Goal: Information Seeking & Learning: Understand process/instructions

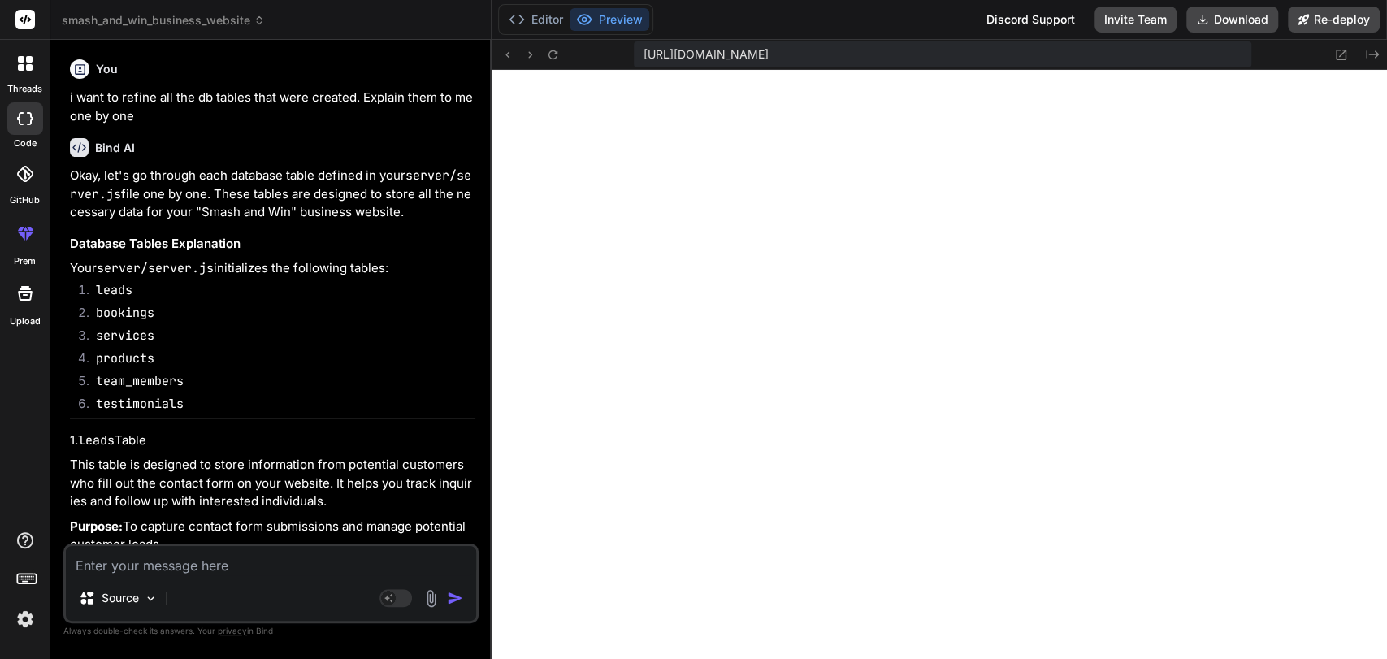
scroll to position [10828, 0]
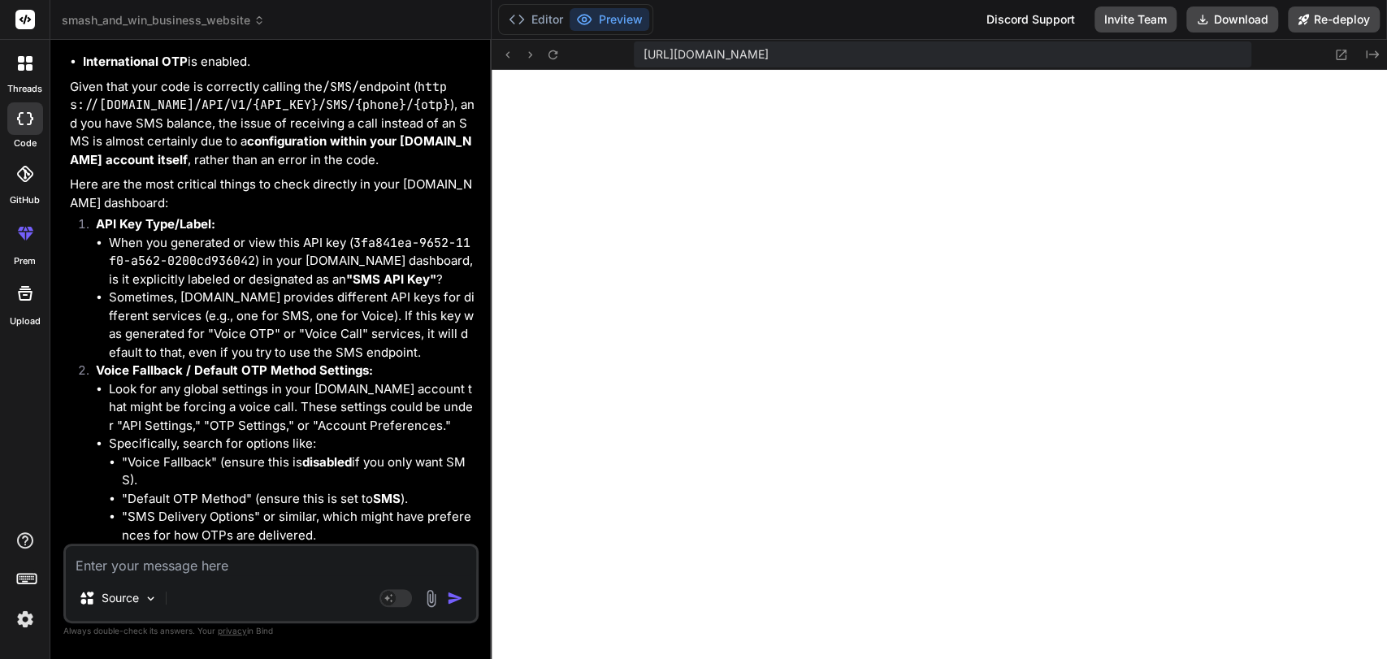
click at [102, 565] on textarea at bounding box center [271, 560] width 410 height 29
type textarea "i"
type textarea "x"
type textarea "i"
type textarea "x"
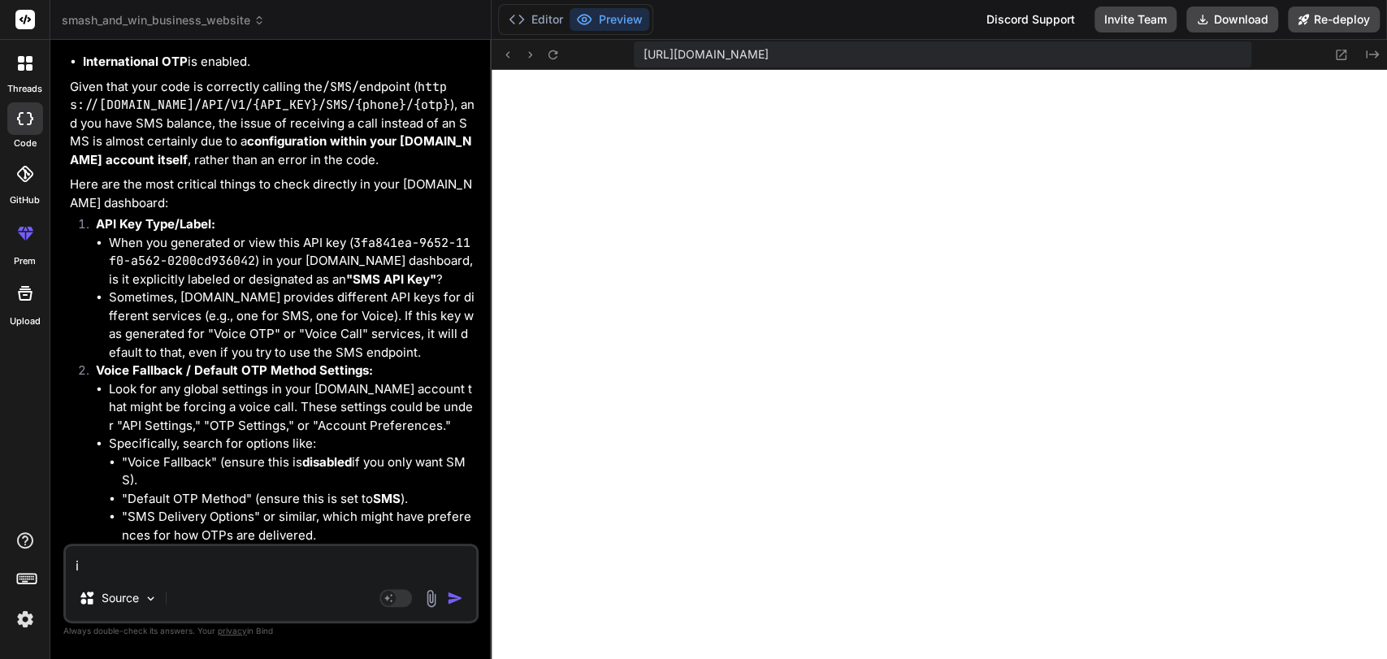
type textarea "i w"
type textarea "x"
type textarea "i wa"
type textarea "x"
type textarea "i wan"
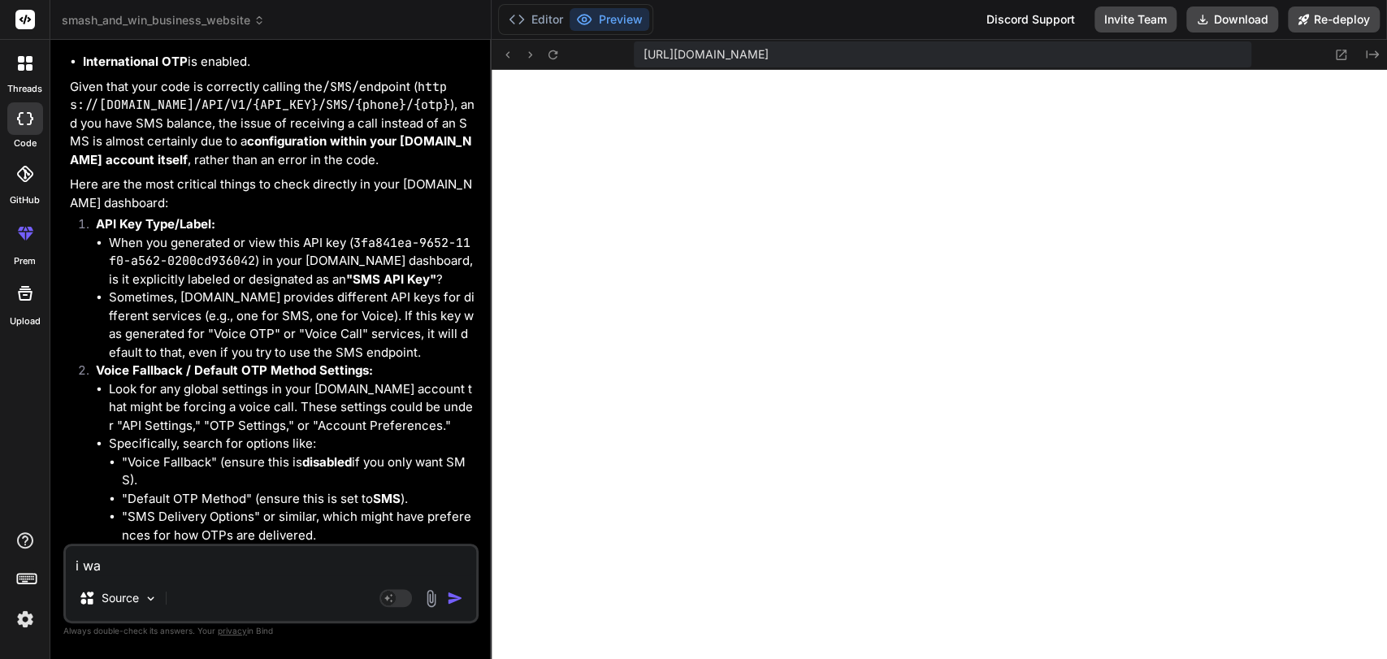
type textarea "x"
type textarea "i want"
type textarea "x"
type textarea "i want"
type textarea "x"
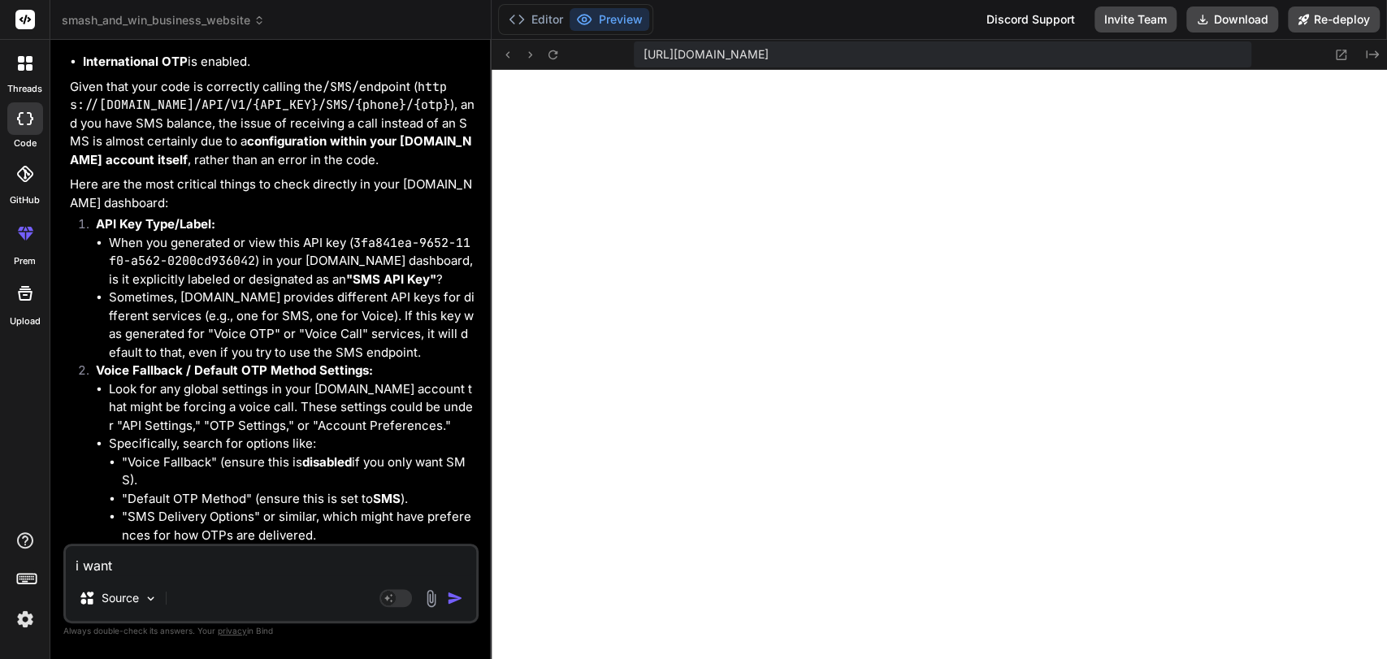
type textarea "i want t"
type textarea "x"
type textarea "i want to"
type textarea "x"
type textarea "i want to"
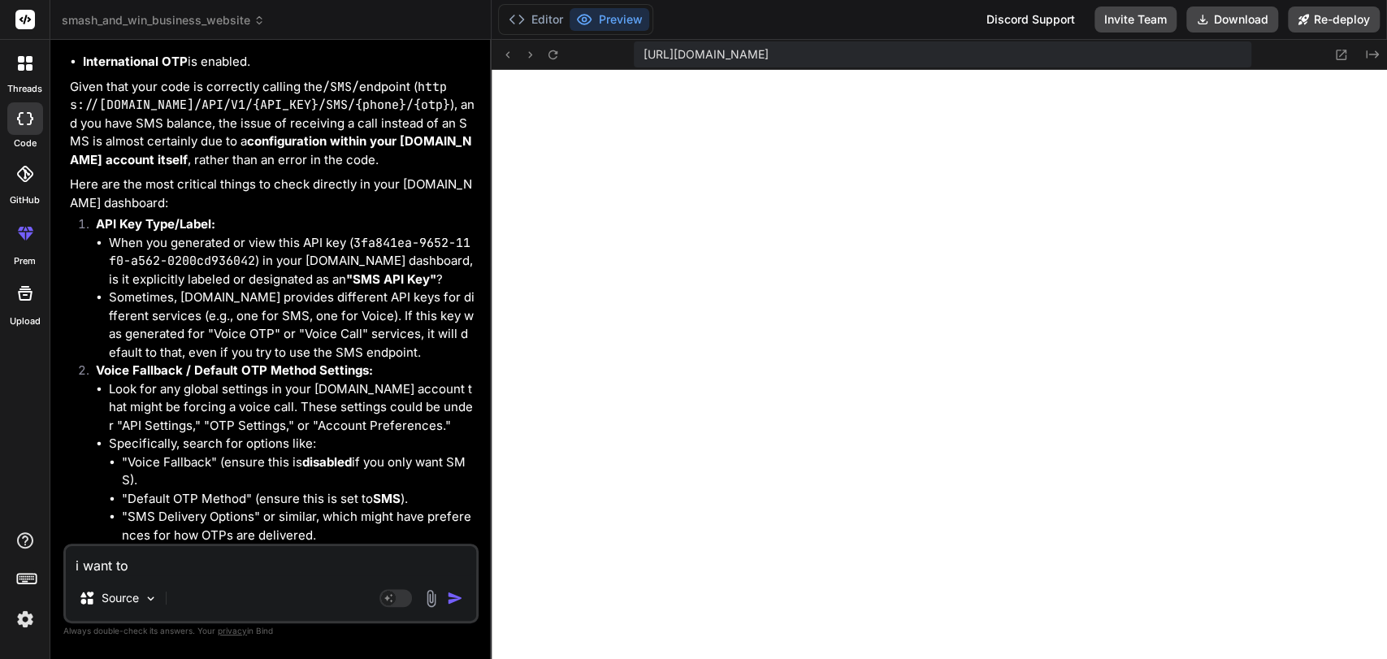
type textarea "x"
type textarea "i want to i"
type textarea "x"
type textarea "i want to in"
type textarea "x"
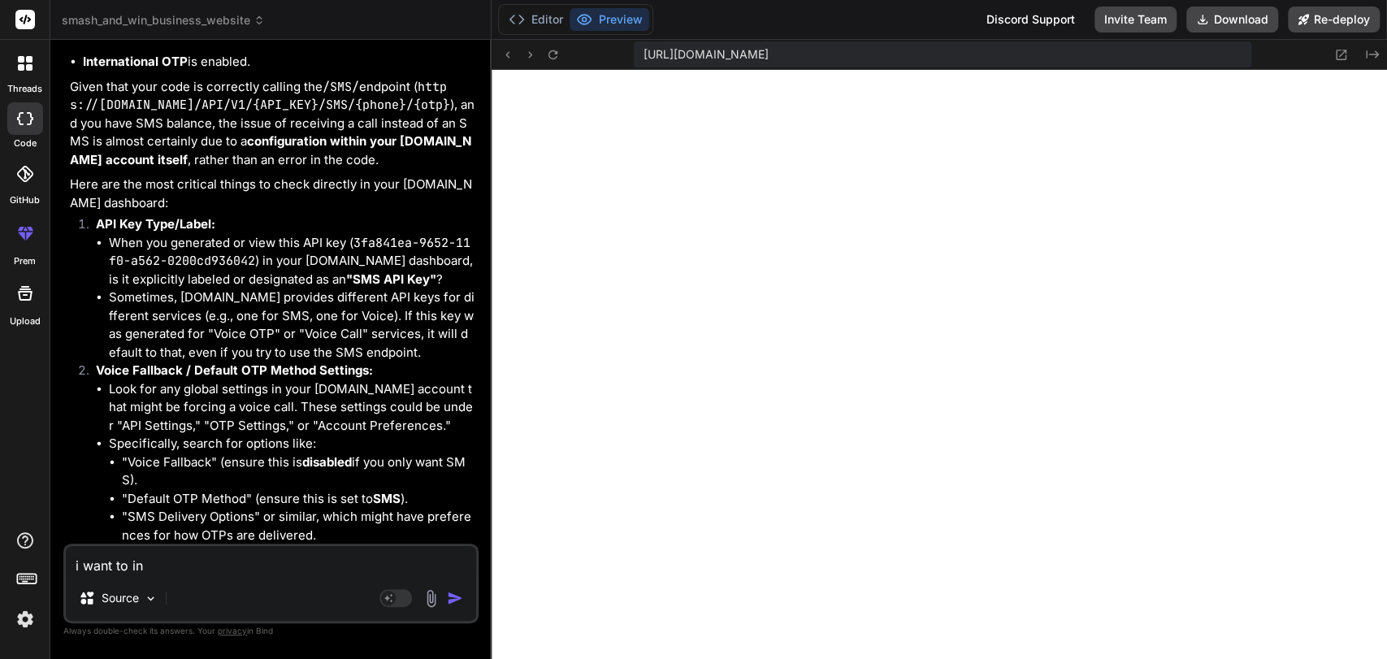
type textarea "i want to int"
type textarea "x"
type textarea "i want to inte"
type textarea "x"
type textarea "i want to integ"
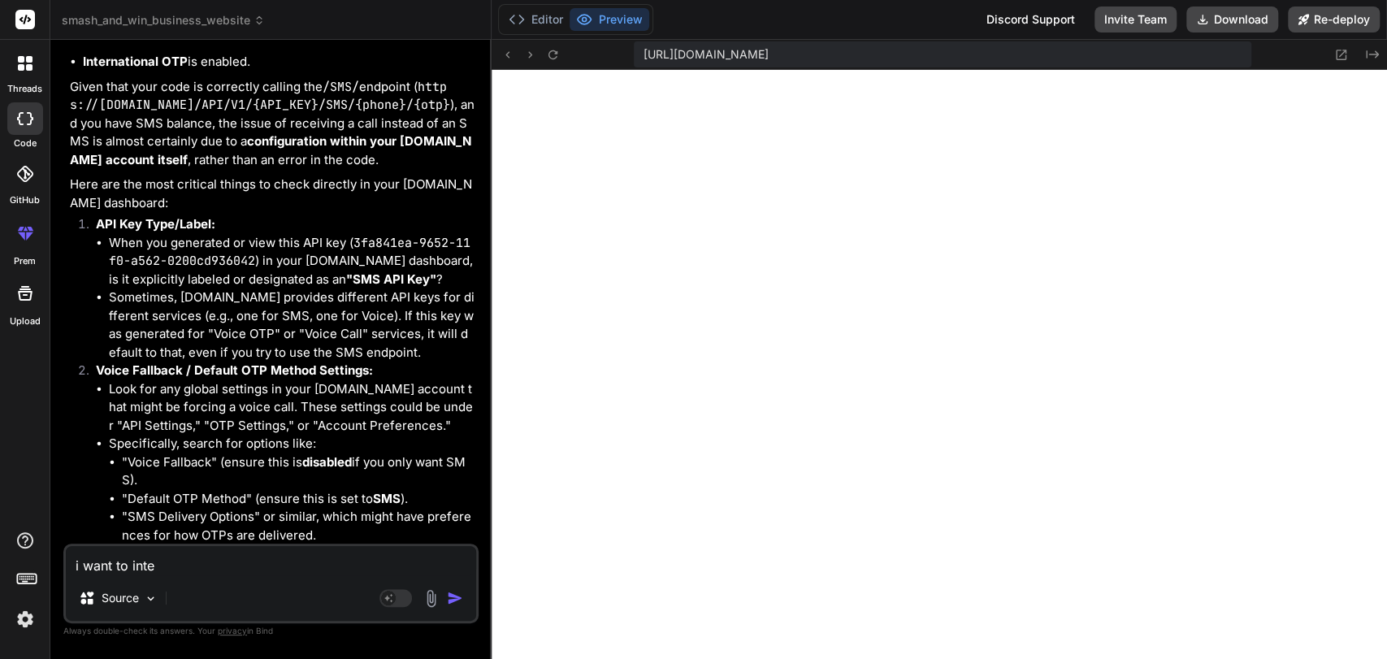
type textarea "x"
type textarea "i want to integr"
type textarea "x"
type textarea "i want to integra"
type textarea "x"
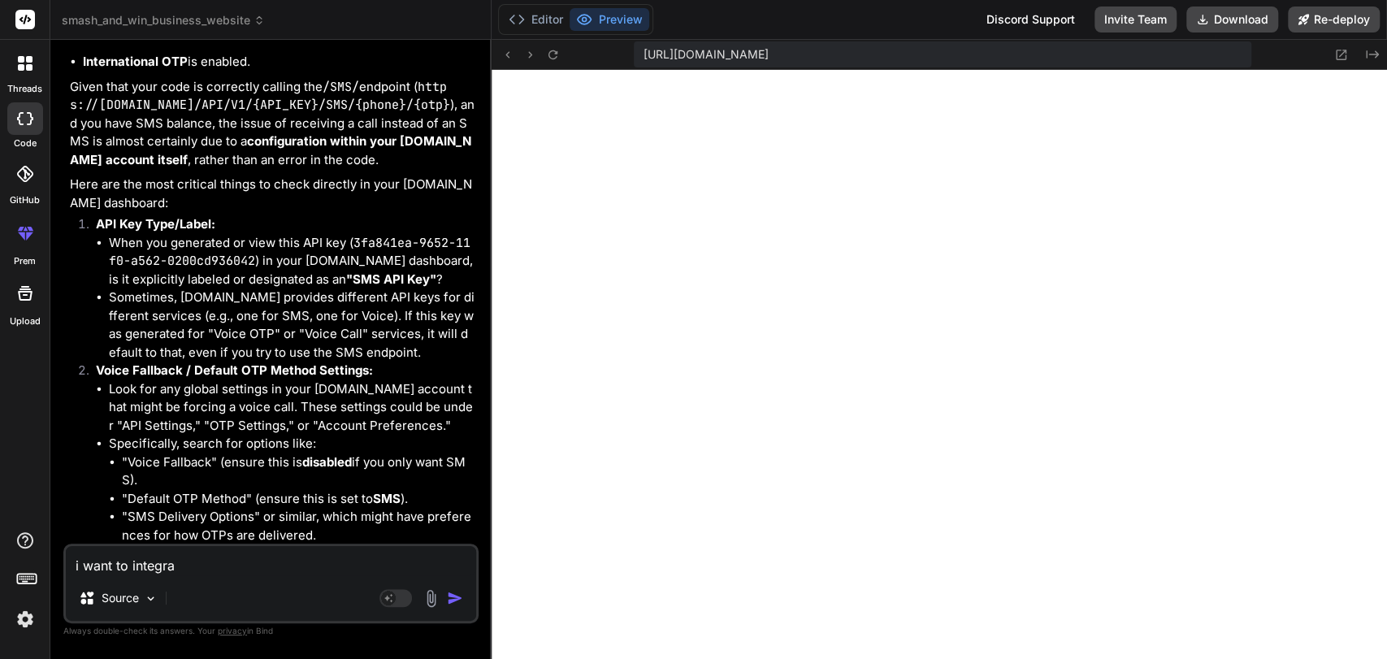
type textarea "i want to integrat"
type textarea "x"
type textarea "i want to integrate"
type textarea "x"
type textarea "i want to integrate"
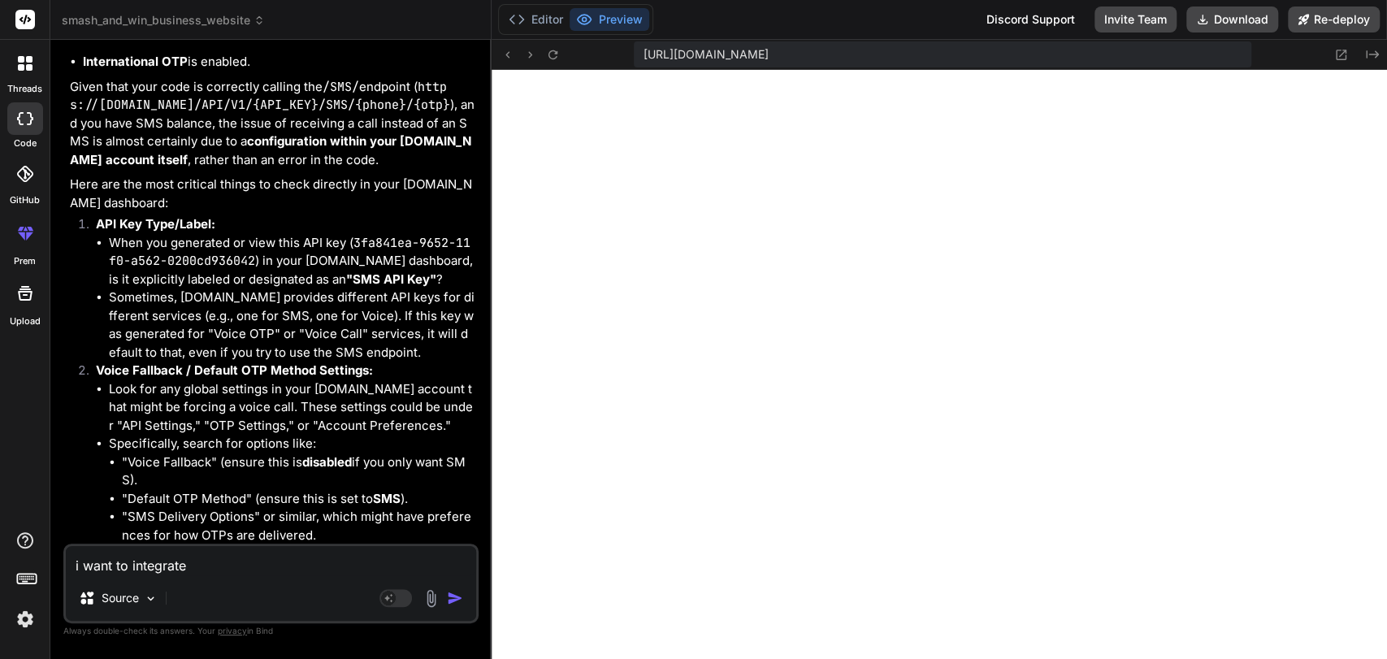
type textarea "x"
type textarea "i want to integrate u"
type textarea "x"
type textarea "i want to integrate us"
type textarea "x"
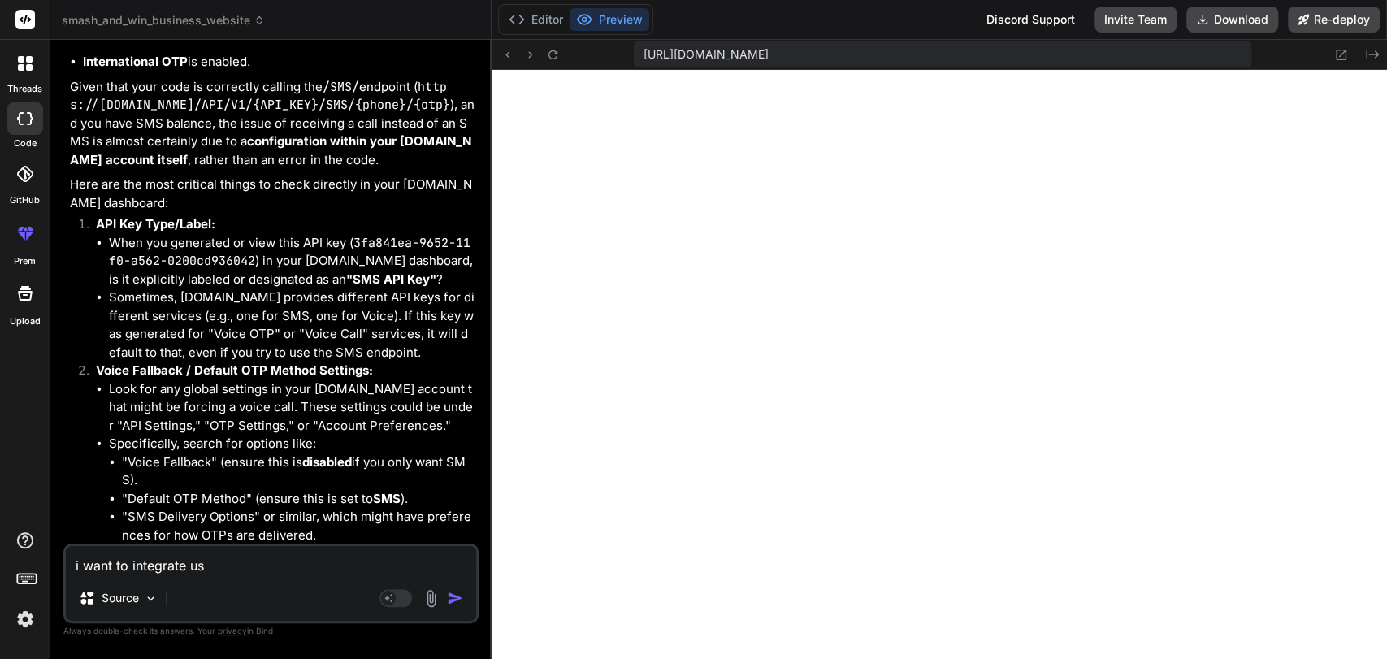
type textarea "i want to integrate usi"
type textarea "x"
type textarea "i want to integrate usin"
type textarea "x"
type textarea "i want to integrate using"
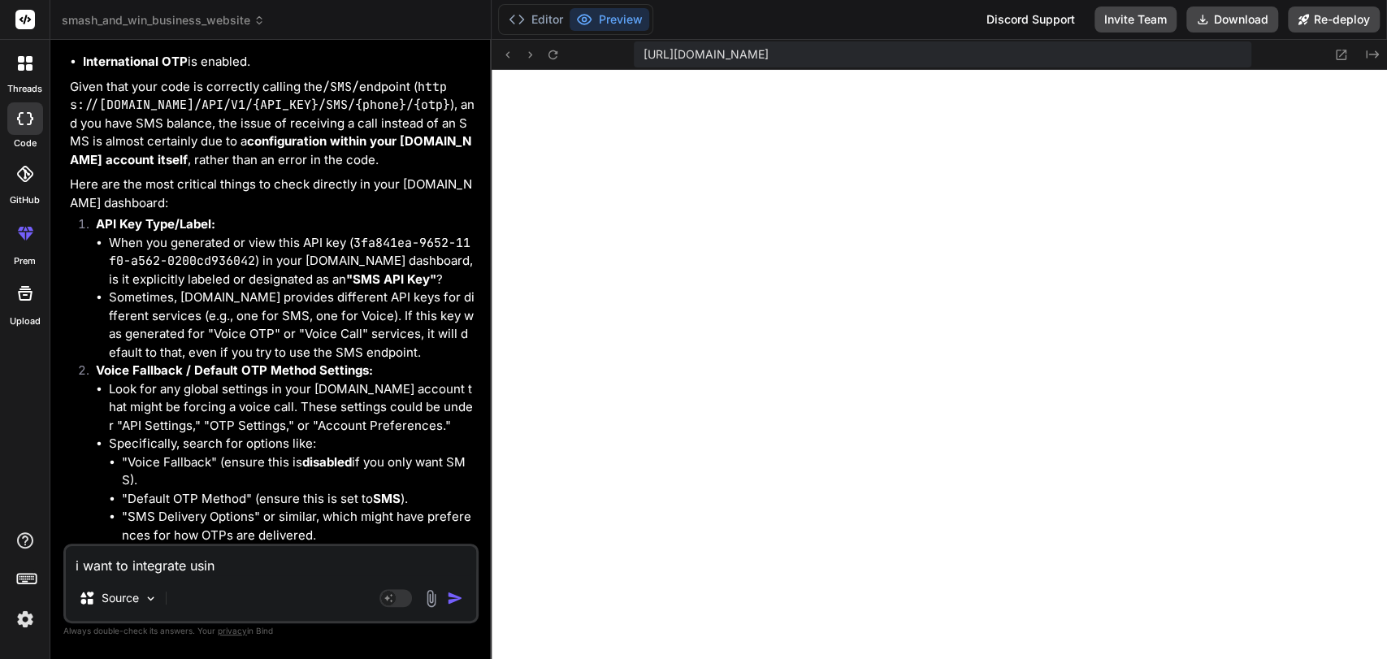
type textarea "x"
type textarea "i want to integrate using"
type textarea "x"
paste textarea "Fast2SMS"
type textarea "i want to integrate using Fast2SMS"
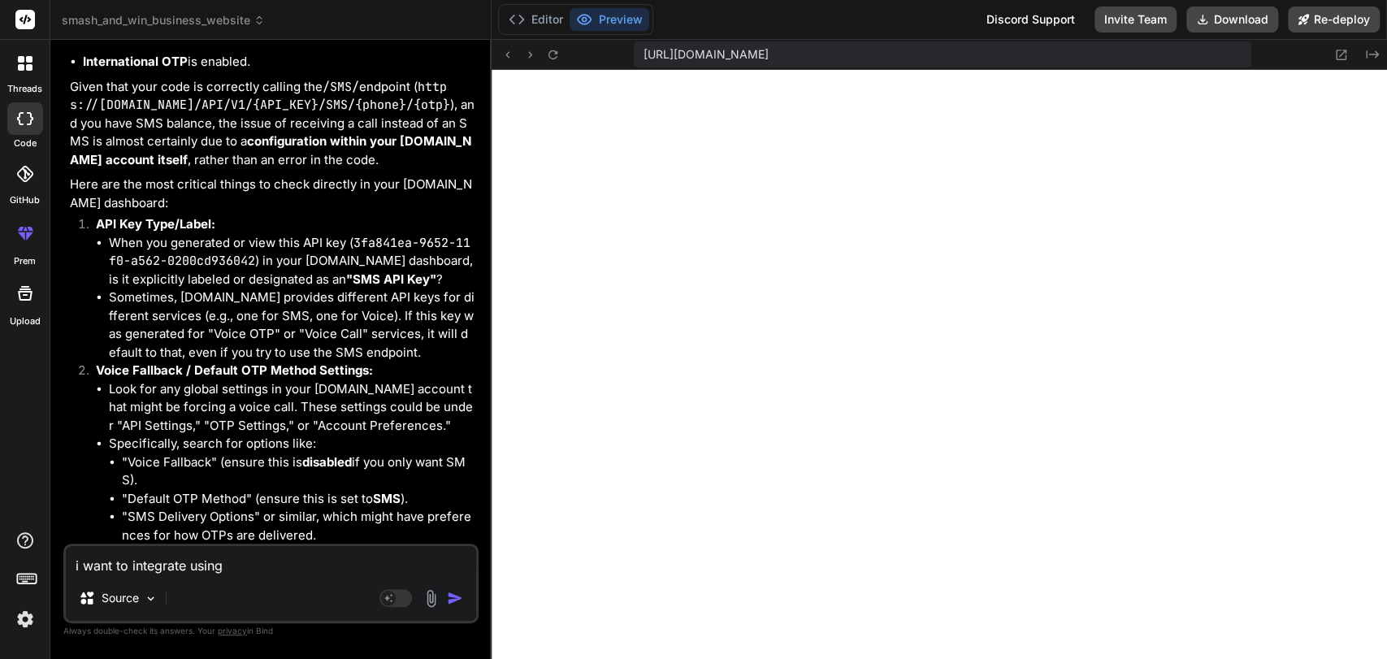
type textarea "x"
type textarea "i want to integrate using Fast2SMS"
type textarea "x"
type textarea "i want to integrate using Fast2SMS i"
type textarea "x"
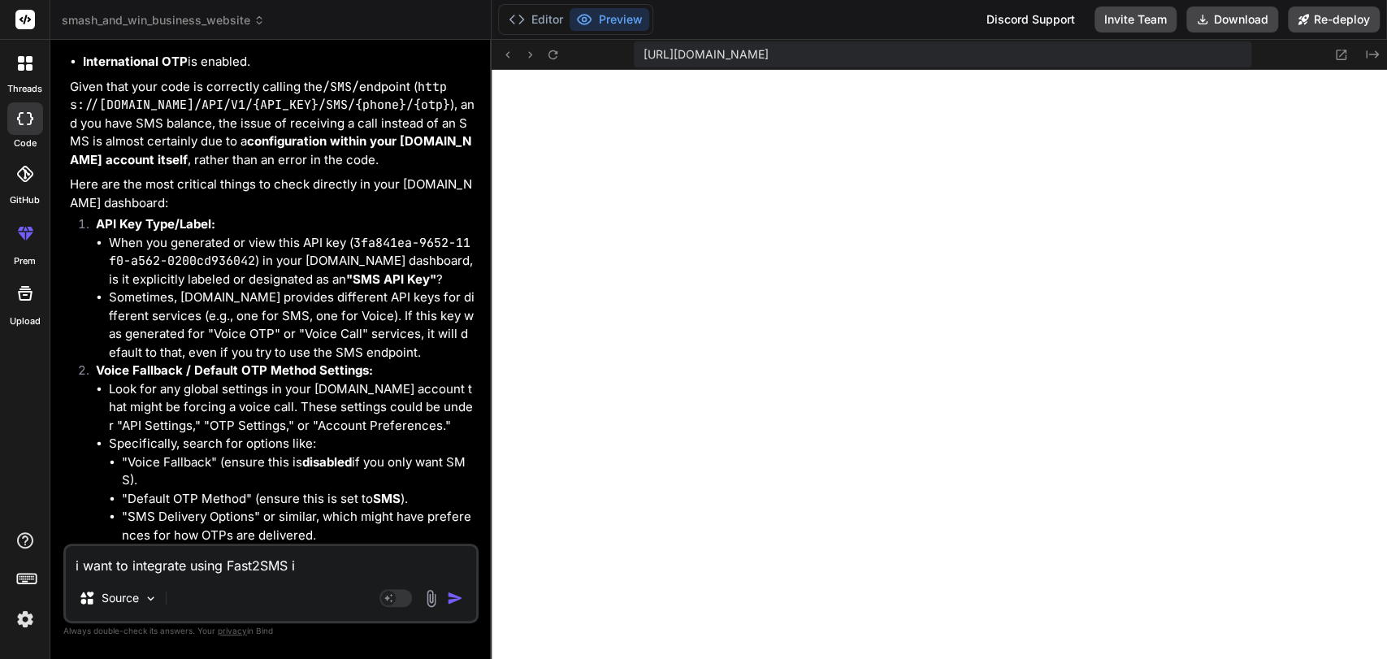
type textarea "i want to integrate using Fast2SMS in"
type textarea "x"
type textarea "i want to integrate using Fast2SMS ins"
type textarea "x"
type textarea "i want to integrate using Fast2SMS inst"
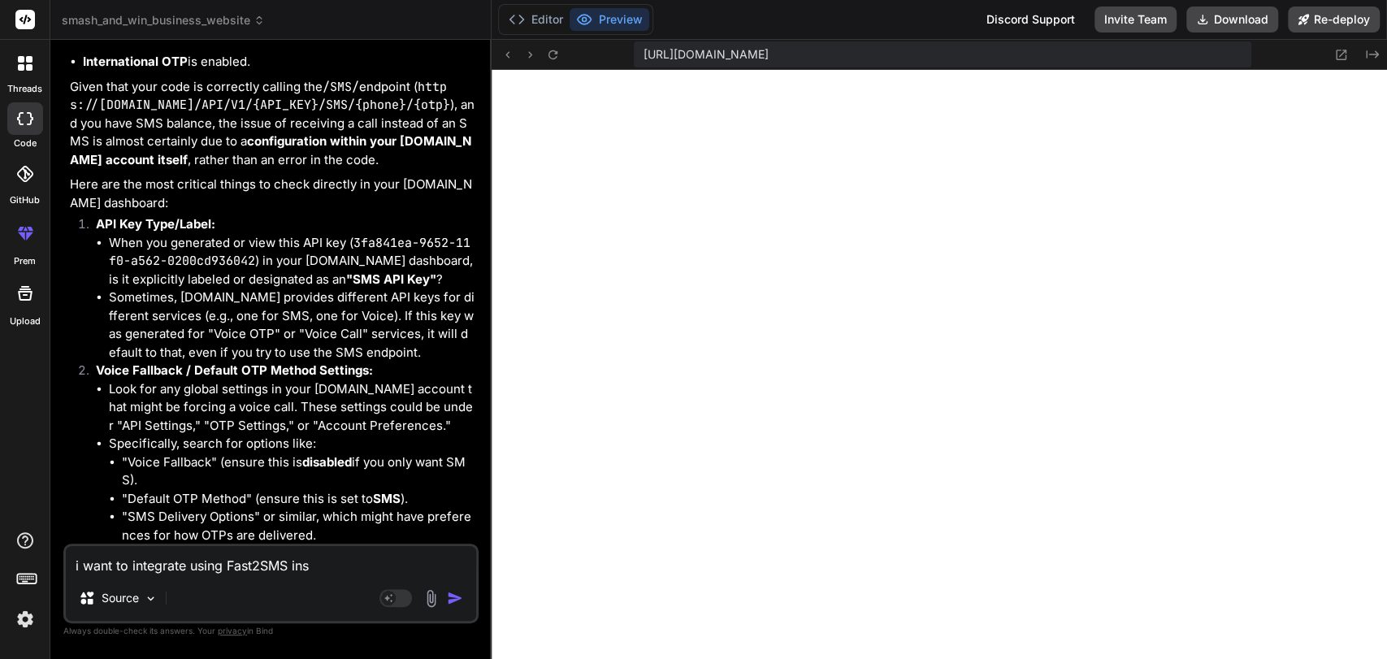
type textarea "x"
type textarea "i want to integrate using Fast2SMS inste"
type textarea "x"
type textarea "i want to integrate using Fast2SMS instea"
type textarea "x"
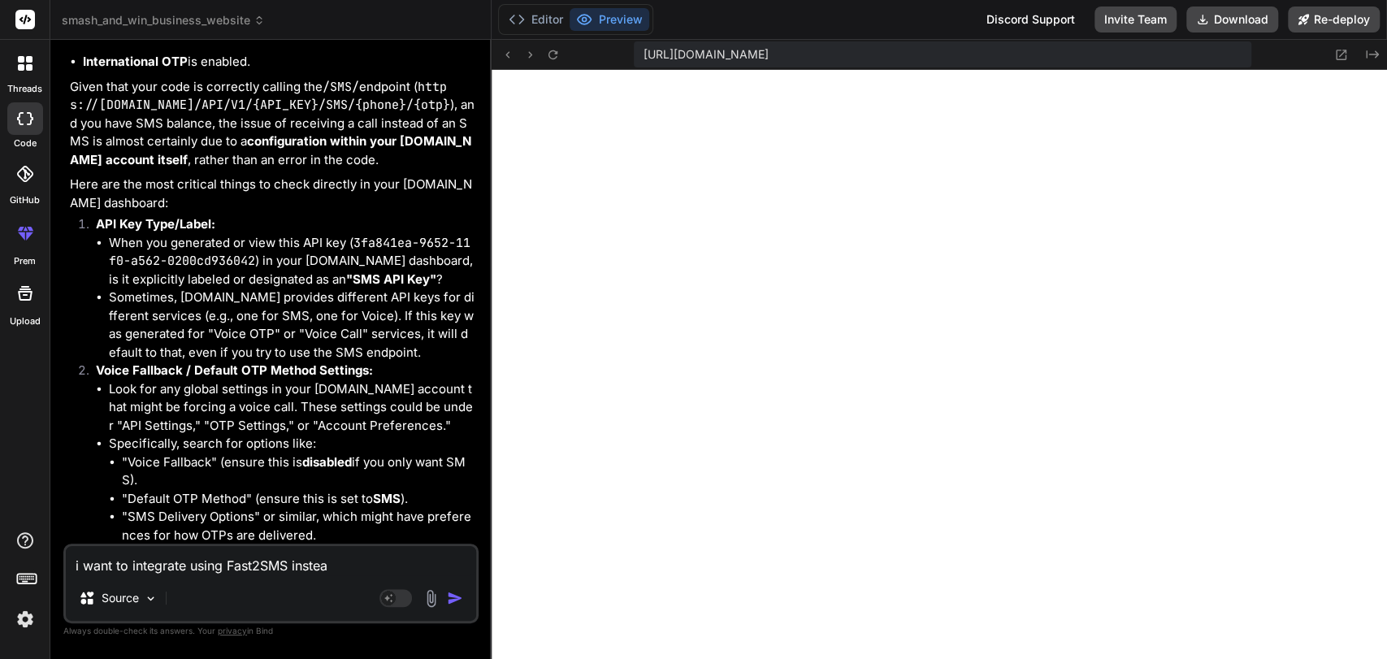
type textarea "i want to integrate using Fast2SMS instead"
type textarea "x"
type textarea "i want to integrate using Fast2SMS instead"
type textarea "x"
type textarea "i want to integrate using Fast2SMS instead o"
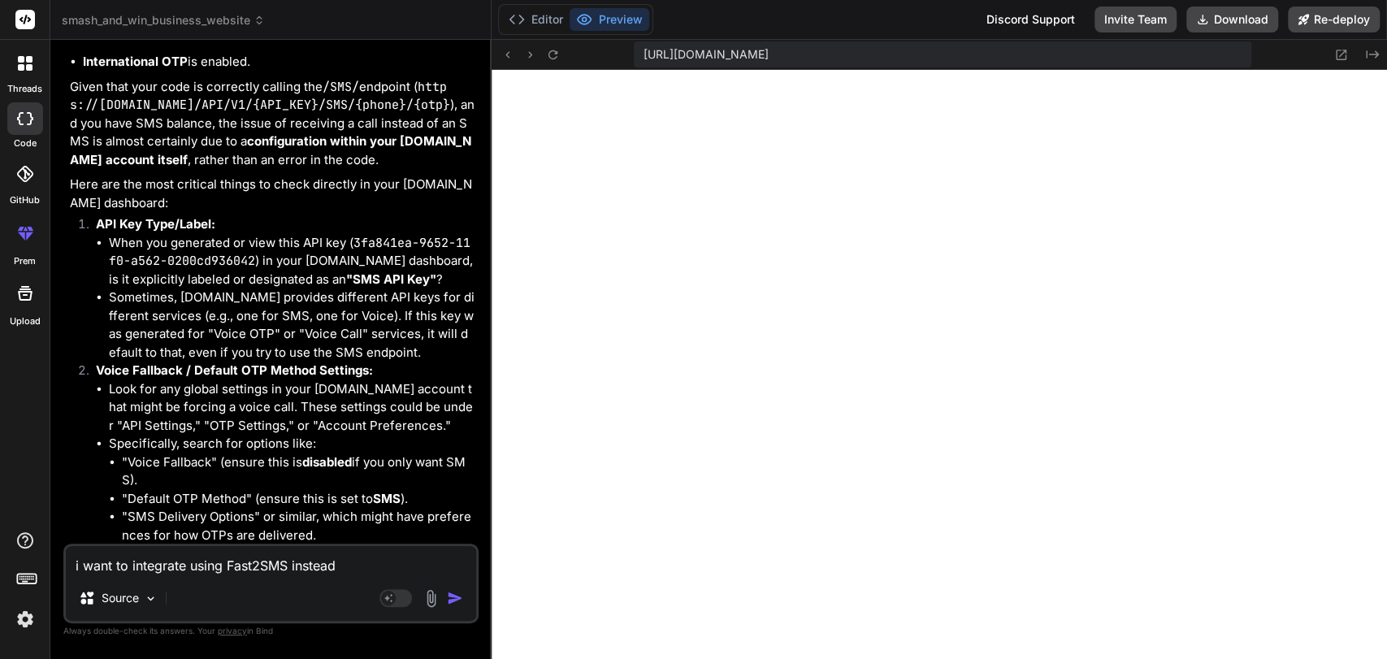
type textarea "x"
type textarea "i want to integrate using Fast2SMS instead of"
type textarea "x"
type textarea "i want to integrate using Fast2SMS instead of"
type textarea "x"
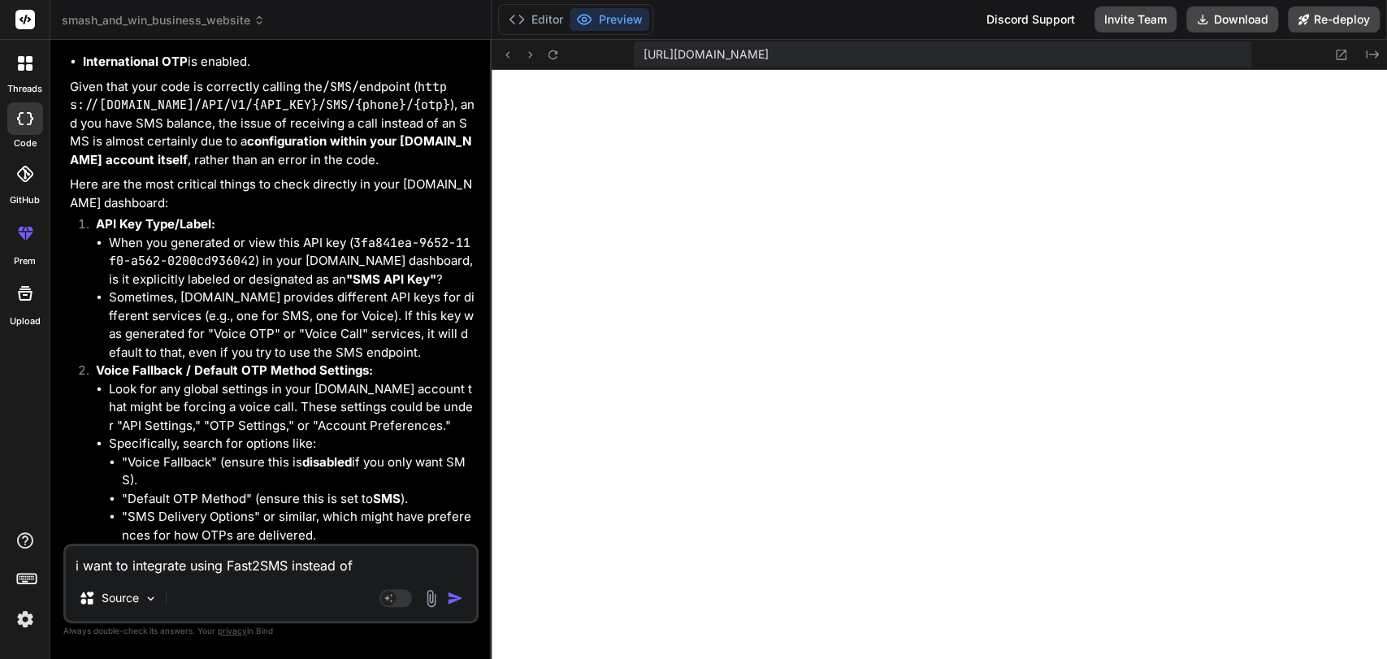
type textarea "i want to integrate using Fast2SMS instead of 2"
type textarea "x"
type textarea "i want to integrate using Fast2SMS instead of 2F"
type textarea "x"
type textarea "i want to integrate using Fast2SMS instead of 2Fa"
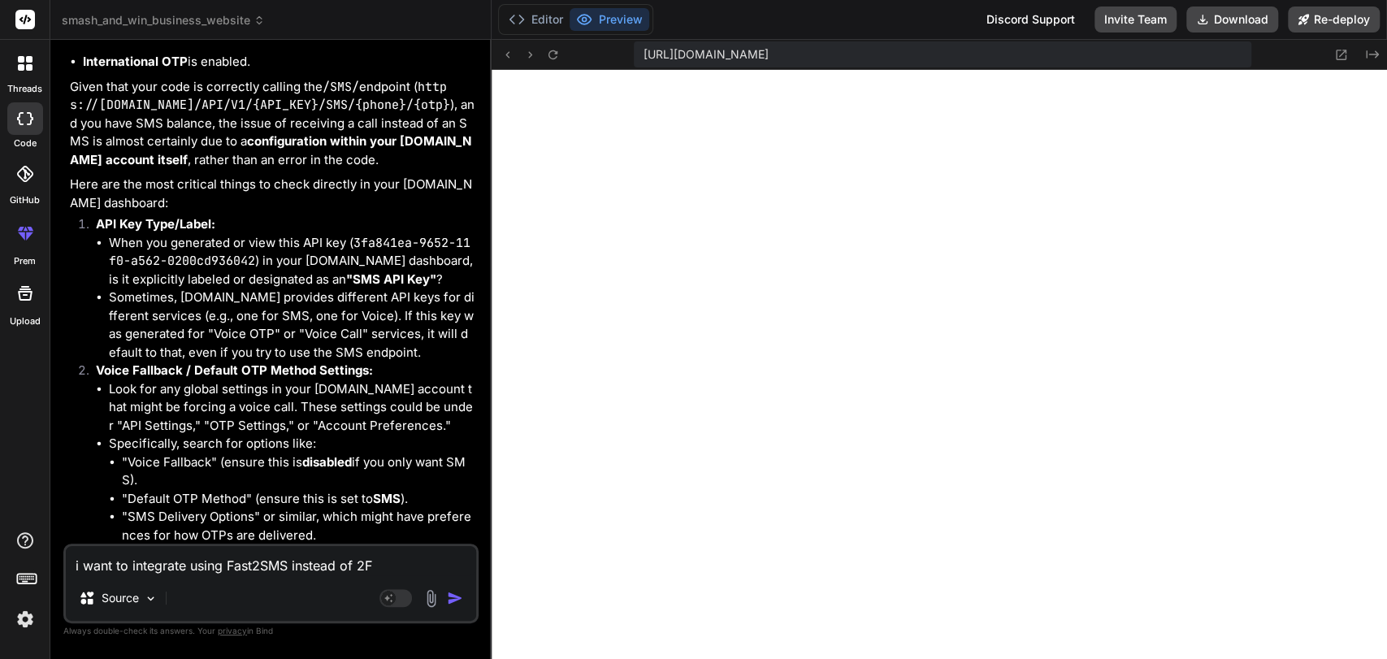
type textarea "x"
type textarea "i want to integrate using Fast2SMS instead of 2Fac"
type textarea "x"
type textarea "i want to integrate using Fast2SMS instead of 2Fact"
type textarea "x"
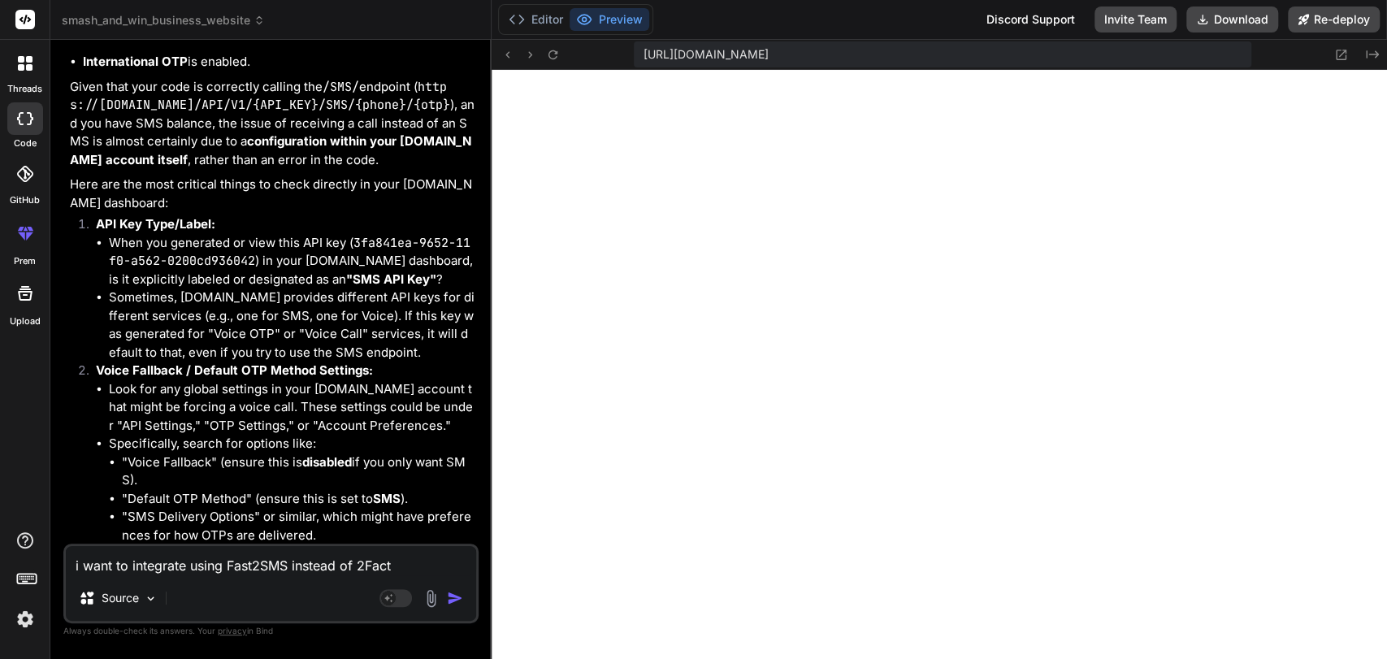
type textarea "i want to integrate using Fast2SMS instead of 2Facto"
type textarea "x"
type textarea "i want to integrate using Fast2SMS instead of 2Factor"
type textarea "x"
type textarea "i want to integrate using Fast2SMS instead of 2Factor."
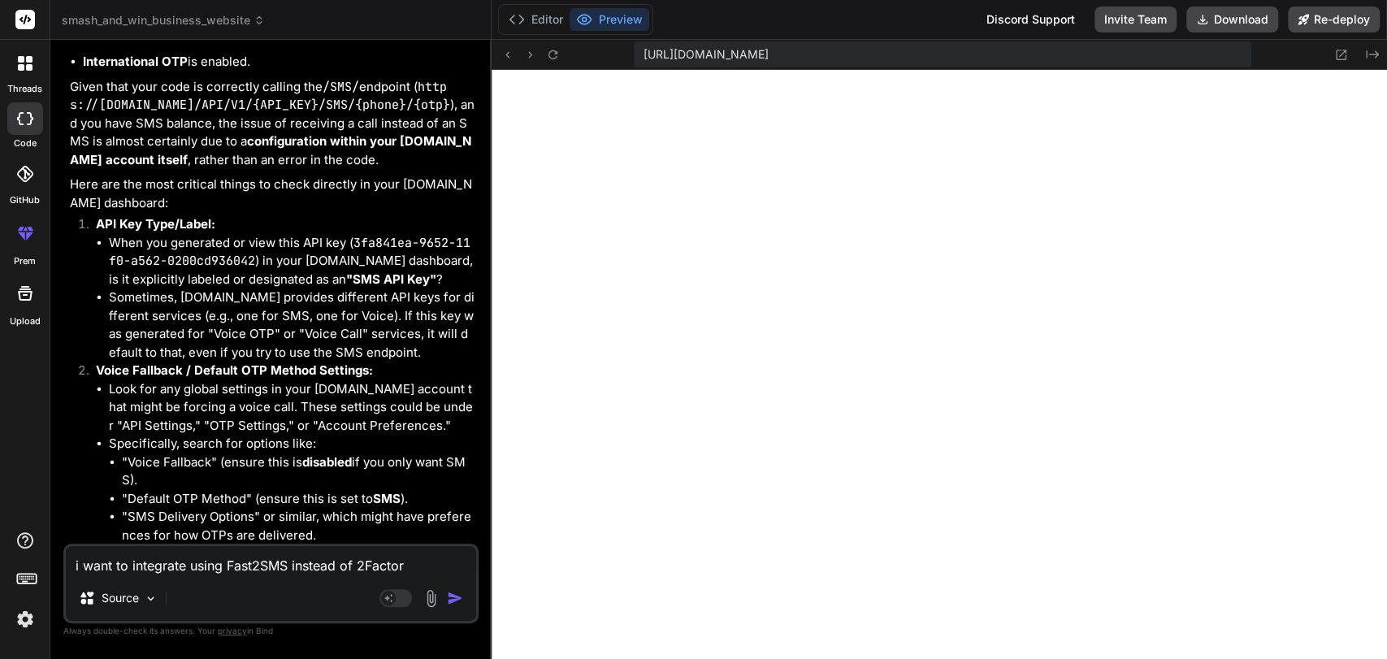
type textarea "x"
type textarea "i want to integrate using Fast2SMS instead of 2Factor.i"
type textarea "x"
type textarea "i want to integrate using Fast2SMS instead of [DOMAIN_NAME]"
type textarea "x"
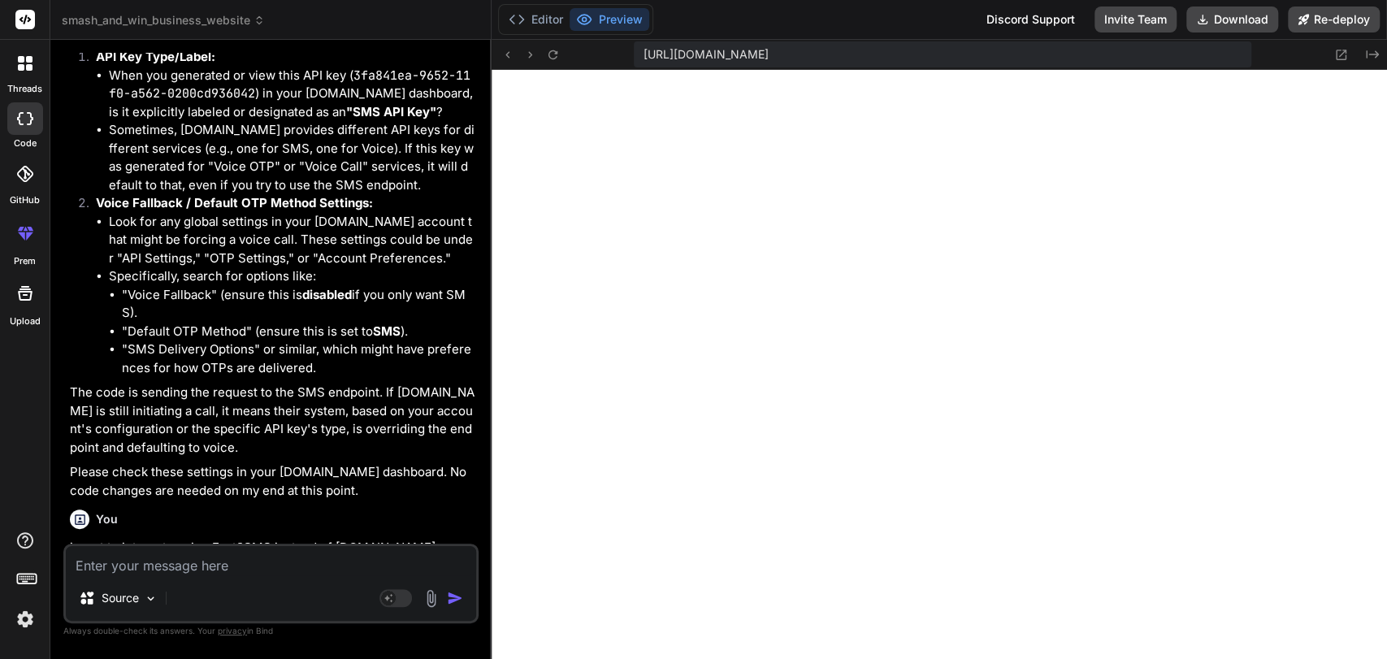
scroll to position [20835, 0]
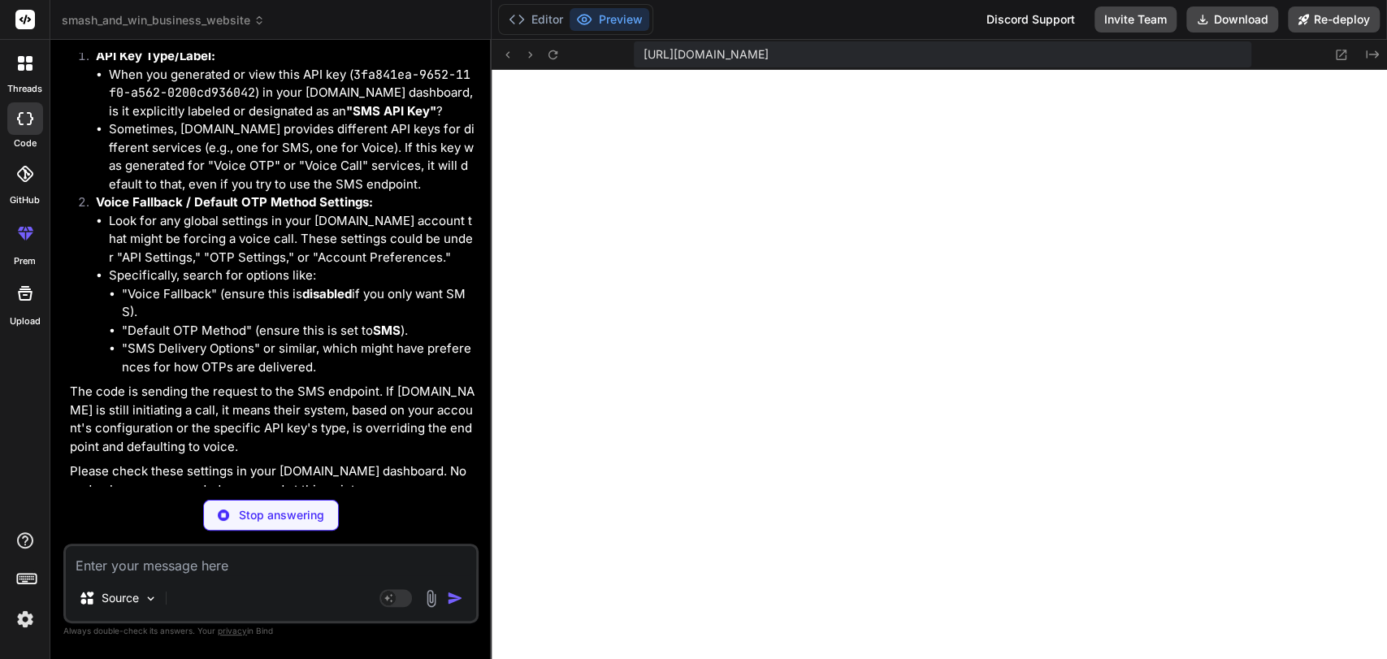
type textarea "x"
type textarea ""@vitejs/plugin-react": "^4.0.0", "vite": "^4.3.2", "tailwindcss": "^3.3.0", "a…"
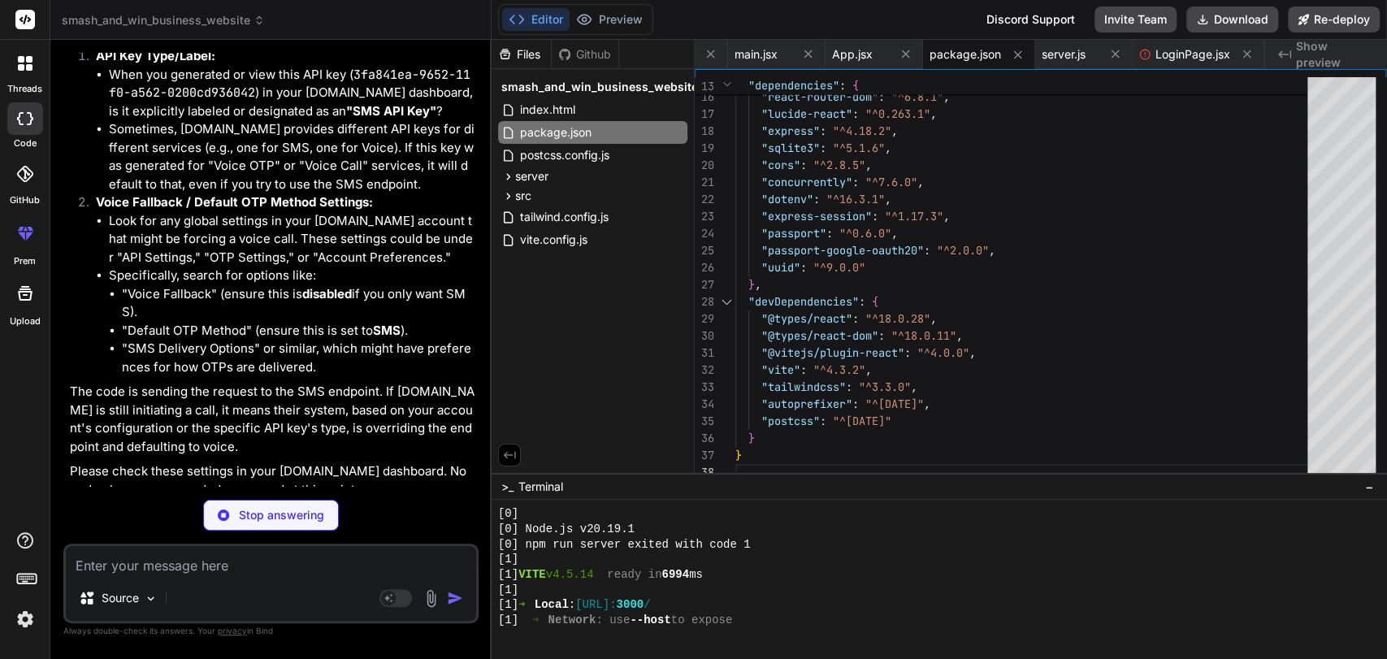
type textarea "x"
type textarea "export default app;"
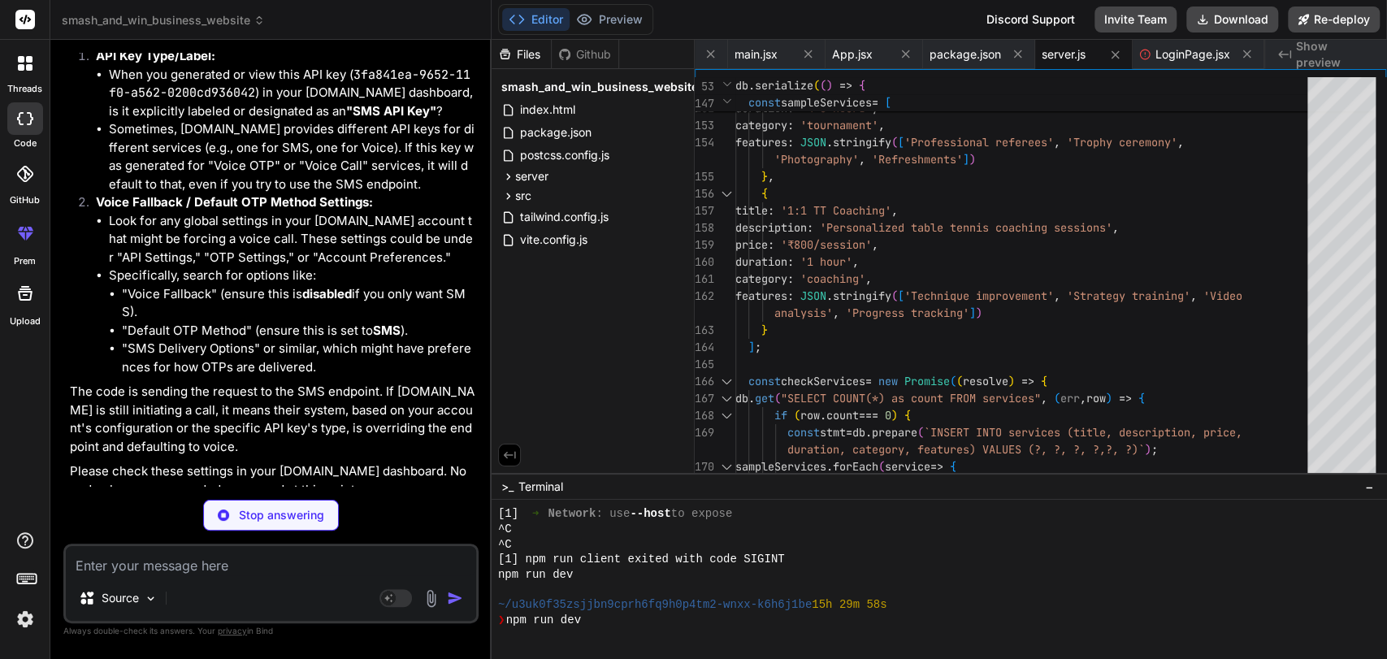
type textarea "x"
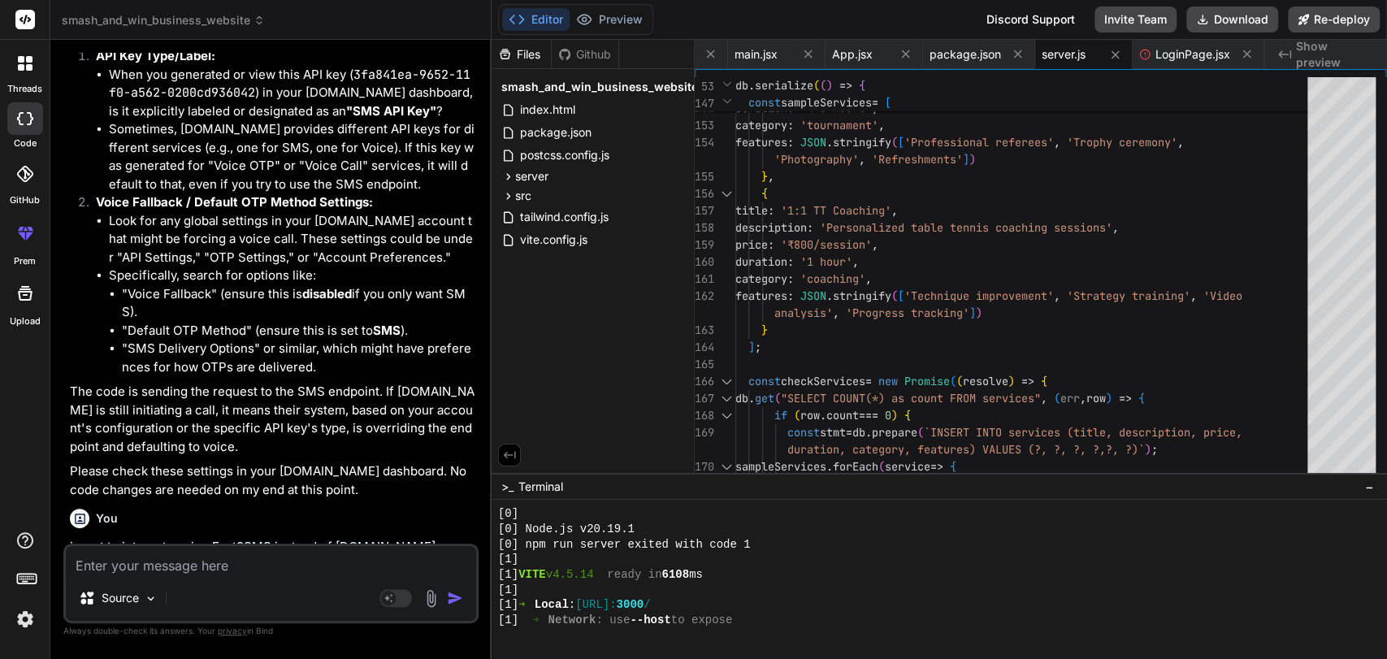
scroll to position [11571, 0]
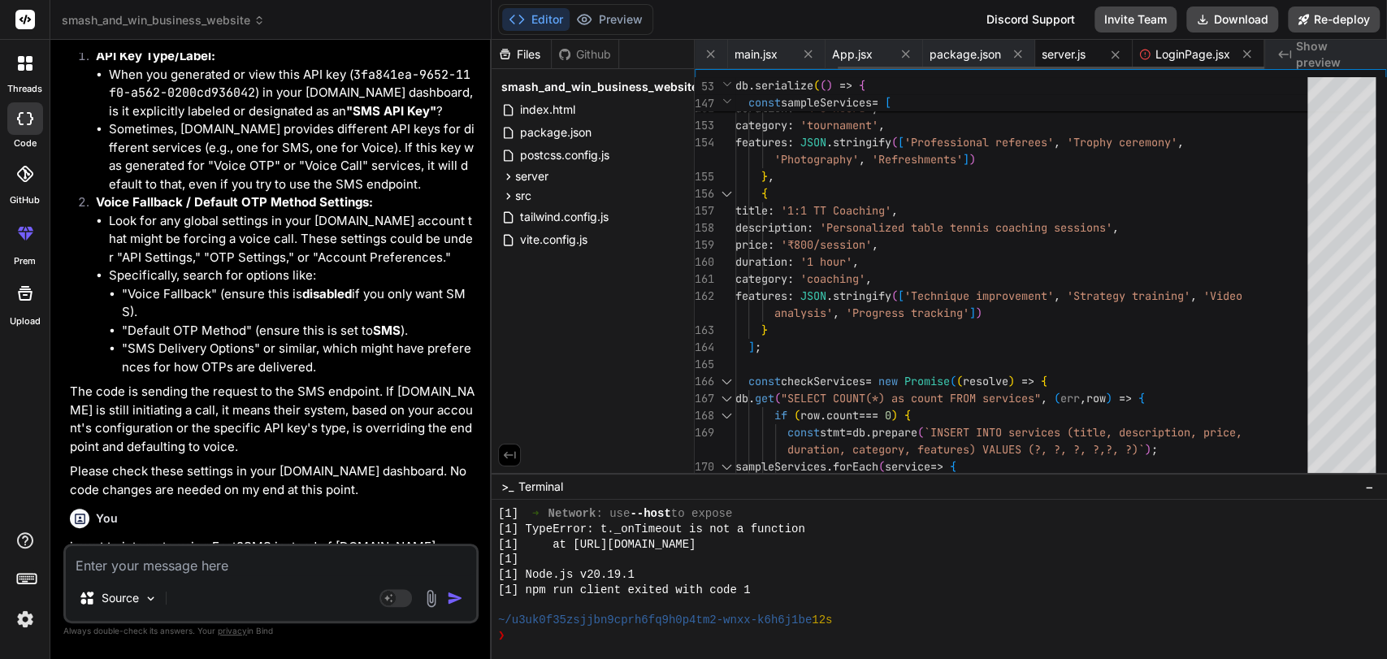
click at [1144, 58] on icon at bounding box center [1144, 54] width 11 height 11
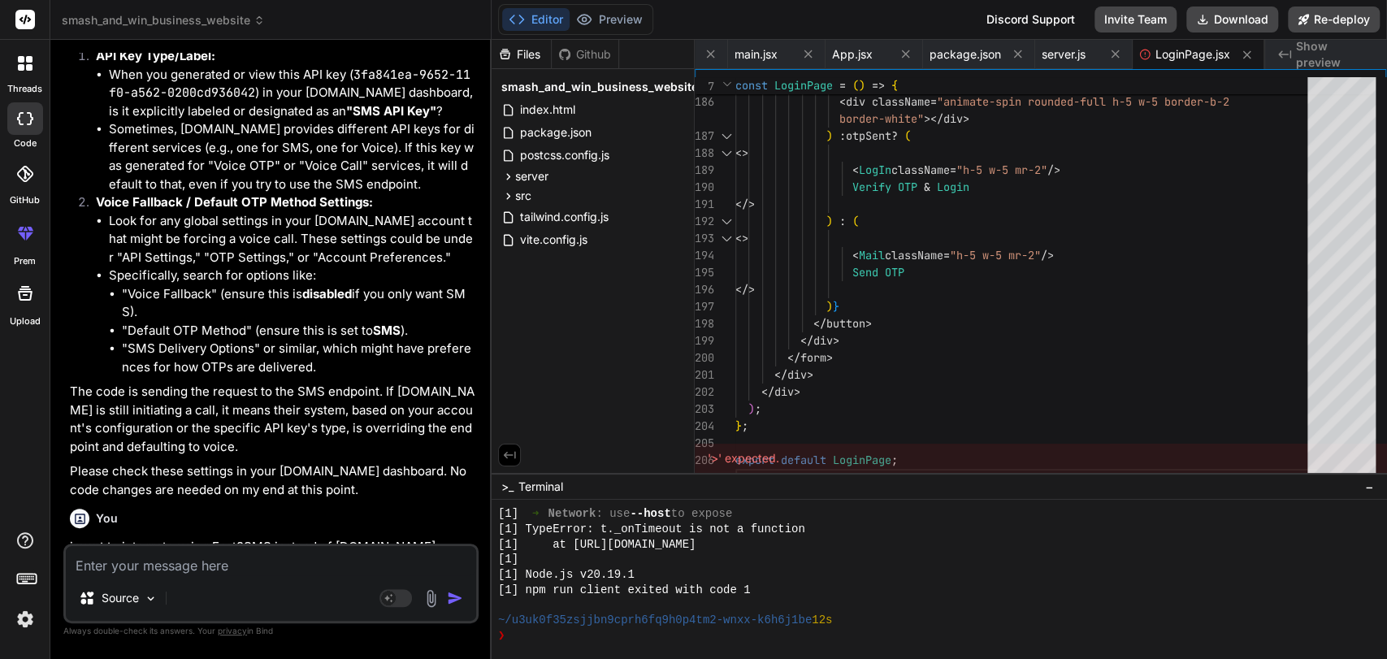
click at [911, 458] on div "'>' expected." at bounding box center [1041, 458] width 692 height 29
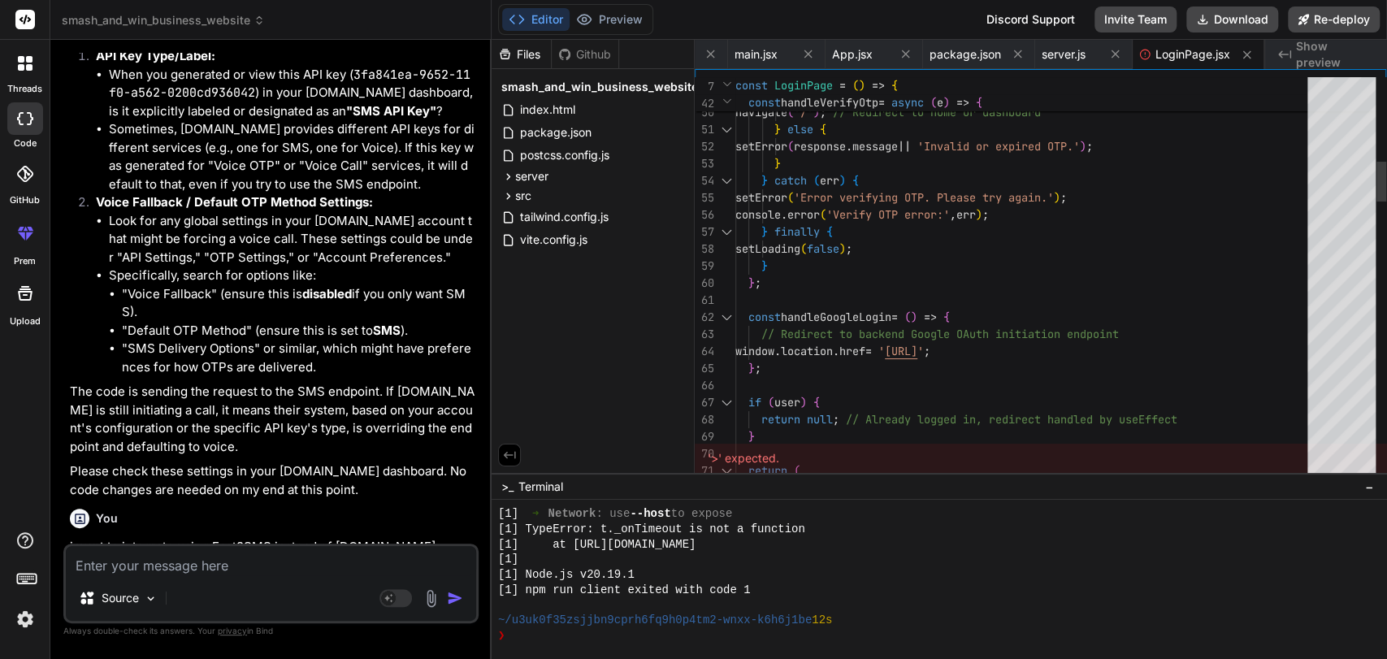
scroll to position [32, 0]
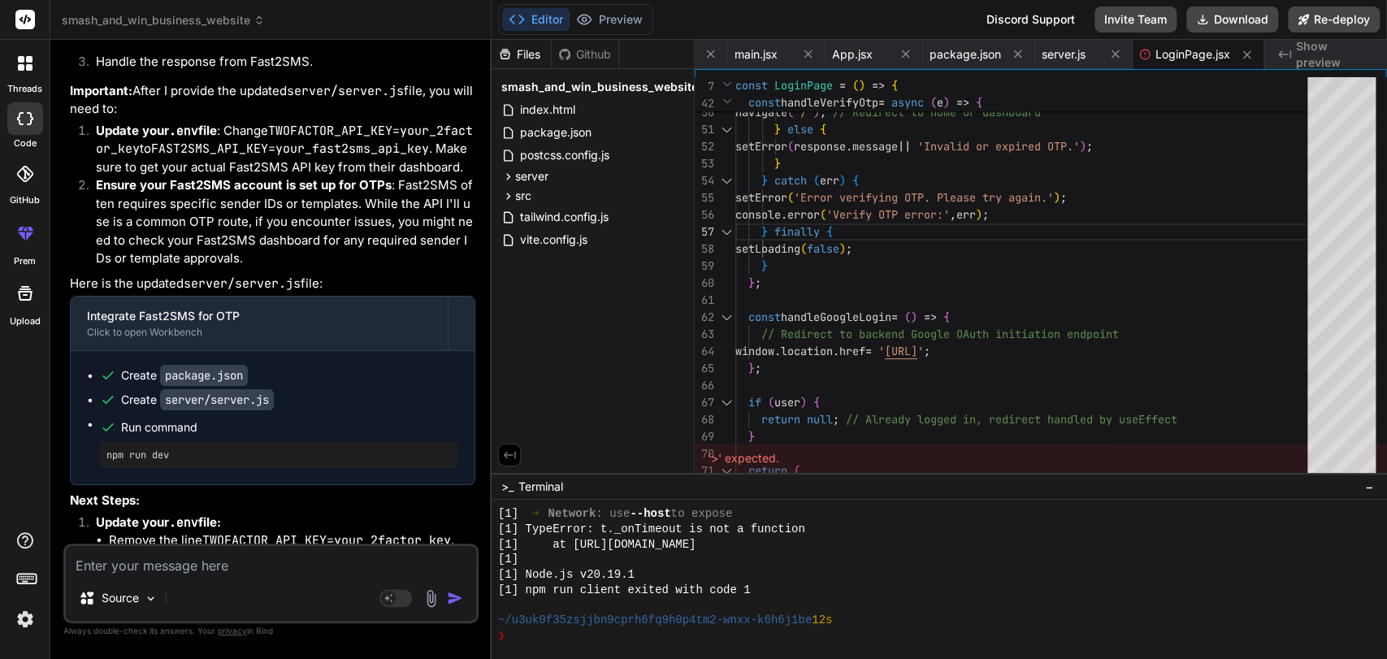
scroll to position [21543, 0]
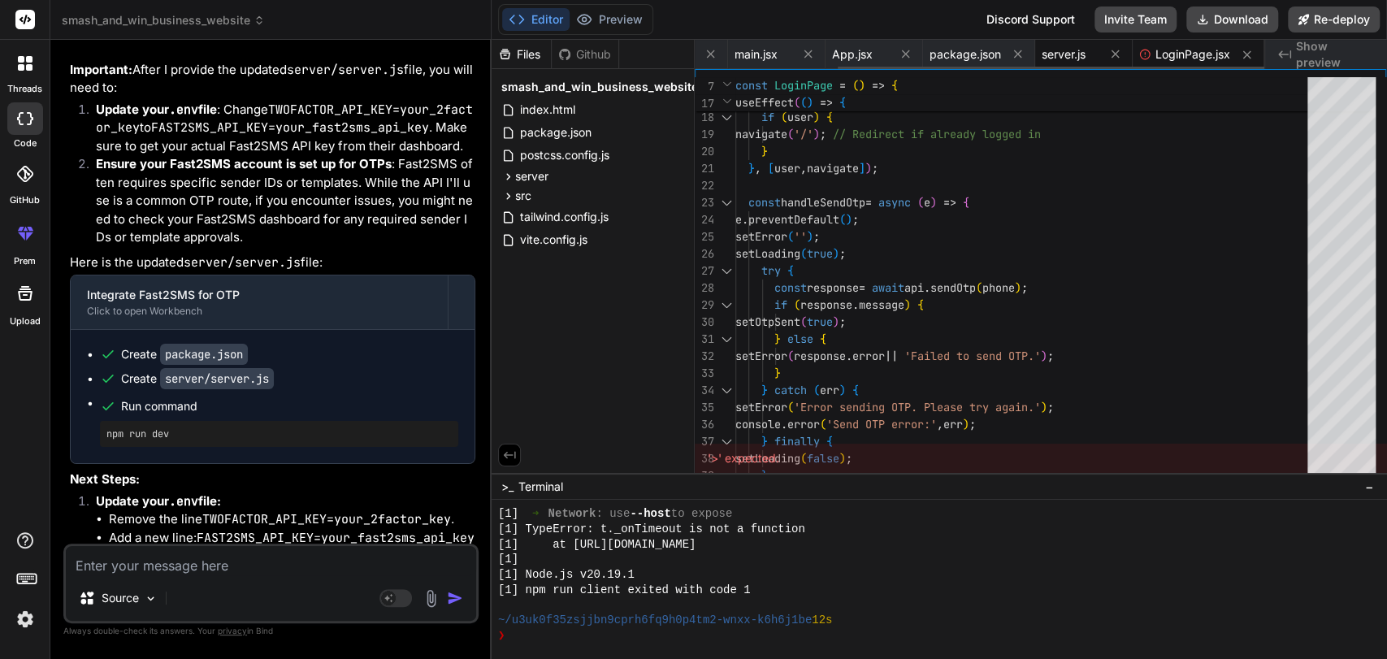
click at [1062, 49] on span "server.js" at bounding box center [1064, 54] width 44 height 16
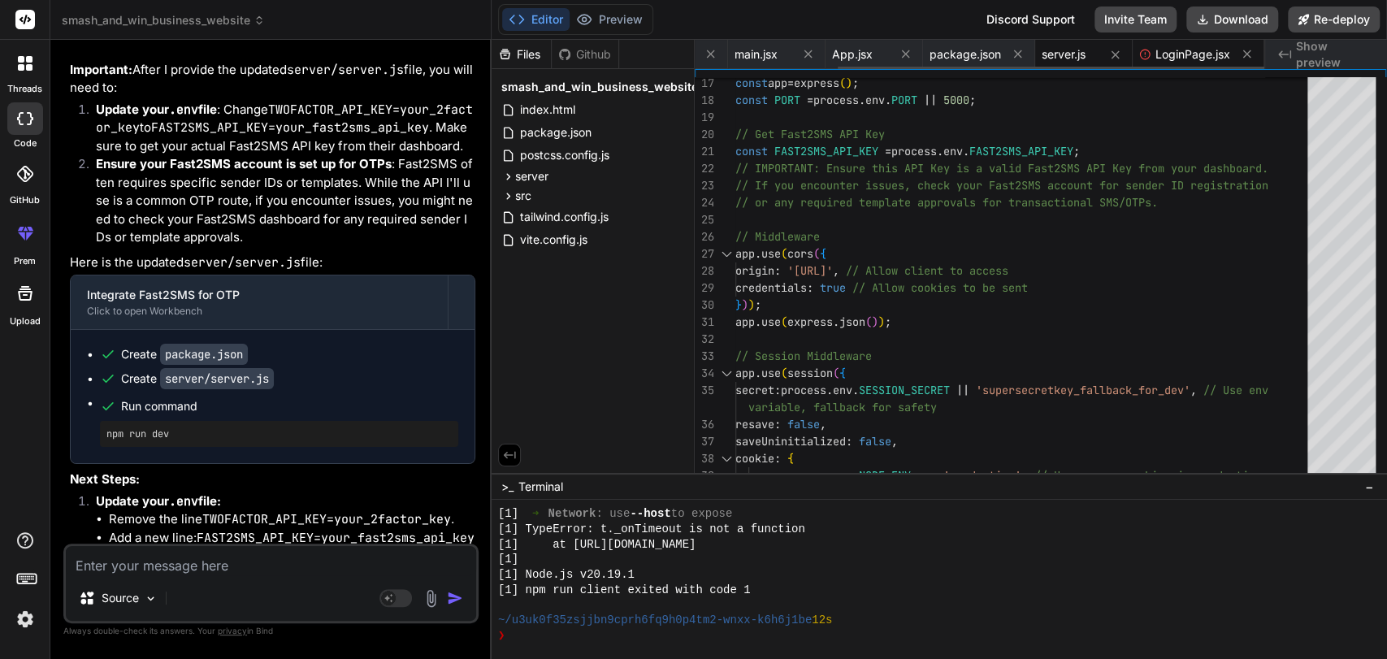
click at [1165, 51] on span "LoginPage.jsx" at bounding box center [1192, 54] width 75 height 16
type textarea "</div> ); }; export default LoginPage;"
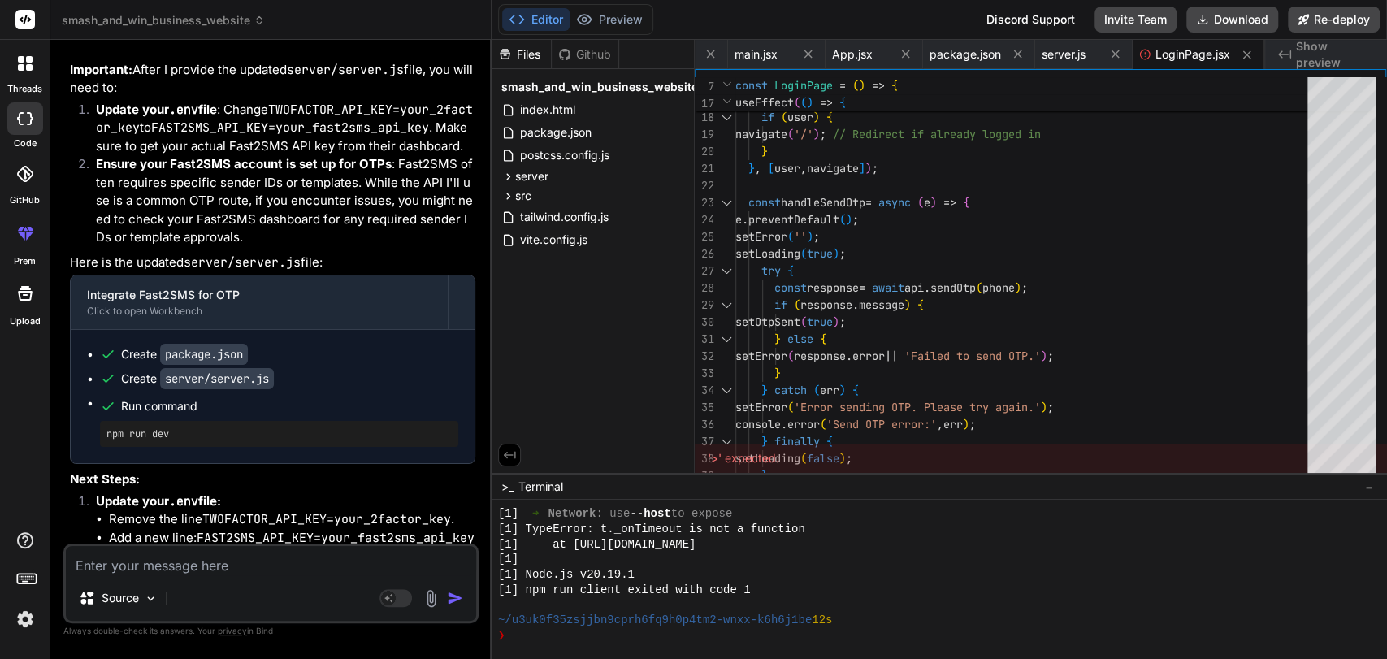
click at [188, 576] on div "Source Agent Mode. When this toggle is activated, AI automatically makes decisi…" at bounding box center [270, 584] width 415 height 80
click at [136, 571] on textarea at bounding box center [271, 560] width 410 height 29
type textarea "'"
type textarea "x"
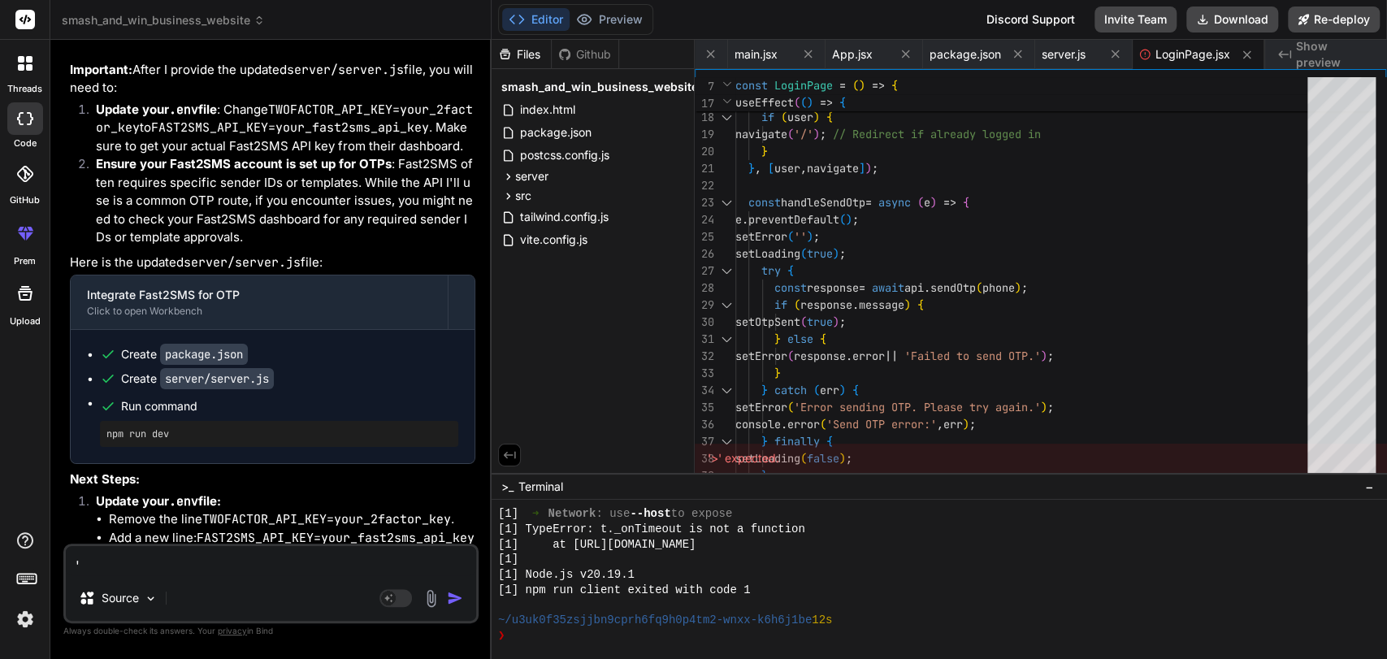
type textarea "'>"
type textarea "x"
type textarea "'>'"
type textarea "x"
type textarea "'>'"
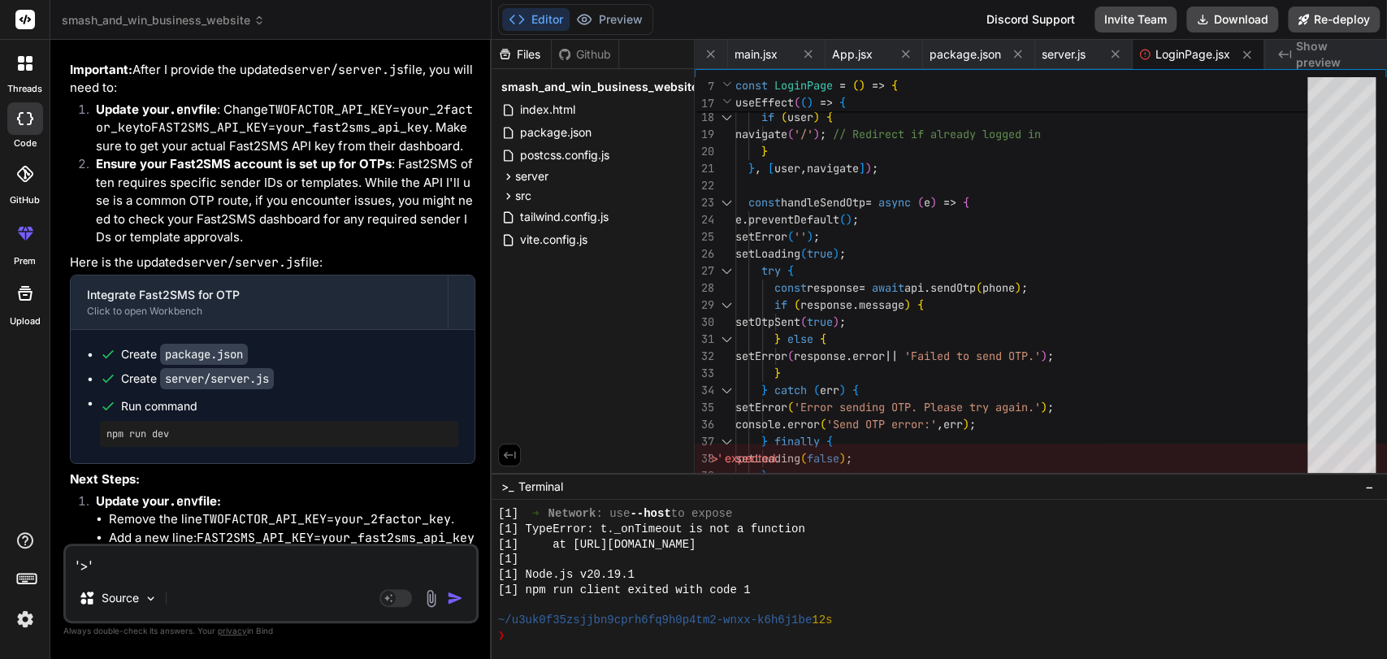
type textarea "x"
type textarea "'>' e"
type textarea "x"
type textarea "'>' ex"
type textarea "x"
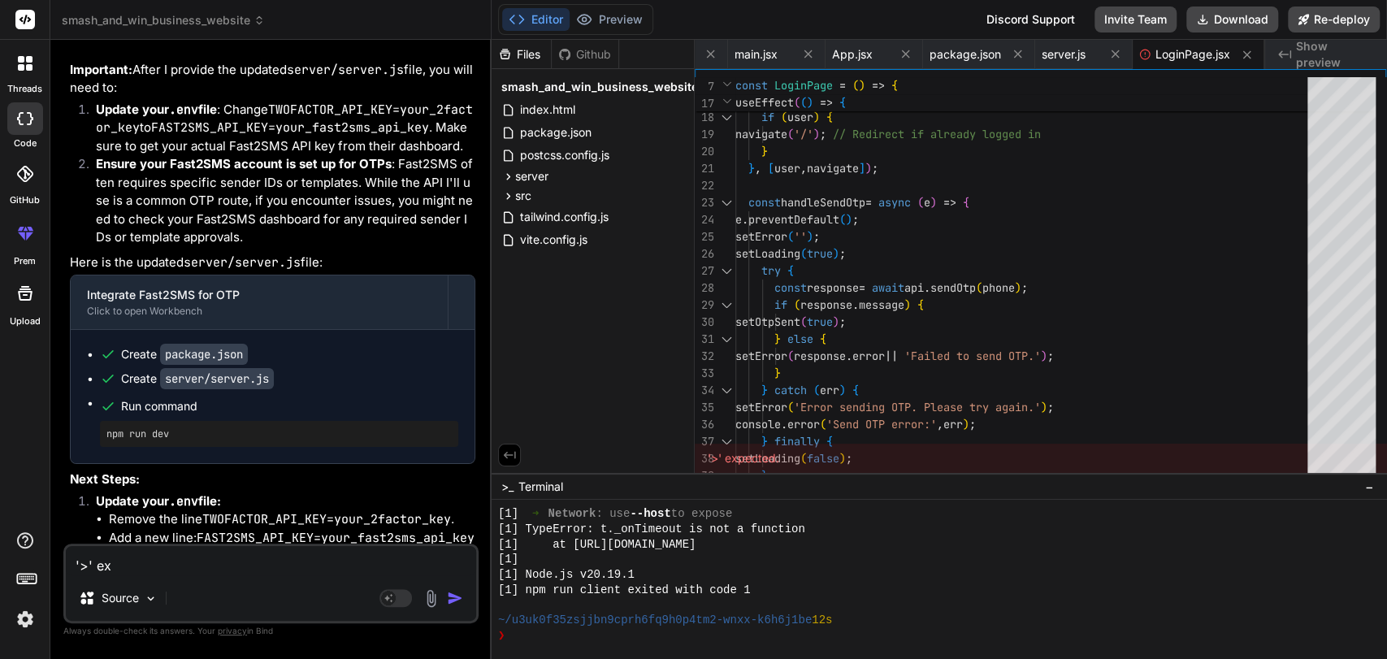
type textarea "'>' exp"
type textarea "x"
type textarea "'>' expe"
type textarea "x"
type textarea "'>' expec"
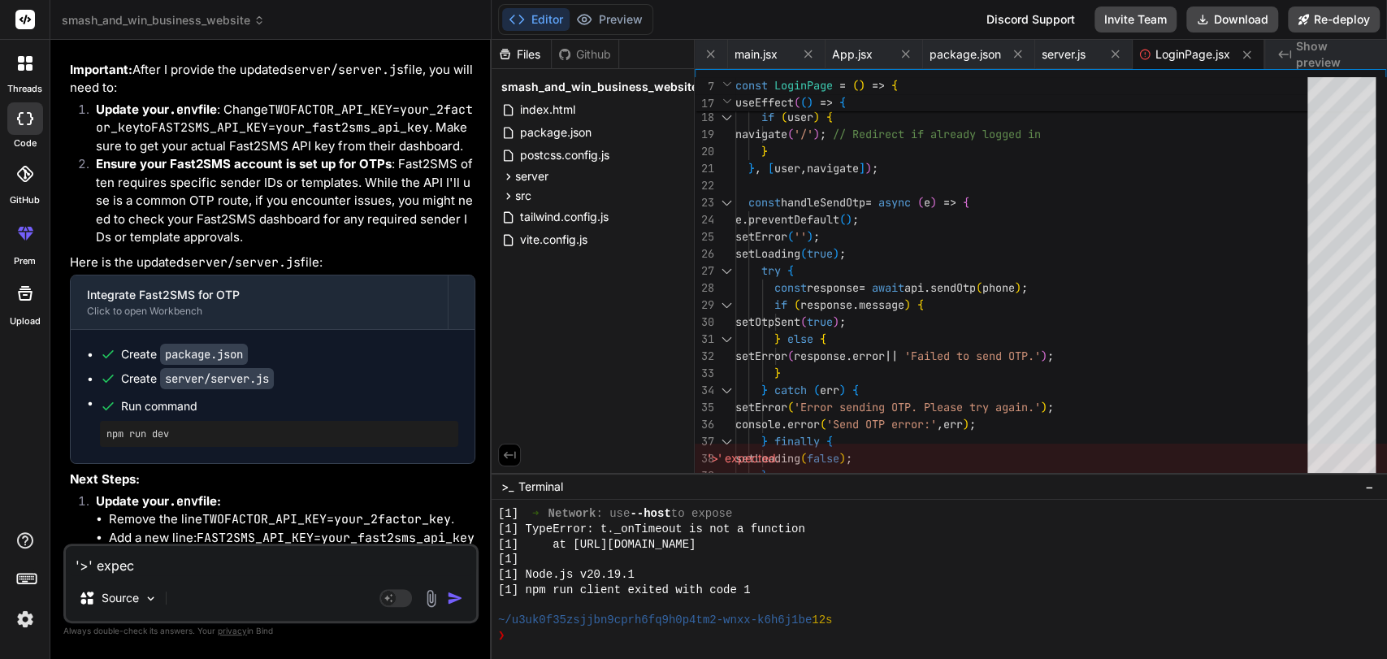
type textarea "x"
type textarea "'>' expect"
type textarea "x"
type textarea "'>' expecte"
type textarea "x"
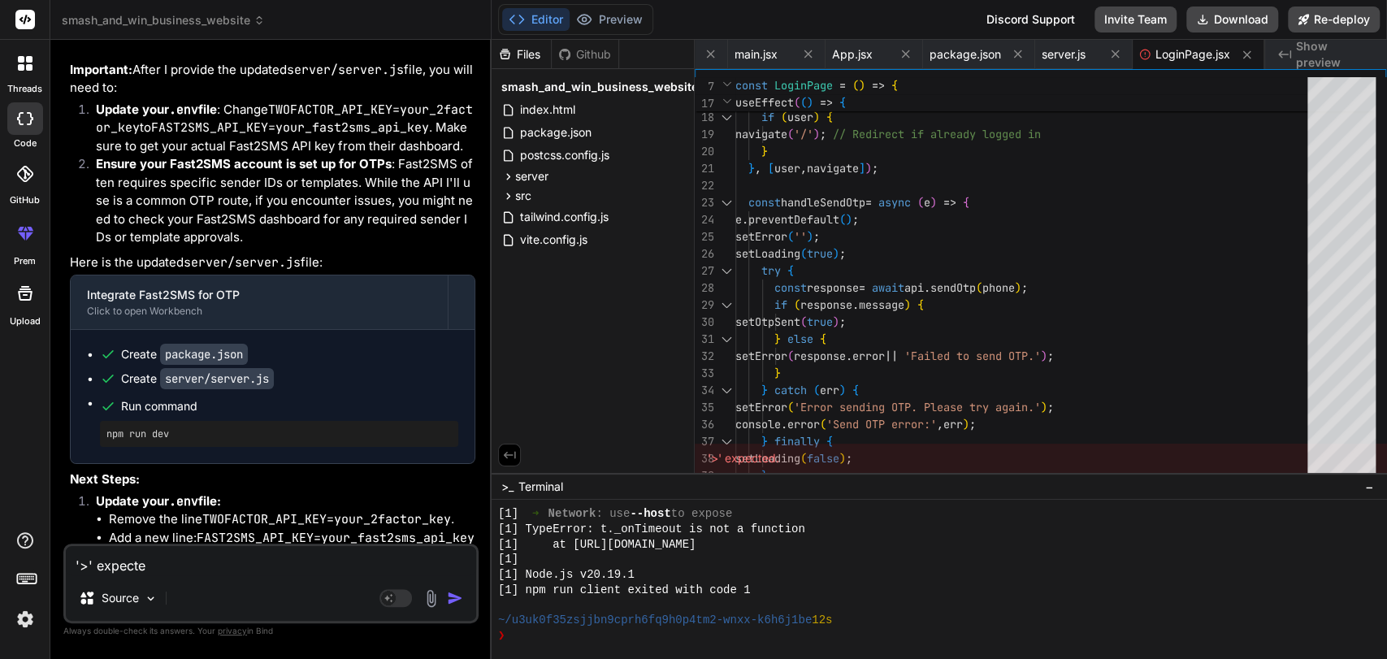
type textarea "'>' expected"
type textarea "x"
type textarea "'>' expected"
type textarea "x"
type textarea "'>' expected i"
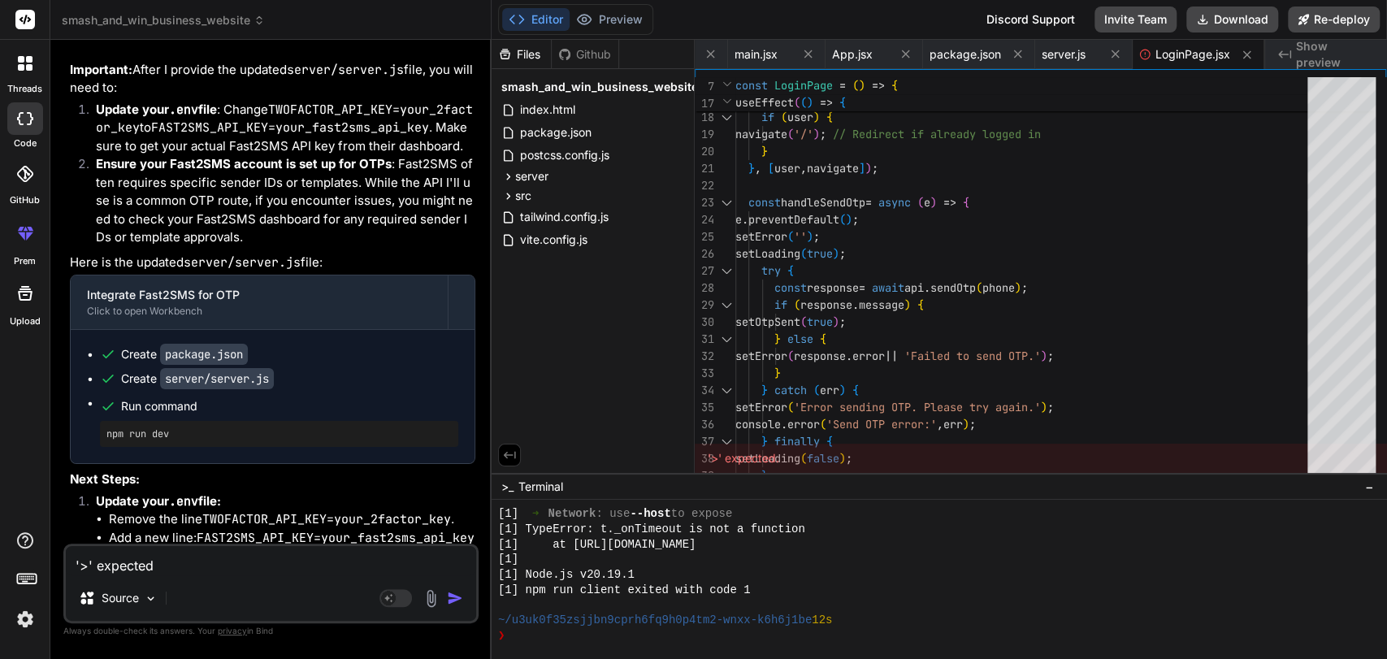
type textarea "x"
type textarea "'>' expected in"
type textarea "x"
type textarea "'>' expected in"
type textarea "x"
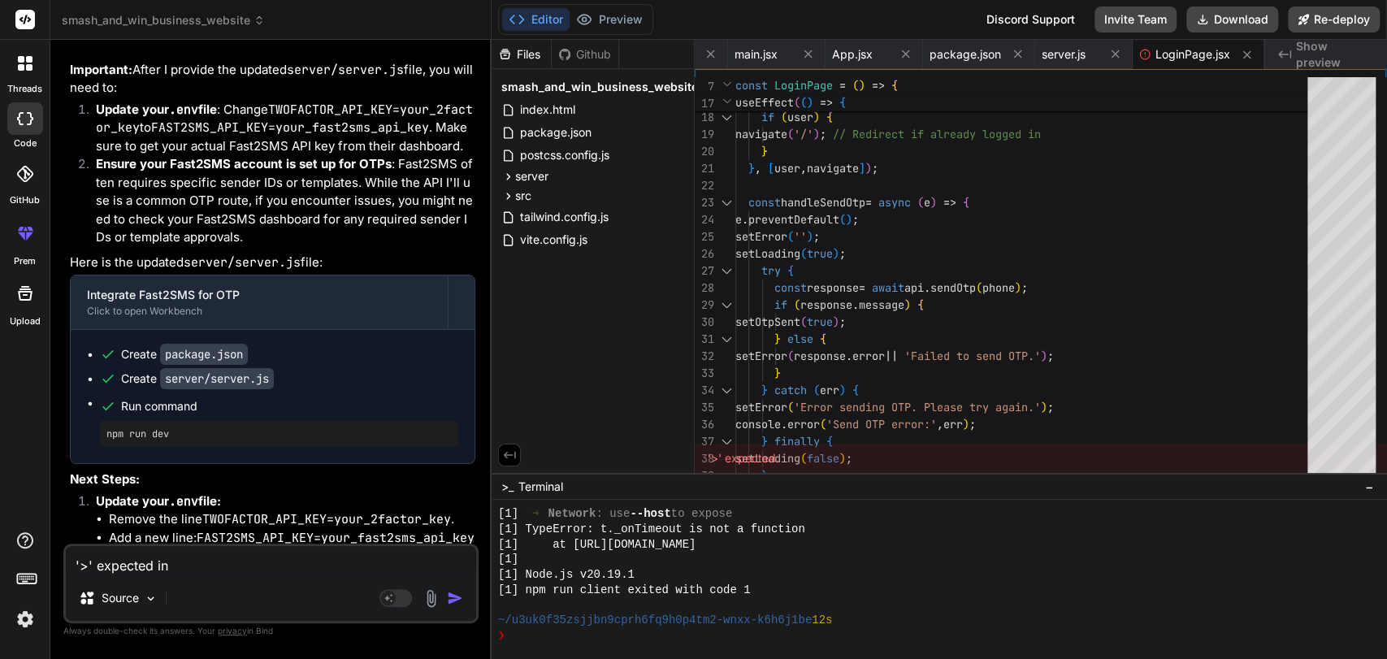
type textarea "'>' expected in L"
type textarea "x"
type textarea "'>' expected in Lo"
type textarea "x"
type textarea "'>' expected in Log"
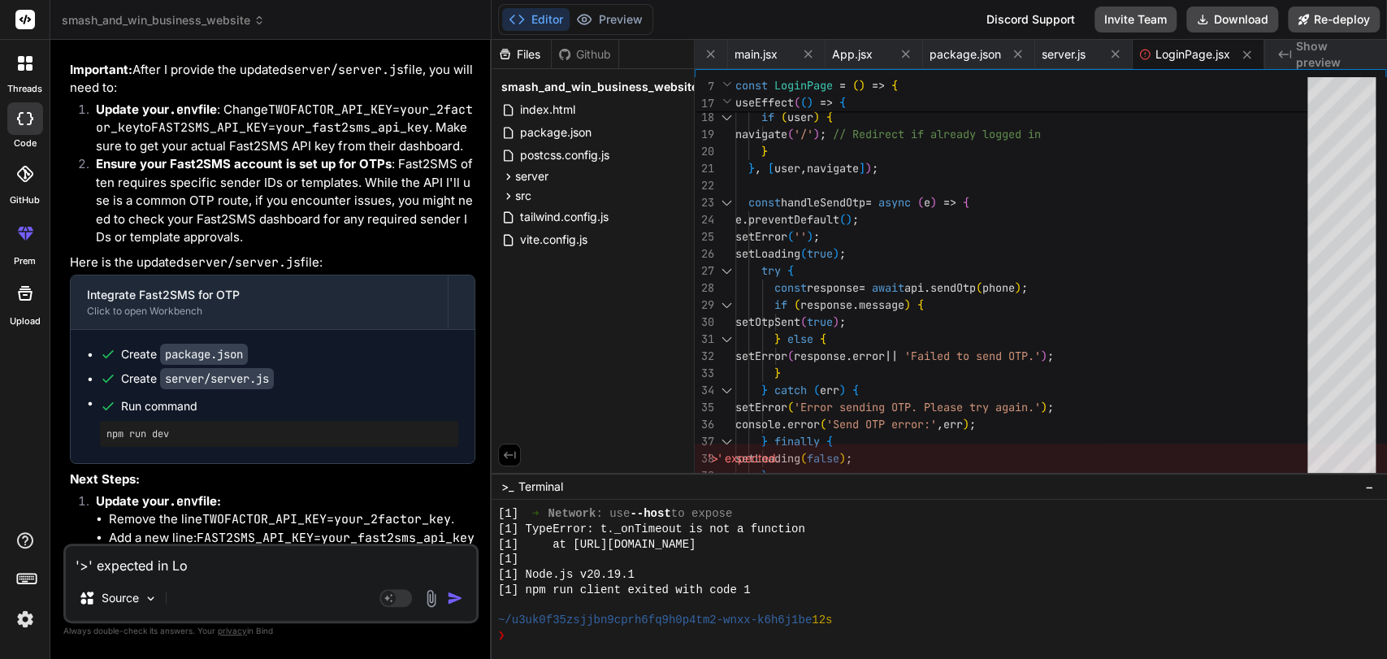
type textarea "x"
type textarea "'>' expected in Logi"
type textarea "x"
type textarea "'>' expected in Login"
type textarea "x"
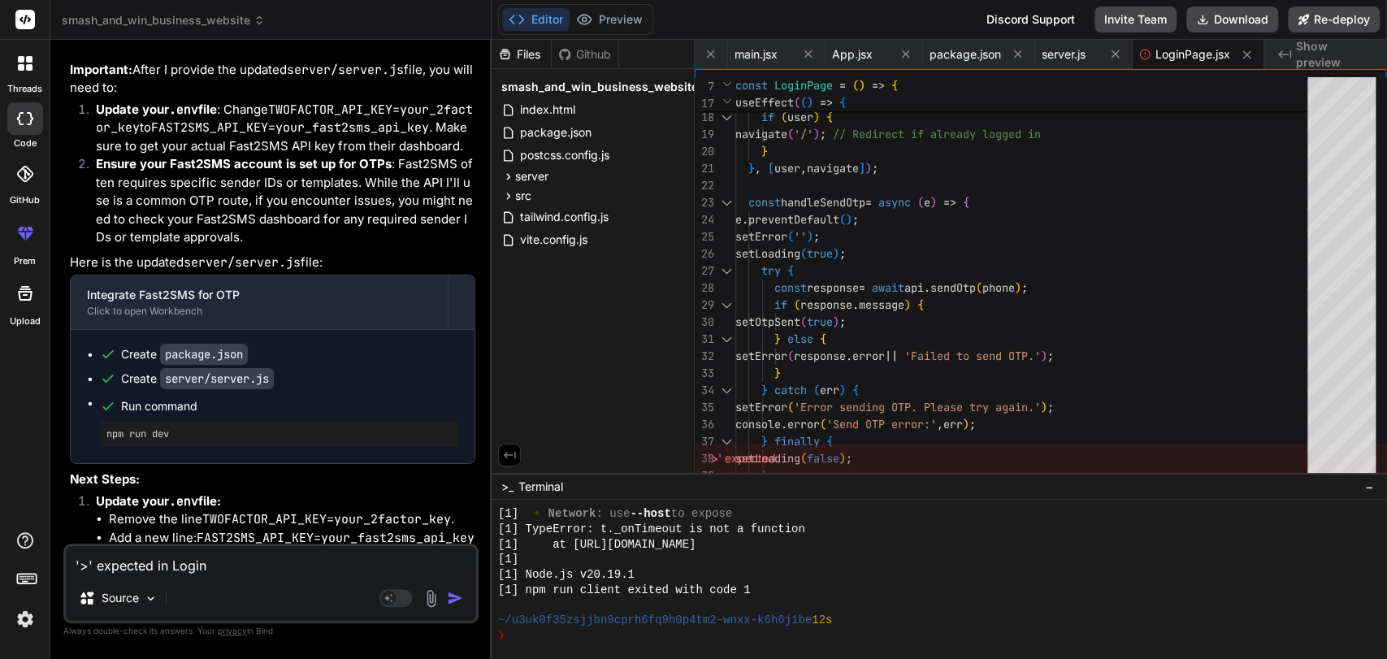
type textarea "'>' expected in LoginP"
type textarea "x"
type textarea "'>' expected in LoginPa"
type textarea "x"
type textarea "'>' expected in LoginPag"
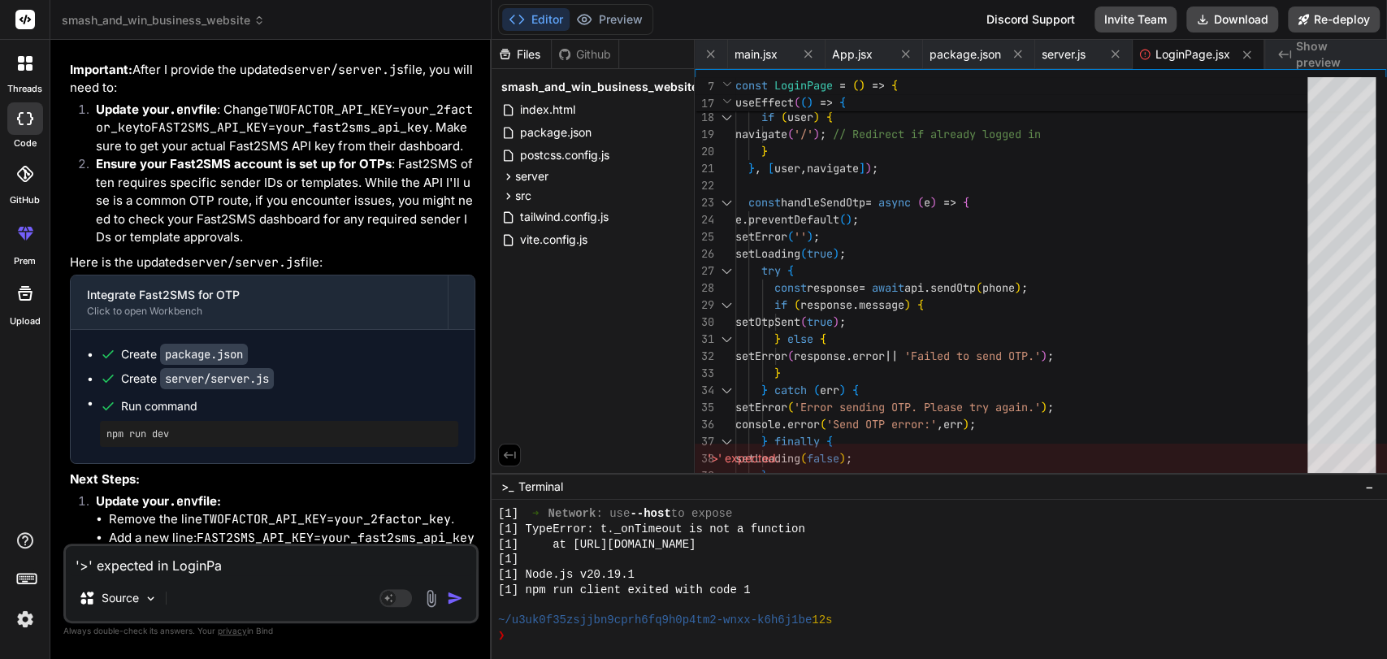
type textarea "x"
type textarea "'>' expected in LoginPage"
type textarea "x"
type textarea "'>' expected in LoginPage."
type textarea "x"
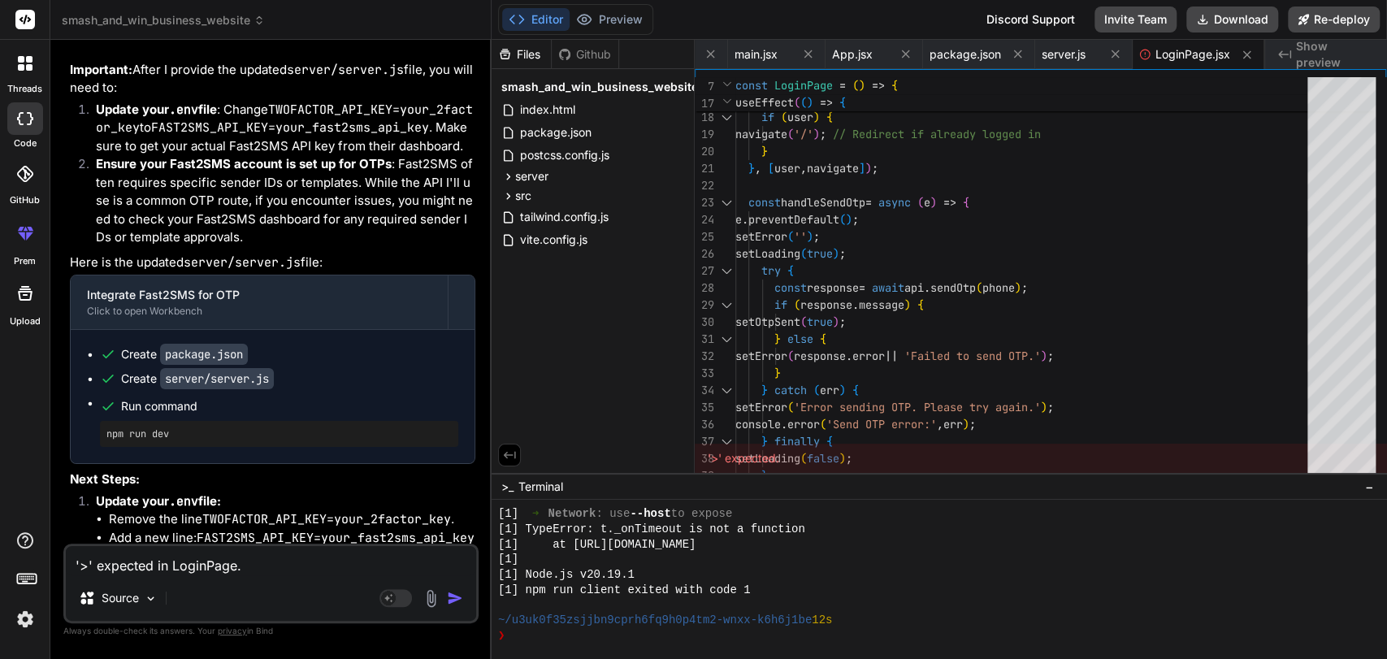
type textarea "'>' expected in LoginPage.j"
type textarea "x"
type textarea "'>' expected in LoginPage.js"
type textarea "x"
type textarea "'>' expected in LoginPage.jsx"
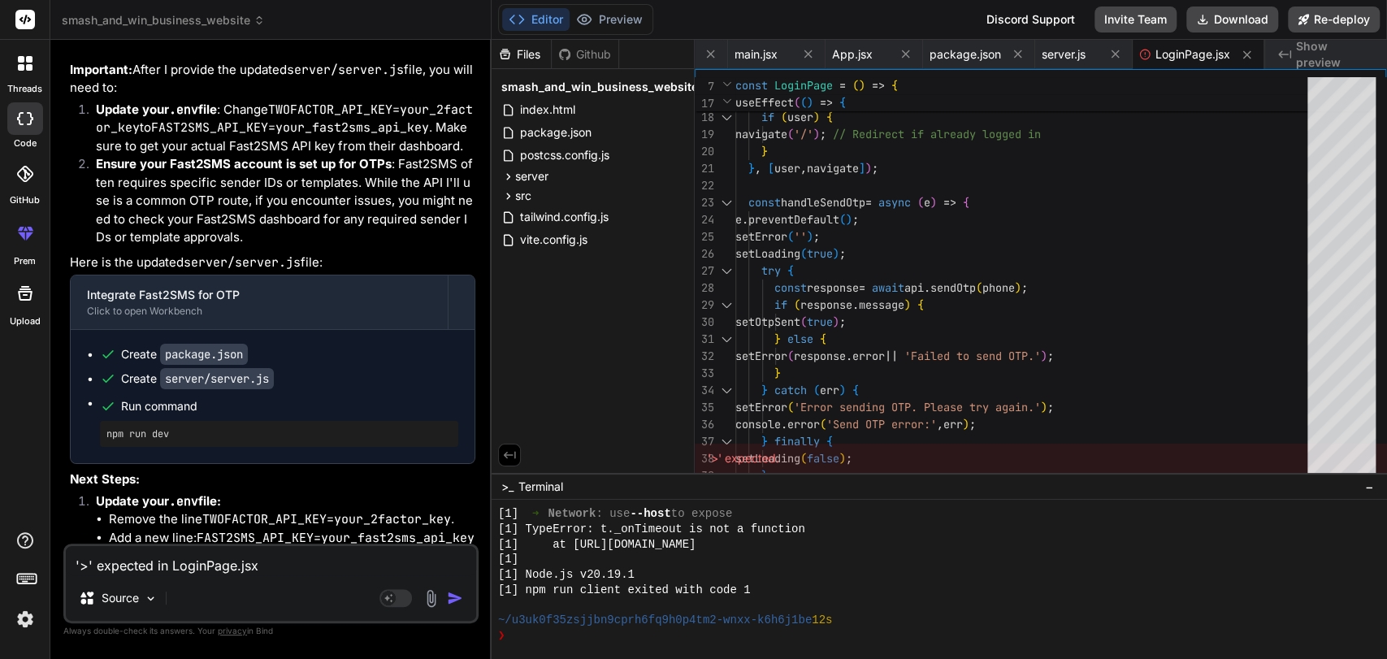
type textarea "x"
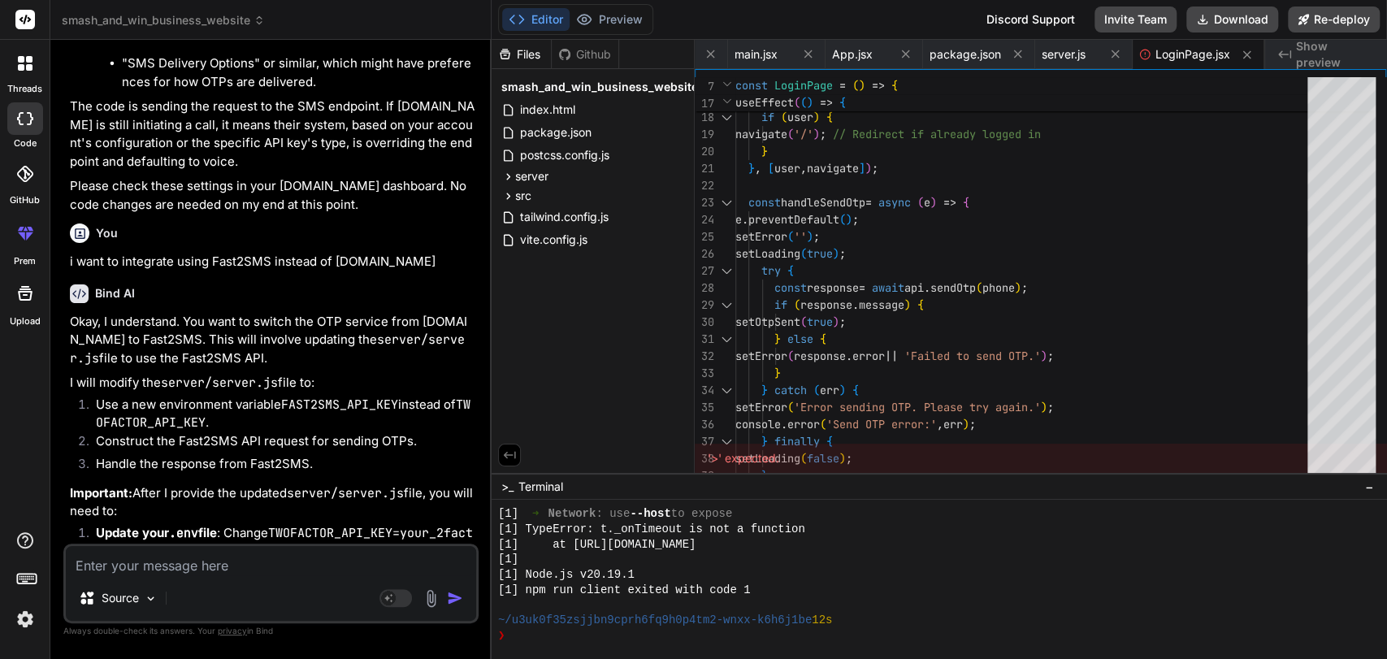
scroll to position [21112, 0]
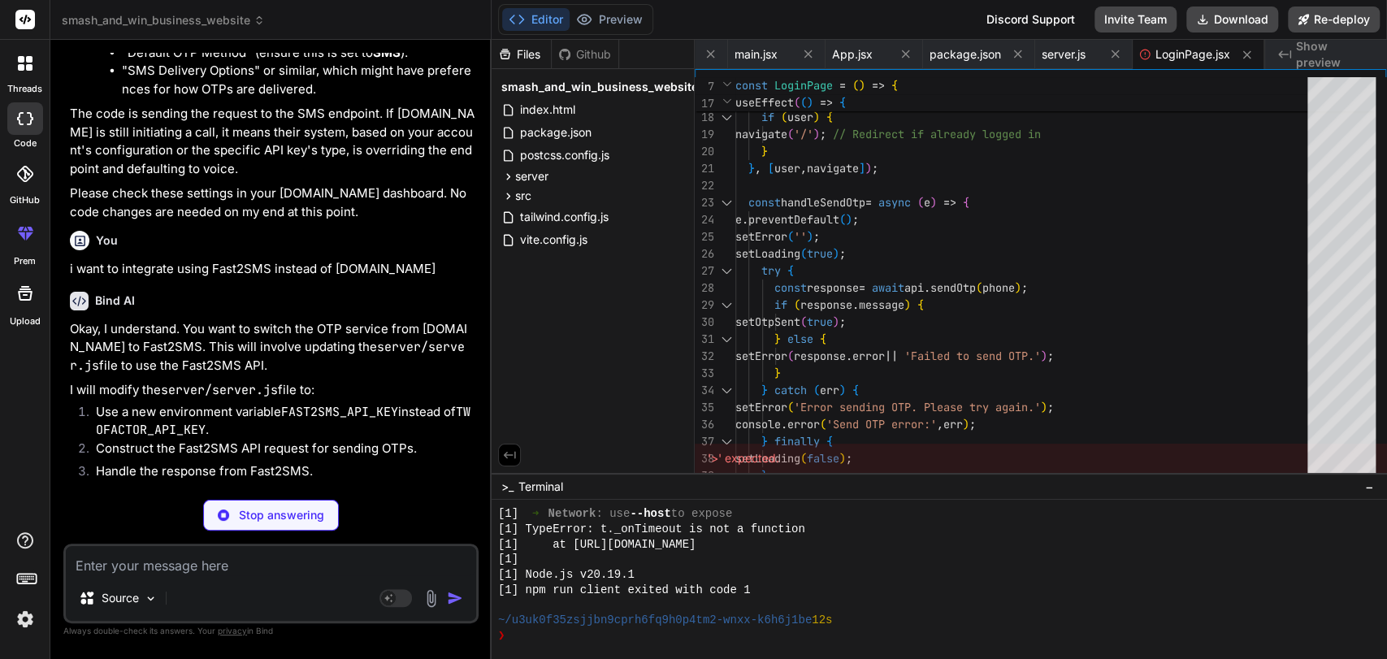
click at [183, 382] on code "server/server.js" at bounding box center [219, 390] width 117 height 16
drag, startPoint x: 183, startPoint y: 262, endPoint x: 237, endPoint y: 266, distance: 54.6
click at [237, 382] on code "server/server.js" at bounding box center [219, 390] width 117 height 16
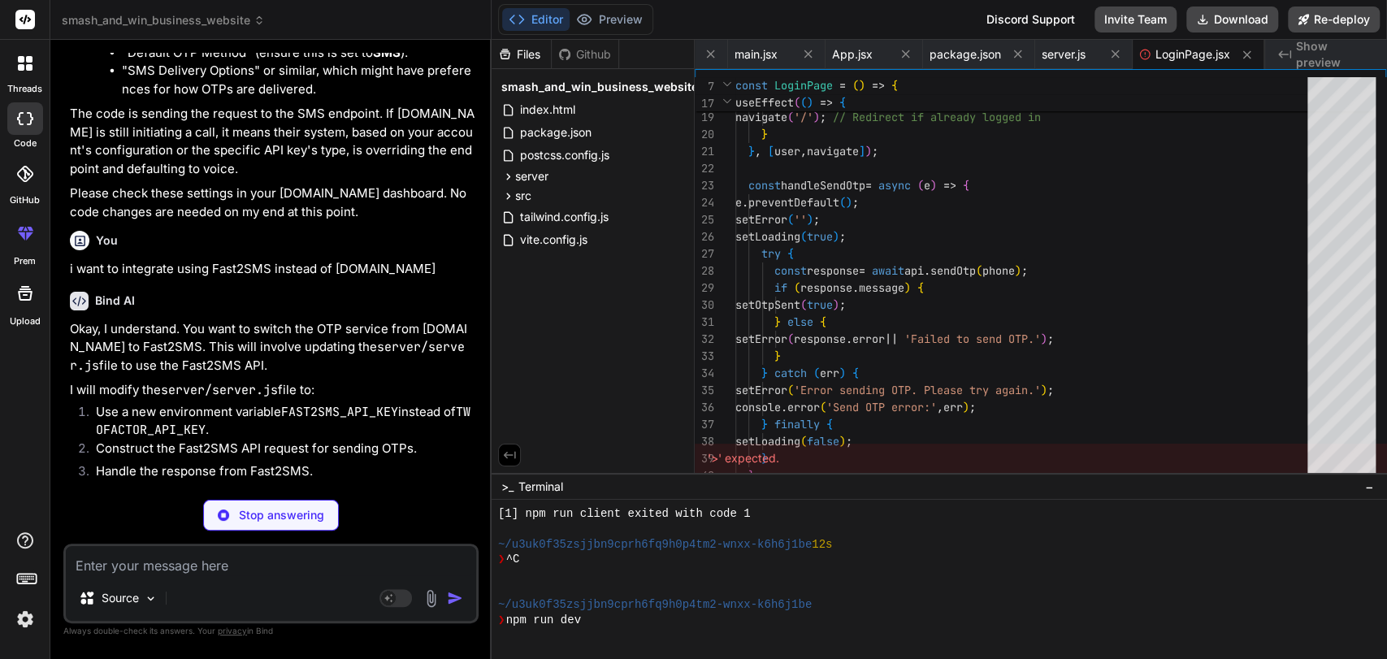
type textarea "x"
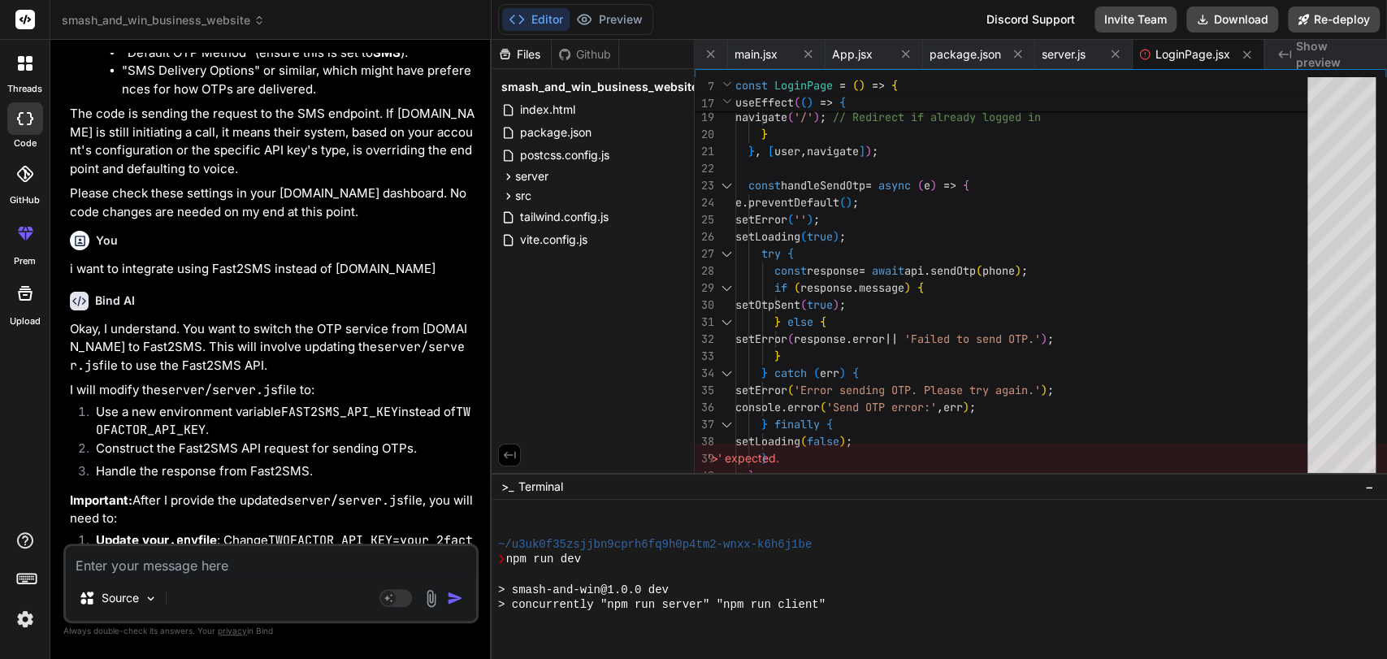
scroll to position [11707, 0]
click at [213, 440] on li "Construct the Fast2SMS API request for sending OTPs." at bounding box center [279, 451] width 392 height 23
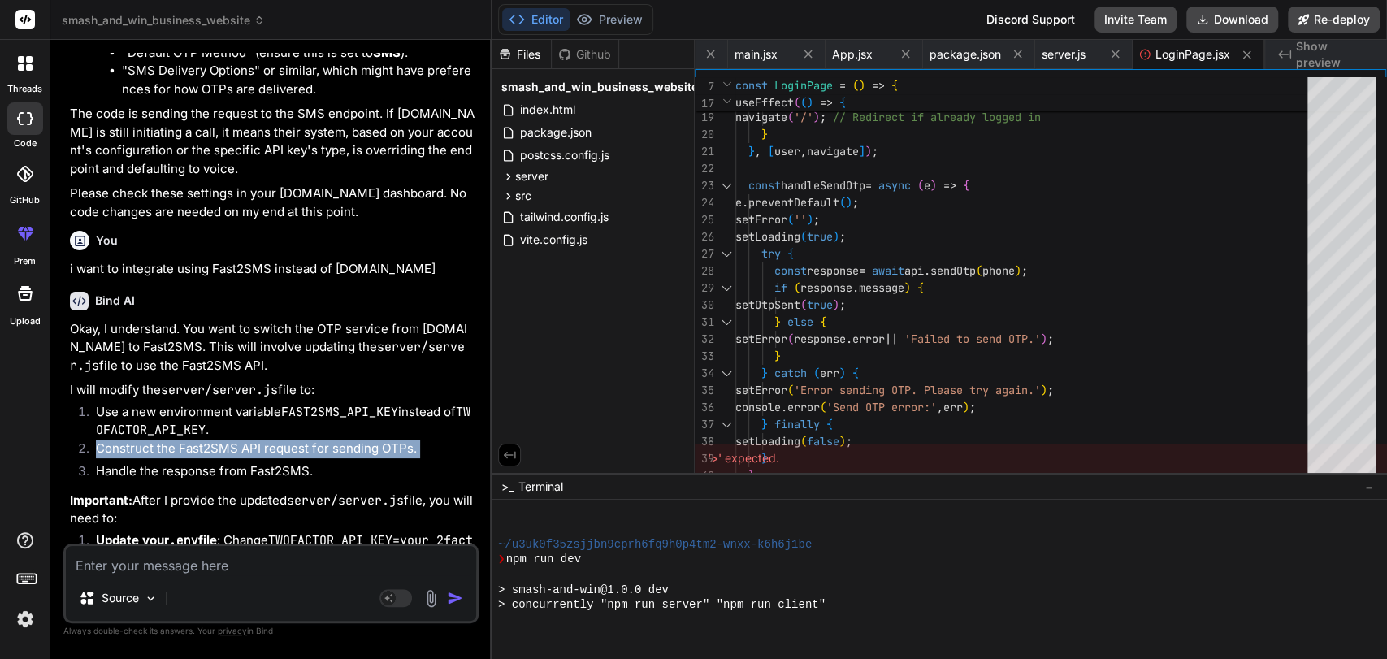
click at [213, 440] on li "Construct the Fast2SMS API request for sending OTPs." at bounding box center [279, 451] width 392 height 23
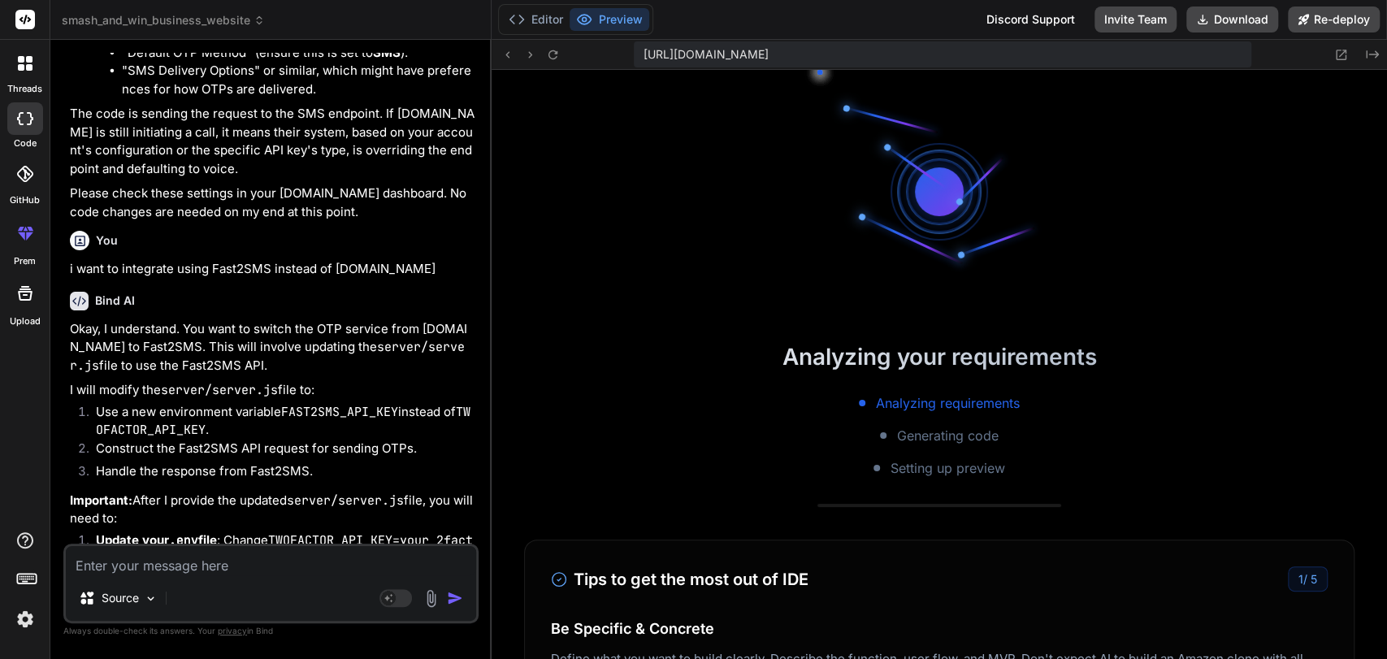
scroll to position [12177, 0]
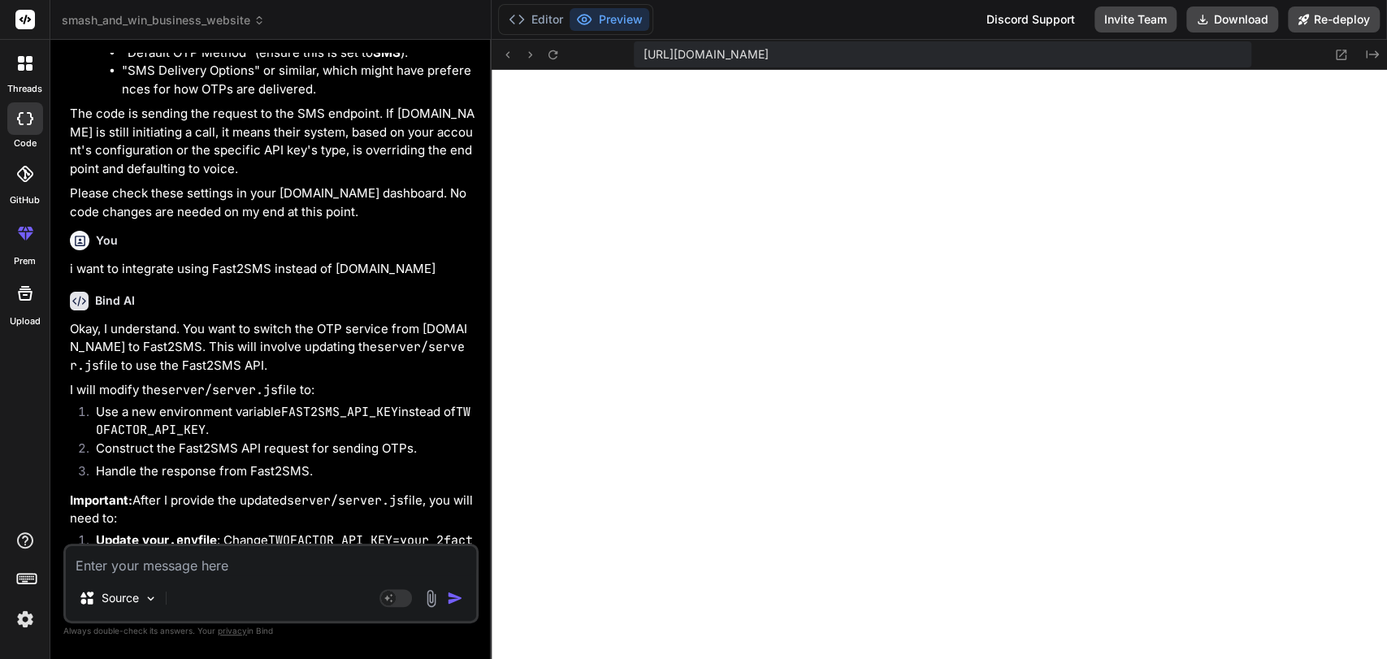
click at [213, 440] on li "Construct the Fast2SMS API request for sending OTPs." at bounding box center [279, 451] width 392 height 23
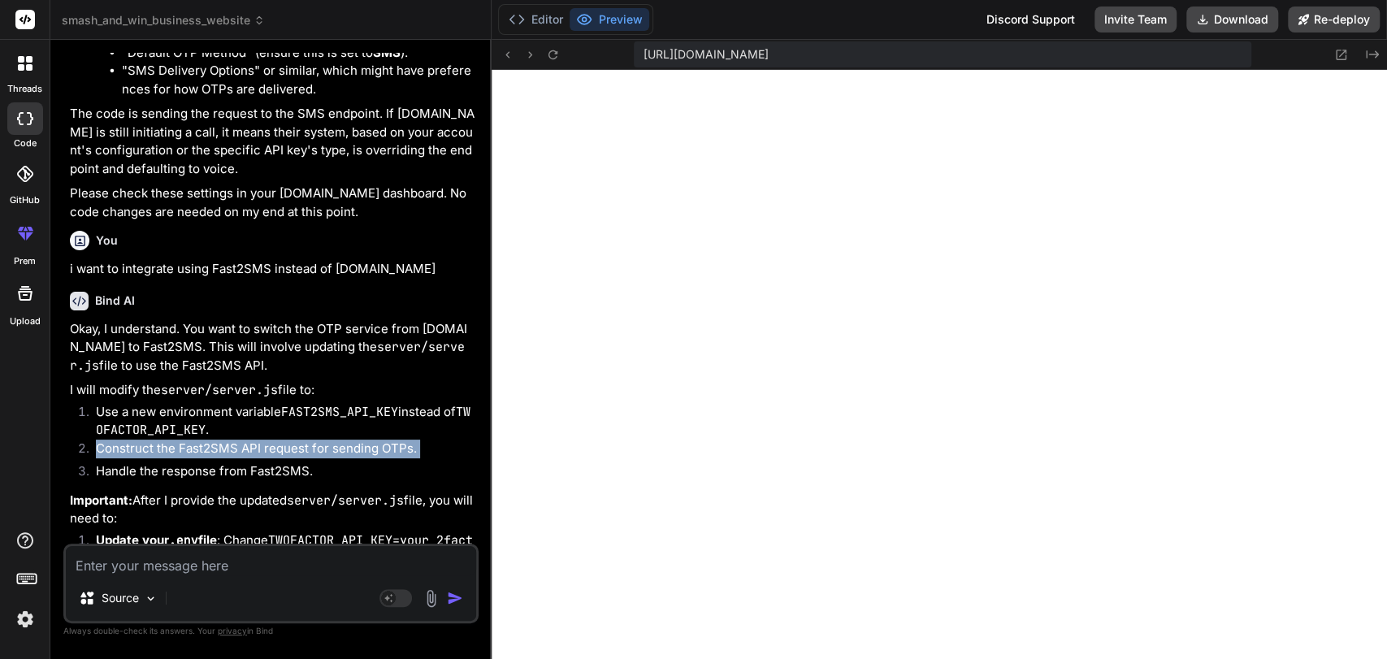
click at [213, 440] on li "Construct the Fast2SMS API request for sending OTPs." at bounding box center [279, 451] width 392 height 23
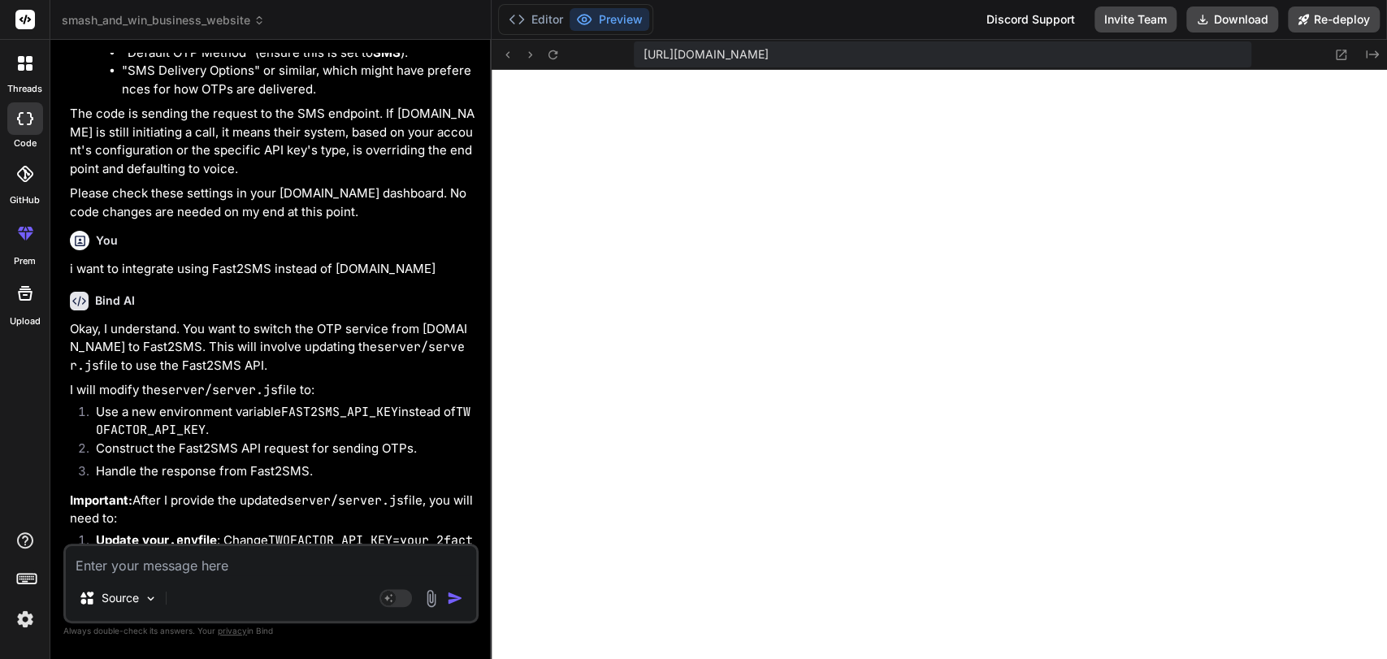
click at [213, 440] on li "Construct the Fast2SMS API request for sending OTPs." at bounding box center [279, 451] width 392 height 23
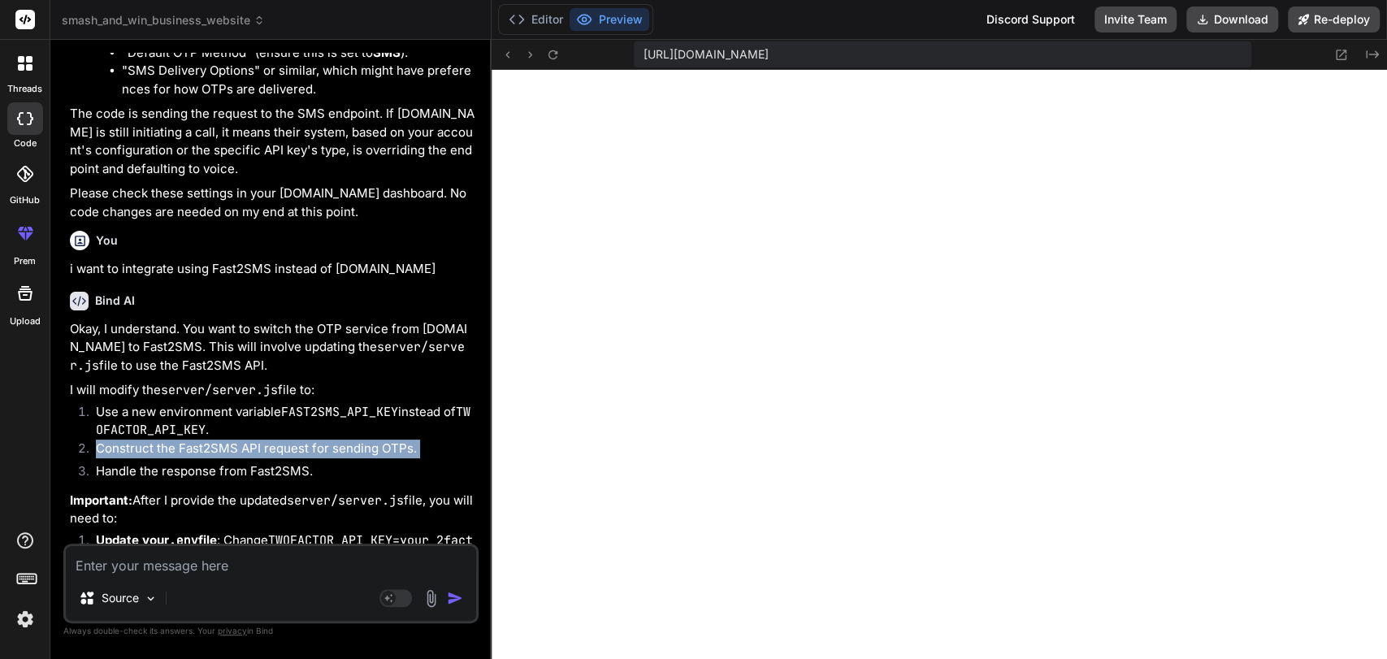
click at [213, 440] on li "Construct the Fast2SMS API request for sending OTPs." at bounding box center [279, 451] width 392 height 23
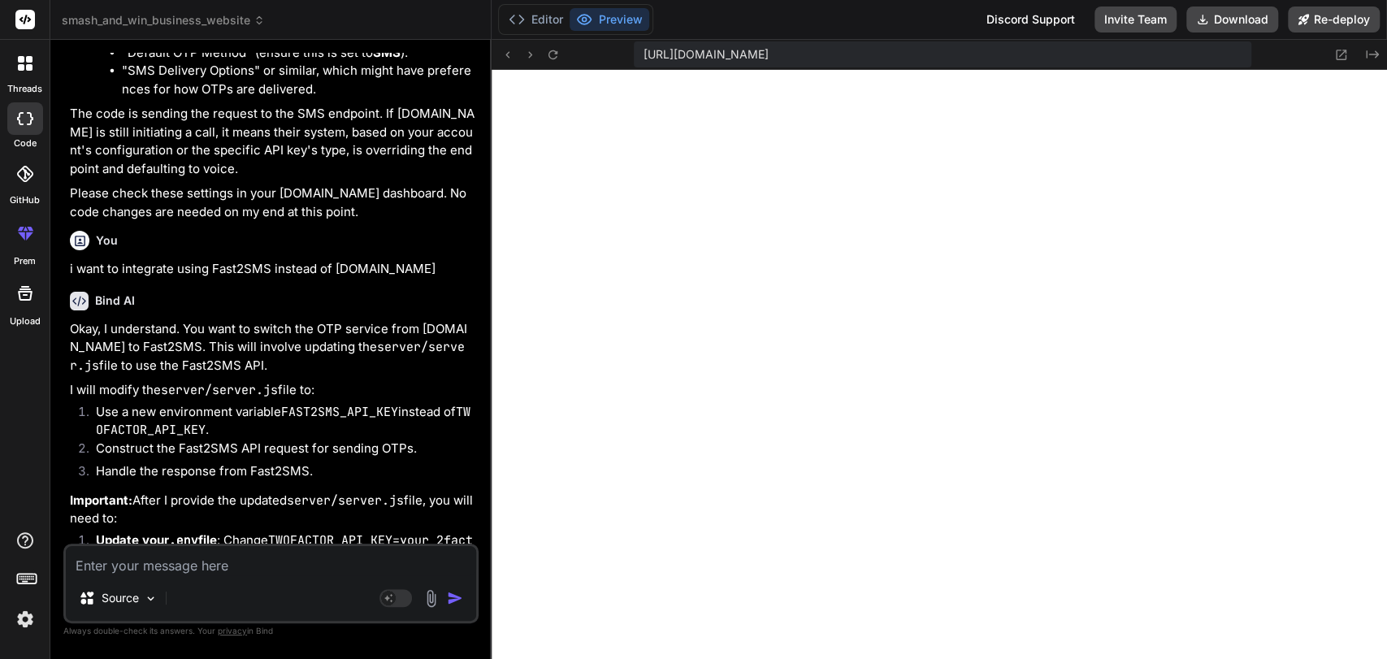
click at [208, 462] on li "Handle the response from Fast2SMS." at bounding box center [279, 473] width 392 height 23
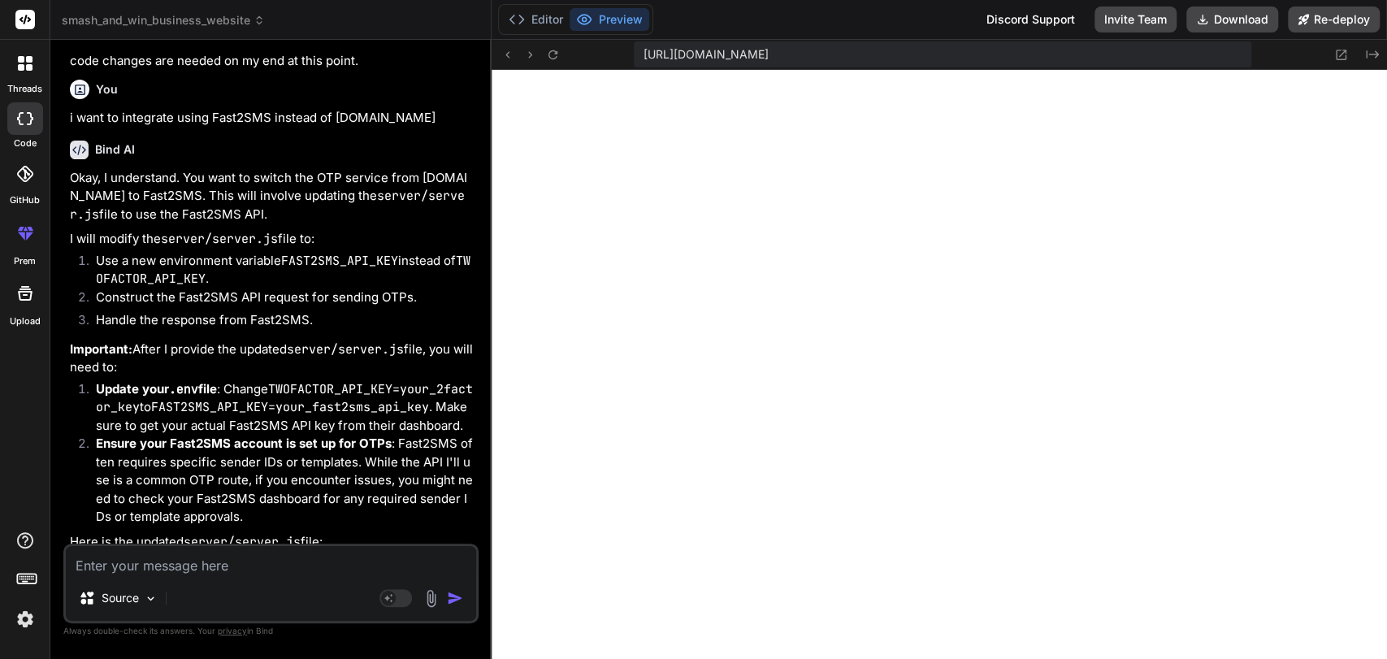
scroll to position [21264, 0]
click at [253, 379] on li "Update your .env file : Change TWOFACTOR_API_KEY=your_2factor_key to FAST2SMS_A…" at bounding box center [279, 406] width 392 height 55
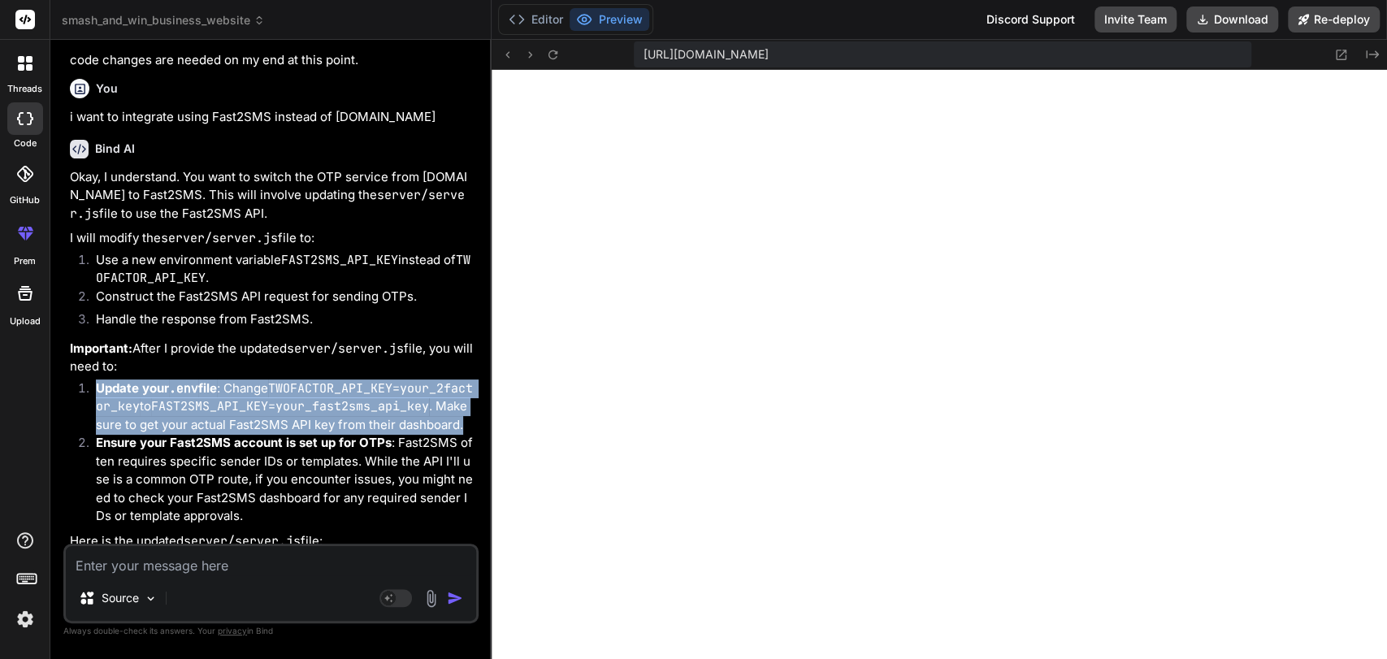
click at [253, 379] on li "Update your .env file : Change TWOFACTOR_API_KEY=your_2factor_key to FAST2SMS_A…" at bounding box center [279, 406] width 392 height 55
click at [242, 398] on code "FAST2SMS_API_KEY=your_fast2sms_api_key" at bounding box center [290, 406] width 278 height 16
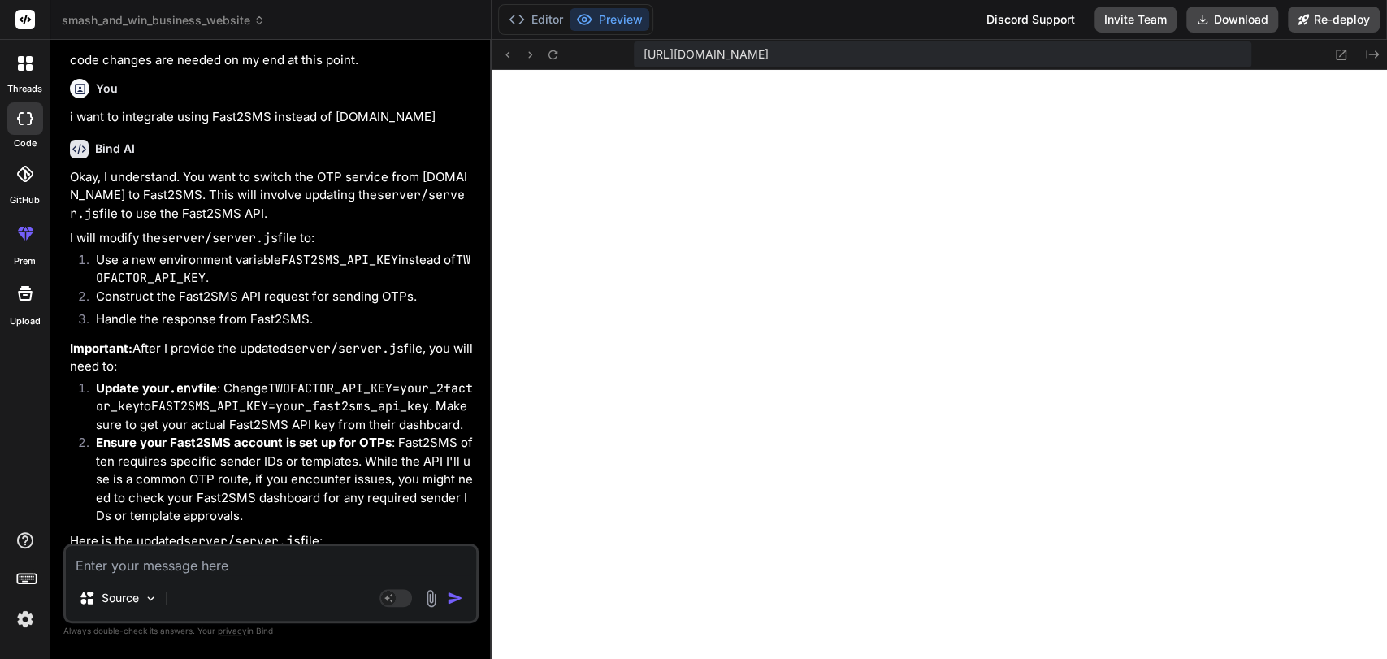
click at [225, 379] on li "Update your .env file : Change TWOFACTOR_API_KEY=your_2factor_key to FAST2SMS_A…" at bounding box center [279, 406] width 392 height 55
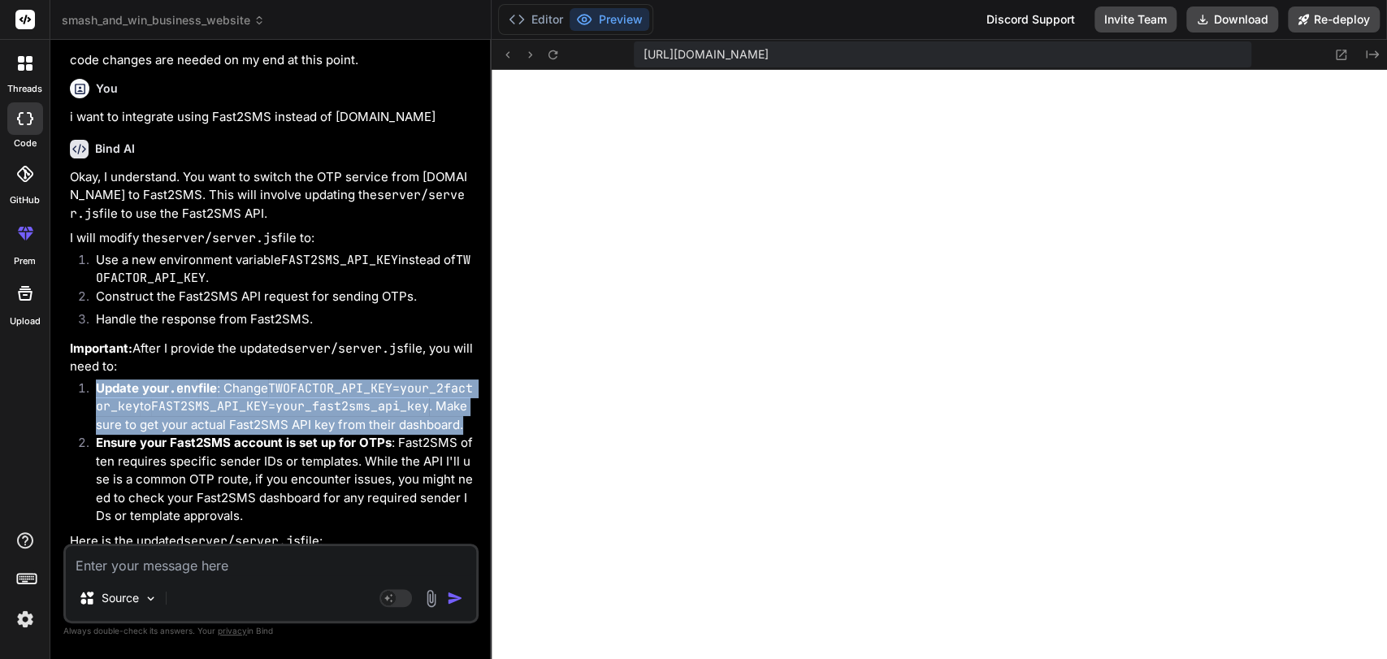
click at [225, 379] on li "Update your .env file : Change TWOFACTOR_API_KEY=your_2factor_key to FAST2SMS_A…" at bounding box center [279, 406] width 392 height 55
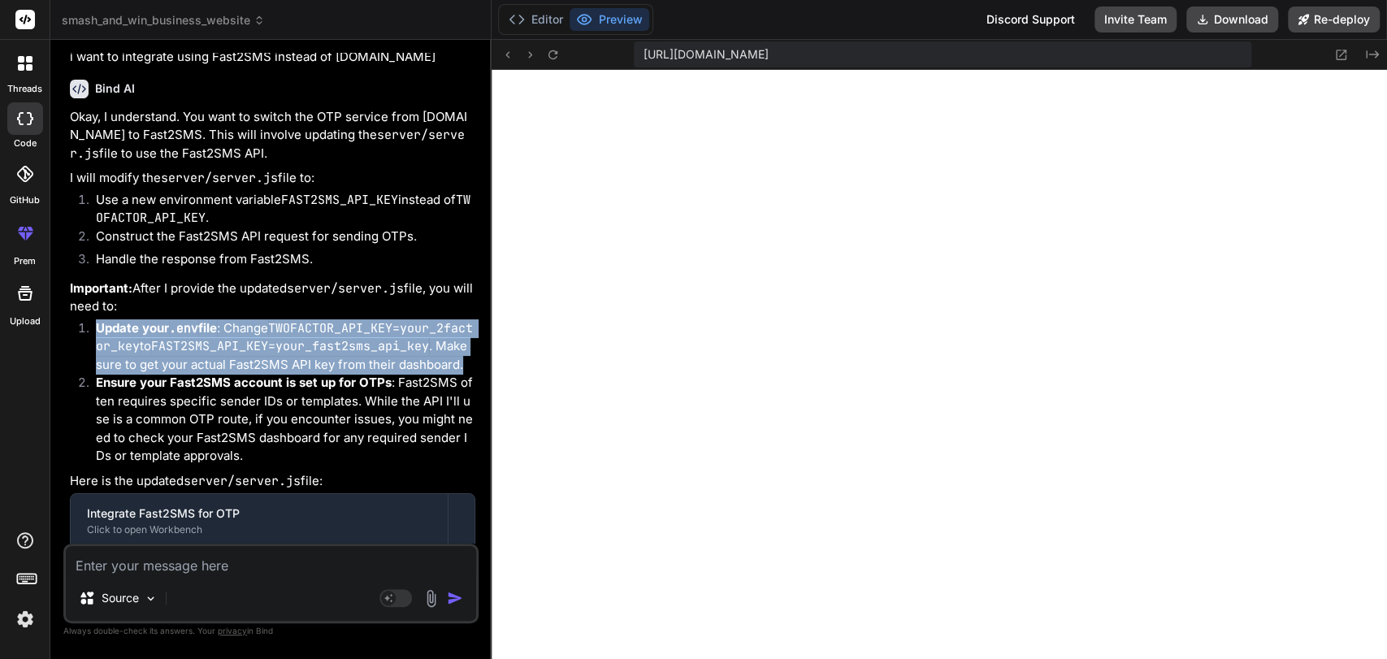
scroll to position [21325, 0]
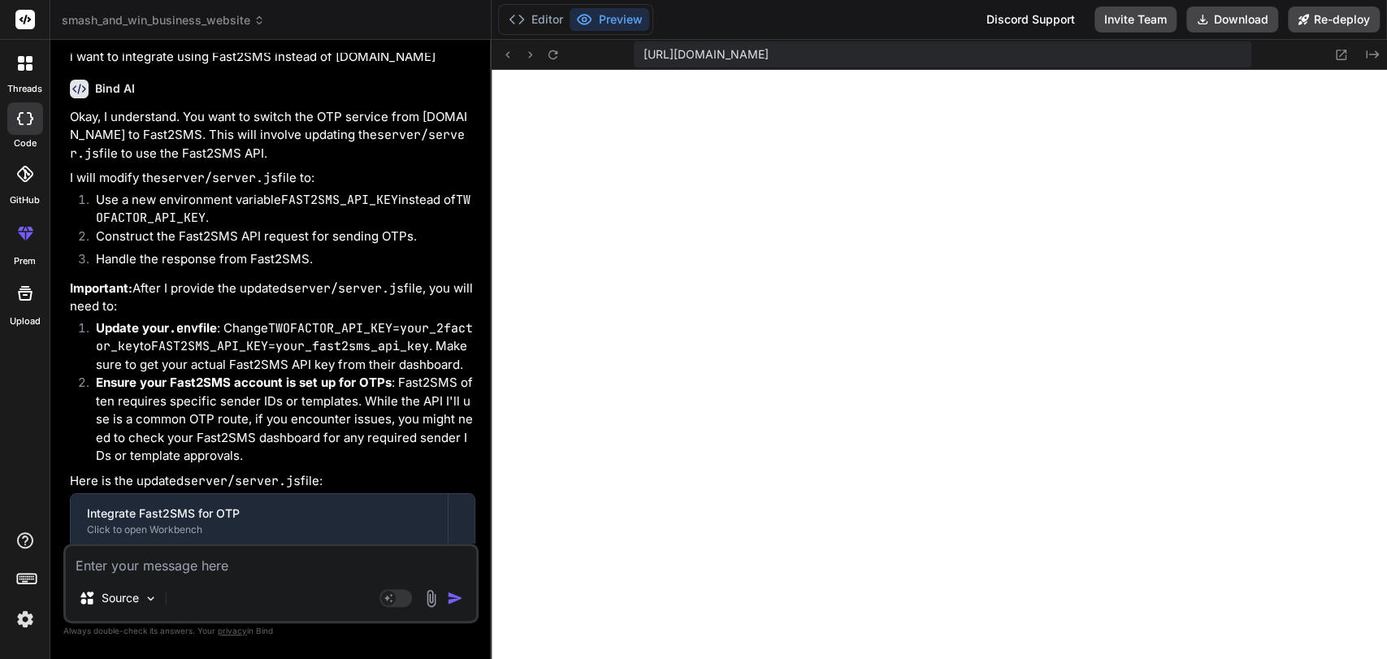
click at [194, 374] on li "Ensure your Fast2SMS account is set up for OTPs : Fast2SMS often requires speci…" at bounding box center [279, 420] width 392 height 92
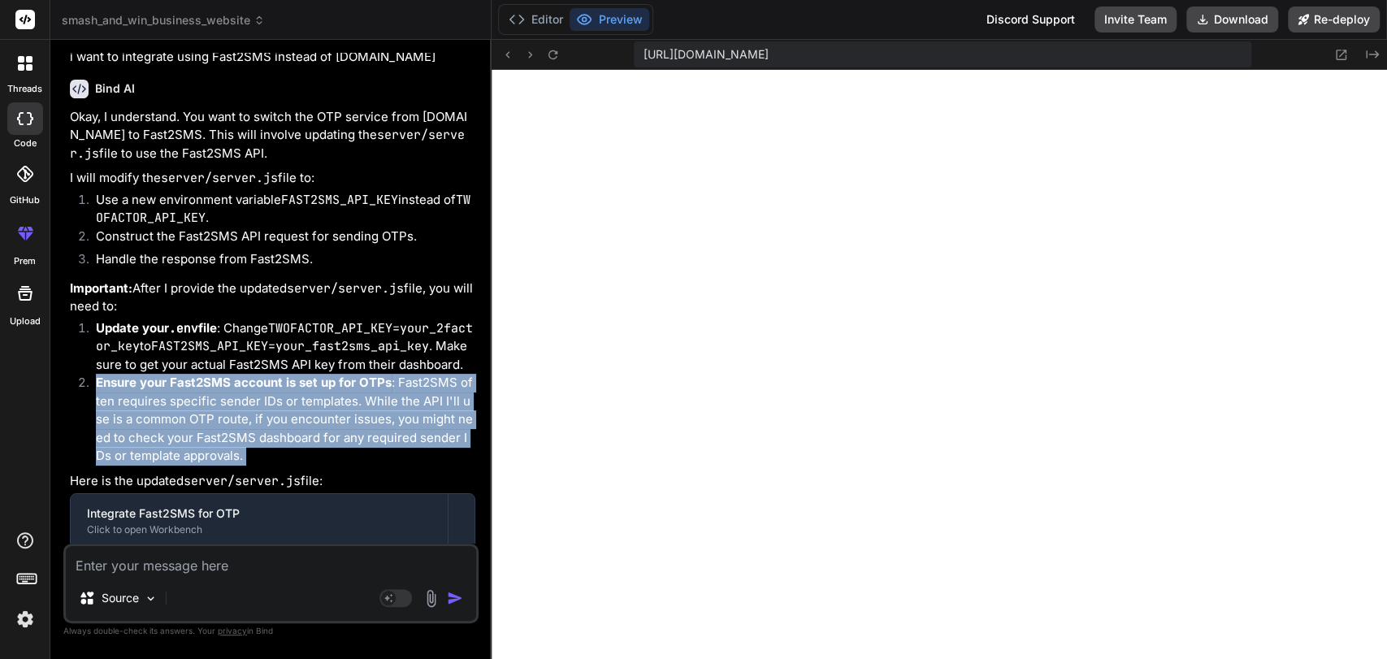
click at [194, 374] on li "Ensure your Fast2SMS account is set up for OTPs : Fast2SMS often requires speci…" at bounding box center [279, 420] width 392 height 92
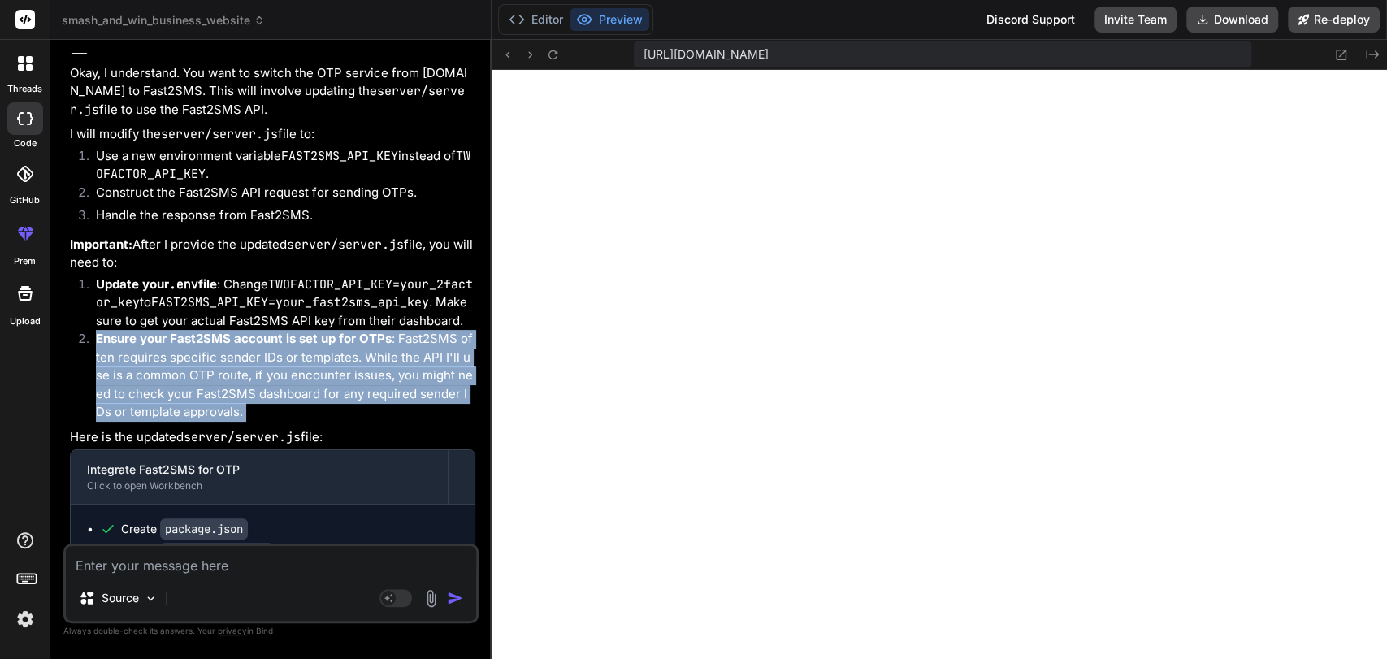
scroll to position [21368, 0]
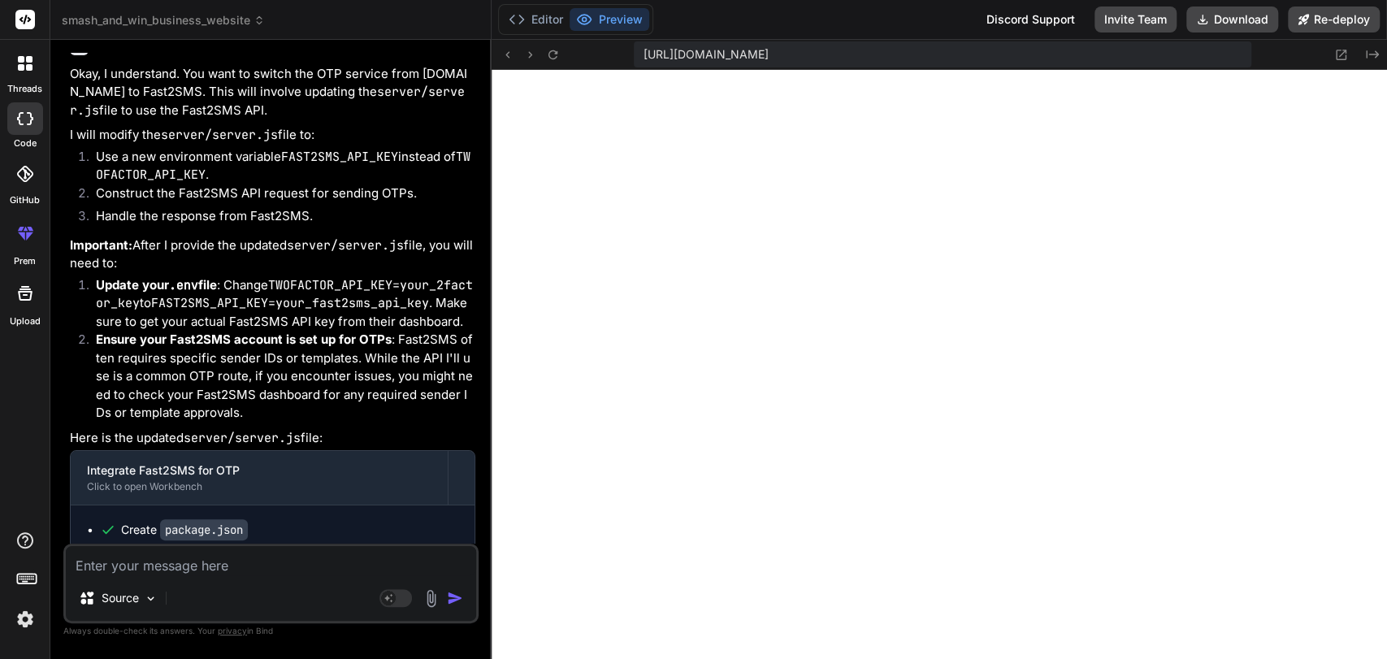
click at [141, 236] on p "Important: After I provide the updated server/server.js file, you will need to:" at bounding box center [272, 254] width 405 height 37
drag, startPoint x: 141, startPoint y: 118, endPoint x: 148, endPoint y: 124, distance: 9.2
click at [148, 236] on p "Important: After I provide the updated server/server.js file, you will need to:" at bounding box center [272, 254] width 405 height 37
click at [153, 277] on code "TWOFACTOR_API_KEY=your_2factor_key" at bounding box center [284, 294] width 377 height 35
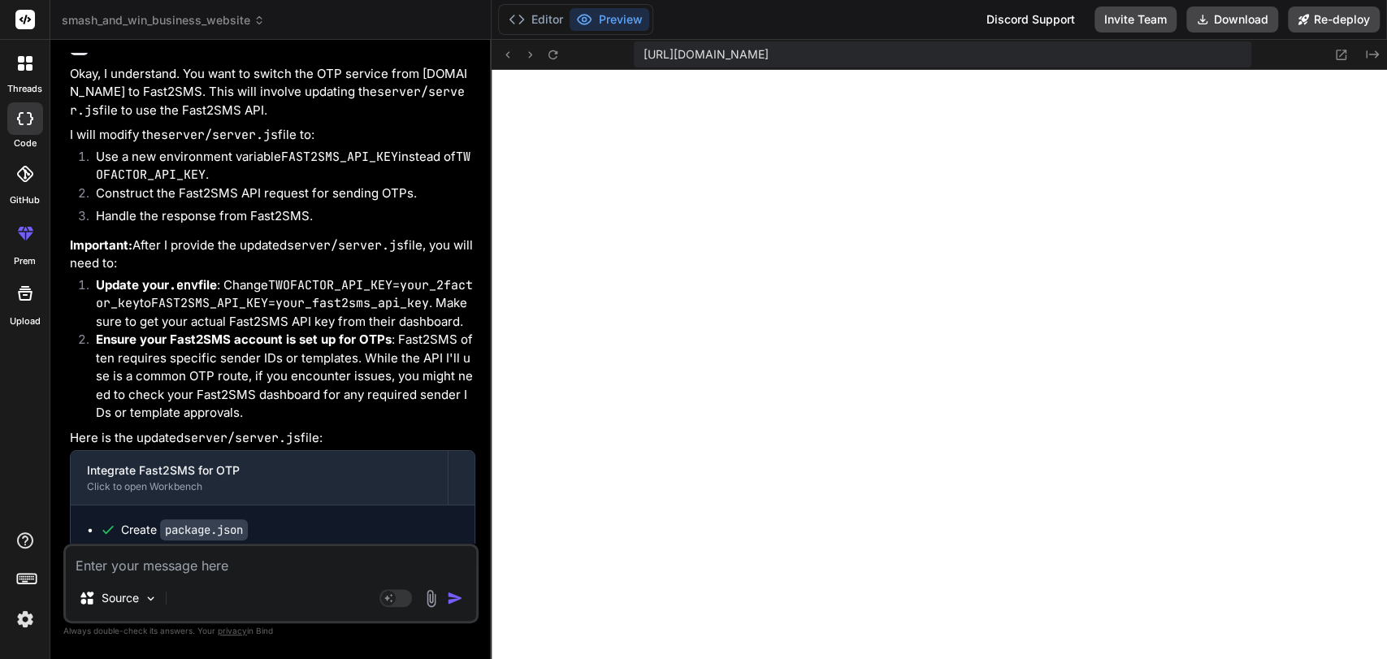
click at [409, 331] on li "Ensure your Fast2SMS account is set up for OTPs : Fast2SMS often requires speci…" at bounding box center [279, 377] width 392 height 92
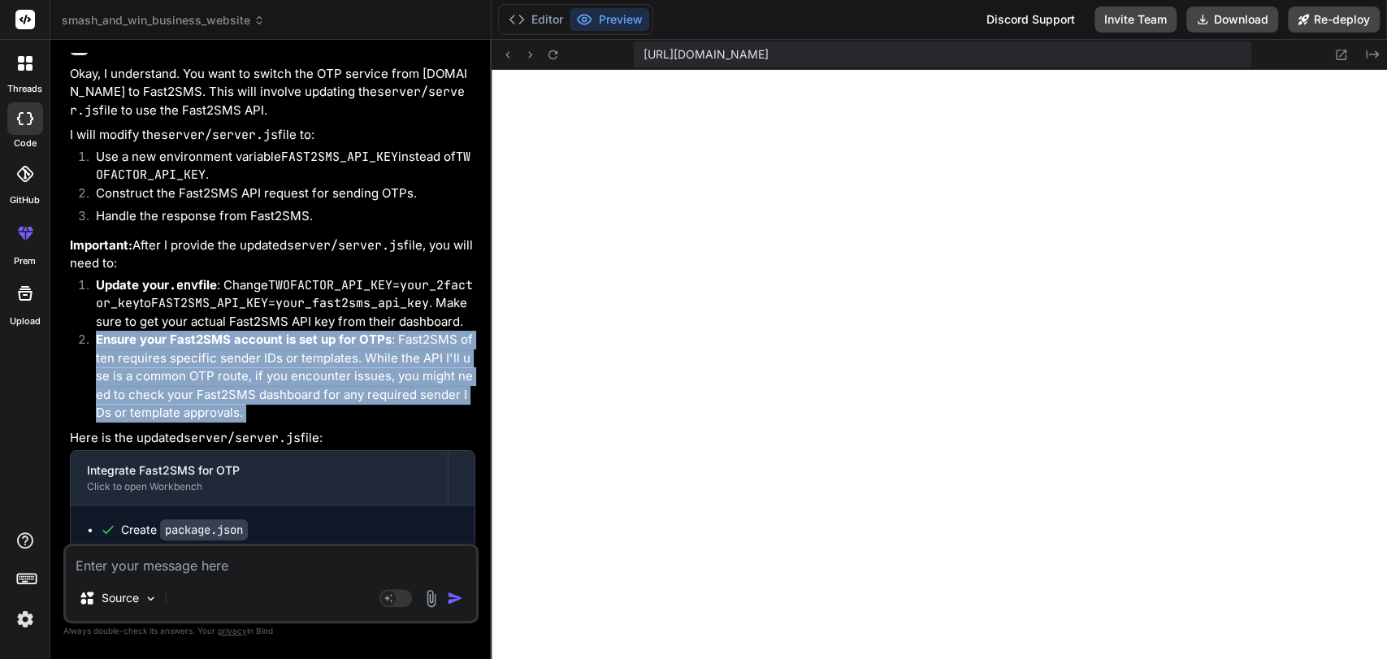
drag, startPoint x: 409, startPoint y: 229, endPoint x: 407, endPoint y: 245, distance: 15.5
click at [407, 331] on li "Ensure your Fast2SMS account is set up for OTPs : Fast2SMS often requires speci…" at bounding box center [279, 377] width 392 height 92
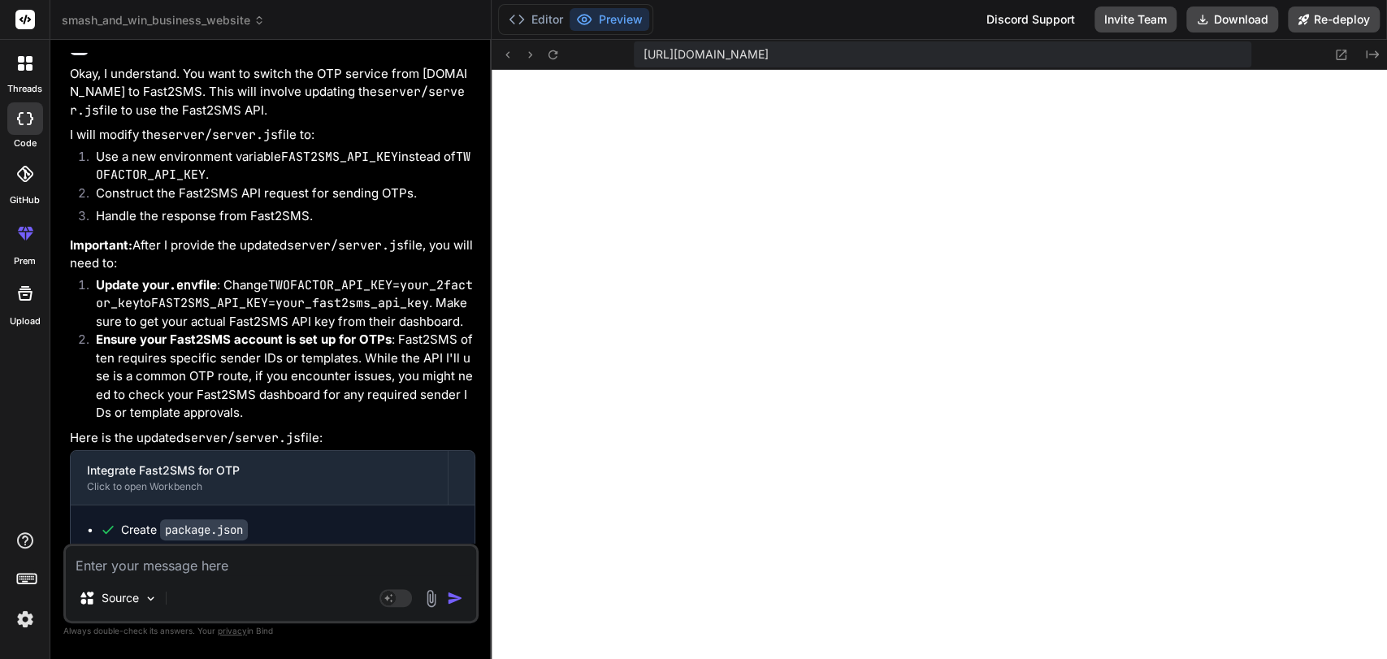
click at [116, 277] on strong "Update your .env file" at bounding box center [156, 284] width 121 height 15
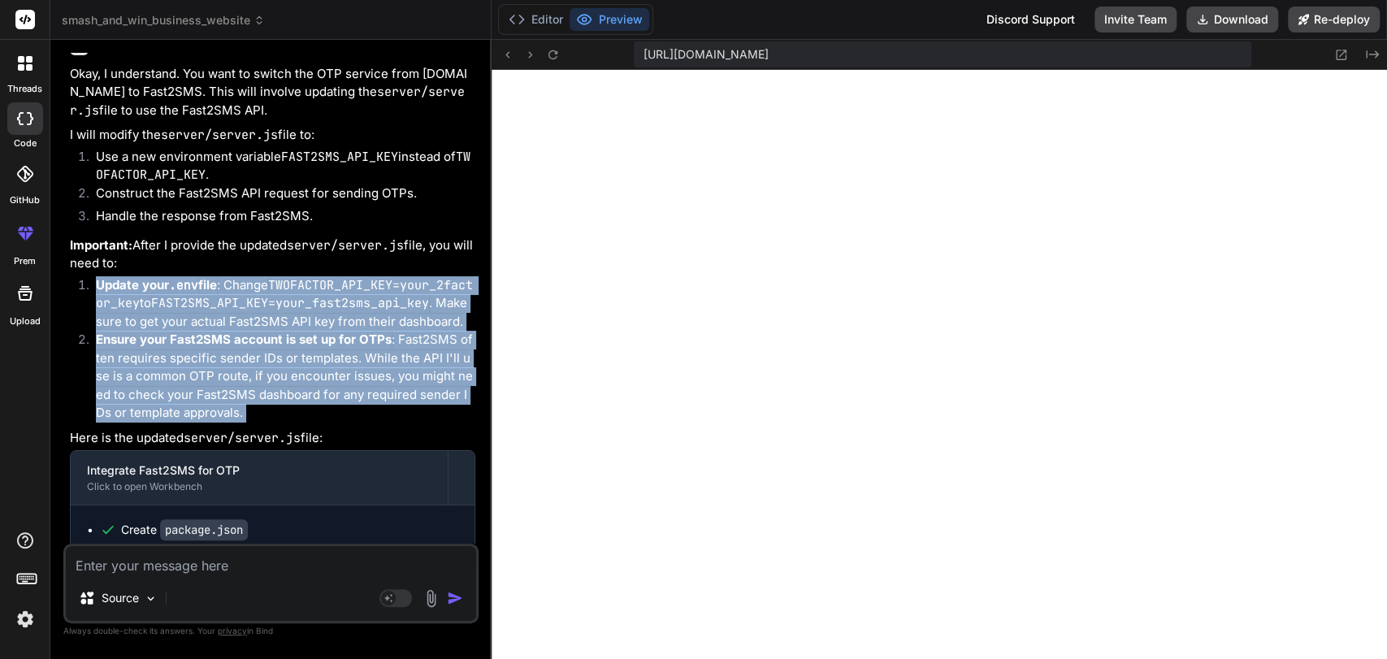
drag, startPoint x: 116, startPoint y: 157, endPoint x: 216, endPoint y: 262, distance: 145.4
click at [216, 276] on ol "Update your .env file : Change TWOFACTOR_API_KEY=your_2factor_key to FAST2SMS_A…" at bounding box center [272, 349] width 405 height 146
copy div "Update your .env file : Change TWOFACTOR_API_KEY=your_2factor_key to FAST2SMS_A…"
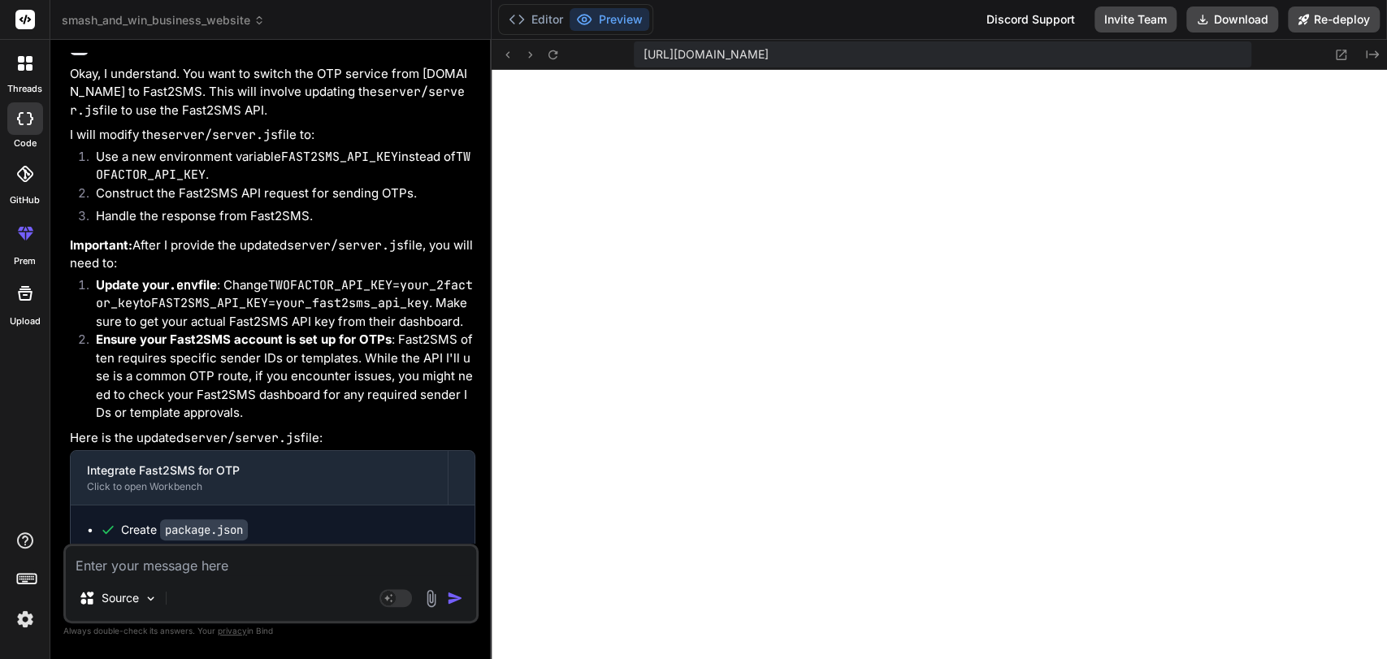
click at [253, 559] on textarea at bounding box center [271, 560] width 410 height 29
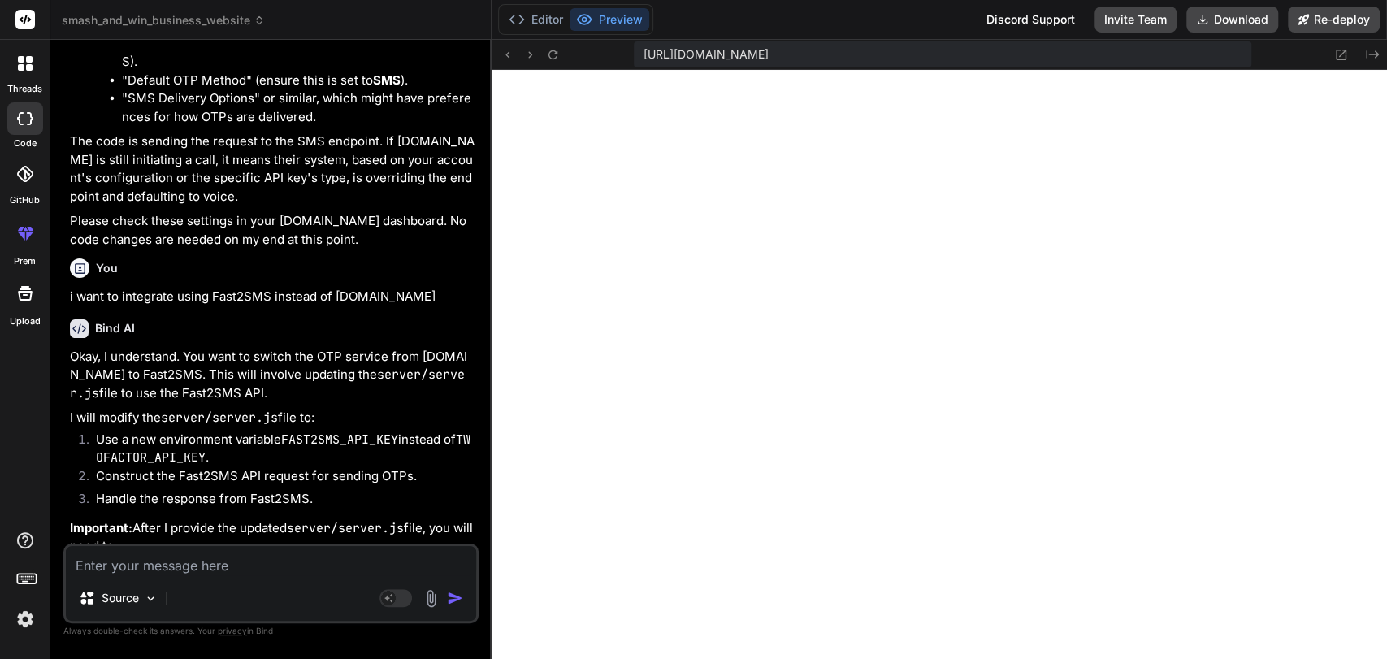
scroll to position [21081, 0]
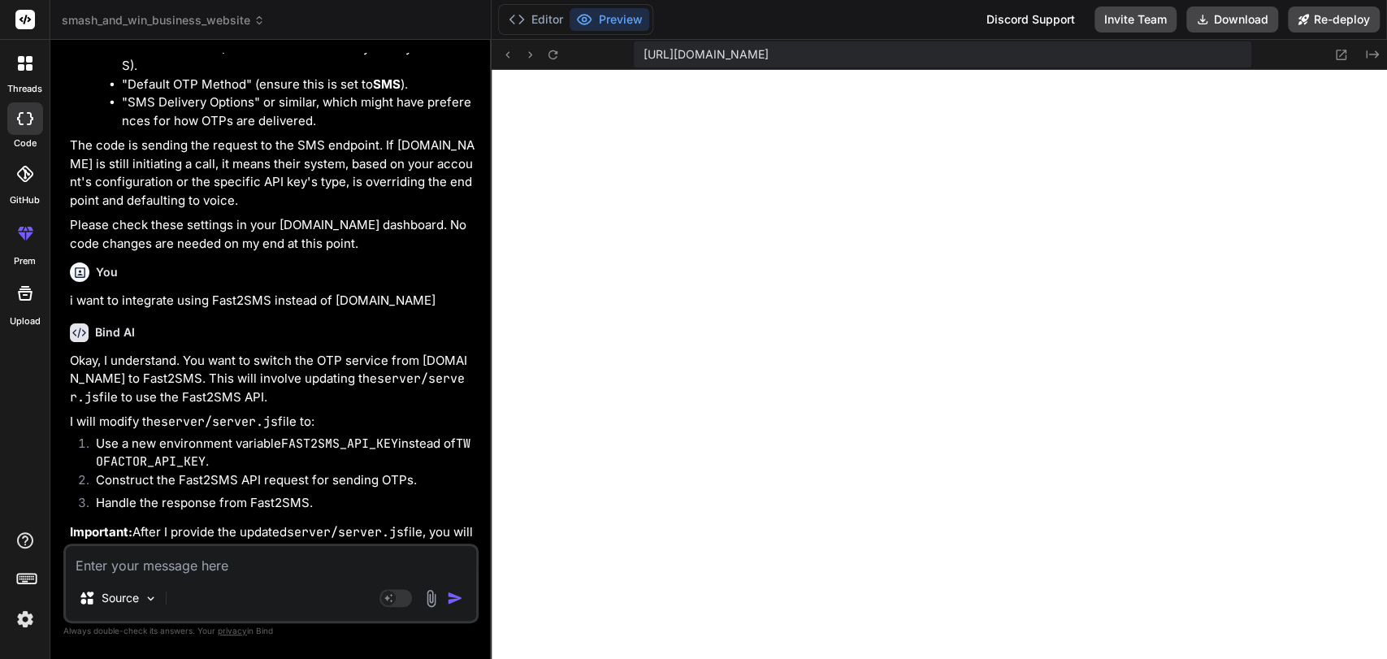
click at [340, 292] on p "i want to integrate using Fast2SMS instead of [DOMAIN_NAME]" at bounding box center [272, 301] width 405 height 19
drag, startPoint x: 340, startPoint y: 176, endPoint x: 390, endPoint y: 175, distance: 49.6
click at [390, 292] on p "i want to integrate using Fast2SMS instead of [DOMAIN_NAME]" at bounding box center [272, 301] width 405 height 19
copy div "[DOMAIN_NAME]"
click at [168, 564] on textarea at bounding box center [271, 560] width 410 height 29
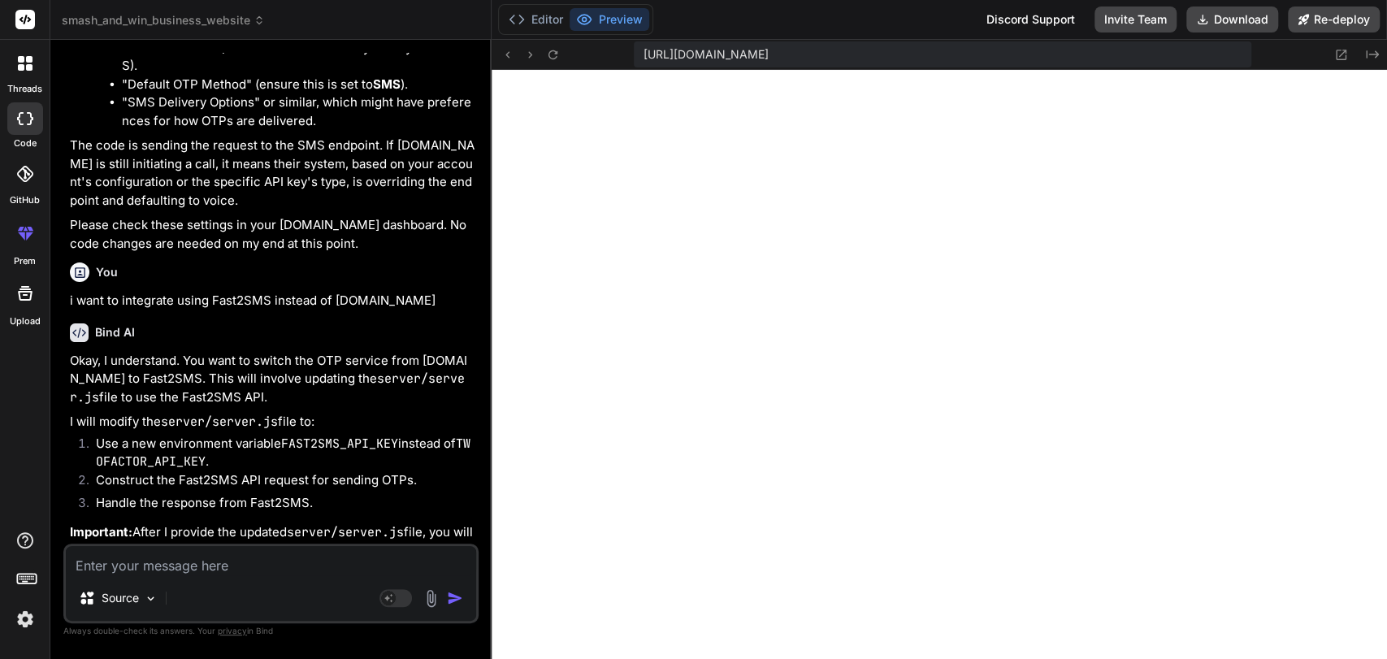
type textarea "c"
type textarea "x"
type textarea "ch"
type textarea "x"
type textarea "cha"
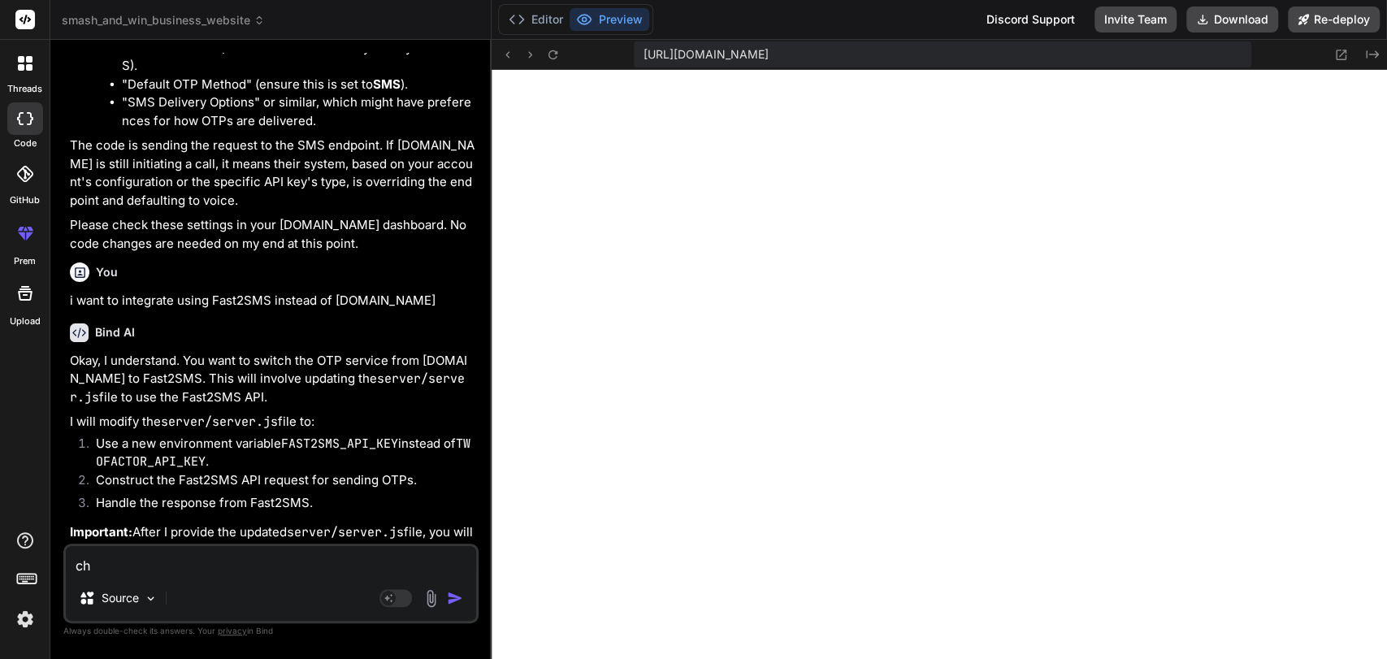
type textarea "x"
type textarea "chan"
type textarea "x"
type textarea "[PERSON_NAME]"
type textarea "x"
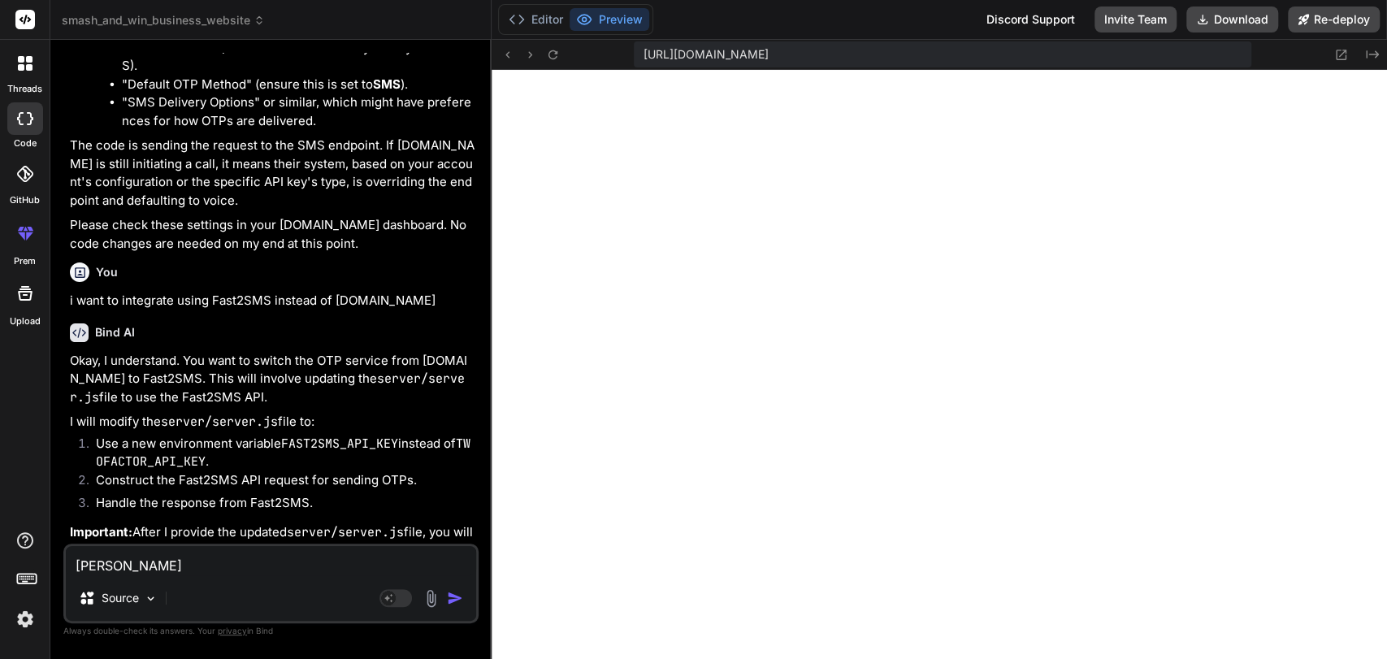
type textarea "change"
type textarea "x"
type textarea "change"
type textarea "x"
type textarea "change t"
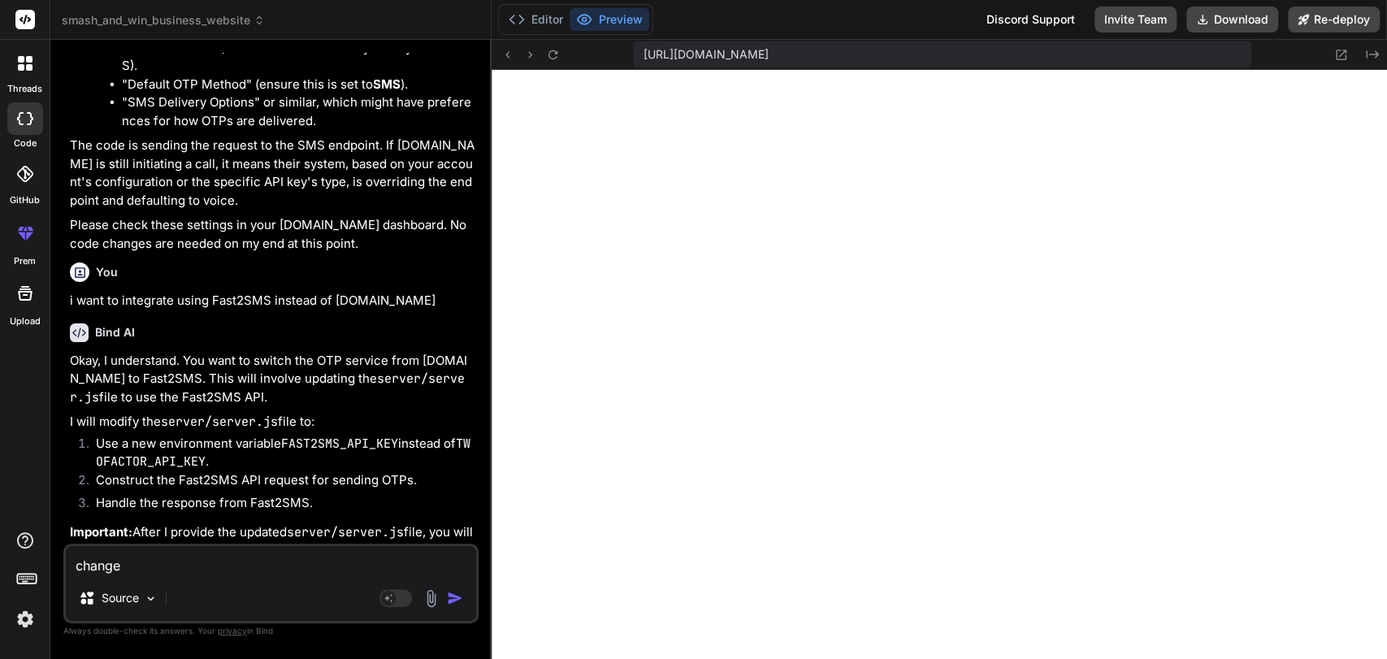
type textarea "x"
type textarea "change th"
type textarea "x"
type textarea "change the"
type textarea "x"
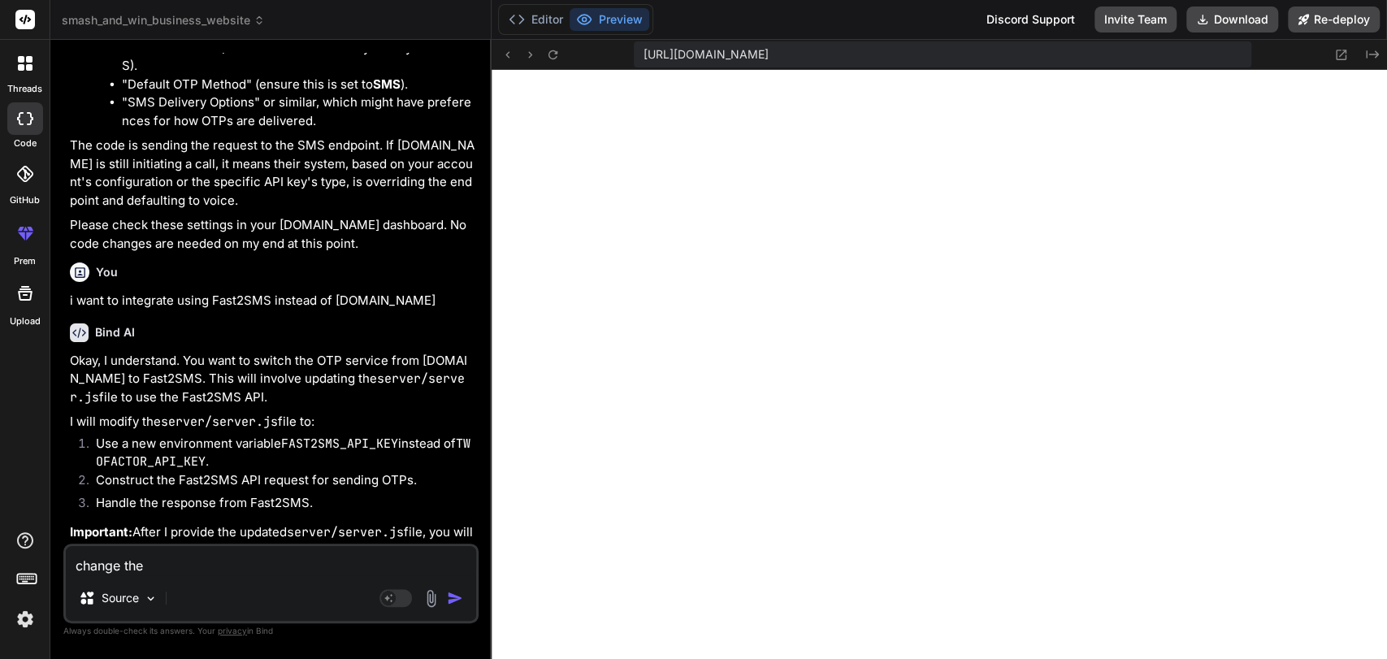
type textarea "change the"
type textarea "x"
type textarea "change the c"
type textarea "x"
type textarea "change the co"
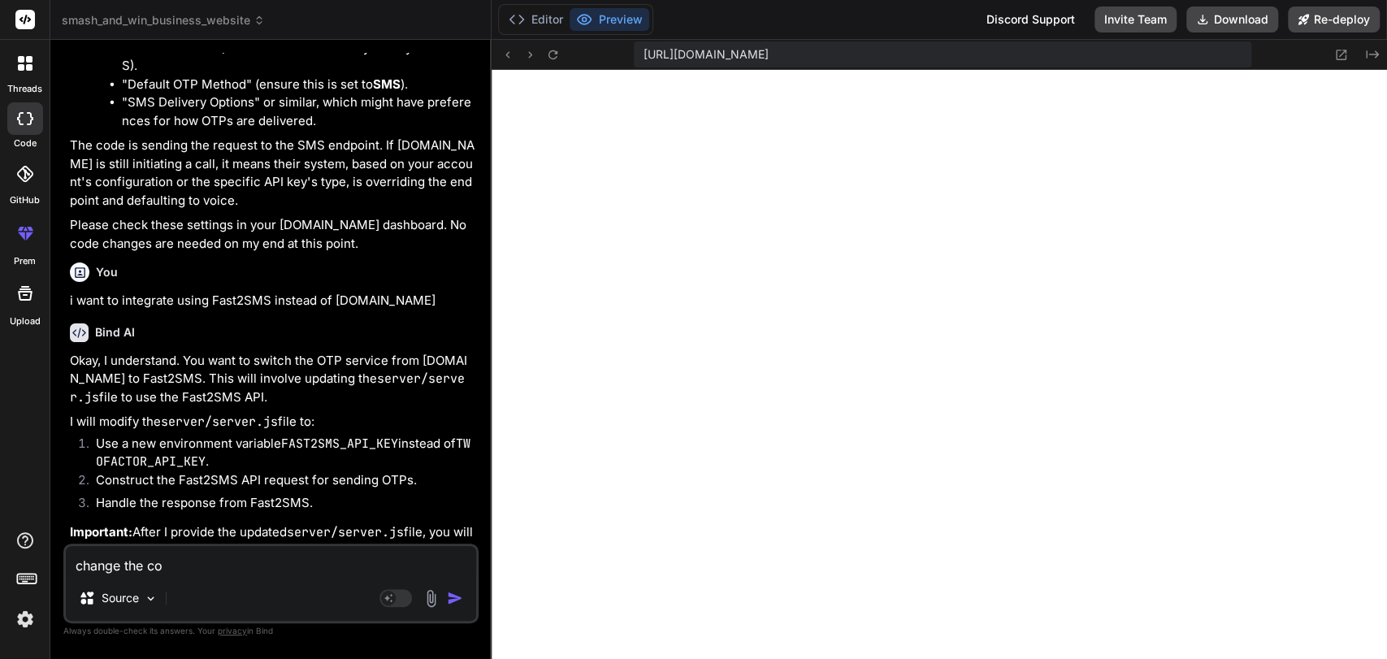
type textarea "x"
type textarea "change the cod"
type textarea "x"
type textarea "change the code"
type textarea "x"
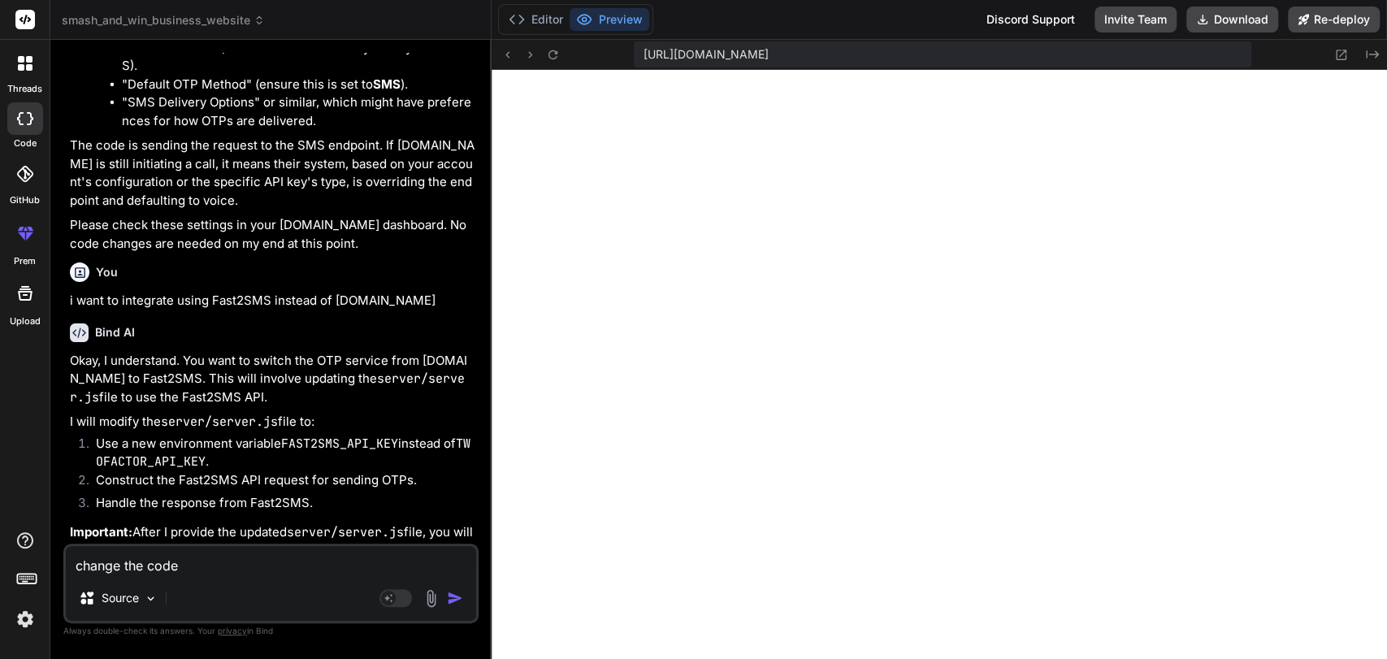
type textarea "change the code"
type textarea "x"
type textarea "change the code b"
type textarea "x"
type textarea "change the code ba"
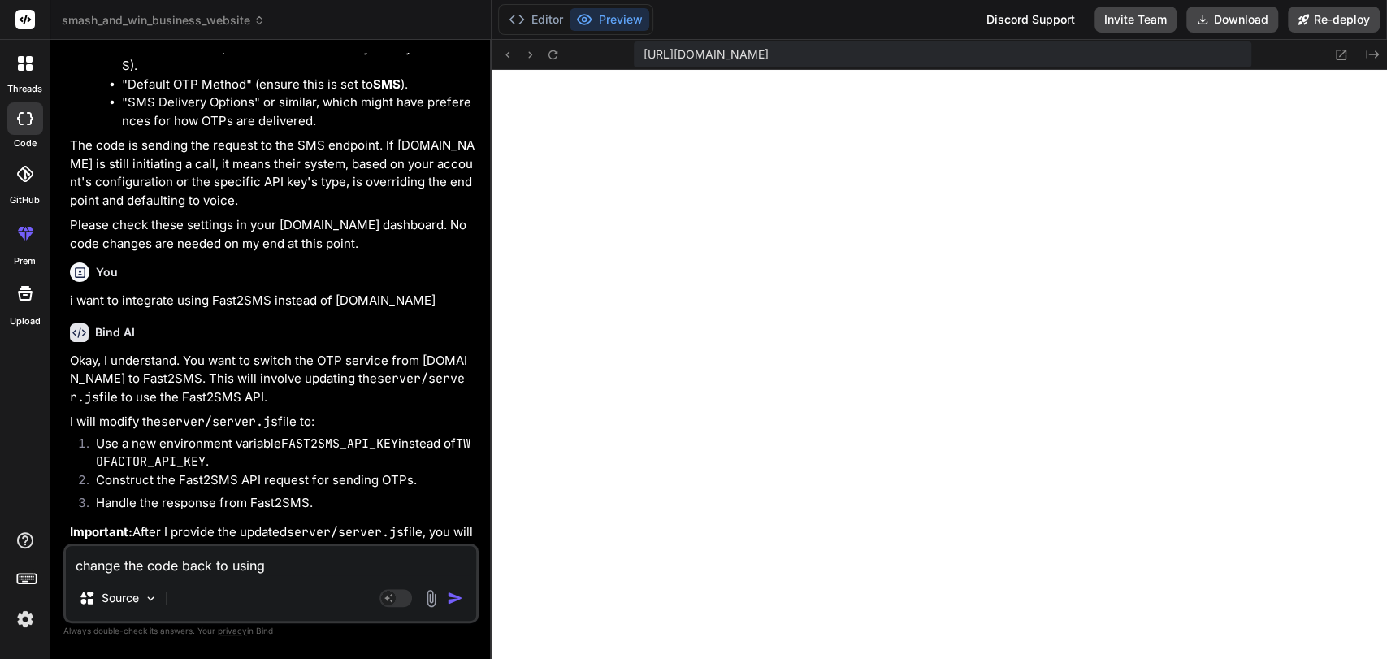
paste textarea "[DOMAIN_NAME]"
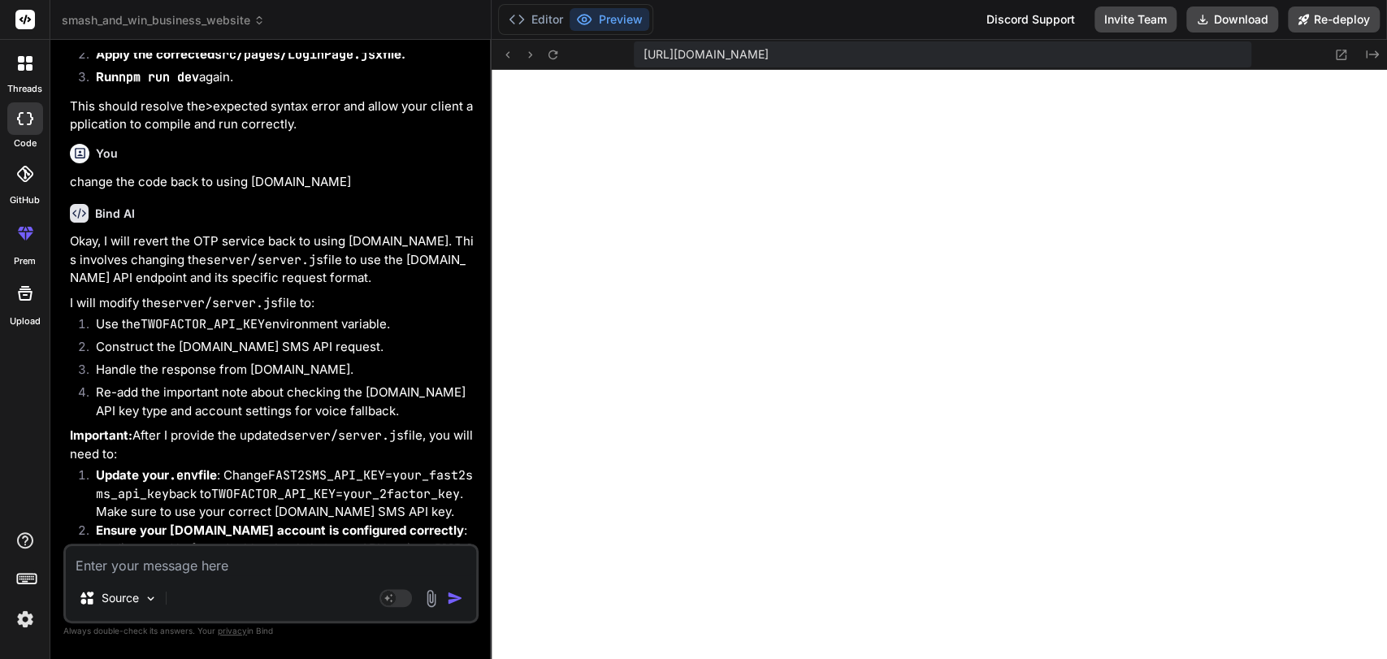
scroll to position [23003, 0]
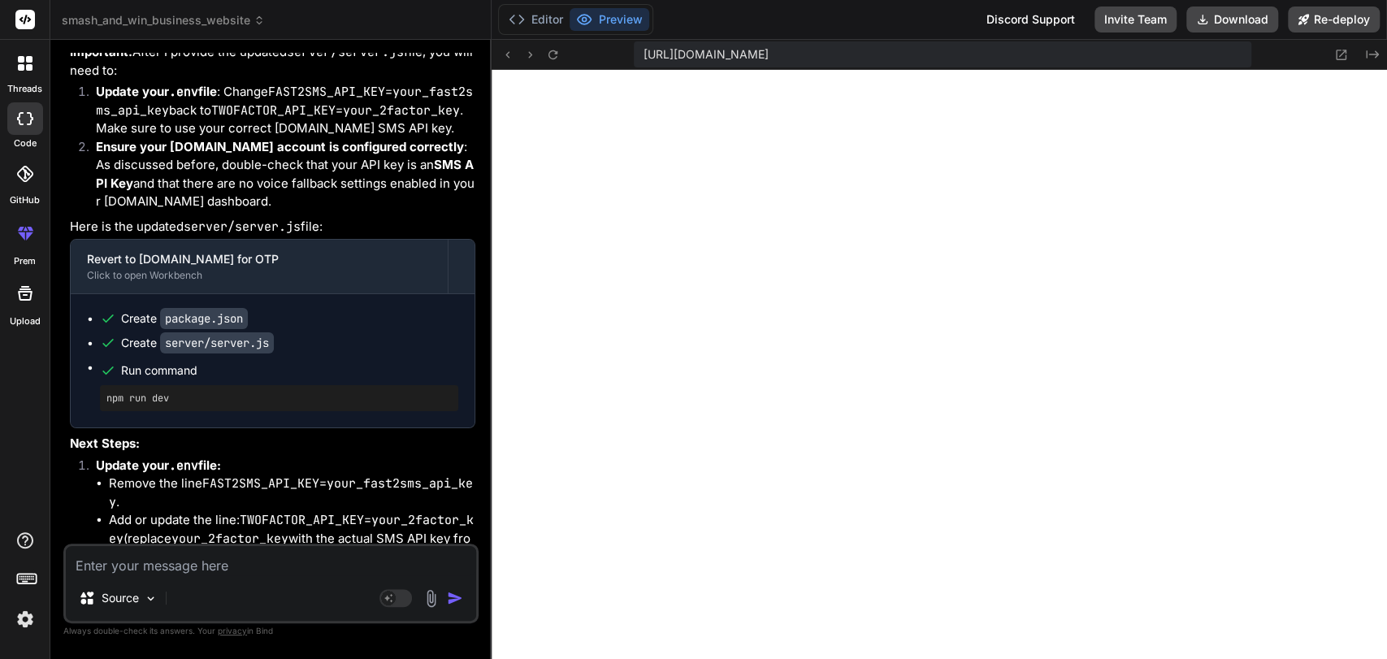
click at [116, 565] on textarea at bounding box center [271, 560] width 410 height 29
click at [169, 562] on textarea at bounding box center [271, 560] width 410 height 29
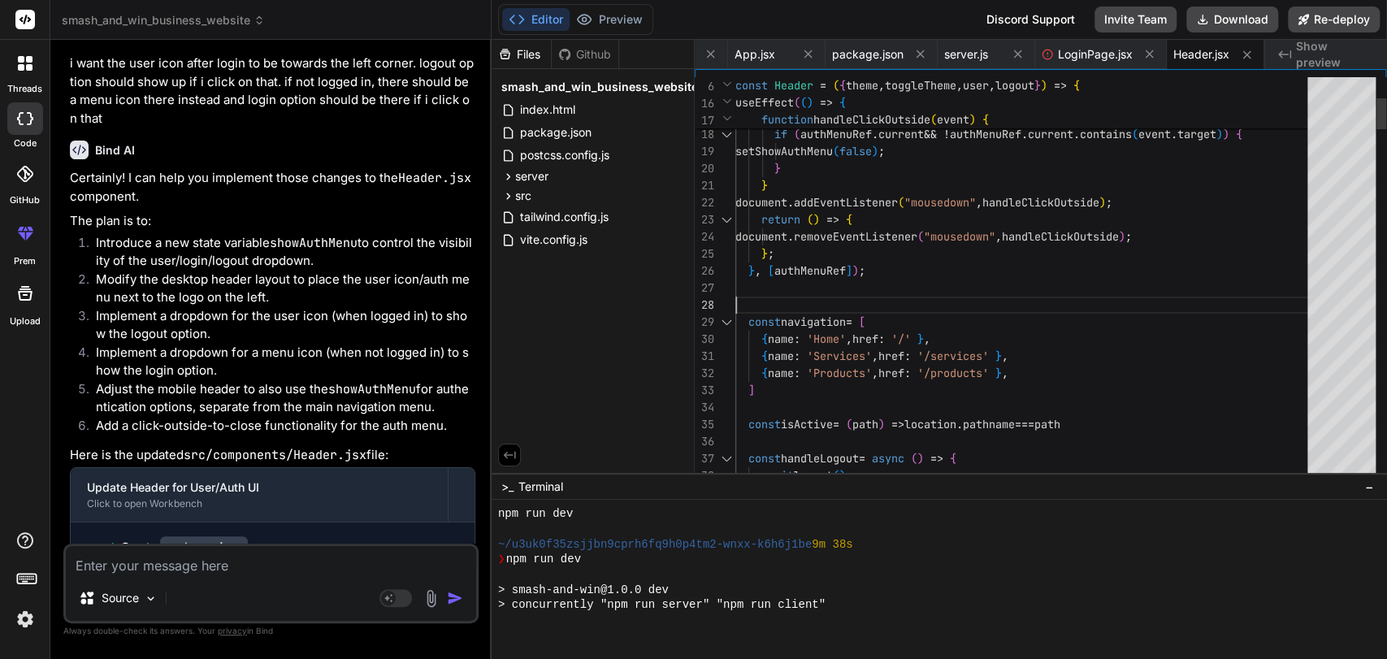
scroll to position [12996, 0]
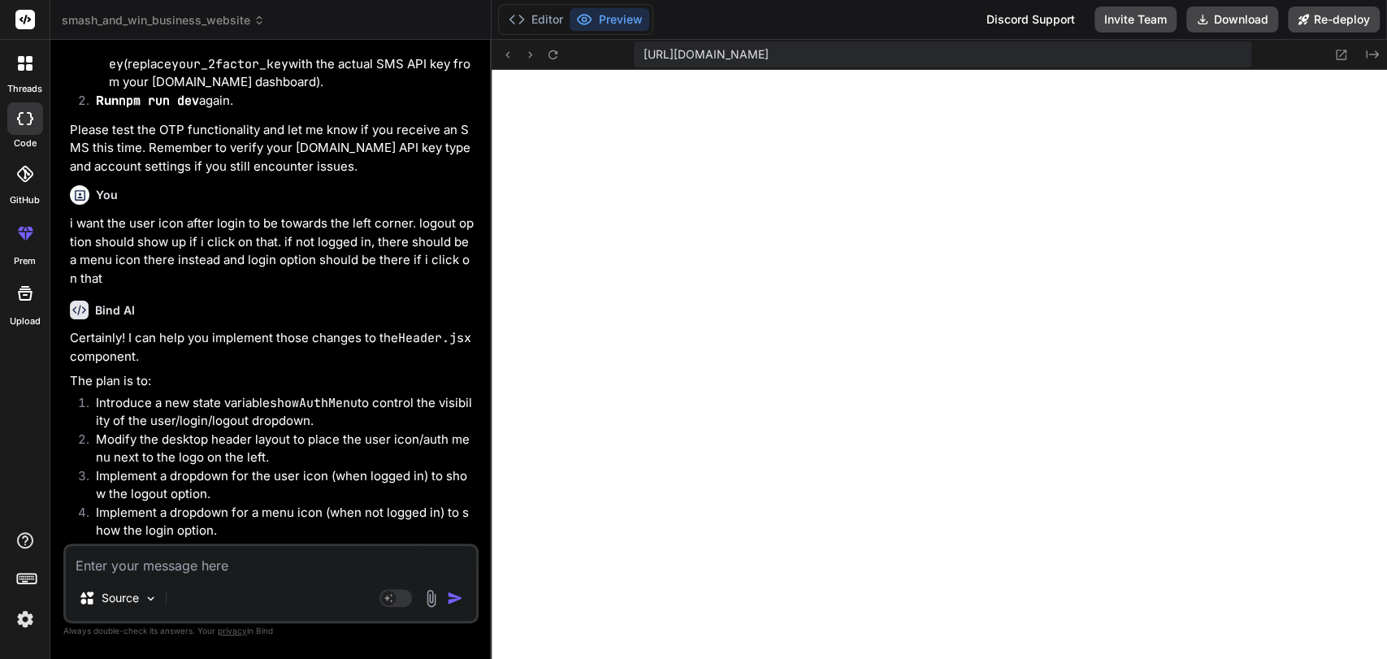
scroll to position [23911, 0]
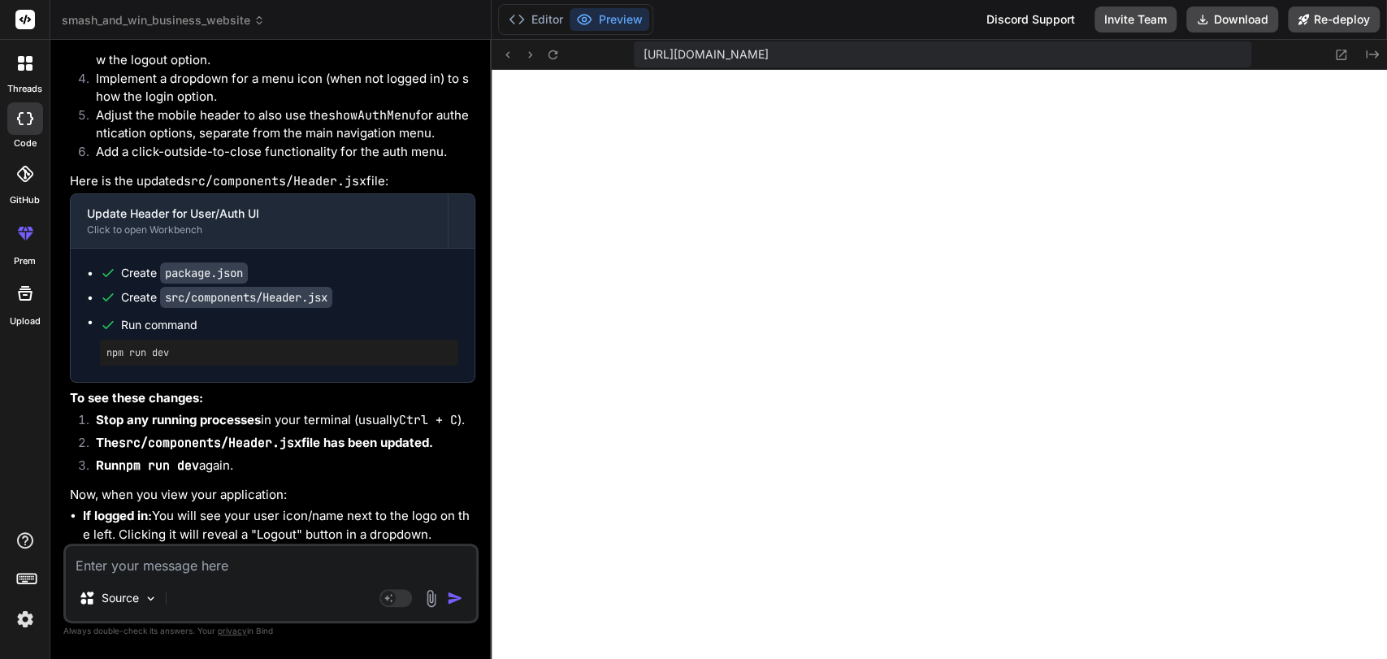
click at [254, 568] on textarea at bounding box center [271, 560] width 410 height 29
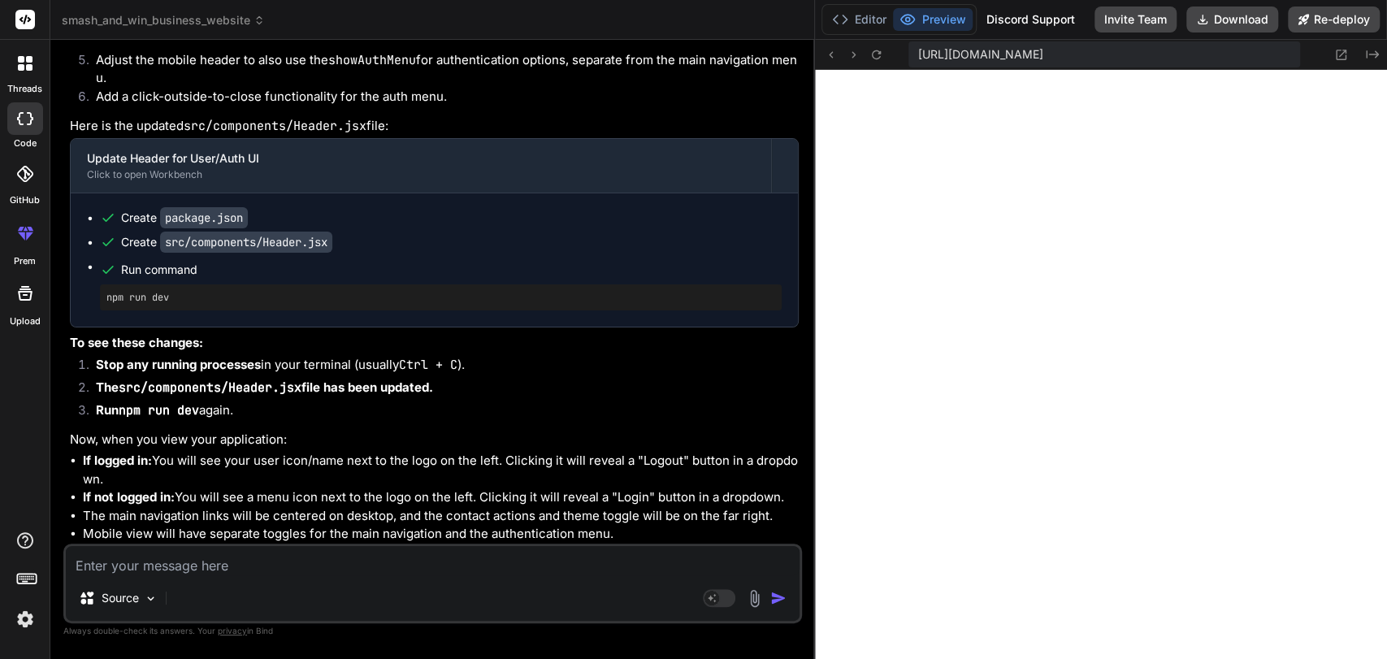
scroll to position [18935, 0]
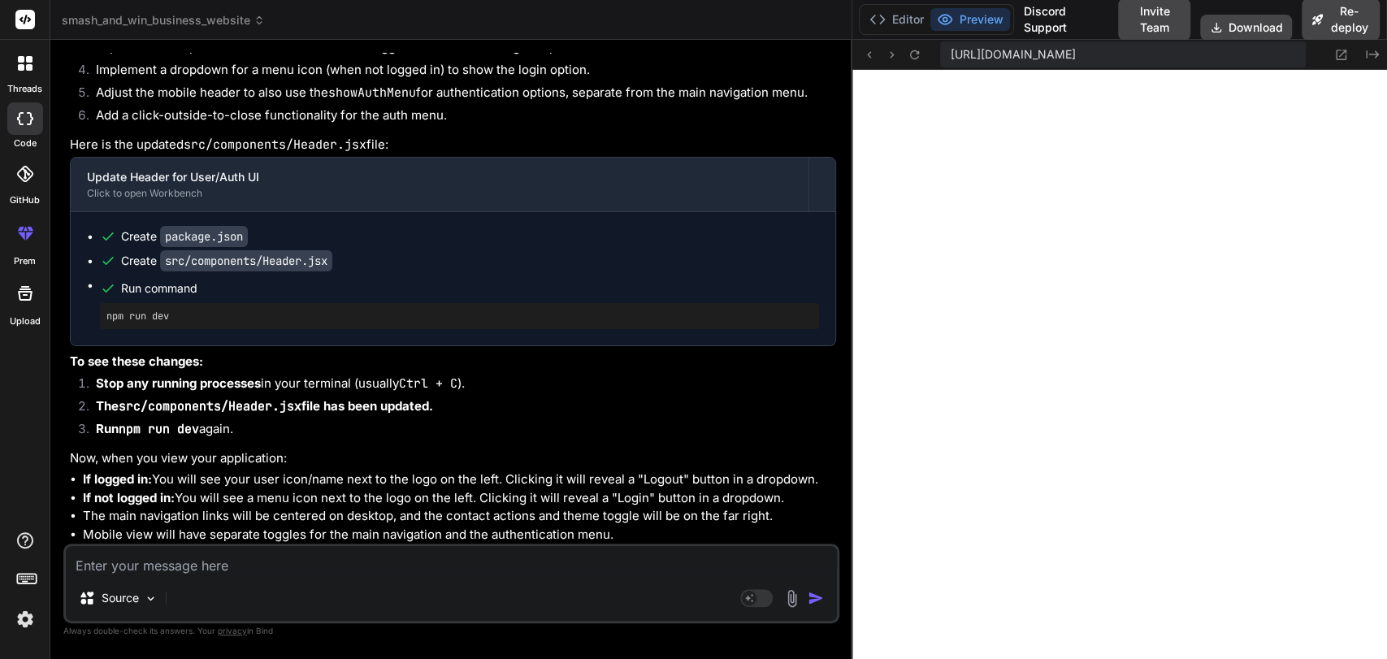
drag, startPoint x: 489, startPoint y: 370, endPoint x: 978, endPoint y: 379, distance: 489.2
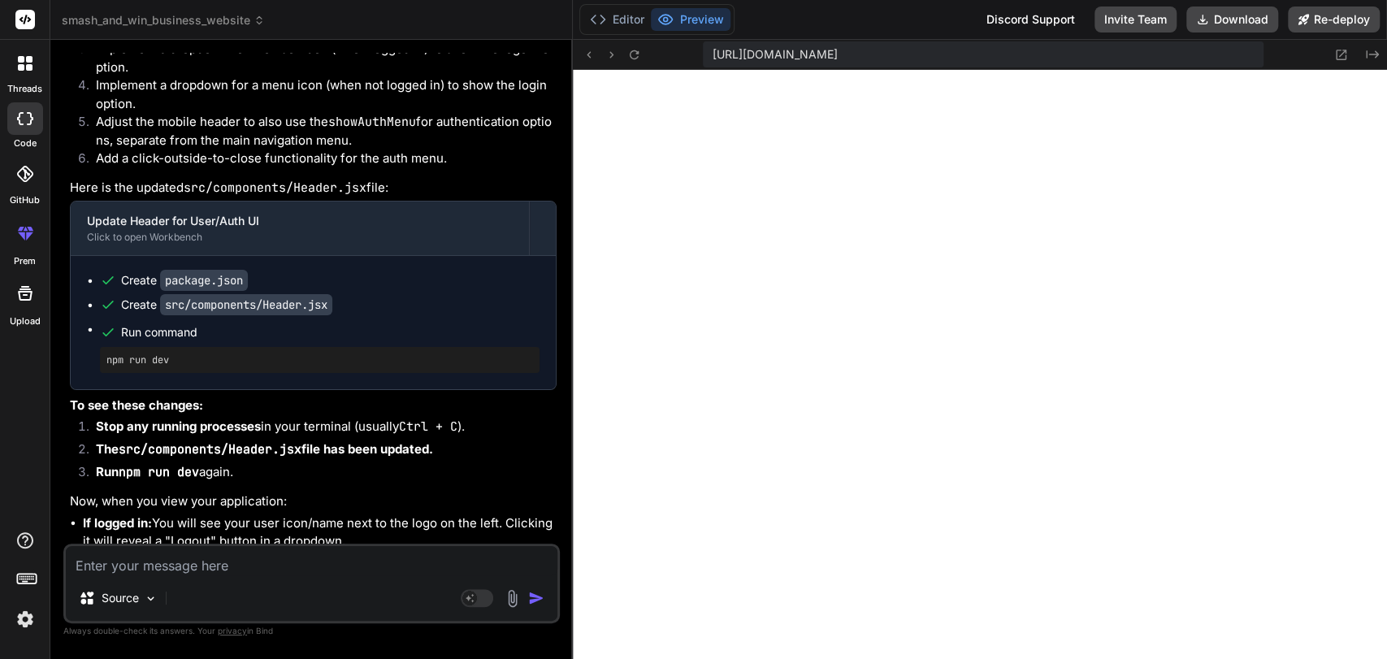
scroll to position [22228, 0]
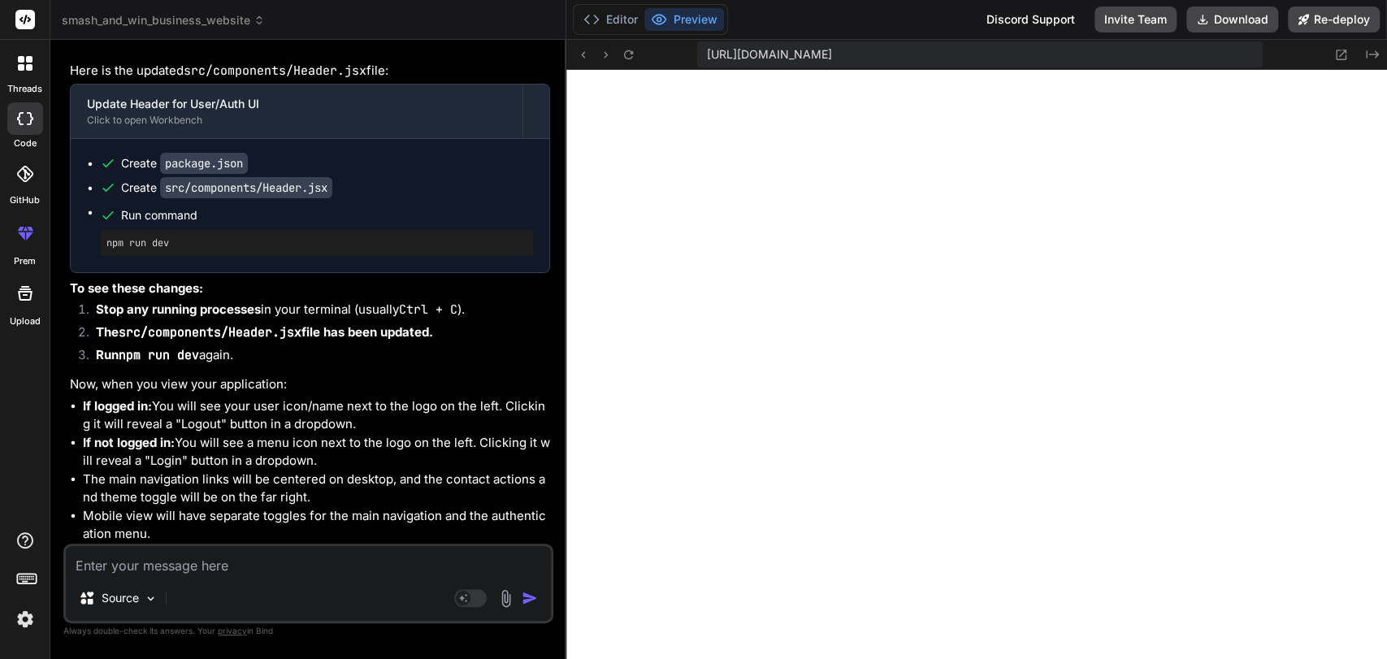
drag, startPoint x: 850, startPoint y: 255, endPoint x: 535, endPoint y: 237, distance: 314.9
click at [535, 237] on div "Bind AI Web Search Created with Pixso. Code Generator You i want to refine all …" at bounding box center [308, 349] width 516 height 619
click at [195, 568] on textarea at bounding box center [308, 560] width 485 height 29
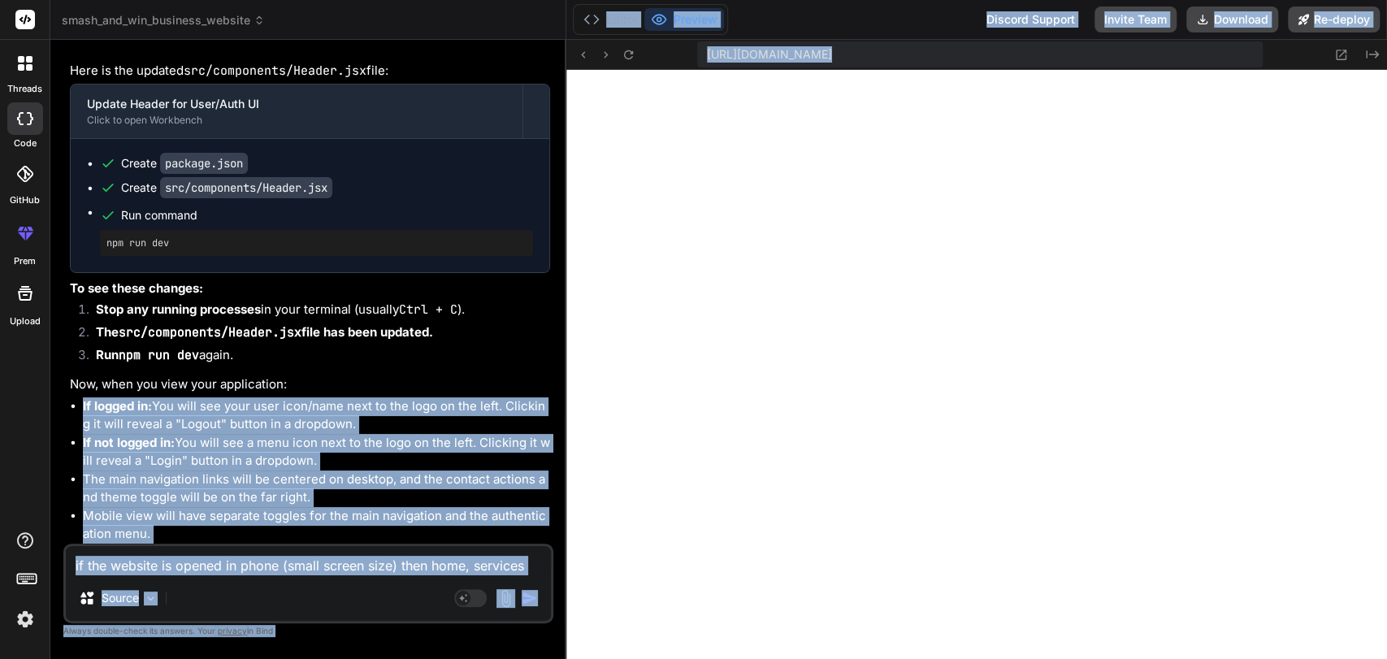
drag, startPoint x: 564, startPoint y: 324, endPoint x: 866, endPoint y: 302, distance: 303.0
click at [542, 334] on li "The src/components/Header.jsx file has been updated." at bounding box center [316, 334] width 467 height 23
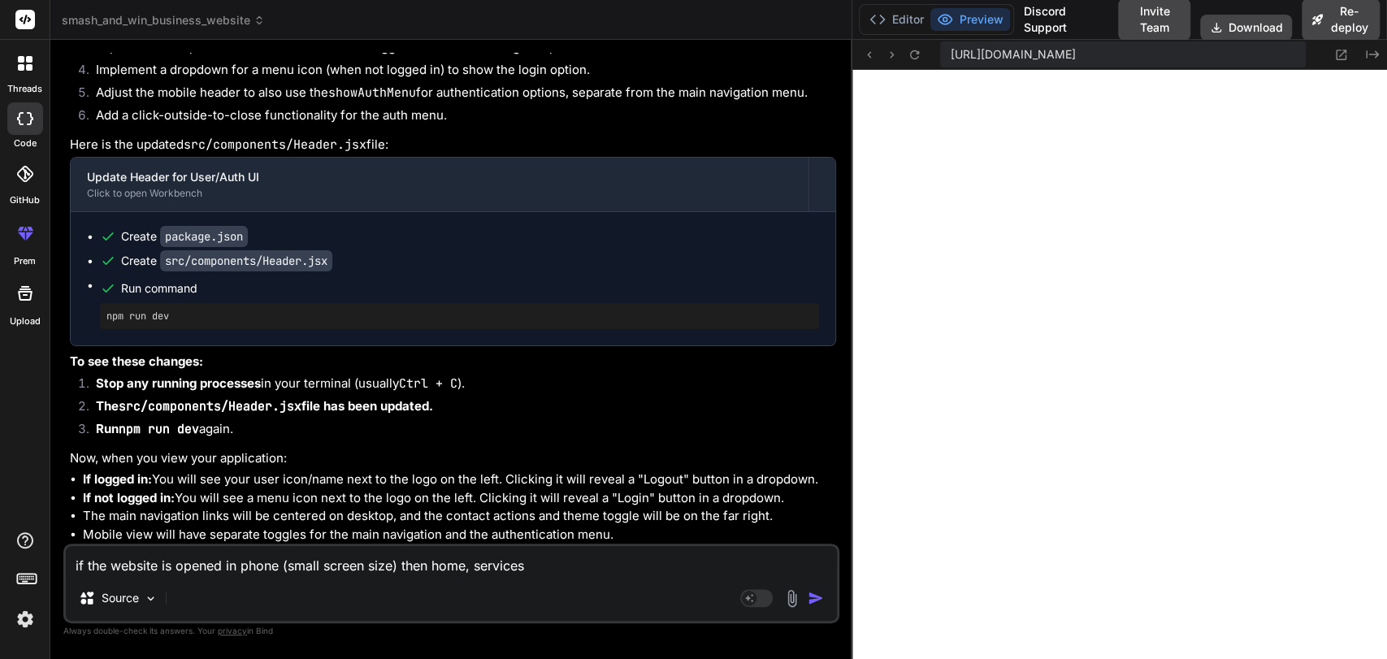
scroll to position [18935, 0]
drag, startPoint x: 565, startPoint y: 340, endPoint x: 1106, endPoint y: 289, distance: 542.6
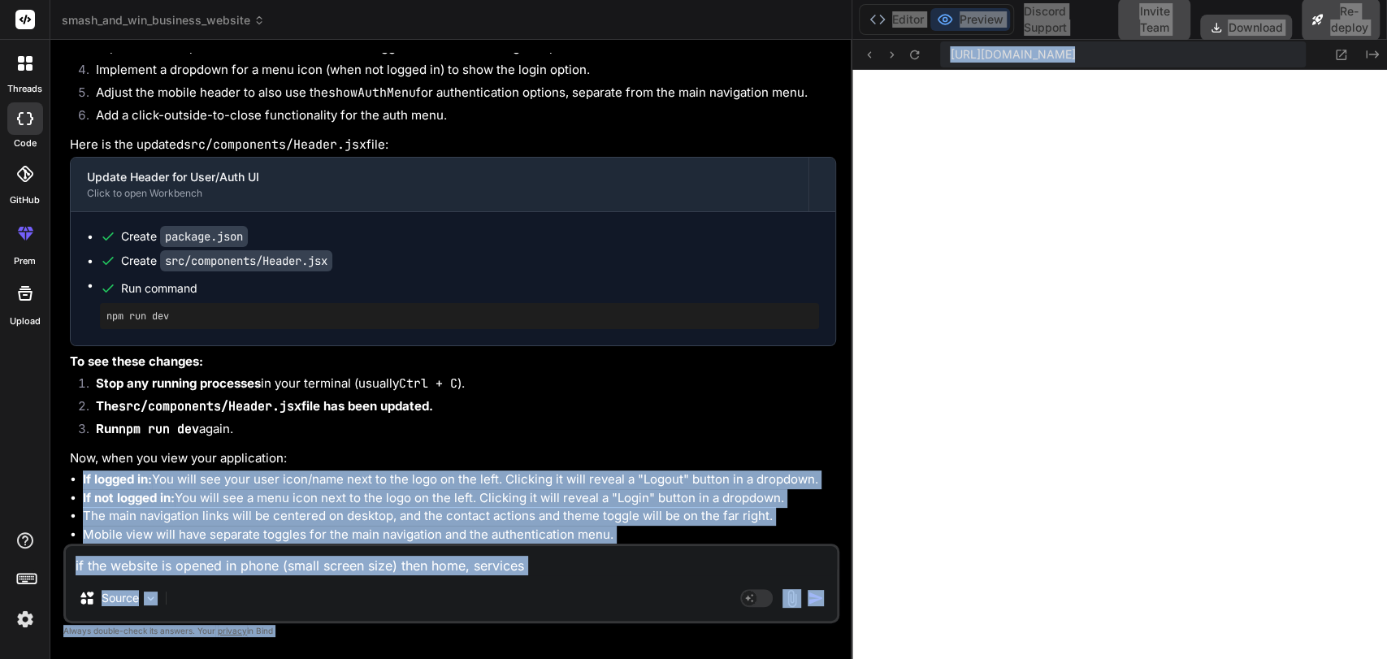
click at [737, 492] on li "If not logged in: You will see a menu icon next to the logo on the left. Clicki…" at bounding box center [459, 498] width 753 height 19
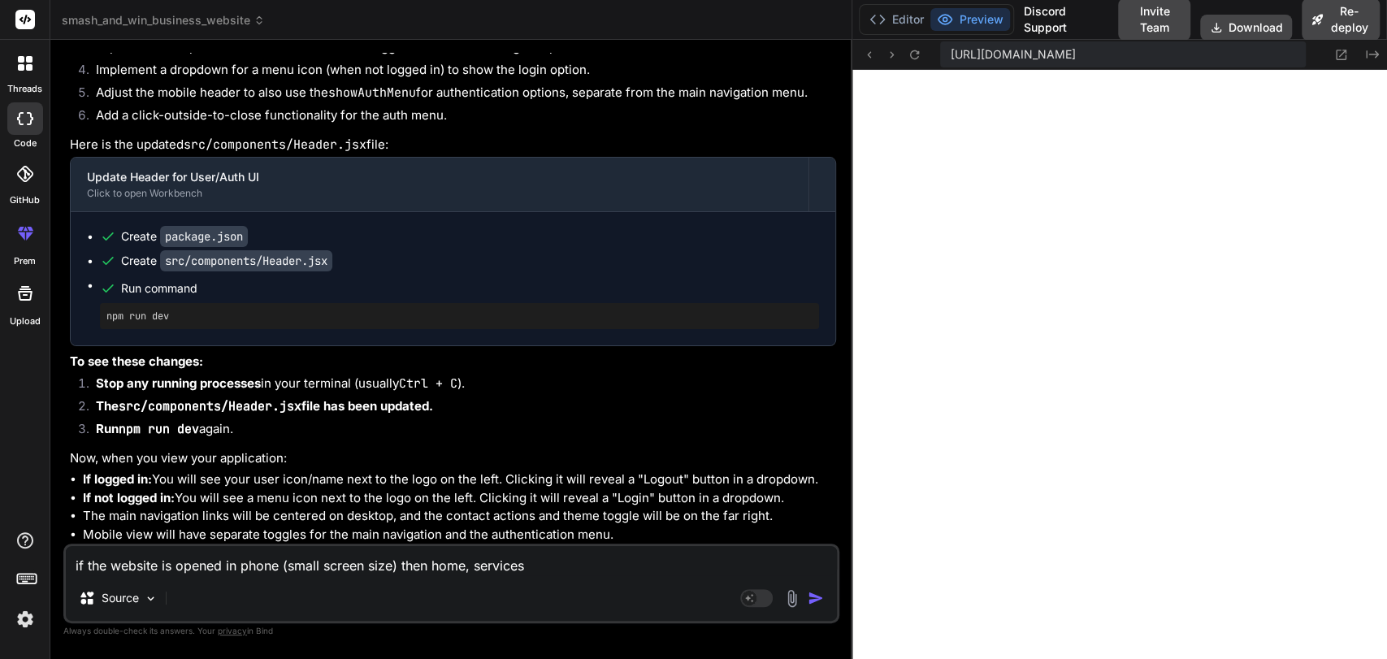
click at [552, 568] on textarea "if the website is opened in phone (small screen size) then home, services" at bounding box center [451, 560] width 771 height 29
click at [722, 548] on textarea "if the website is opened in phone (small screen size) then home, services, prod…" at bounding box center [451, 560] width 771 height 29
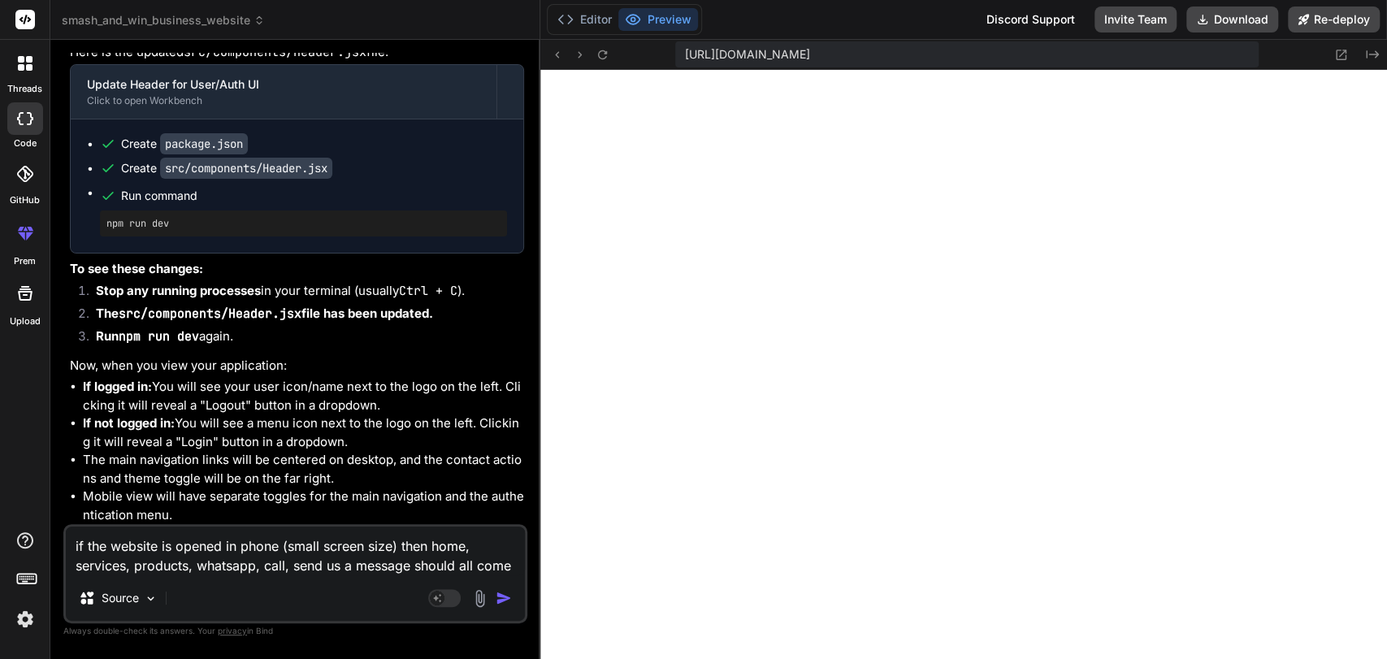
scroll to position [23101, 0]
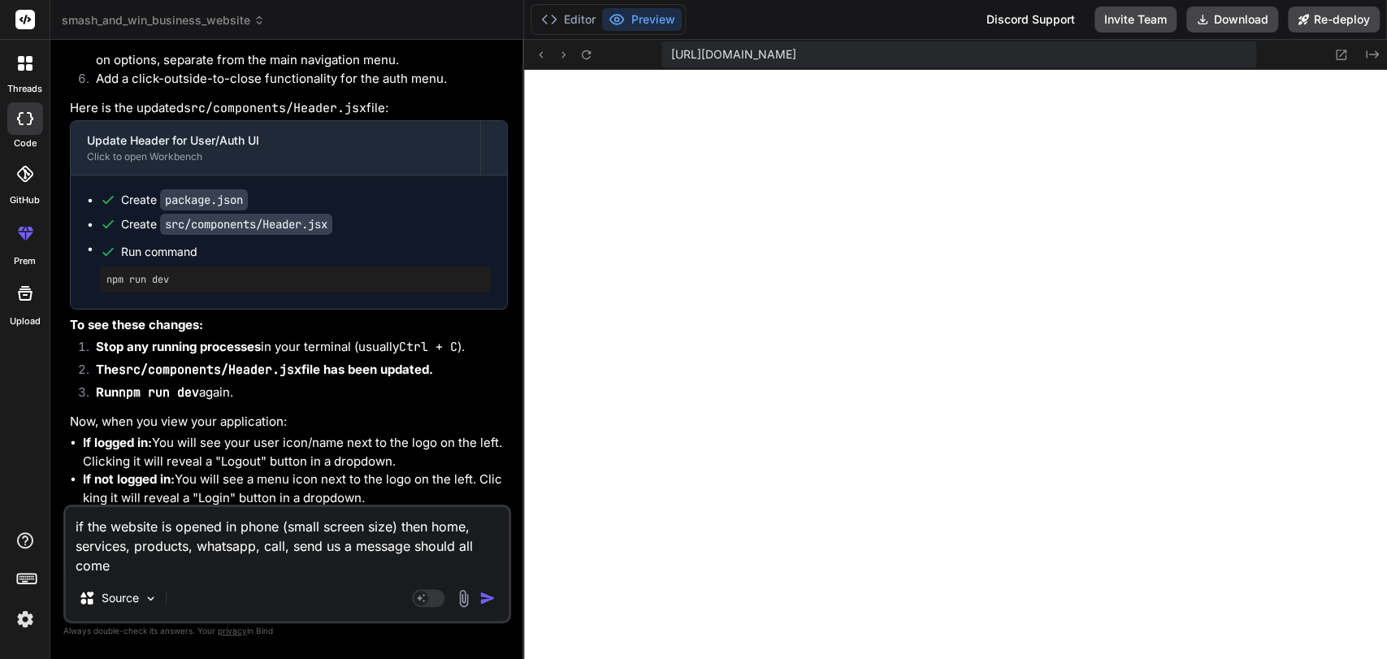
drag, startPoint x: 850, startPoint y: 262, endPoint x: 492, endPoint y: 223, distance: 360.4
click at [492, 223] on div "Bind AI Web Search Created with Pixso. Code Generator You i want to refine all …" at bounding box center [287, 349] width 474 height 619
click at [179, 566] on textarea "if the website is opened in phone (small screen size) then home, services, prod…" at bounding box center [287, 541] width 443 height 68
click at [239, 569] on textarea "if the website is opened in phone (small screen size) then home, services, prod…" at bounding box center [287, 541] width 443 height 68
click at [161, 531] on textarea "if the website is opened in phone (small screen size) then home, services, prod…" at bounding box center [287, 541] width 443 height 68
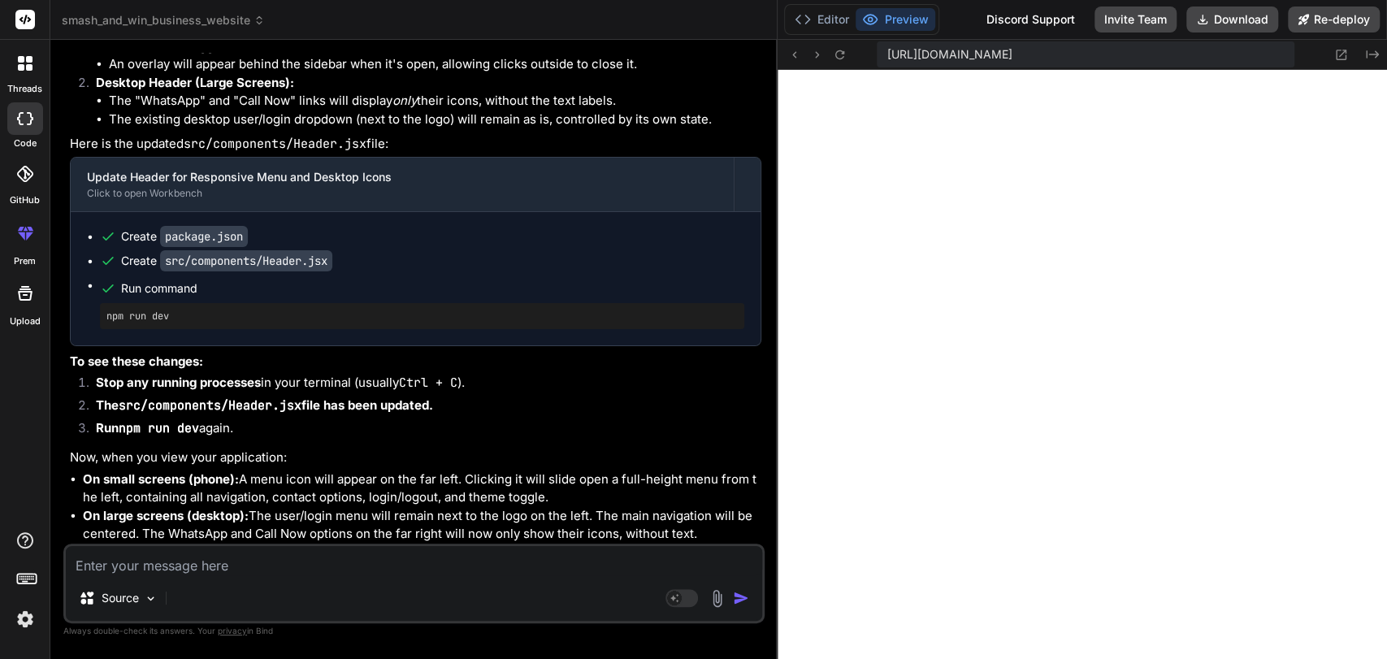
scroll to position [19551, 0]
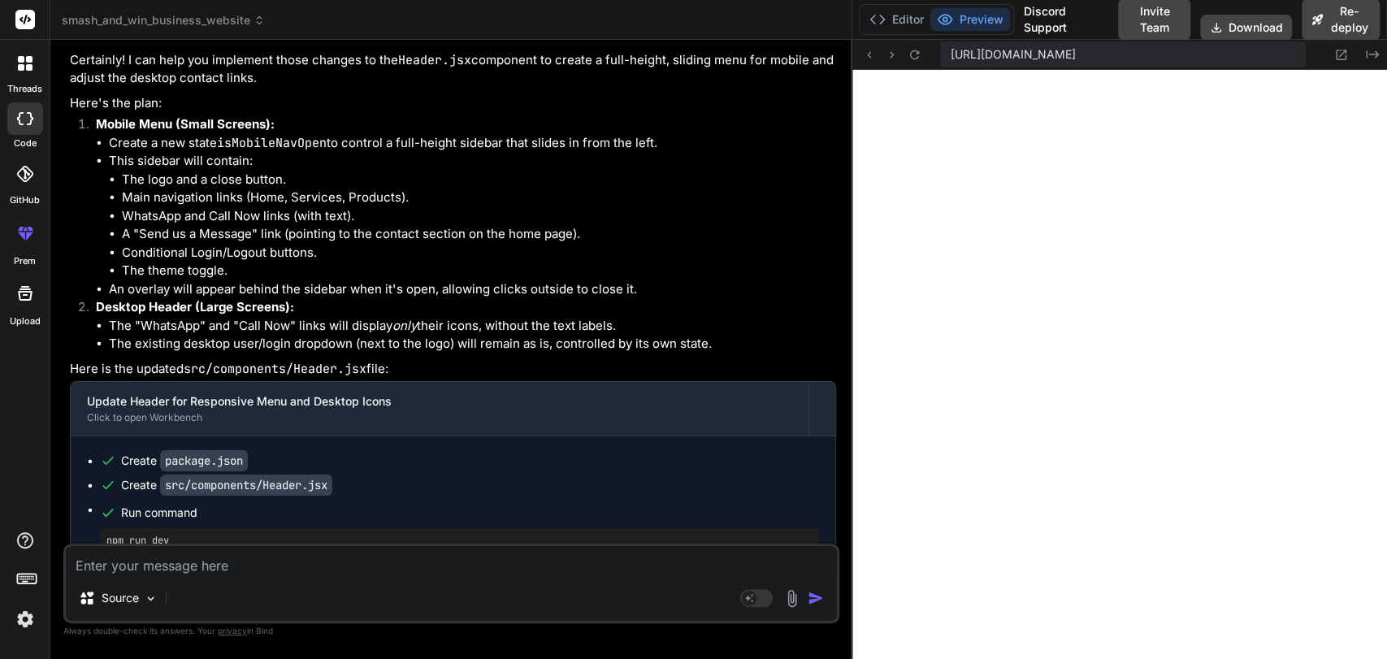
drag, startPoint x: 522, startPoint y: 179, endPoint x: 937, endPoint y: 135, distance: 417.5
click at [848, 210] on div "Bind AI Web Search Created with Pixso. Code Generator You i want to refine all …" at bounding box center [451, 349] width 802 height 618
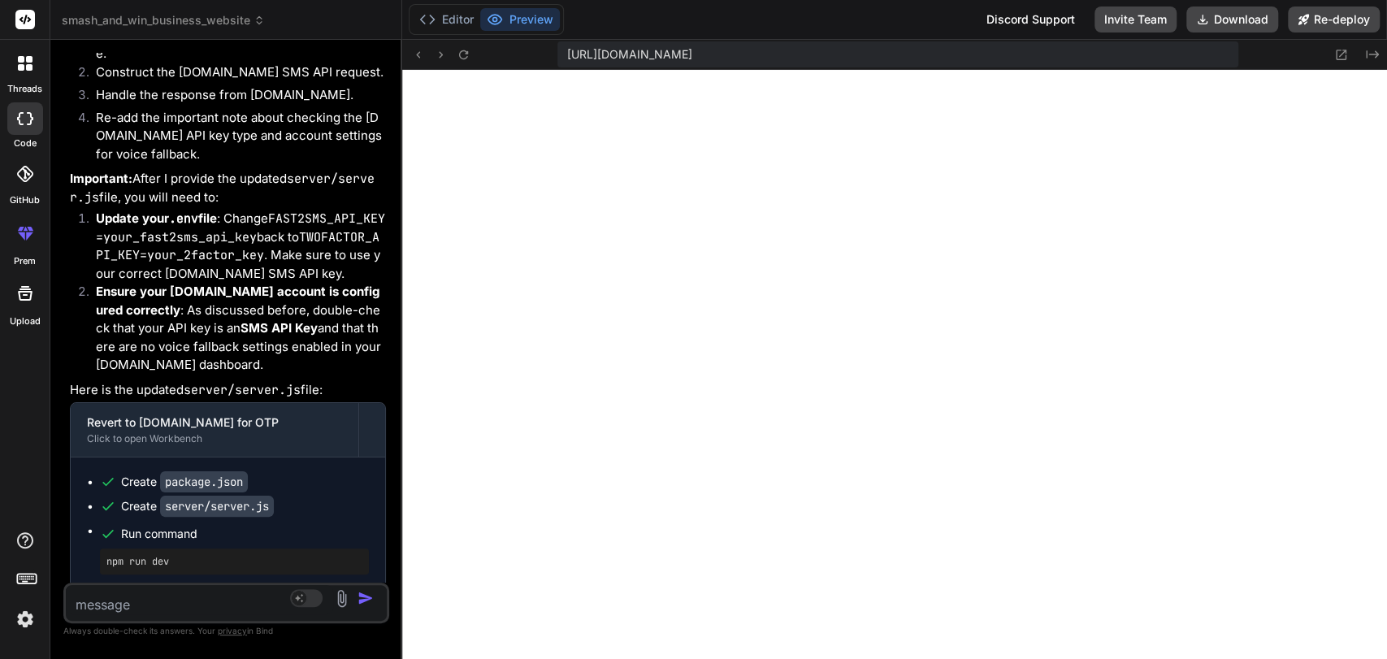
scroll to position [28734, 0]
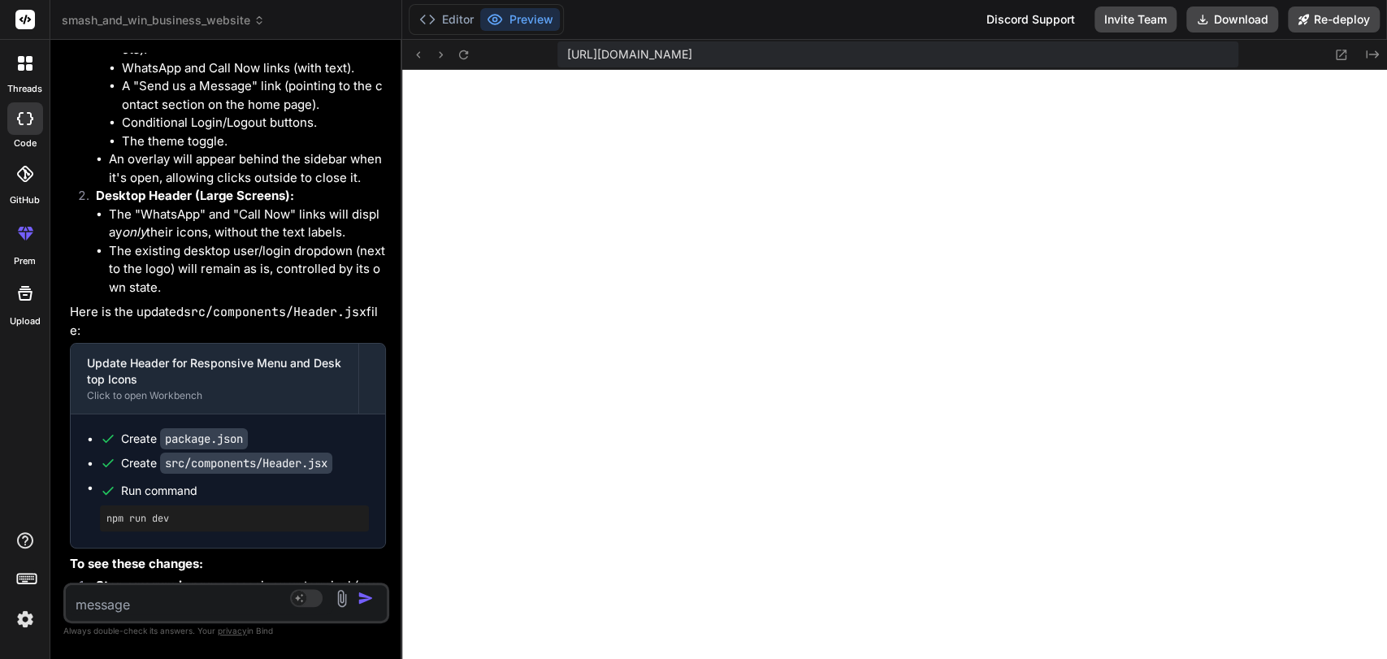
drag, startPoint x: 851, startPoint y: 212, endPoint x: 357, endPoint y: 196, distance: 493.4
click at [357, 196] on div "Bind AI Web Search Created with Pixso. Code Generator You i want to refine all …" at bounding box center [226, 349] width 352 height 619
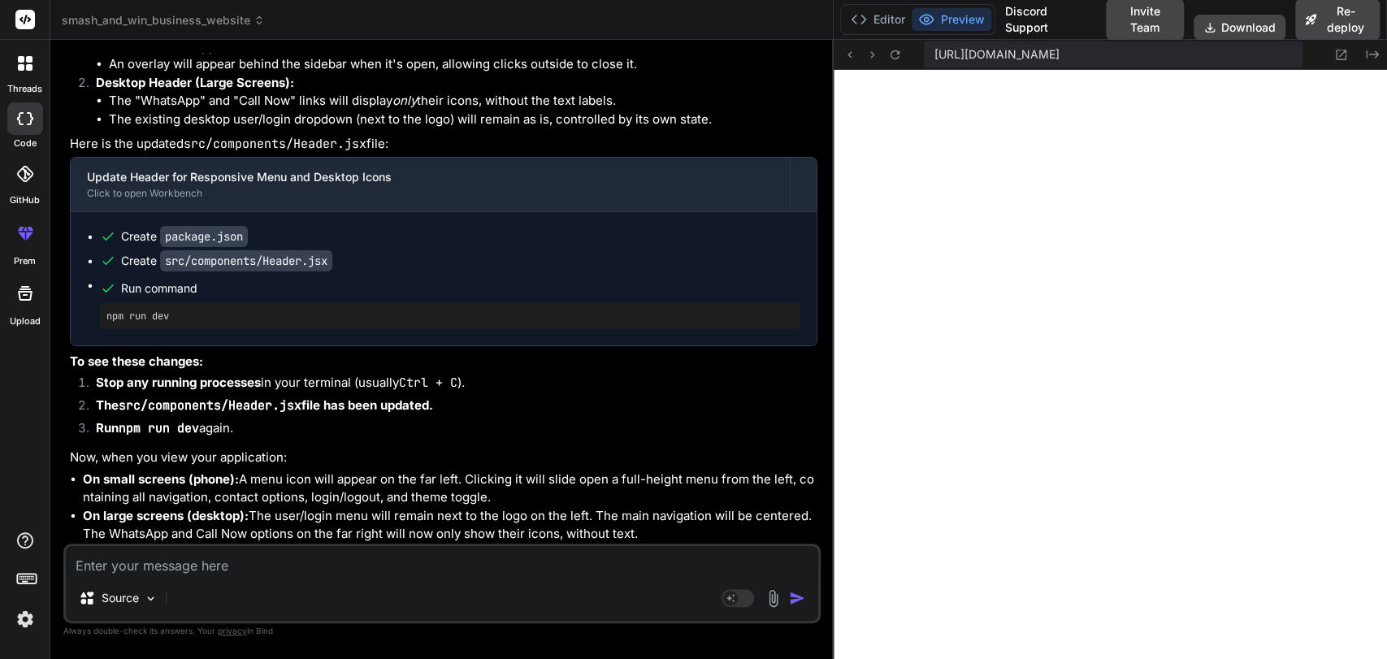
scroll to position [19551, 0]
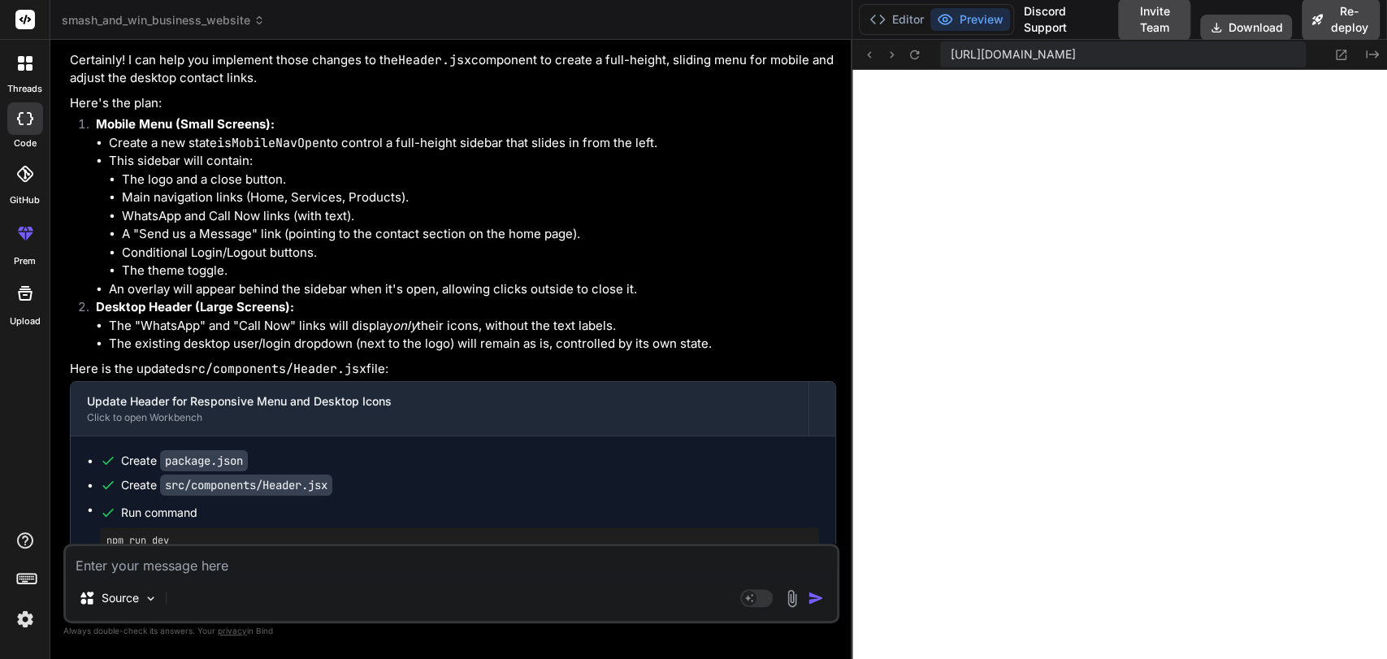
drag, startPoint x: 392, startPoint y: 197, endPoint x: 933, endPoint y: 184, distance: 541.2
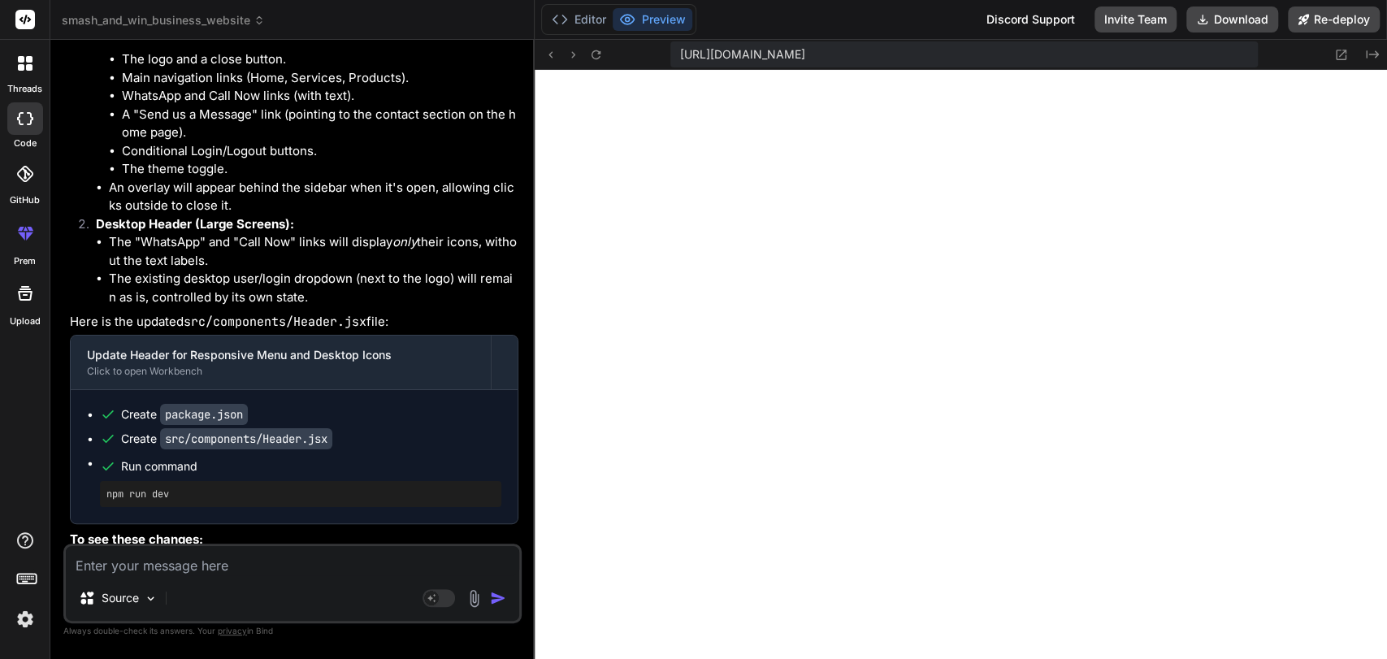
drag, startPoint x: 850, startPoint y: 177, endPoint x: 487, endPoint y: 205, distance: 363.4
click at [487, 205] on div "Bind AI Web Search Created with Pixso. Code Generator You i want to refine all …" at bounding box center [292, 349] width 484 height 619
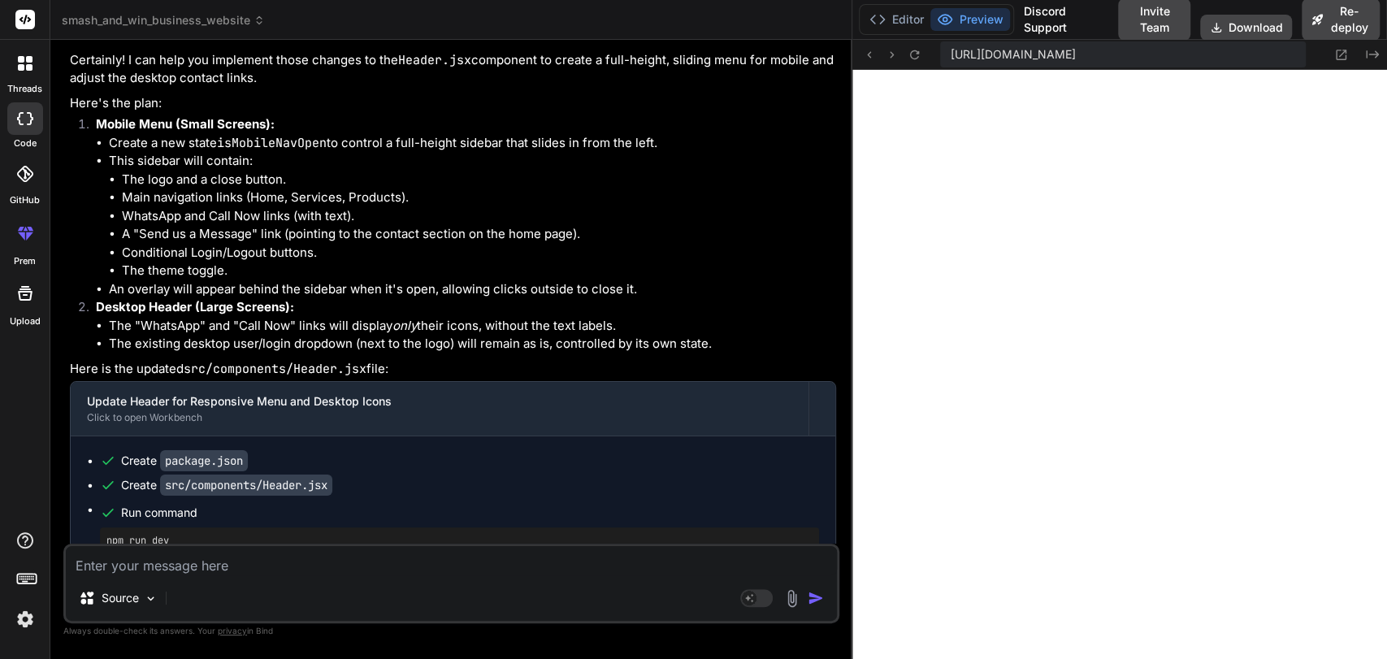
drag, startPoint x: 519, startPoint y: 201, endPoint x: 1098, endPoint y: 158, distance: 580.9
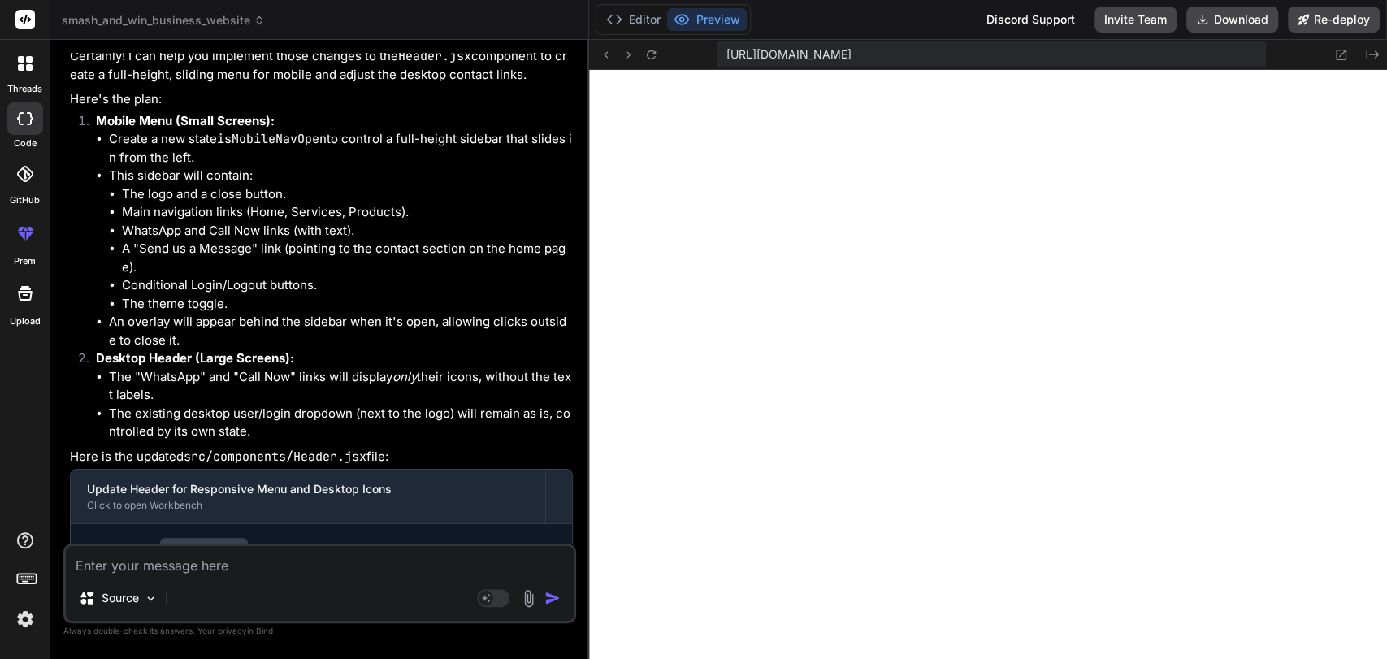
drag, startPoint x: 850, startPoint y: 211, endPoint x: 544, endPoint y: 227, distance: 305.9
click at [544, 227] on div "Bind AI Web Search Created with Pixso. Code Generator You i want to refine all …" at bounding box center [319, 349] width 539 height 619
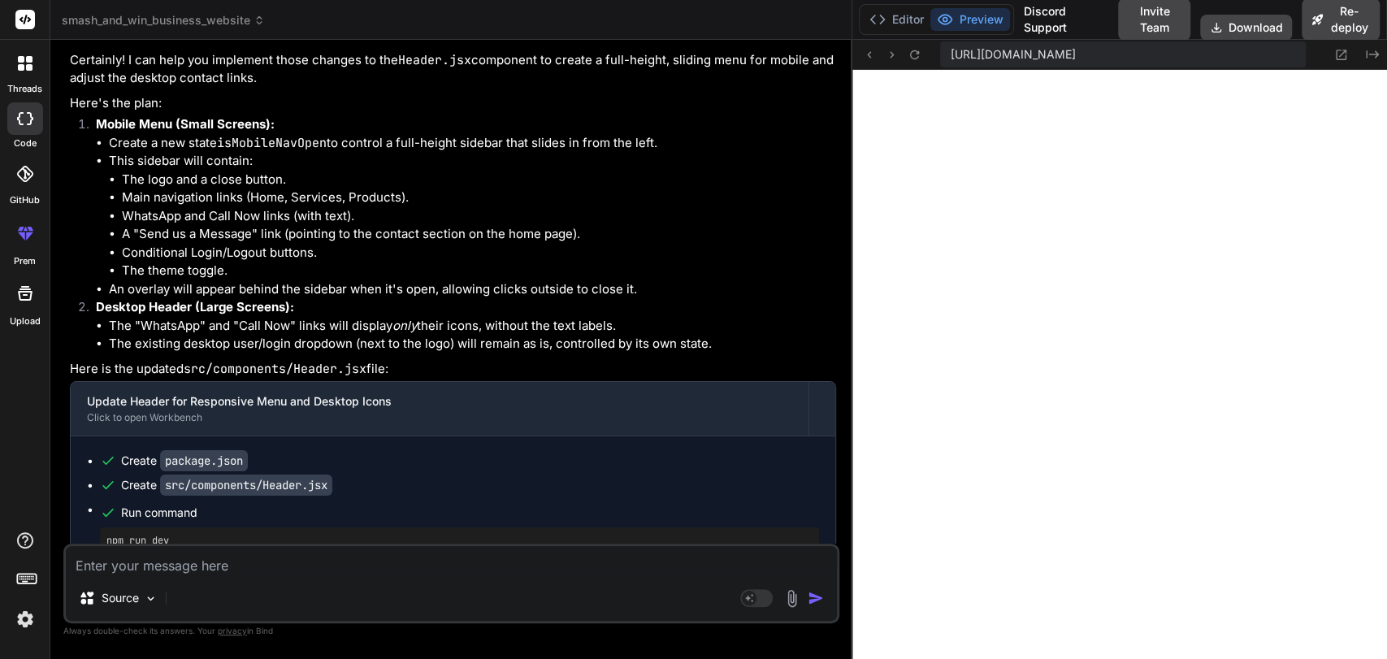
drag, startPoint x: 574, startPoint y: 233, endPoint x: 988, endPoint y: 188, distance: 416.7
click at [247, 578] on div "Source Agent Mode. When this toggle is activated, AI automatically makes decisi…" at bounding box center [451, 584] width 776 height 80
click at [228, 568] on textarea at bounding box center [451, 560] width 771 height 29
click at [710, 565] on textarea "in mobile view, if logged in, on clicking on the menu, the name and profile ico…" at bounding box center [451, 560] width 771 height 29
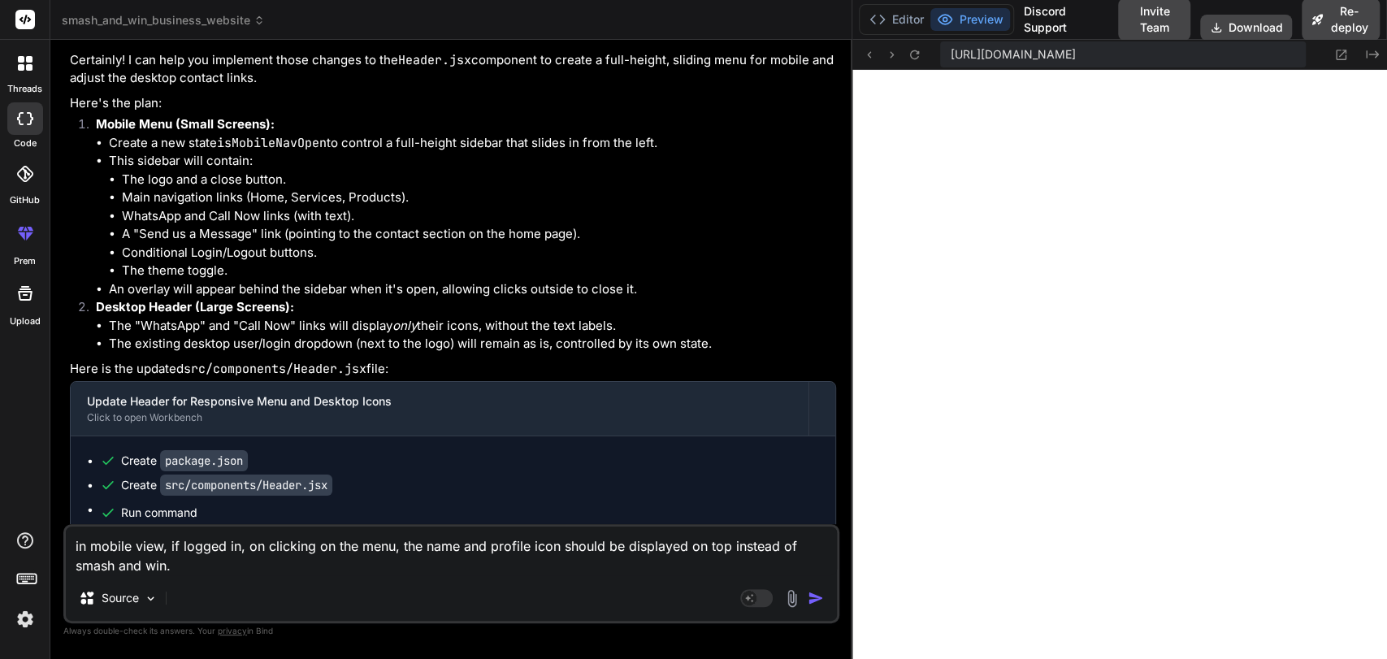
click at [275, 572] on textarea "in mobile view, if logged in, on clicking on the menu, the name and profile ico…" at bounding box center [451, 550] width 771 height 49
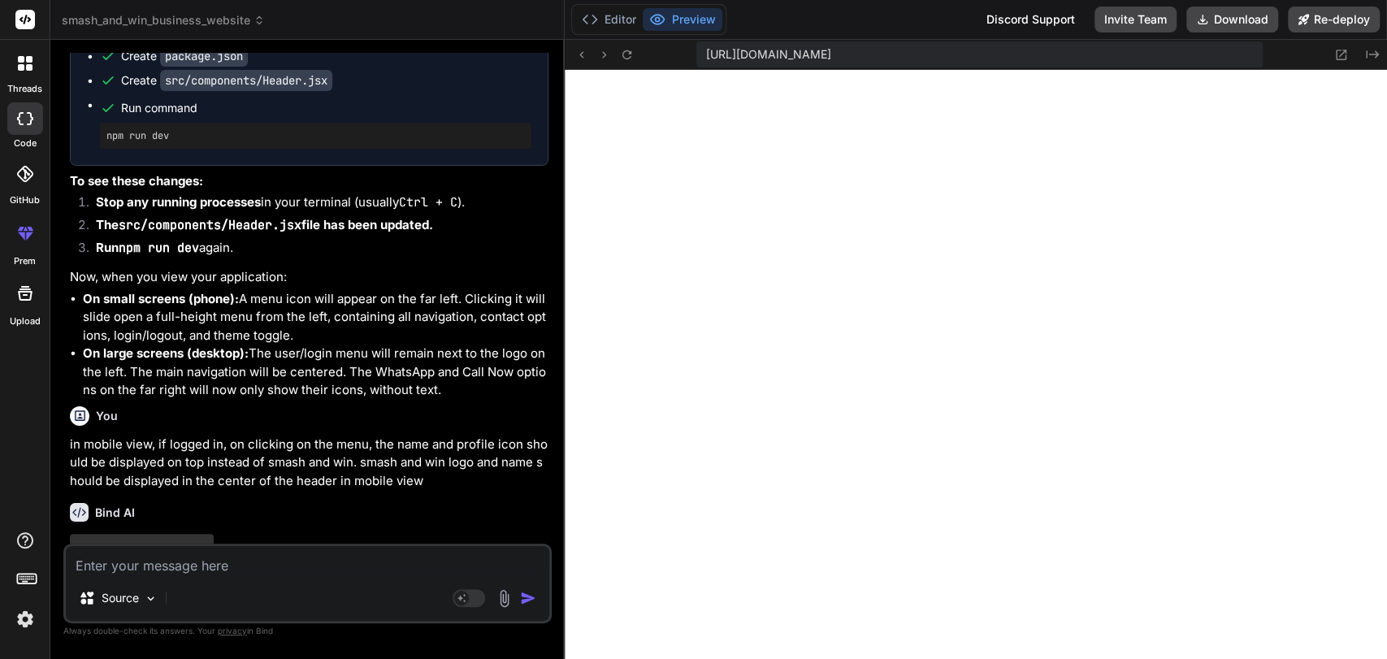
scroll to position [23411, 0]
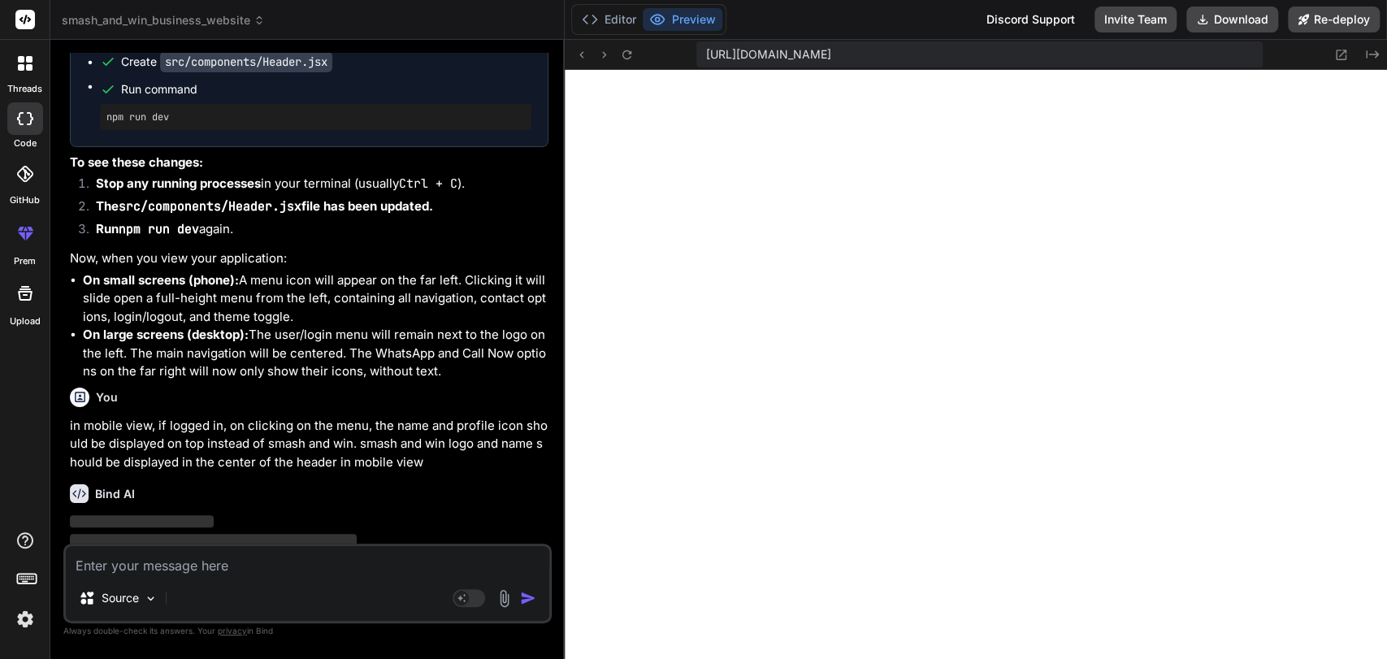
drag, startPoint x: 851, startPoint y: 262, endPoint x: 534, endPoint y: 241, distance: 317.5
click at [534, 241] on div "Bind AI Web Search Created with Pixso. Code Generator You i want to refine all …" at bounding box center [307, 349] width 514 height 619
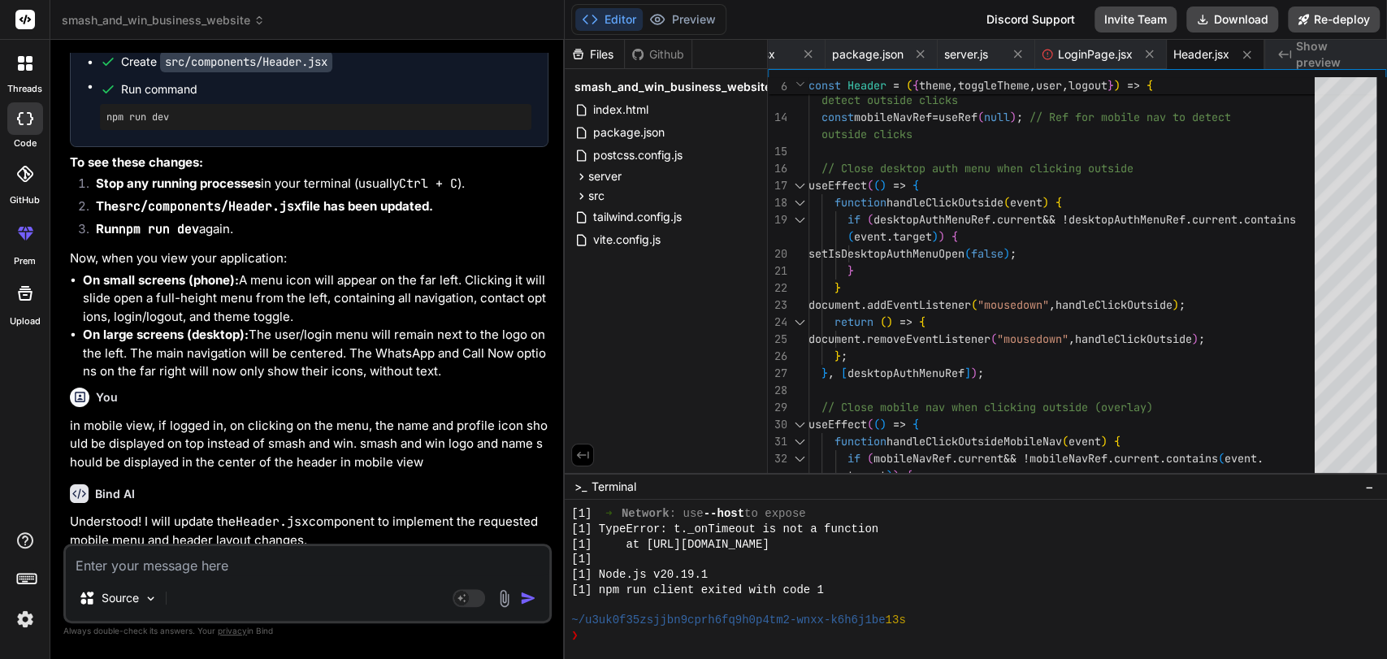
scroll to position [14862, 0]
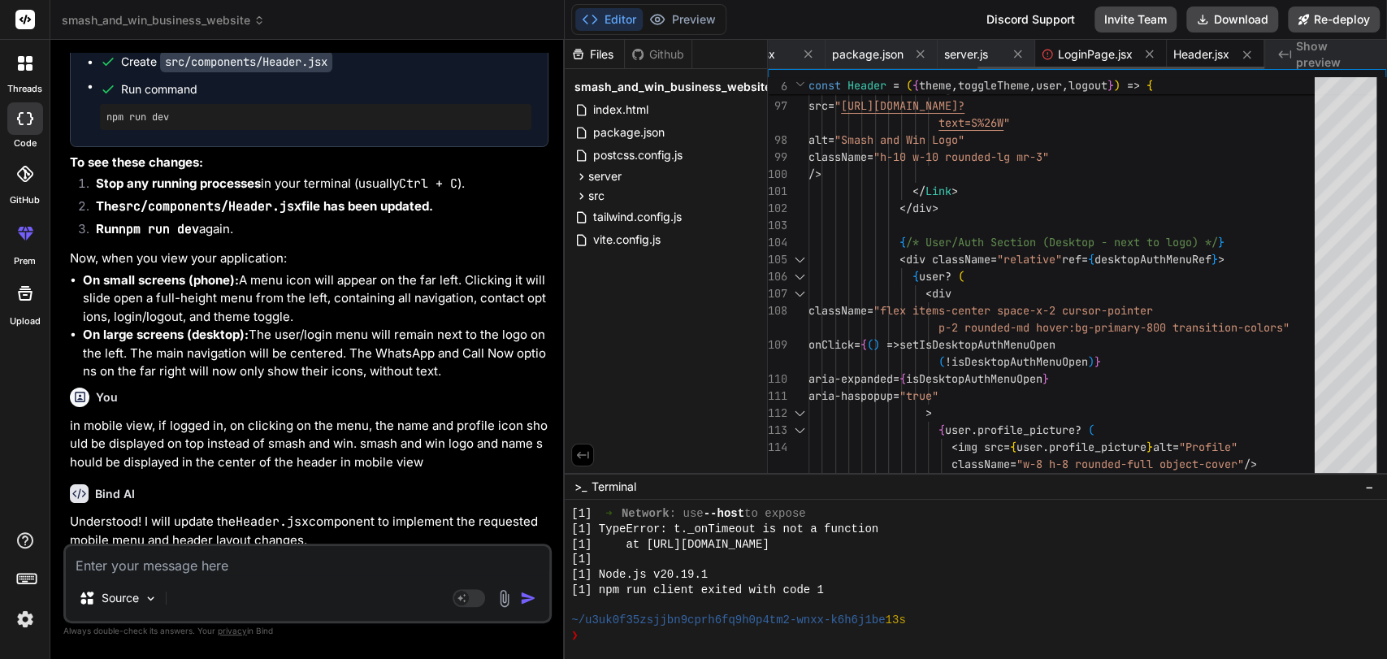
click at [1085, 51] on span "LoginPage.jsx" at bounding box center [1095, 54] width 75 height 16
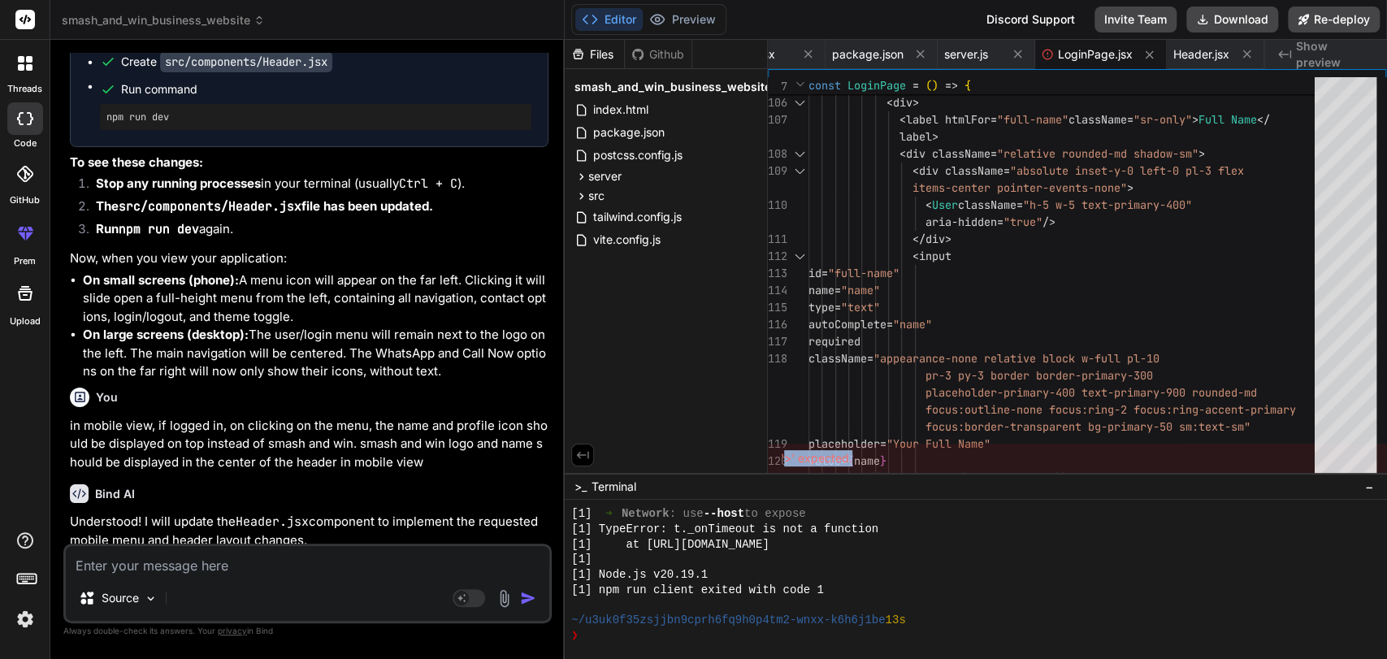
drag, startPoint x: 782, startPoint y: 456, endPoint x: 852, endPoint y: 451, distance: 70.0
click at [852, 451] on div "'>' expected." at bounding box center [1077, 458] width 619 height 29
copy div ">' expected."
click at [258, 568] on textarea at bounding box center [307, 560] width 483 height 29
paste textarea ">' expected."
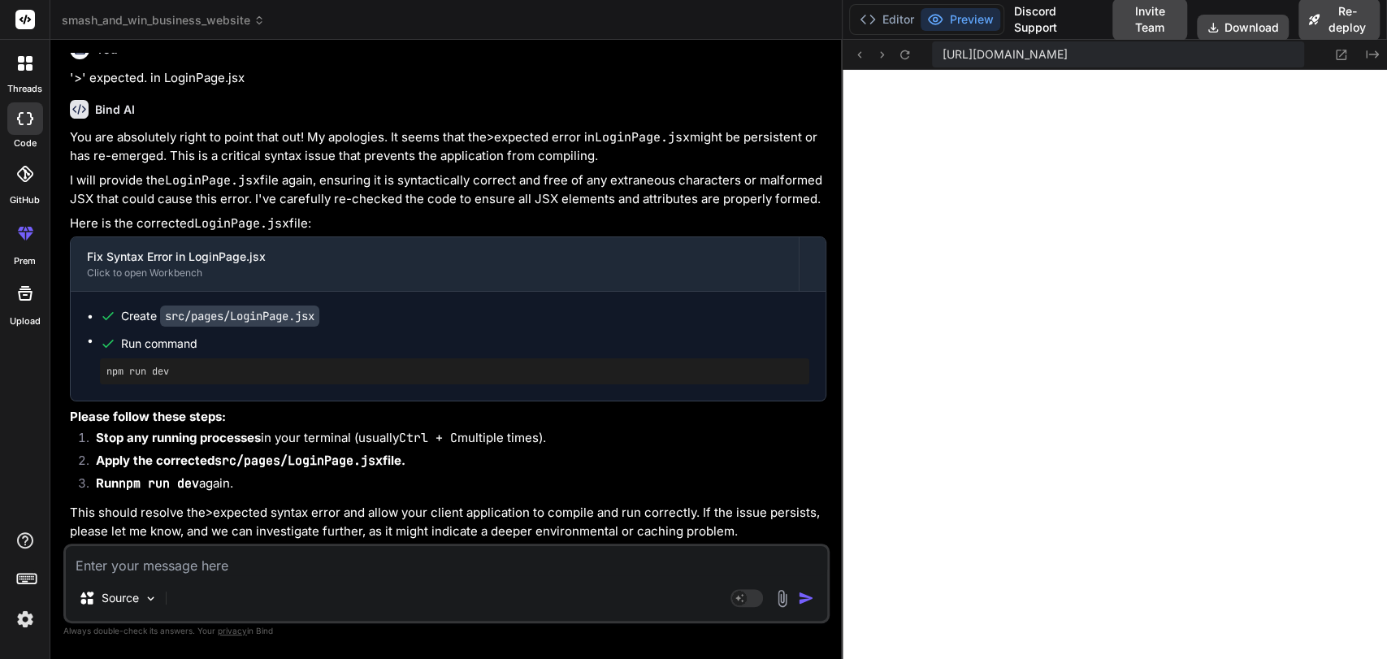
scroll to position [20838, 0]
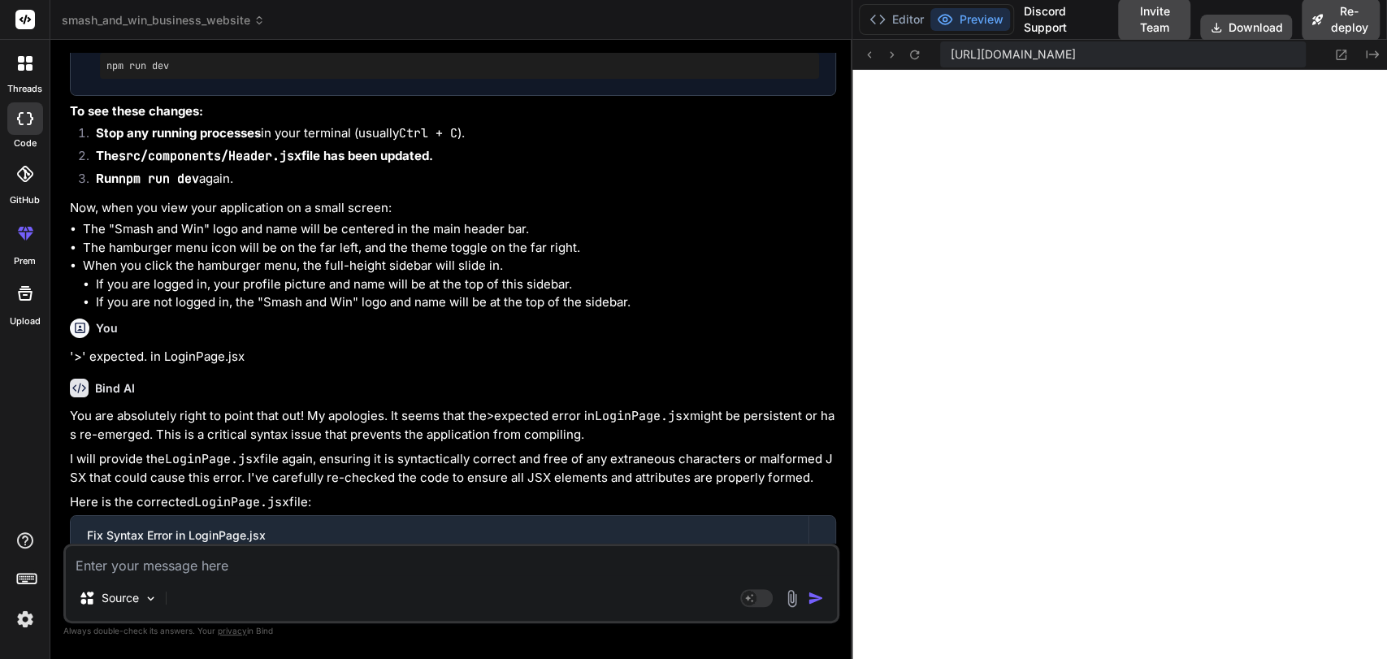
drag, startPoint x: 564, startPoint y: 372, endPoint x: 960, endPoint y: 347, distance: 397.3
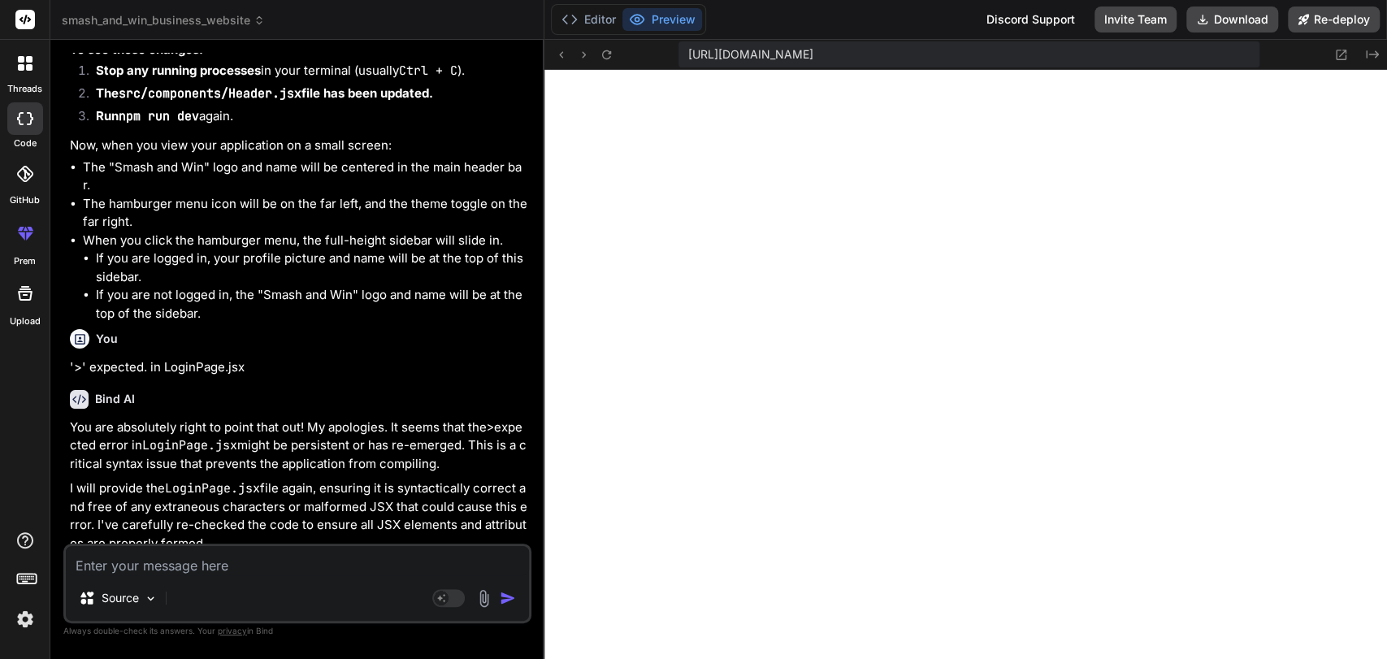
scroll to position [25077, 0]
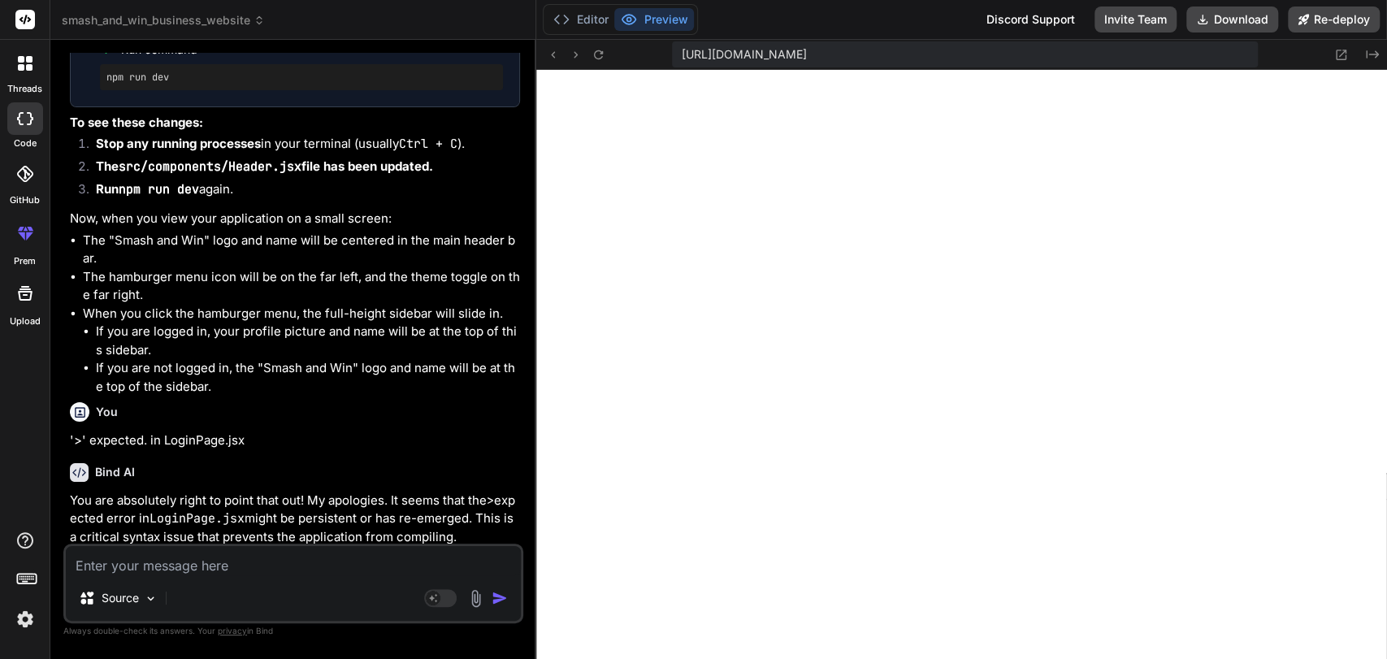
drag, startPoint x: 851, startPoint y: 210, endPoint x: 505, endPoint y: 206, distance: 346.9
click at [505, 206] on div "Bind AI Web Search Created with Pixso. Code Generator You i want to refine all …" at bounding box center [293, 349] width 486 height 619
click at [263, 557] on textarea at bounding box center [293, 560] width 455 height 29
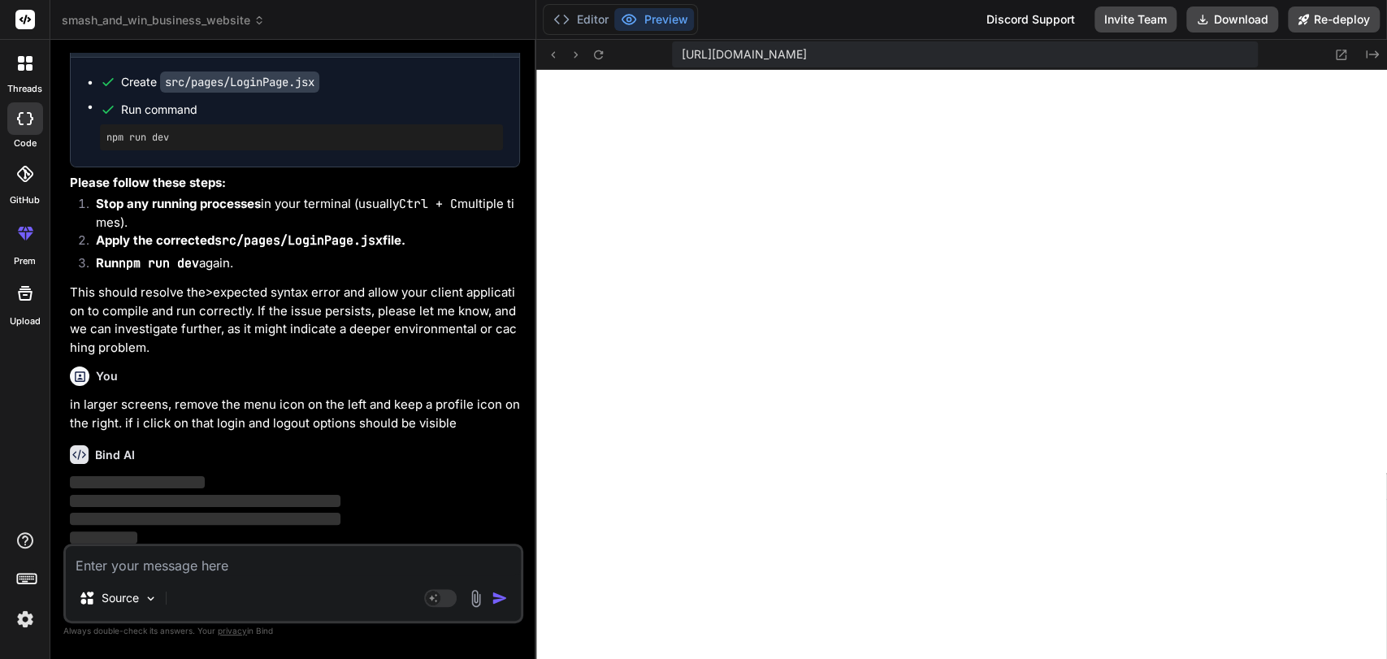
scroll to position [25729, 0]
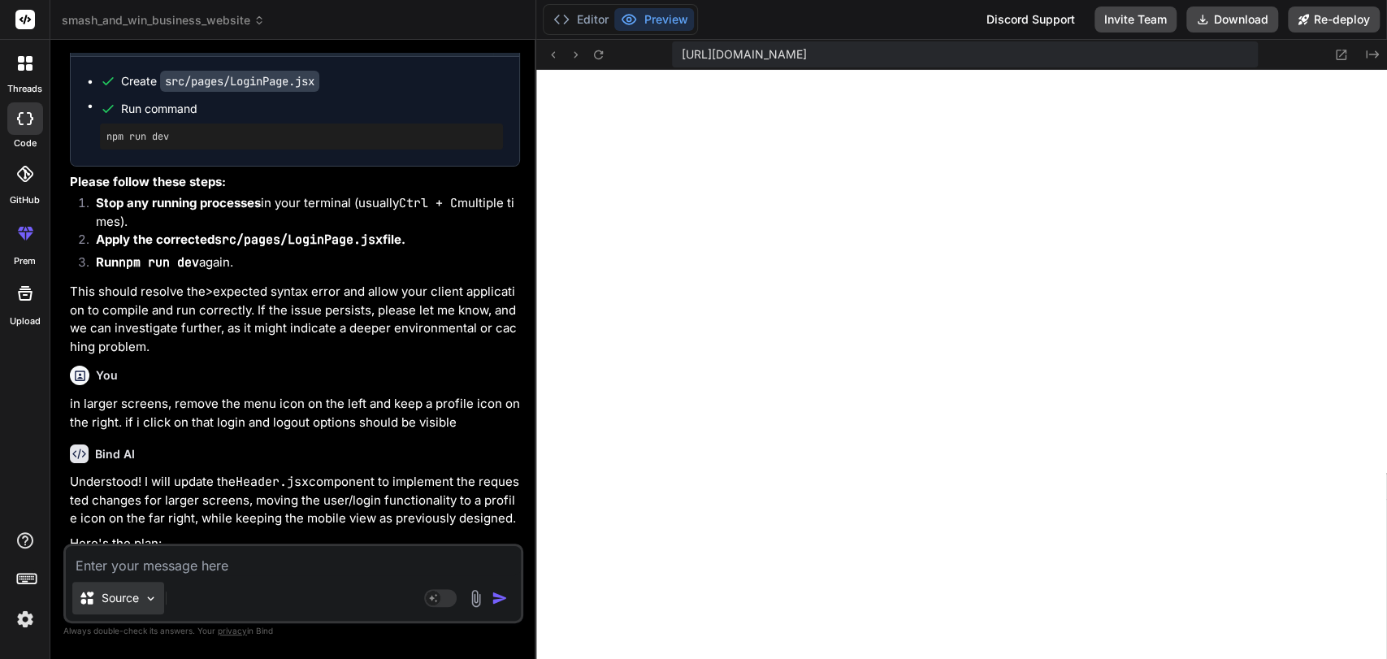
click at [156, 582] on div "Source" at bounding box center [118, 598] width 92 height 32
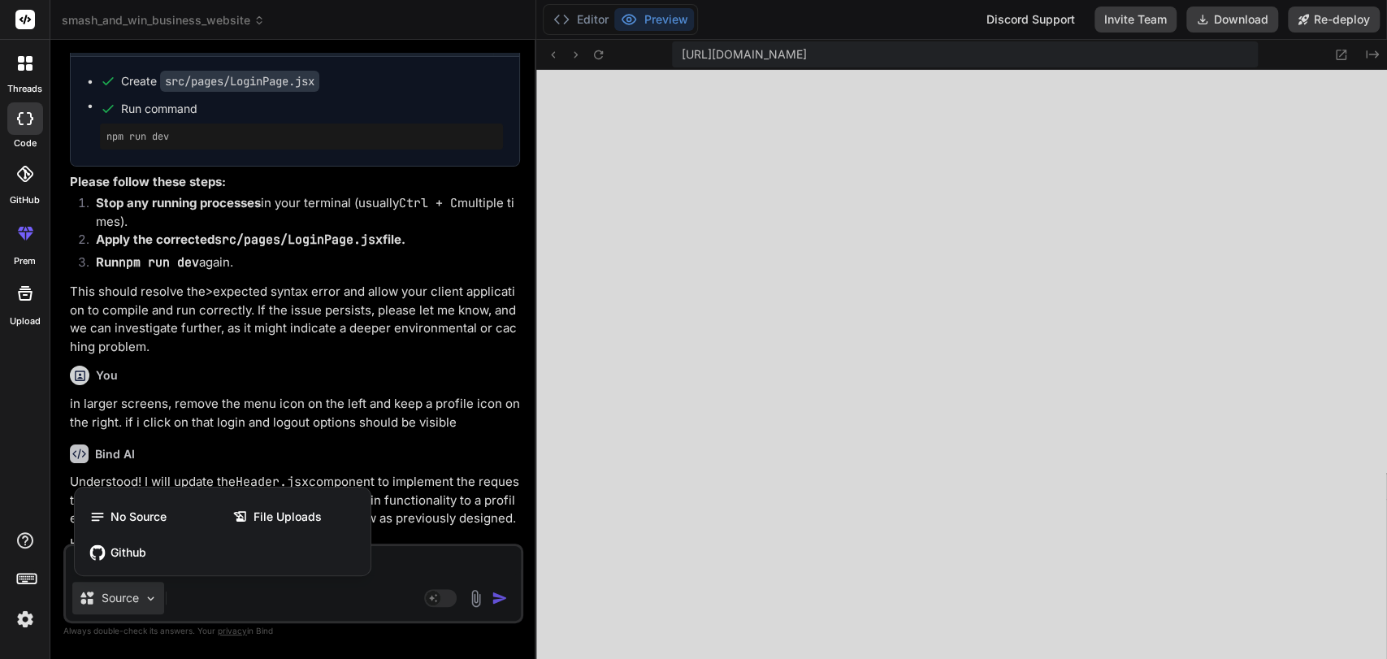
click at [409, 554] on div at bounding box center [693, 329] width 1387 height 659
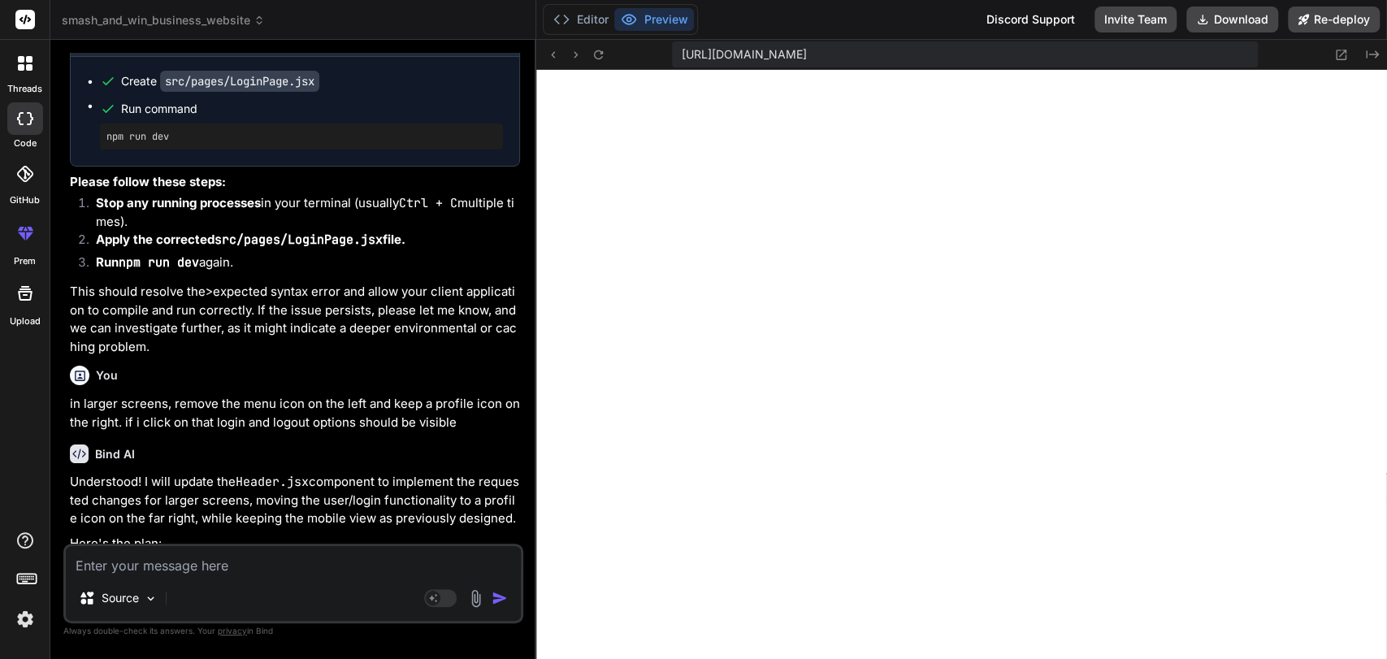
click at [409, 554] on textarea at bounding box center [293, 560] width 455 height 29
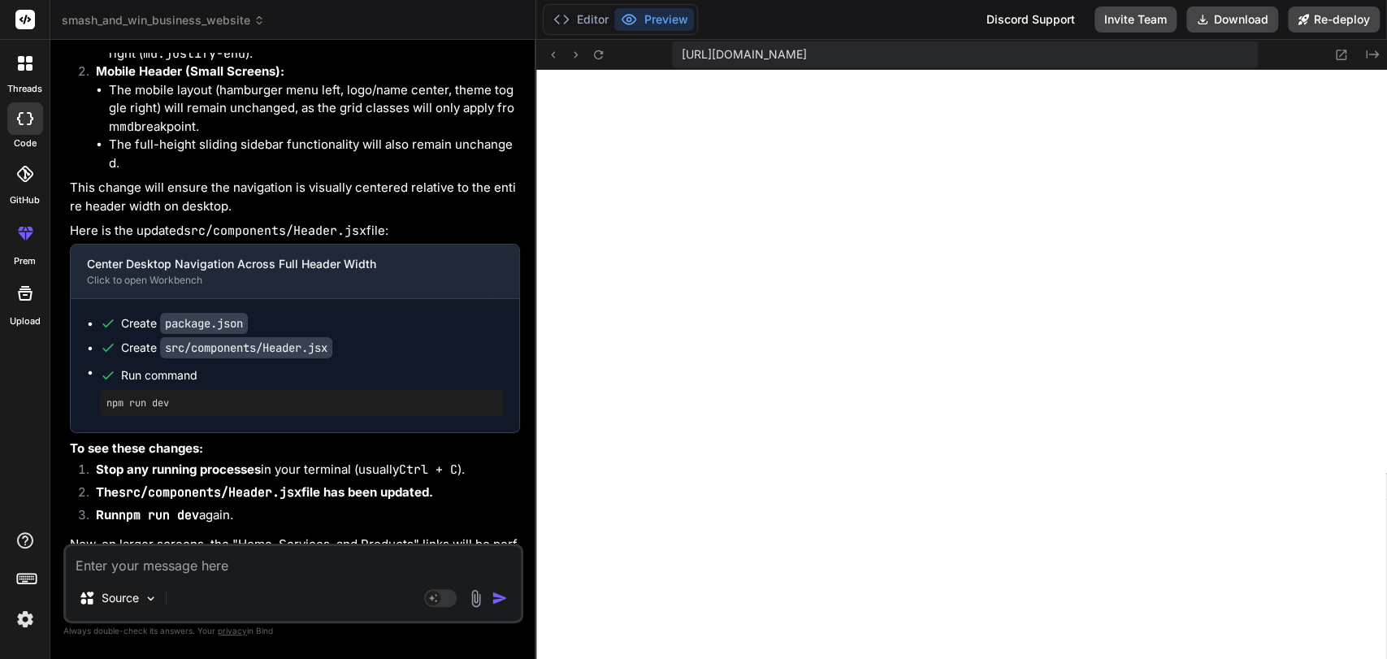
scroll to position [28566, 0]
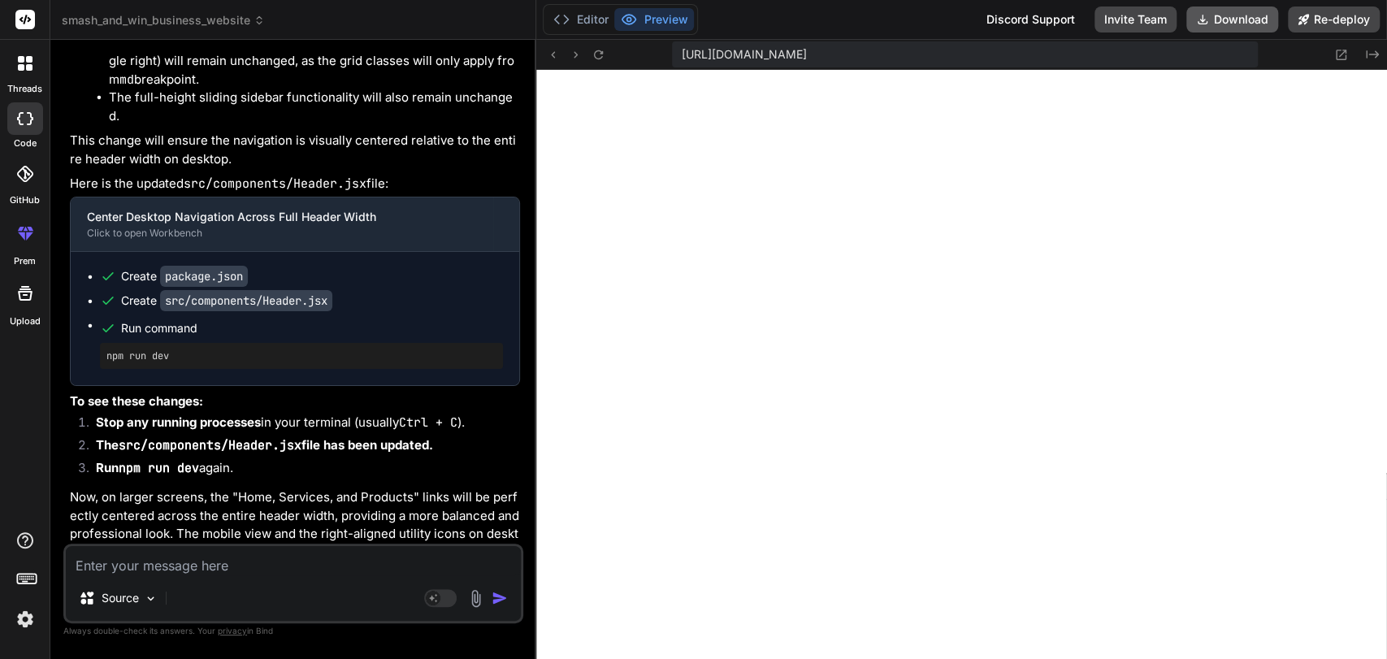
click at [1231, 15] on button "Download" at bounding box center [1232, 19] width 92 height 26
click at [151, 561] on textarea at bounding box center [293, 560] width 455 height 29
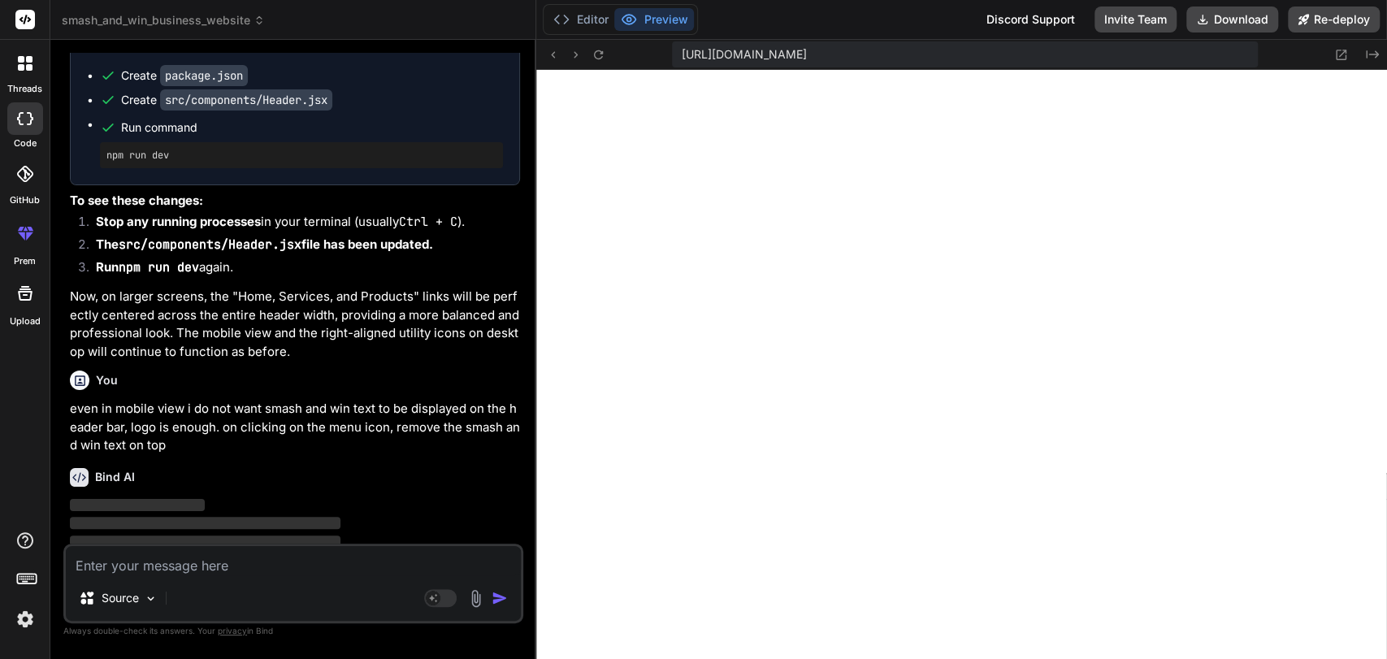
scroll to position [28771, 0]
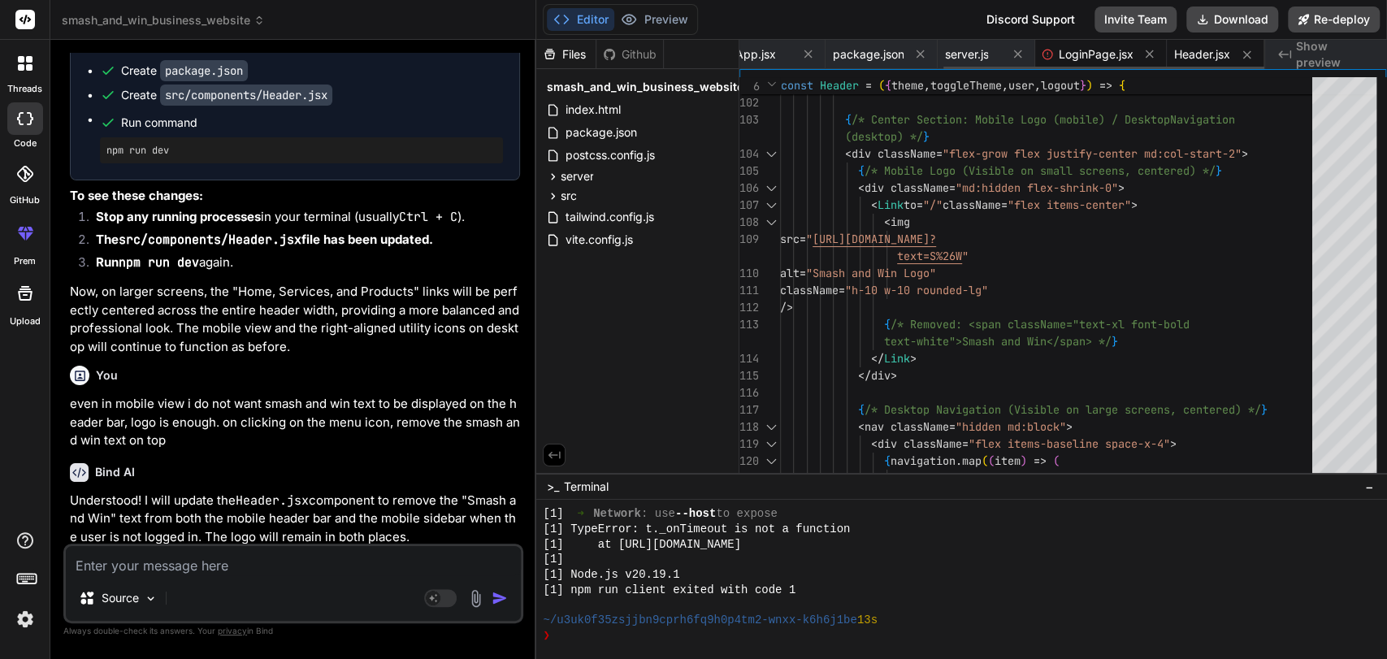
click at [1111, 54] on span "LoginPage.jsx" at bounding box center [1095, 54] width 75 height 16
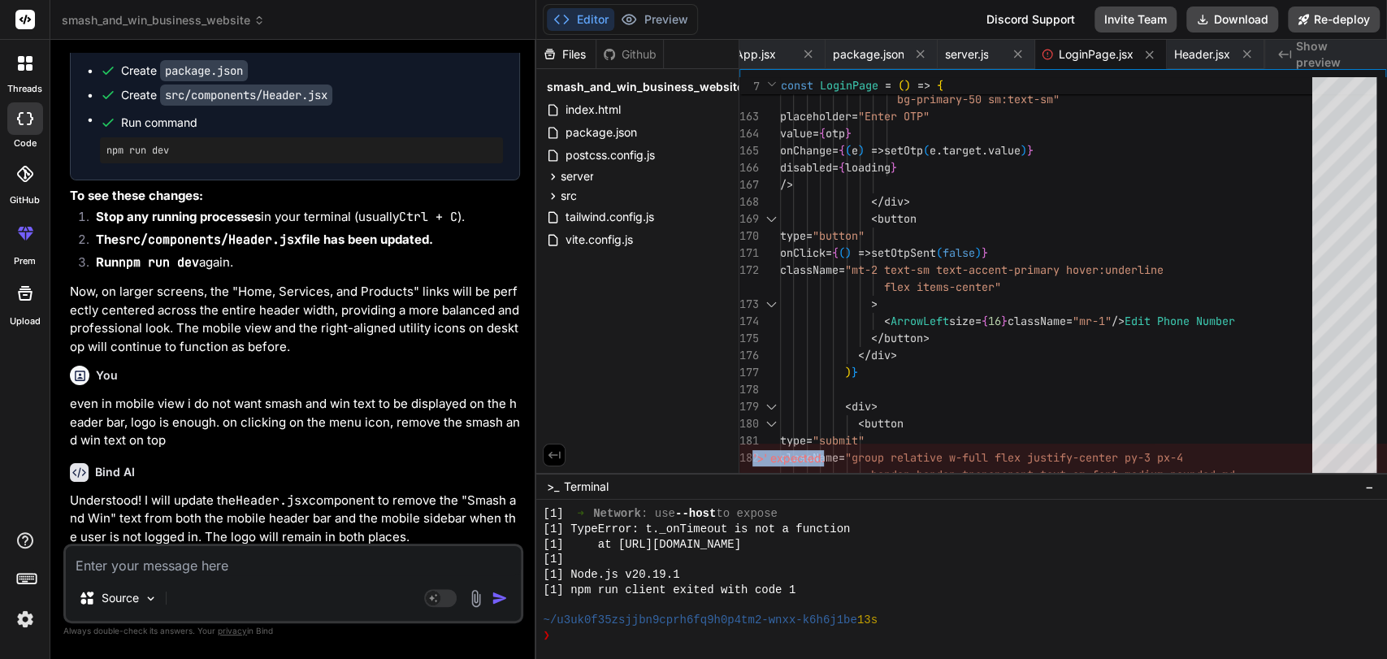
drag, startPoint x: 747, startPoint y: 459, endPoint x: 834, endPoint y: 461, distance: 86.9
click at [834, 461] on div "'>' expected." at bounding box center [1063, 458] width 648 height 29
copy div "'>' expected."
click at [178, 563] on textarea at bounding box center [293, 560] width 455 height 29
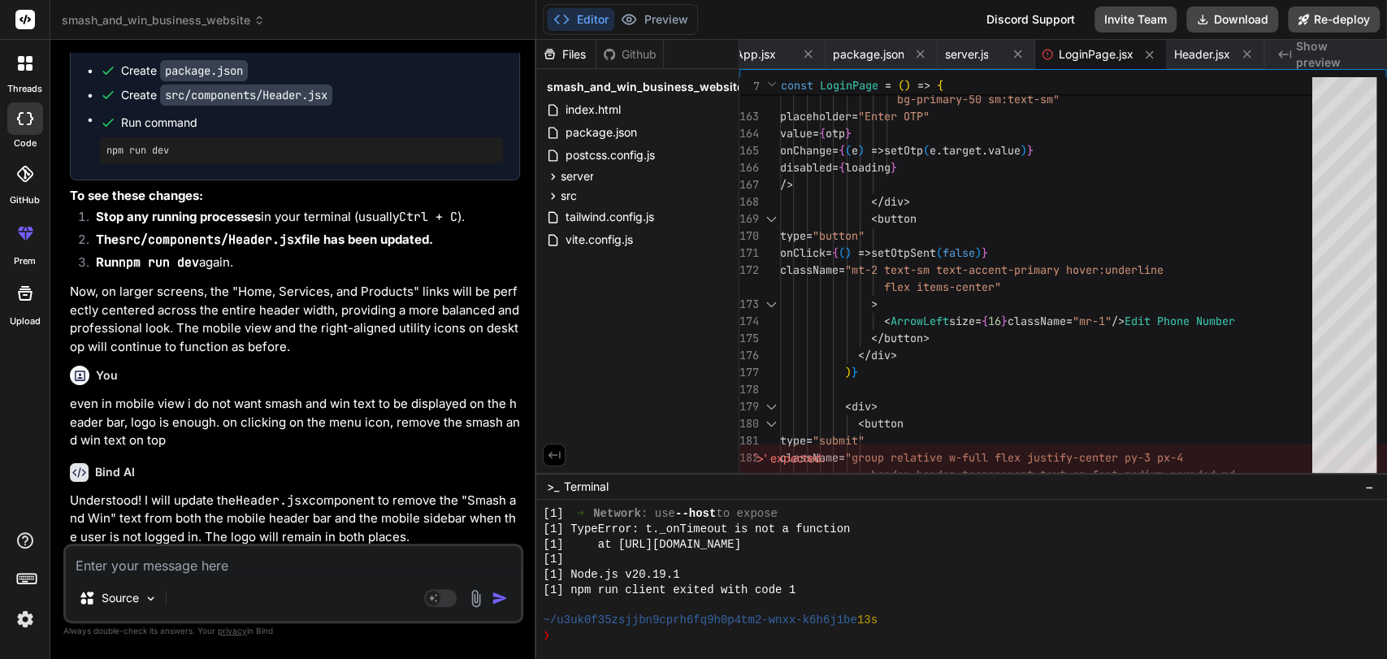
paste textarea "'>' expected."
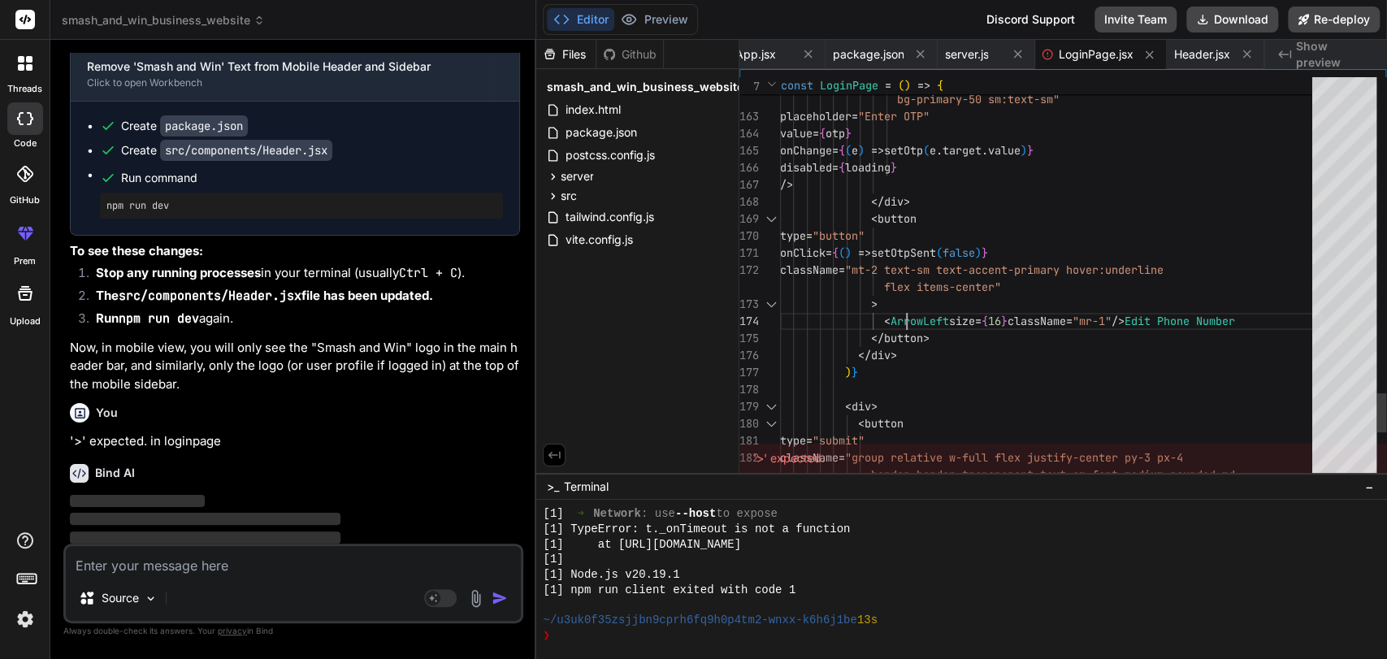
scroll to position [16, 0]
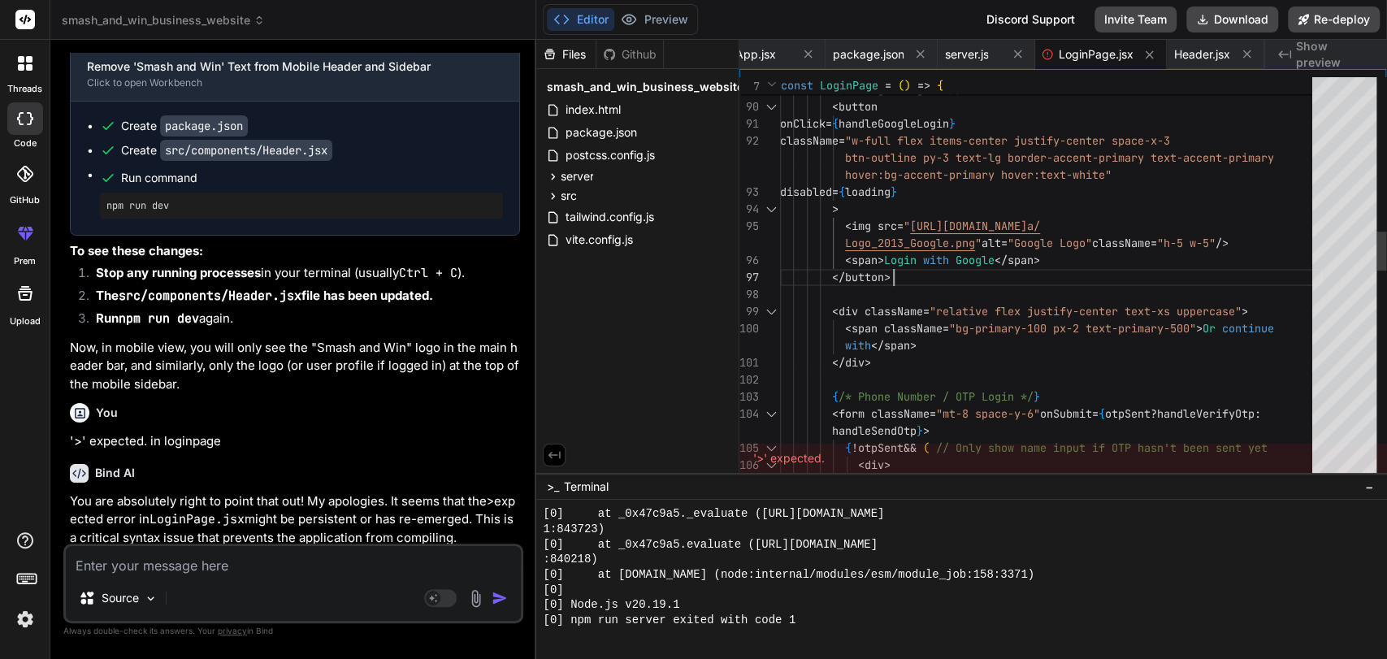
click at [1057, 261] on div "{ /* Google Login */ } < button onClick = { handleGoogleLogin } className = "w-…" at bounding box center [1051, 568] width 542 height 4112
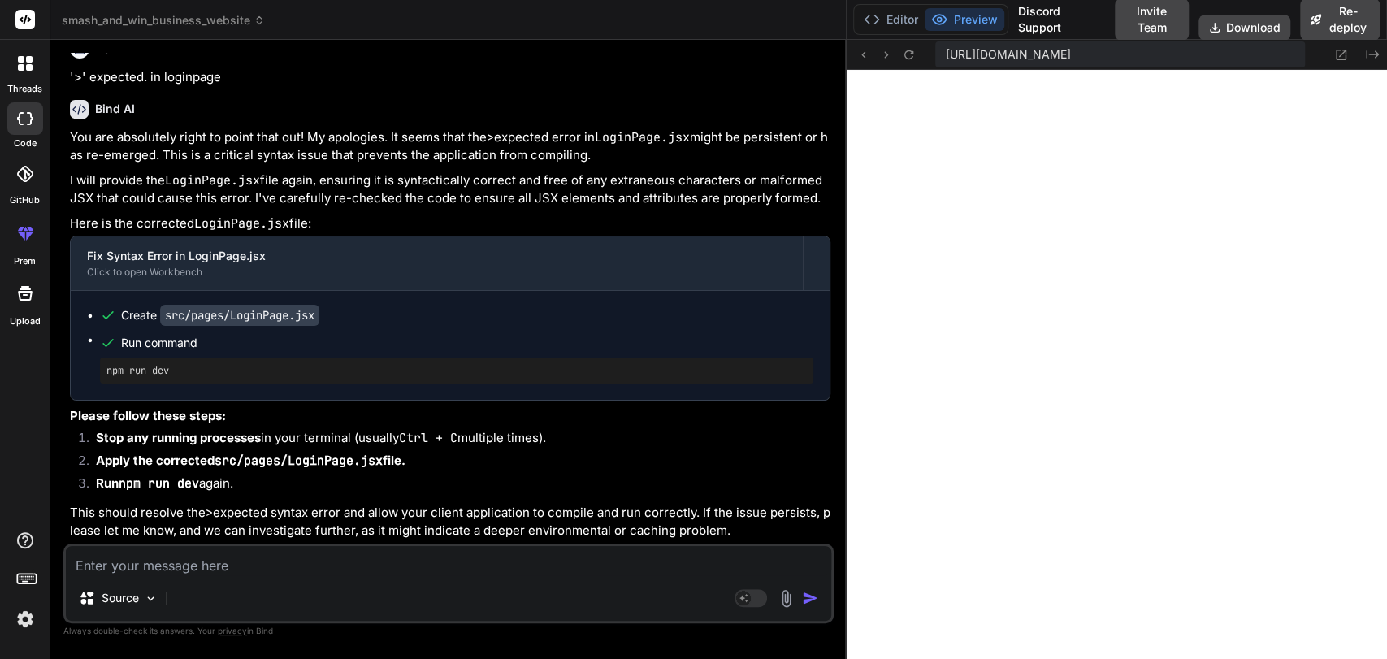
scroll to position [24831, 0]
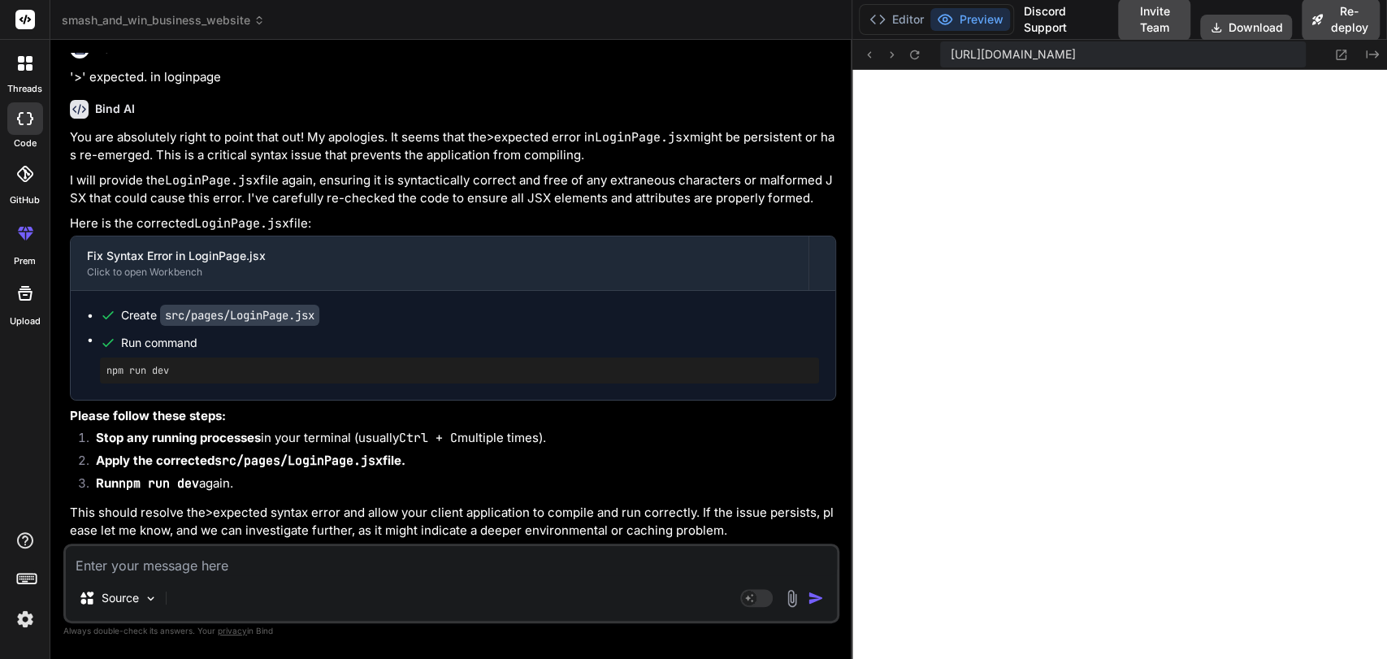
drag, startPoint x: 535, startPoint y: 227, endPoint x: 903, endPoint y: 273, distance: 370.8
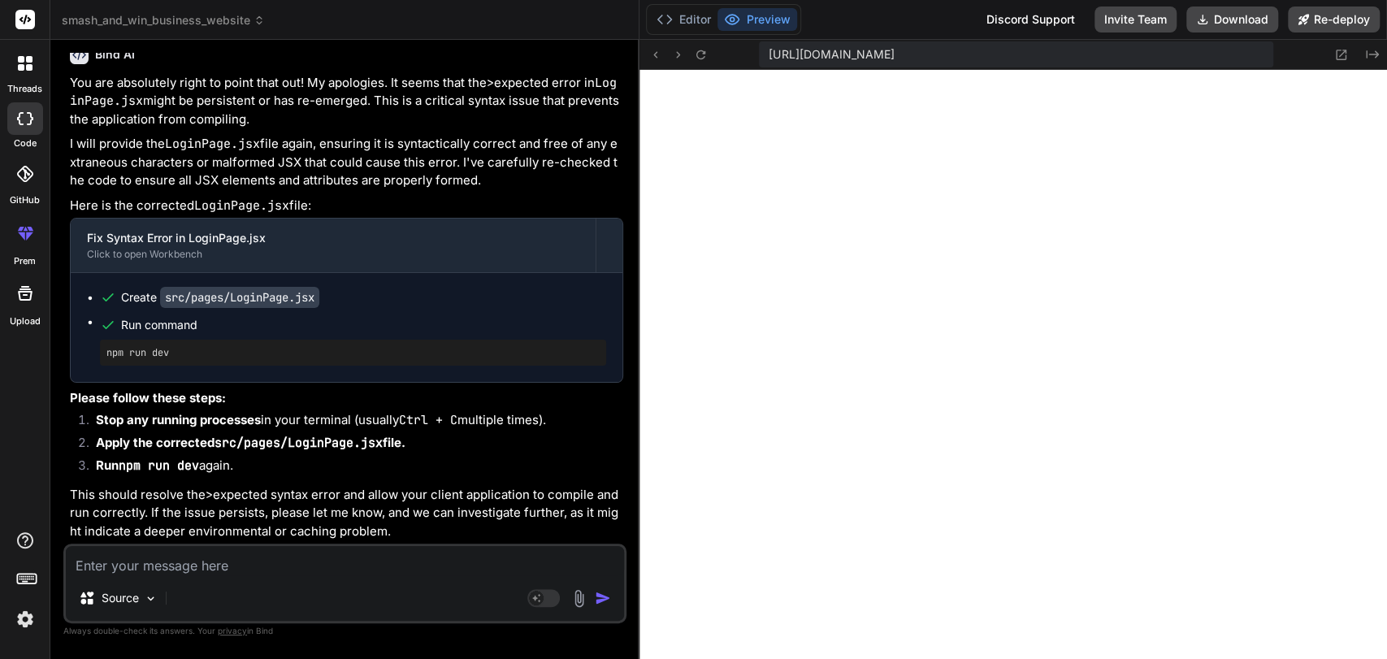
drag, startPoint x: 851, startPoint y: 169, endPoint x: 610, endPoint y: 154, distance: 241.8
click at [610, 154] on div "Bind AI Web Search Created with Pixso. Code Generator You i want to refine all …" at bounding box center [344, 349] width 589 height 619
click at [238, 560] on textarea at bounding box center [344, 560] width 557 height 29
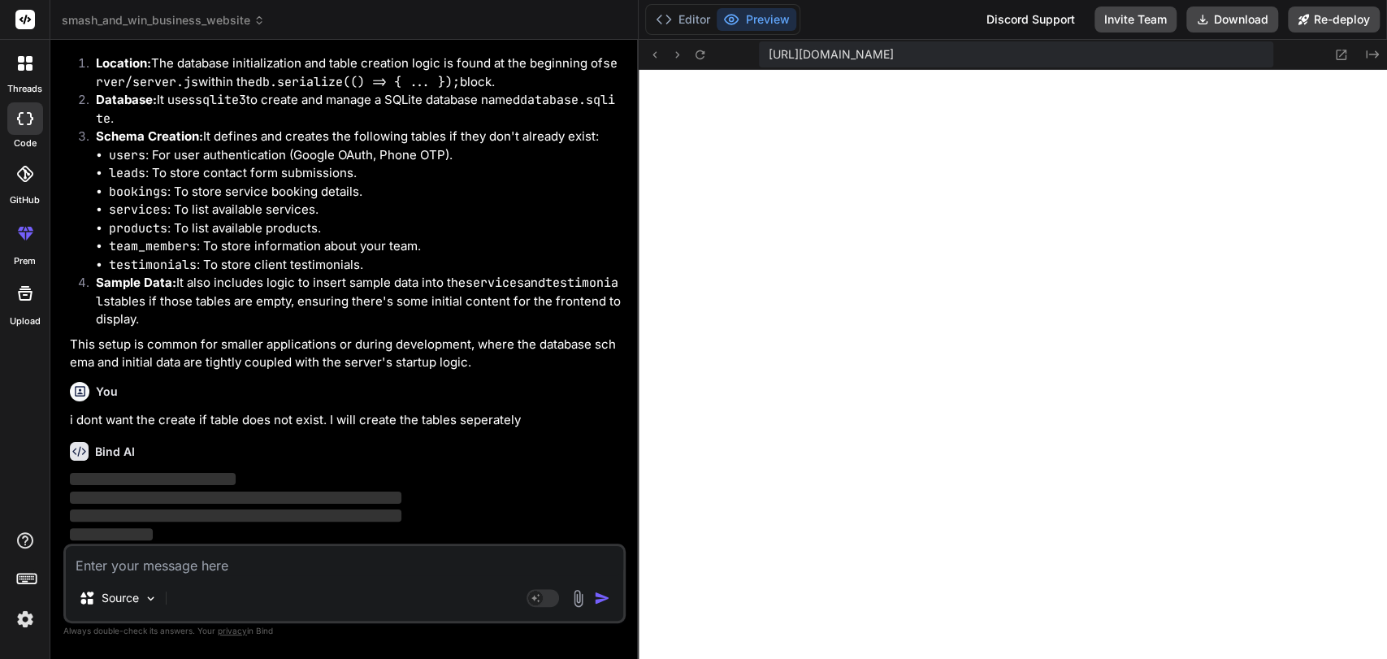
scroll to position [28027, 0]
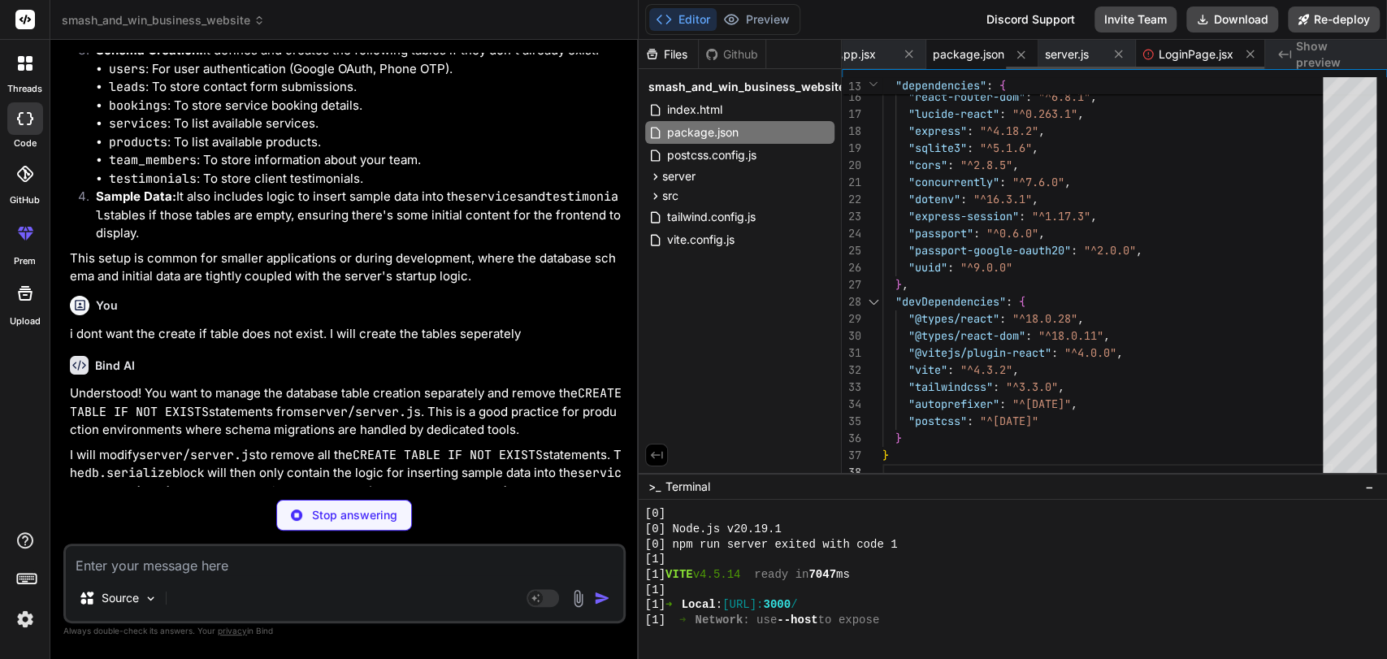
click at [1188, 53] on span "LoginPage.jsx" at bounding box center [1196, 54] width 75 height 16
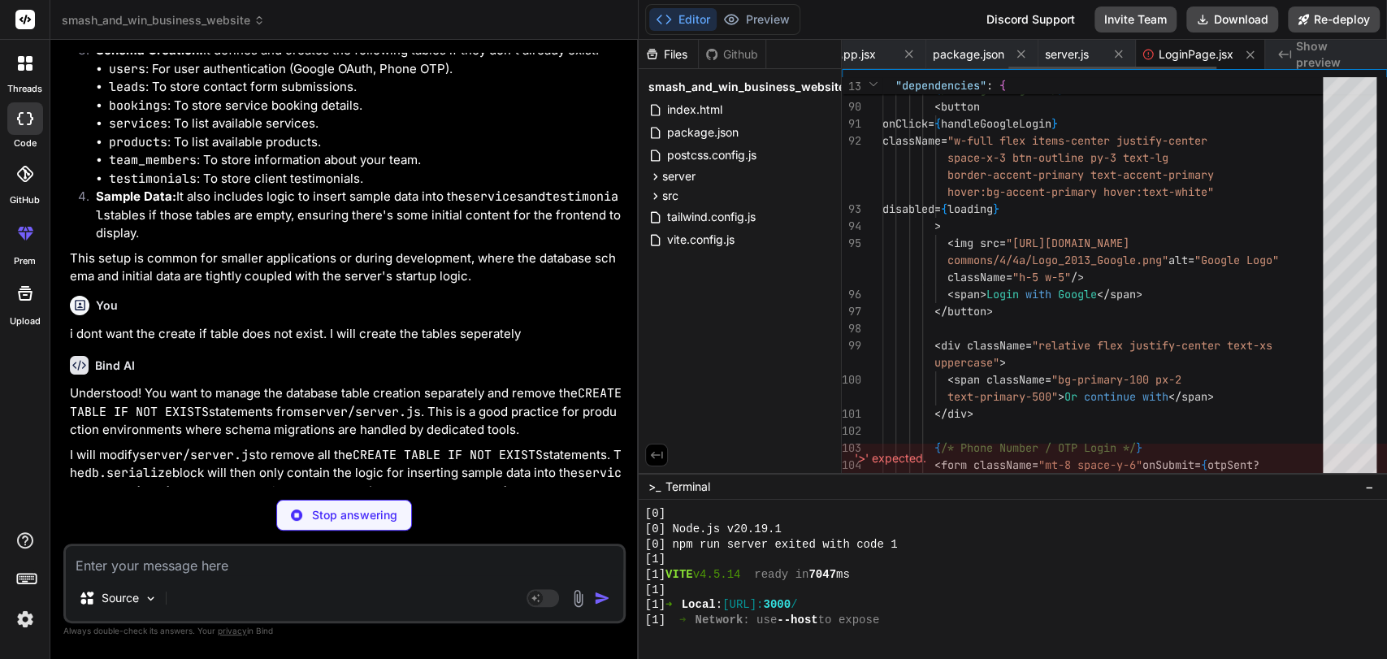
scroll to position [0, 338]
click at [1049, 60] on span "server.js" at bounding box center [1062, 54] width 44 height 16
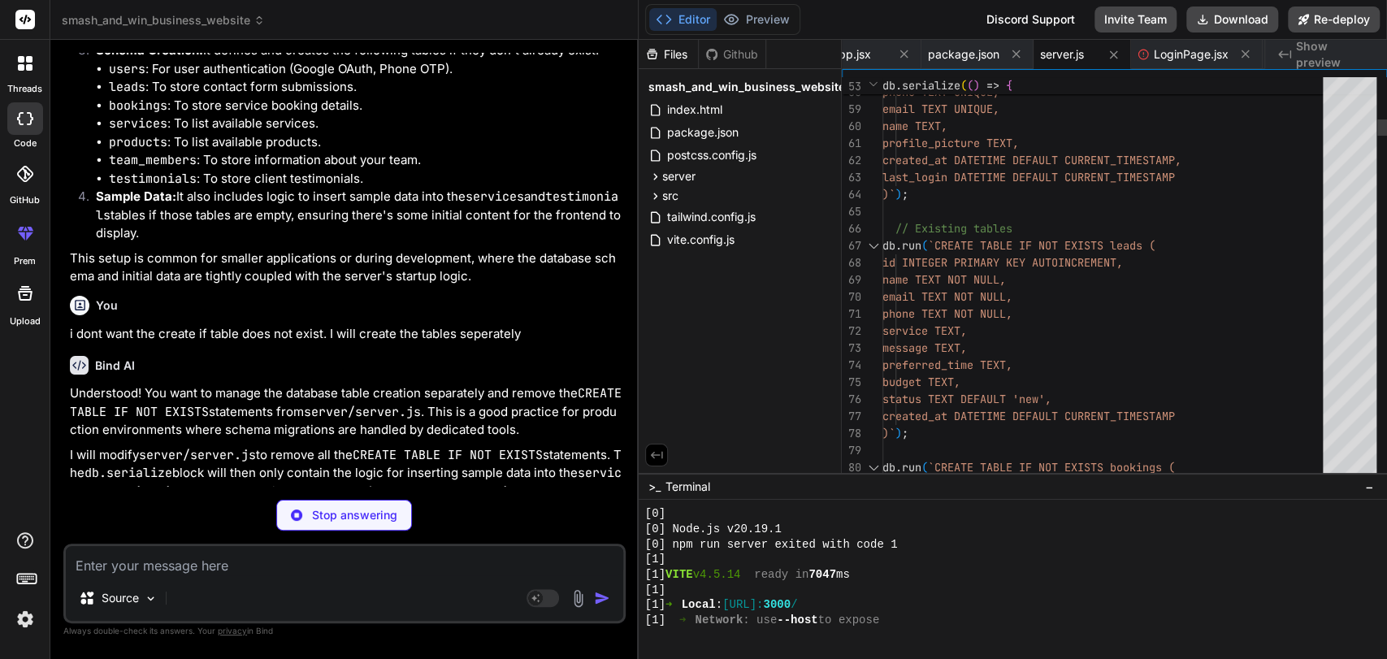
scroll to position [16, 0]
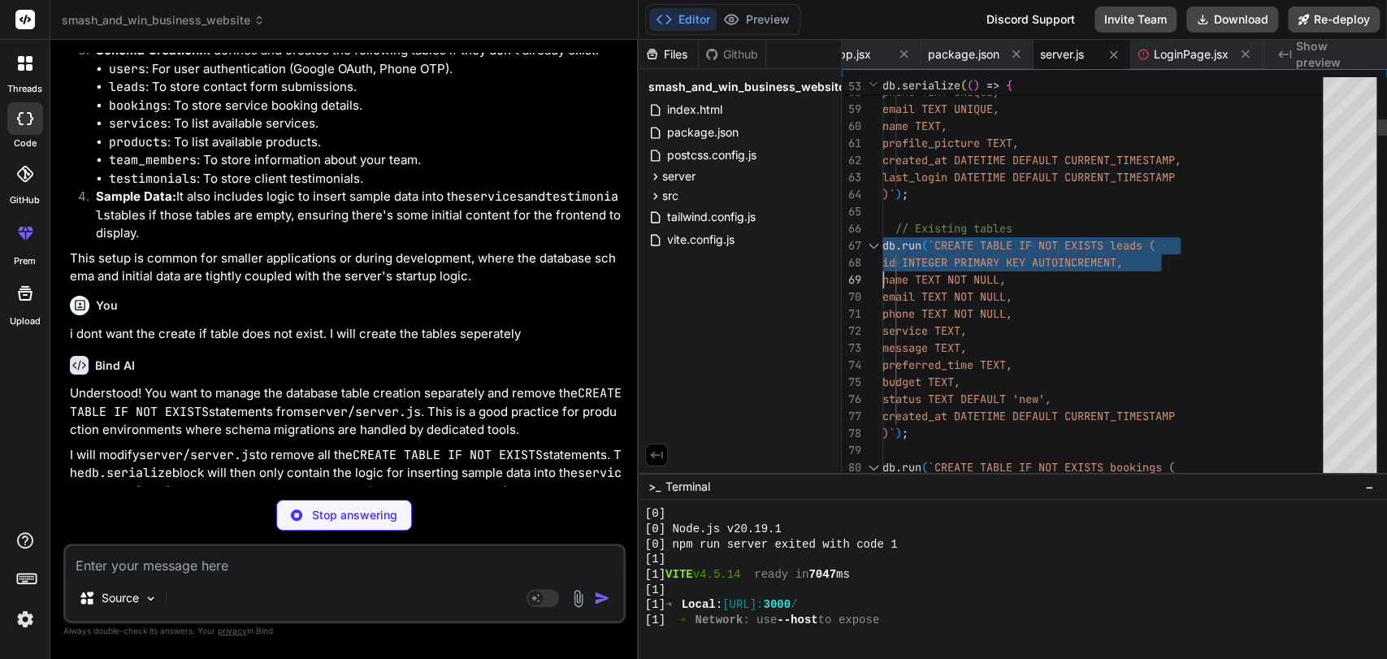
drag, startPoint x: 954, startPoint y: 259, endPoint x: 970, endPoint y: 283, distance: 28.6
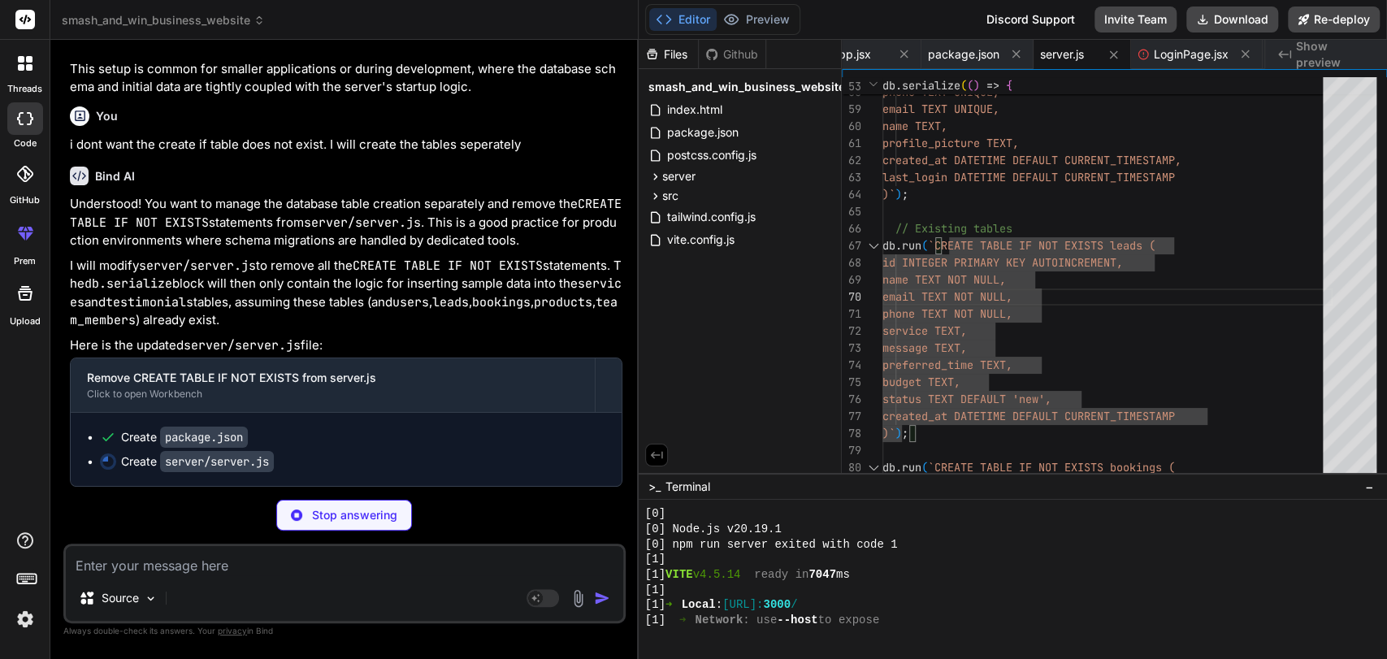
scroll to position [28302, 0]
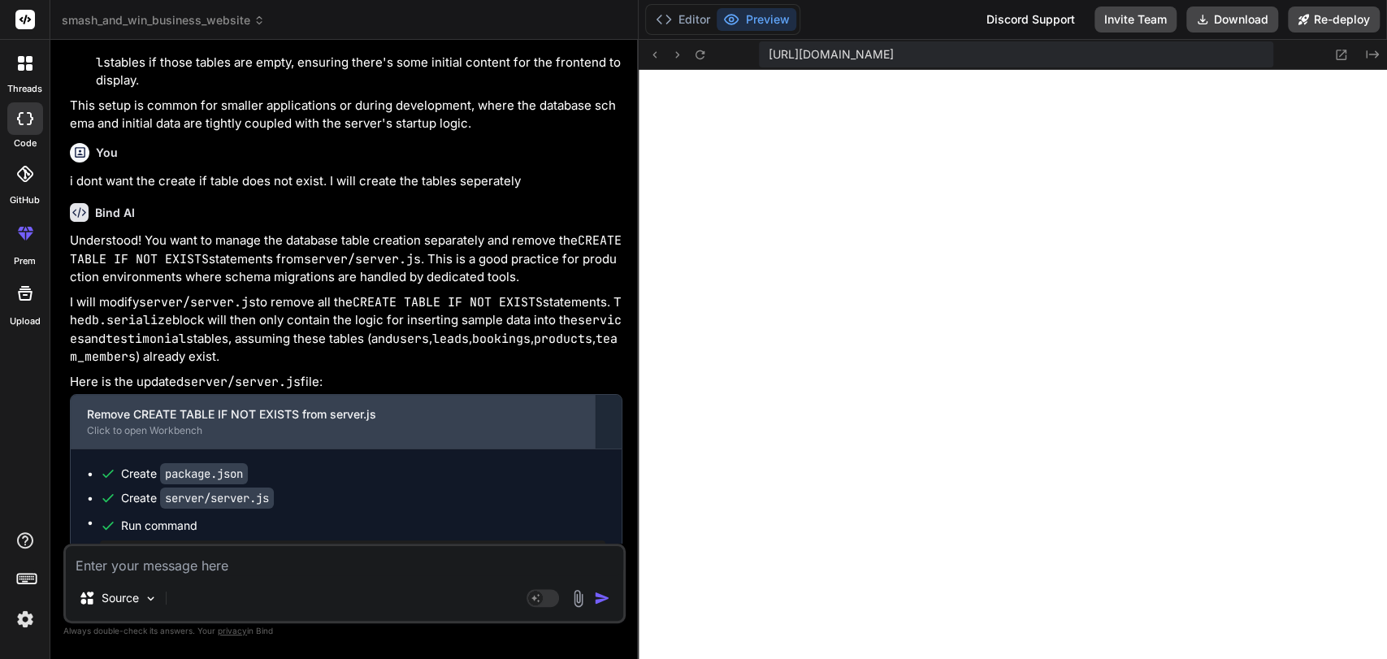
scroll to position [28181, 0]
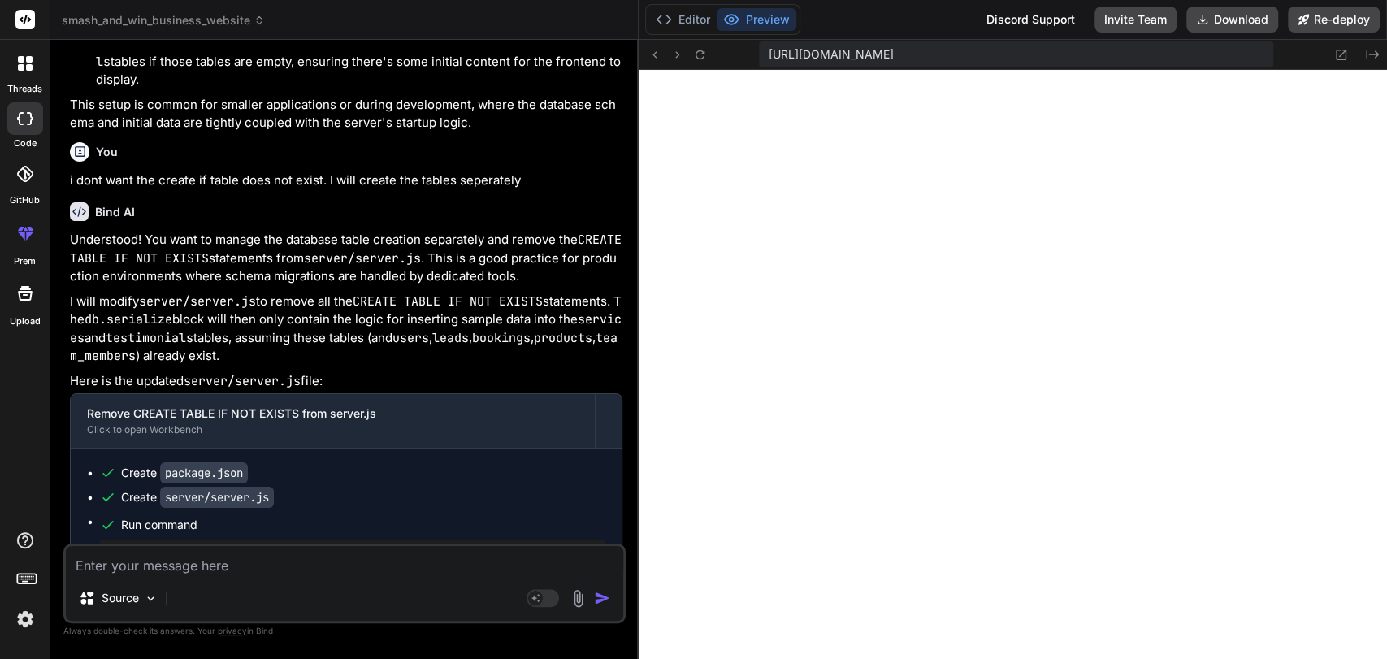
click at [253, 286] on p "Understood! You want to manage the database table creation separately and remov…" at bounding box center [346, 258] width 552 height 55
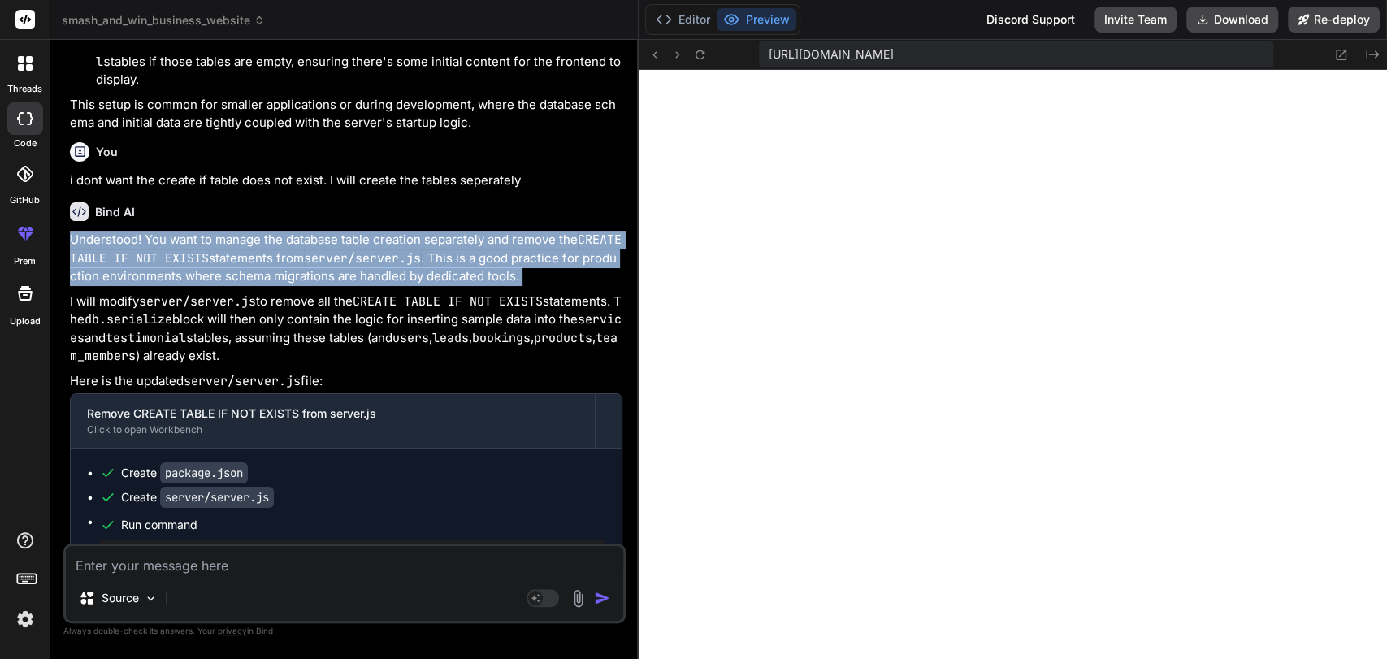
click at [253, 286] on p "Understood! You want to manage the database table creation separately and remov…" at bounding box center [346, 258] width 552 height 55
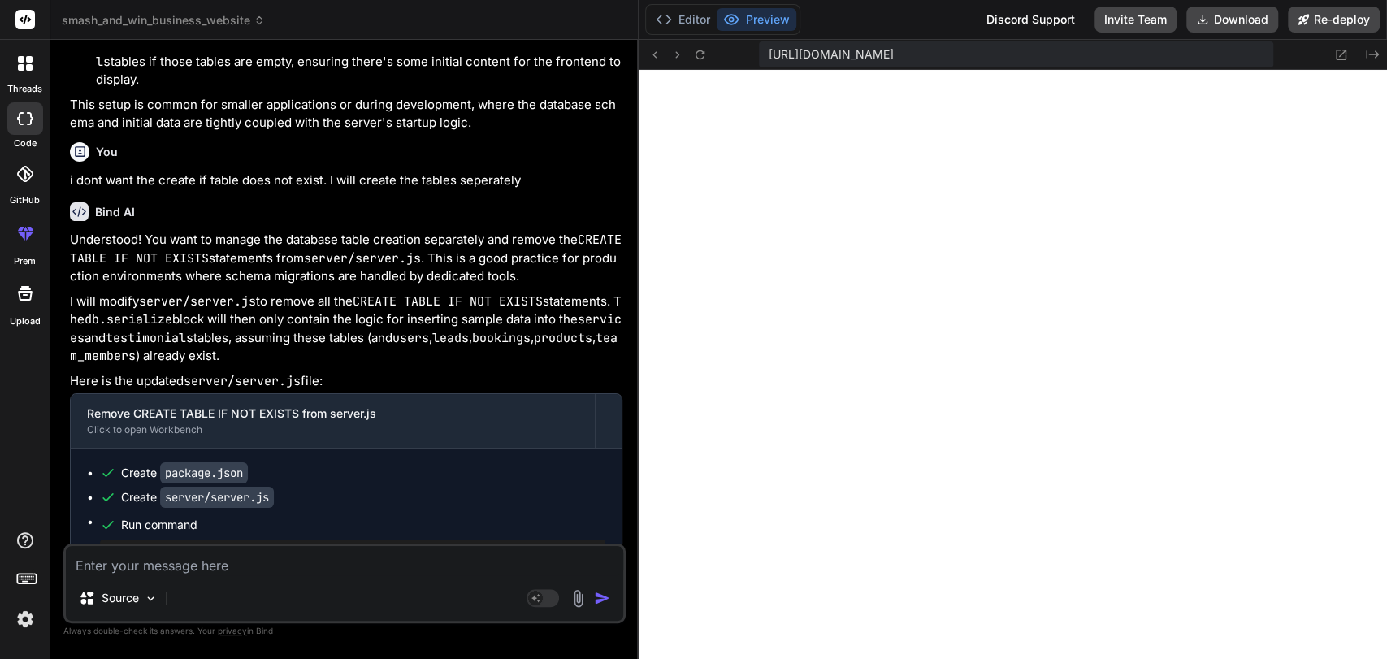
click at [267, 286] on p "Understood! You want to manage the database table creation separately and remov…" at bounding box center [346, 258] width 552 height 55
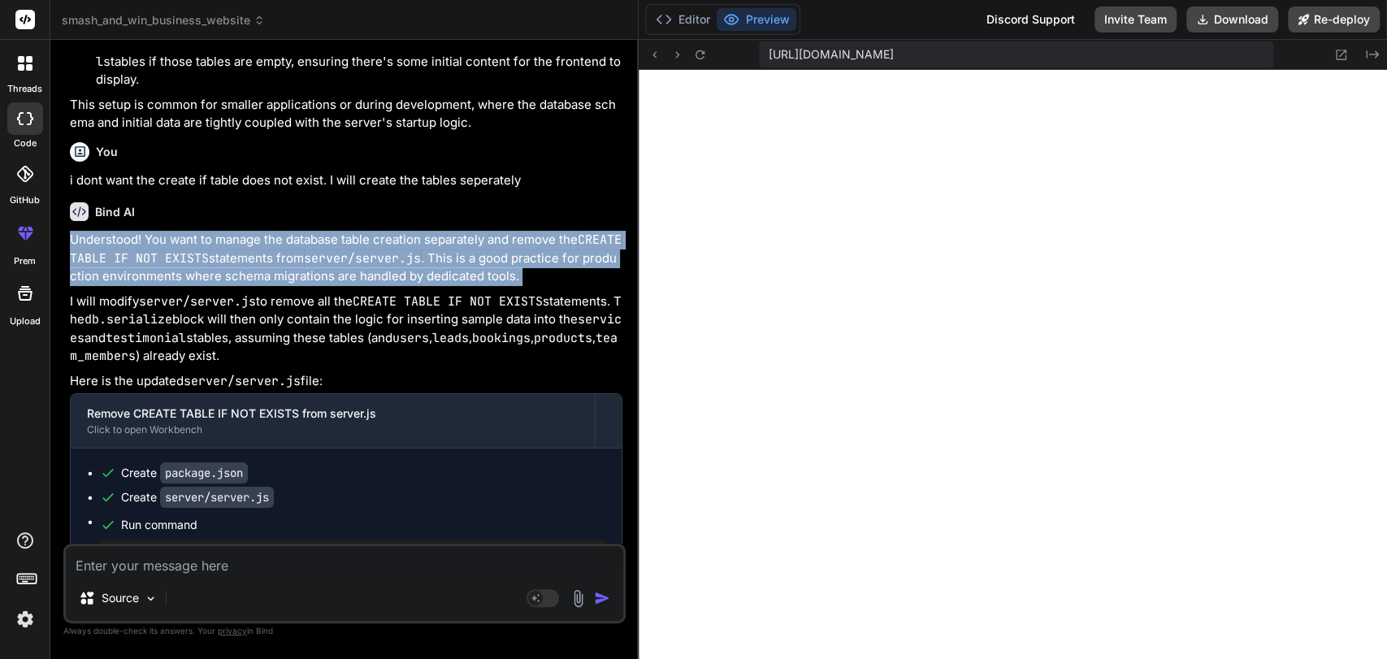
click at [267, 286] on p "Understood! You want to manage the database table creation separately and remov…" at bounding box center [346, 258] width 552 height 55
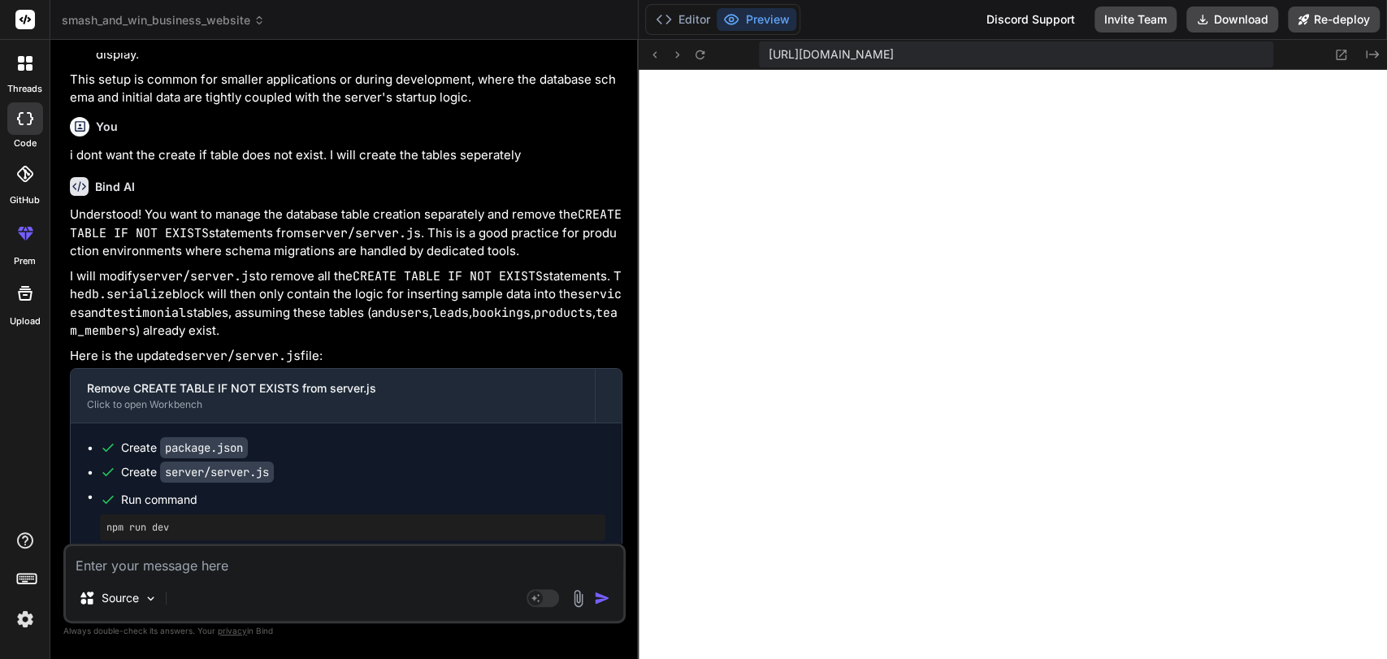
scroll to position [28208, 0]
click at [267, 338] on p "I will modify server/server.js to remove all the CREATE TABLE IF NOT EXISTS sta…" at bounding box center [346, 301] width 552 height 73
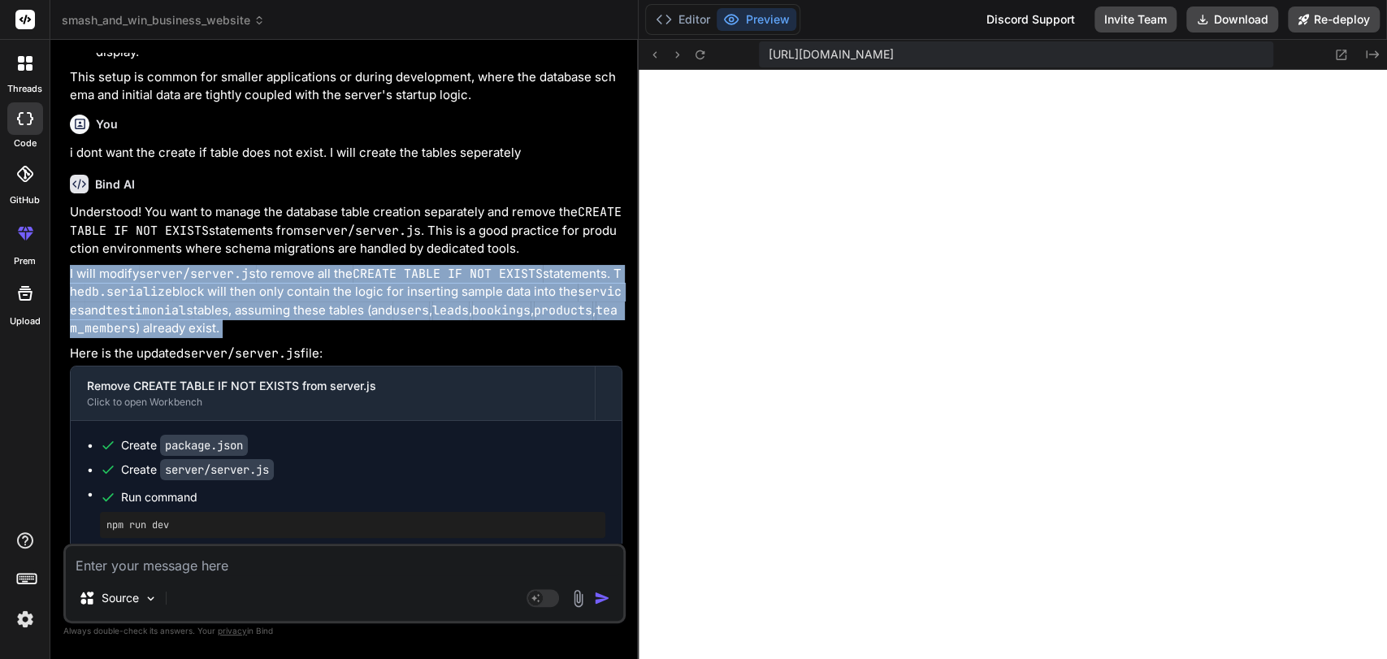
click at [267, 338] on p "I will modify server/server.js to remove all the CREATE TABLE IF NOT EXISTS sta…" at bounding box center [346, 301] width 552 height 73
click at [158, 300] on code "db.serialize" at bounding box center [128, 292] width 88 height 16
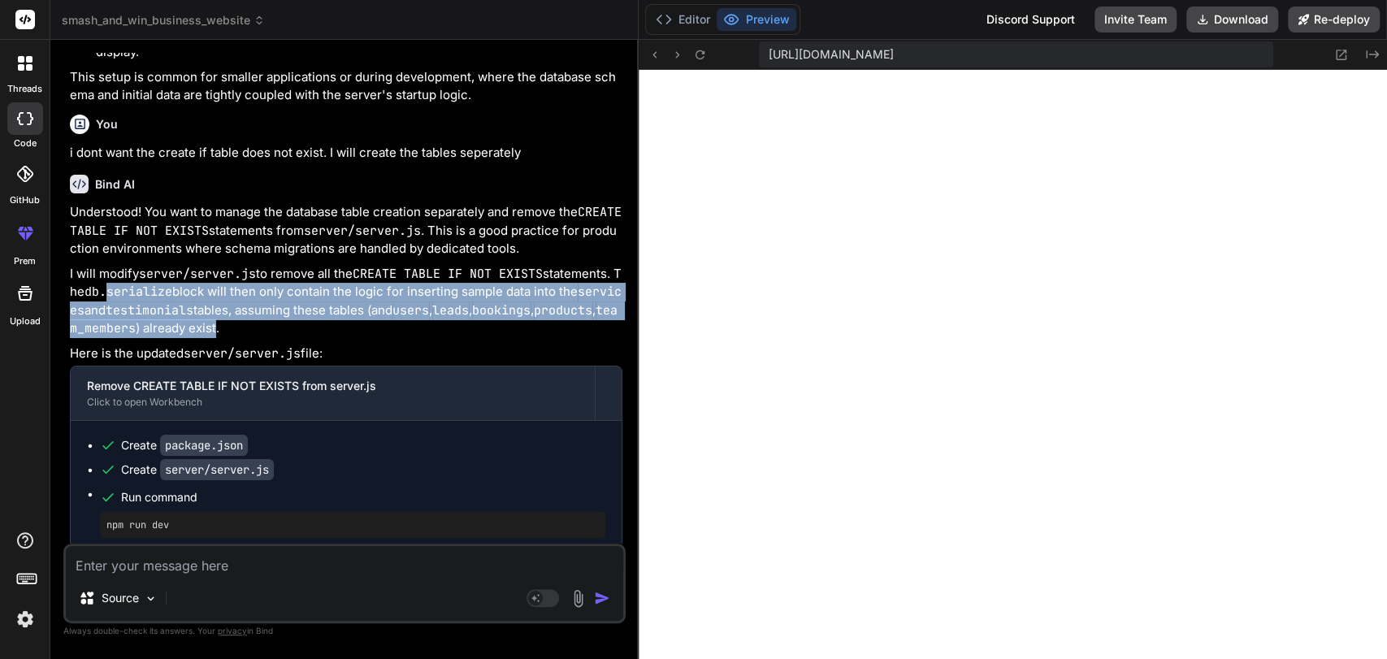
drag, startPoint x: 158, startPoint y: 379, endPoint x: 233, endPoint y: 418, distance: 85.4
click at [233, 338] on p "I will modify server/server.js to remove all the CREATE TABLE IF NOT EXISTS sta…" at bounding box center [346, 301] width 552 height 73
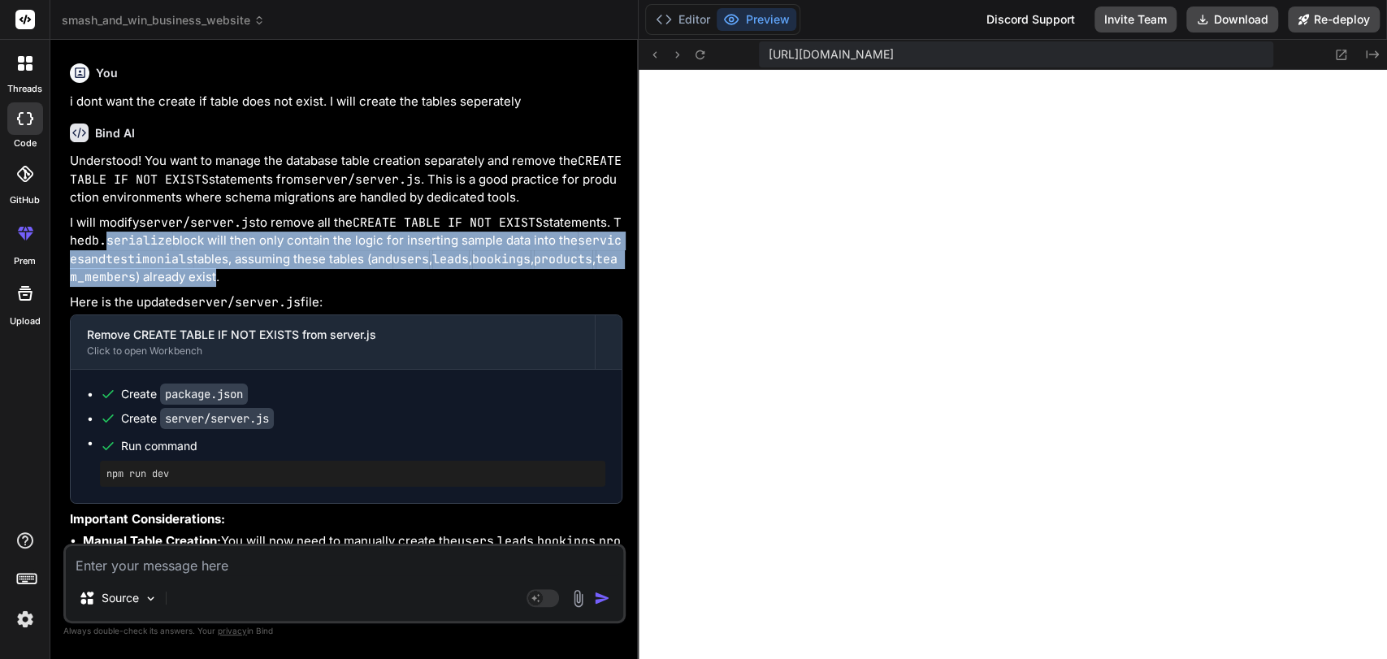
scroll to position [28285, 0]
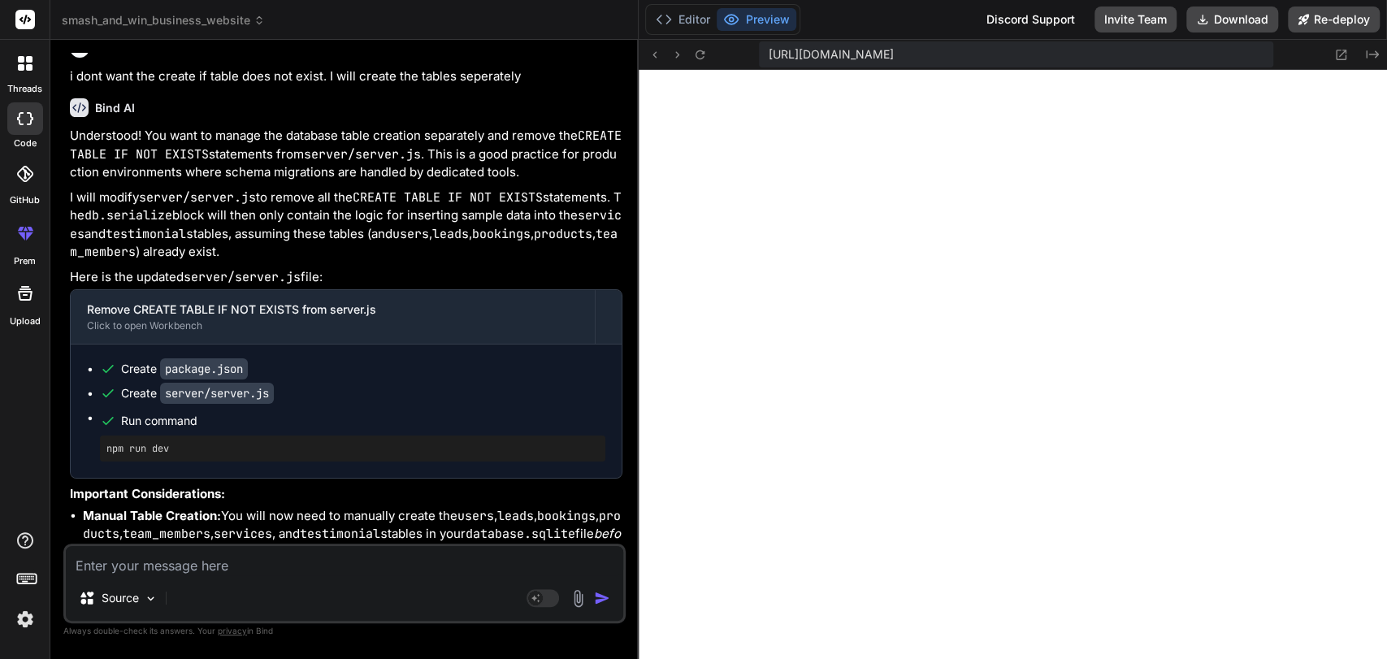
click at [270, 262] on p "I will modify server/server.js to remove all the CREATE TABLE IF NOT EXISTS sta…" at bounding box center [346, 224] width 552 height 73
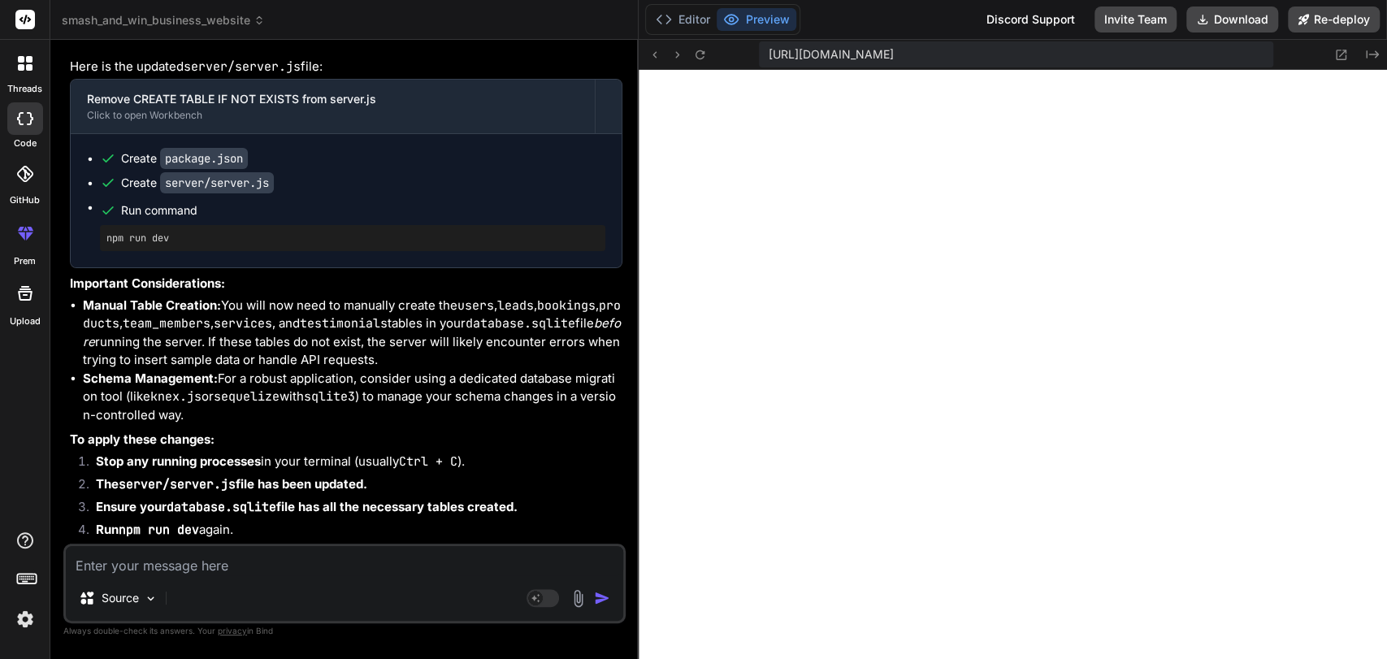
scroll to position [28581, 0]
click at [197, 565] on textarea at bounding box center [344, 560] width 557 height 29
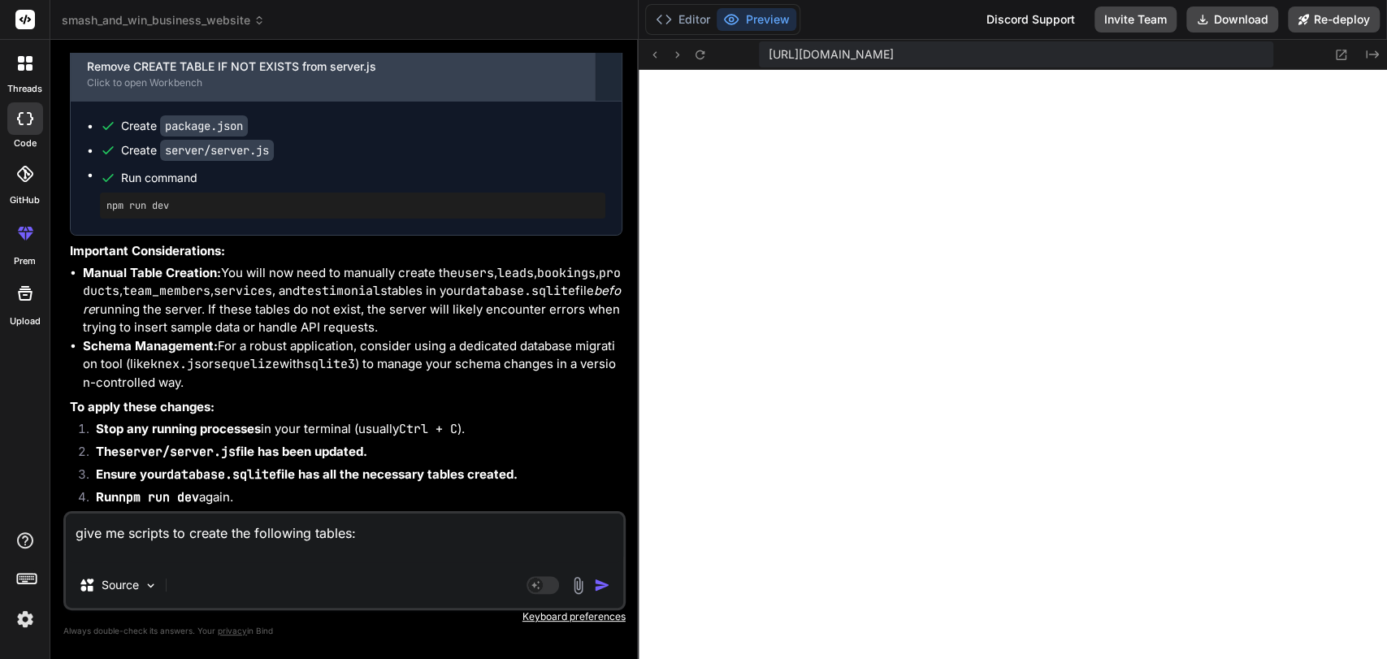
paste textarea "Services"
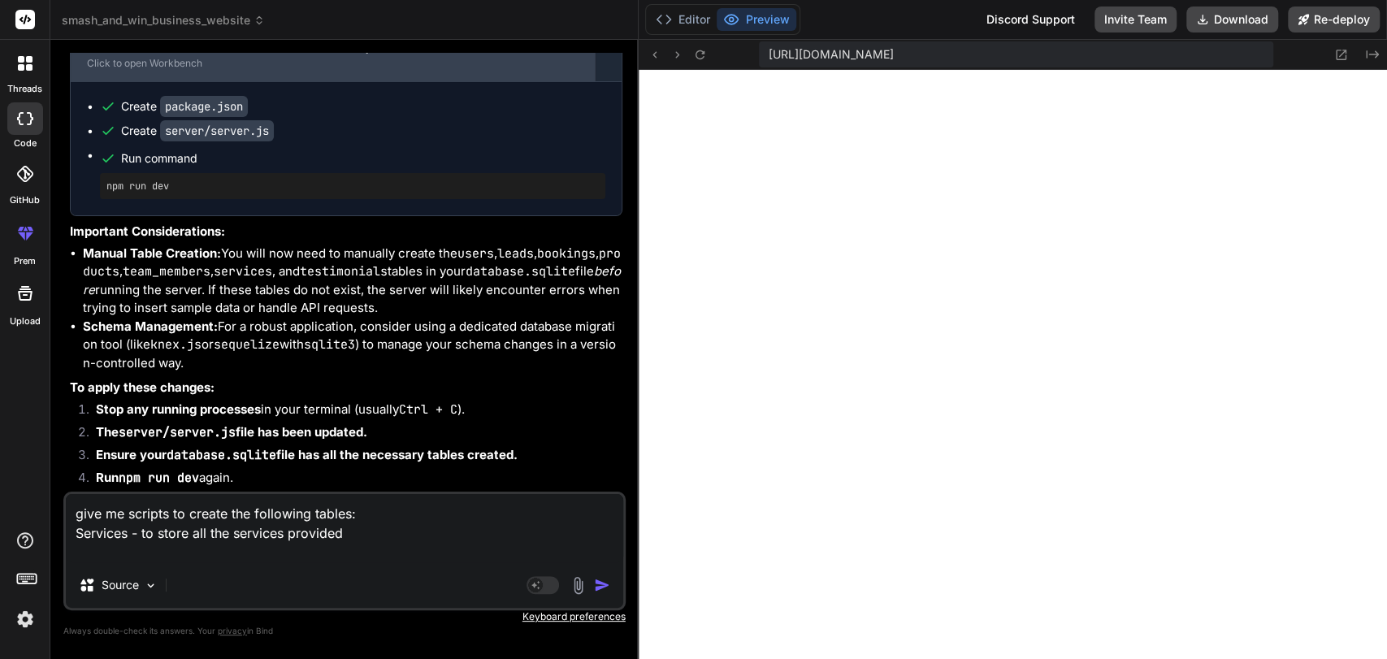
paste textarea "Products"
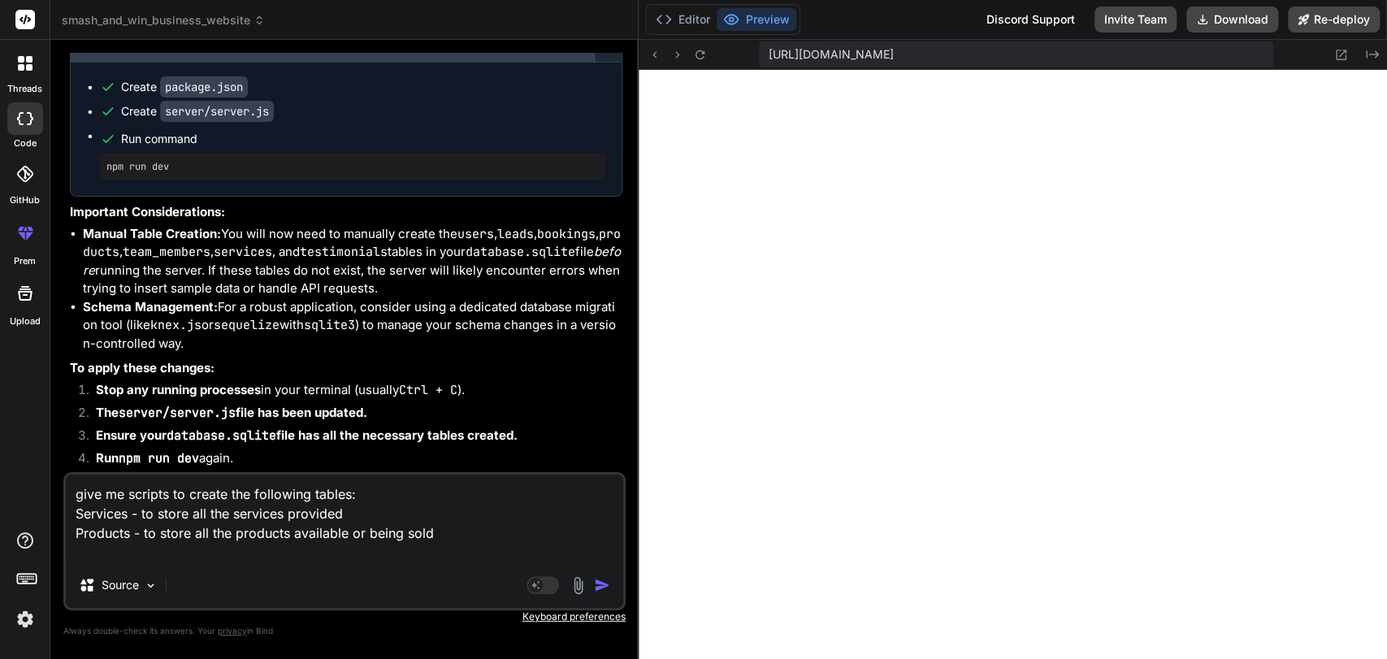
paste textarea "Users"
paste textarea "User name, email along with services/products they have bought"
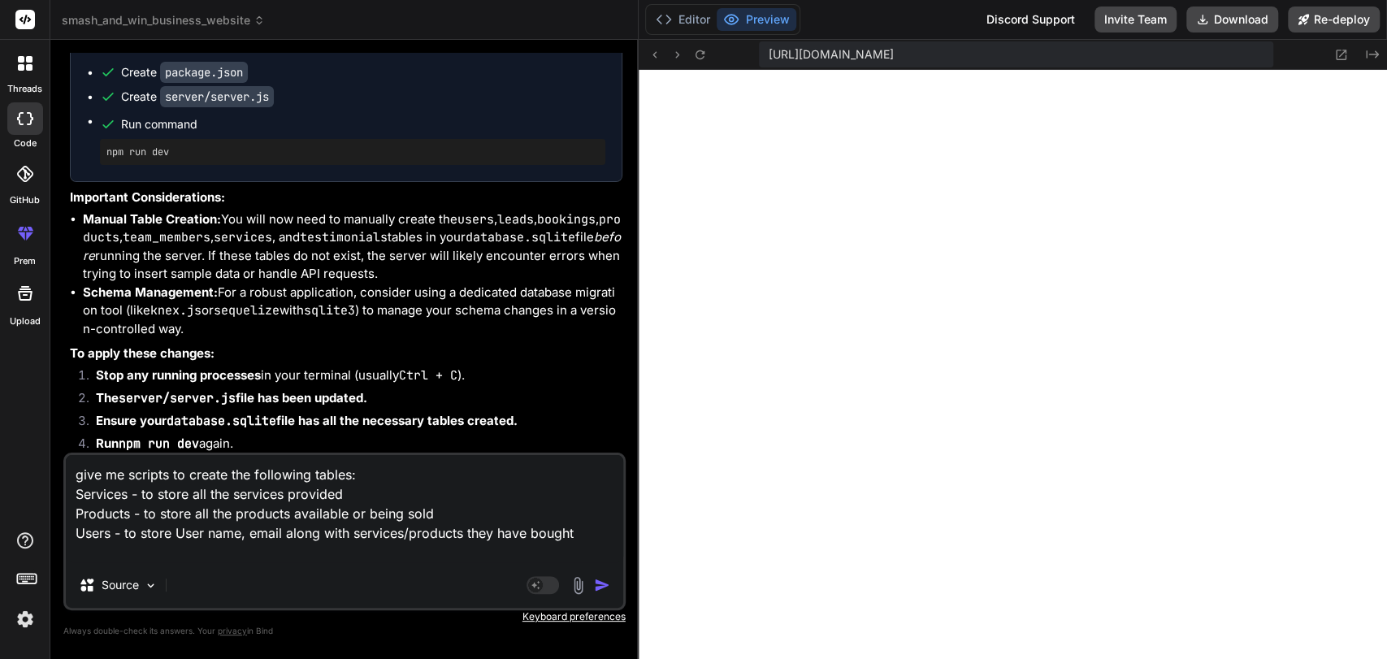
click at [283, 531] on textarea "give me scripts to create the following tables: Services - to store all the ser…" at bounding box center [344, 508] width 557 height 107
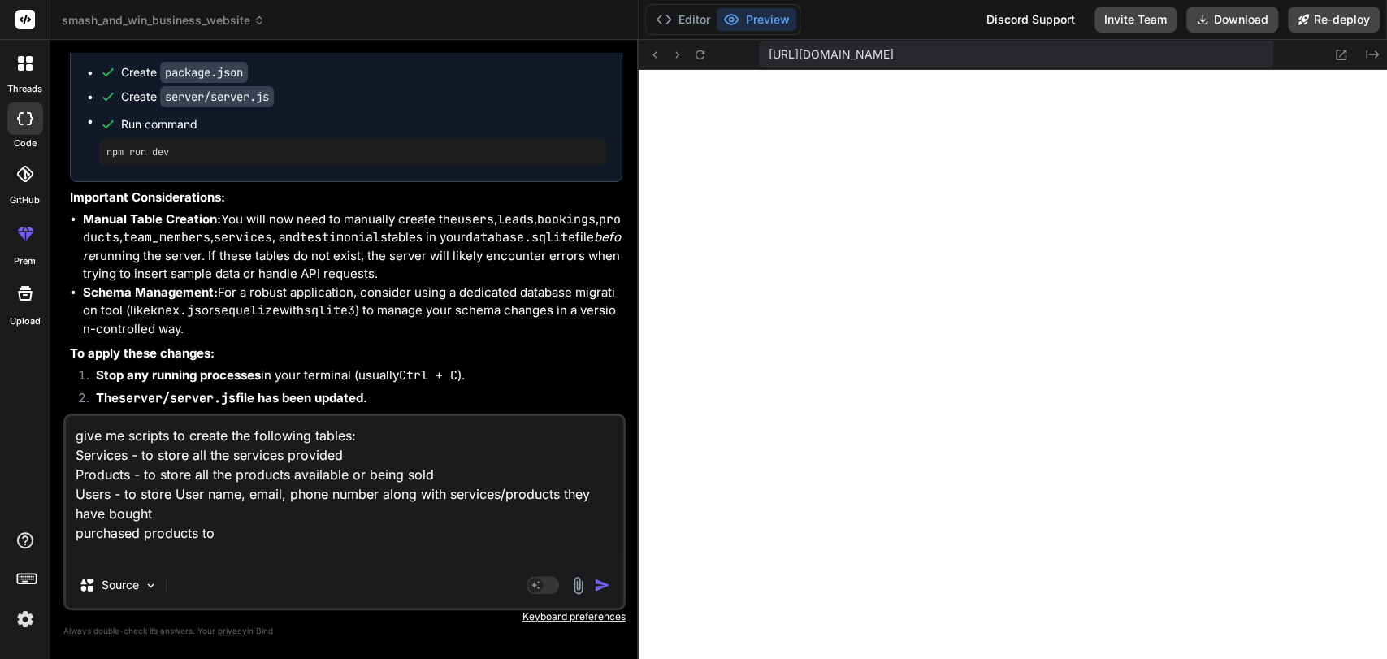
paste textarea "Product shipment status details"
paste textarea "Bookings"
paste textarea "Service booking details"
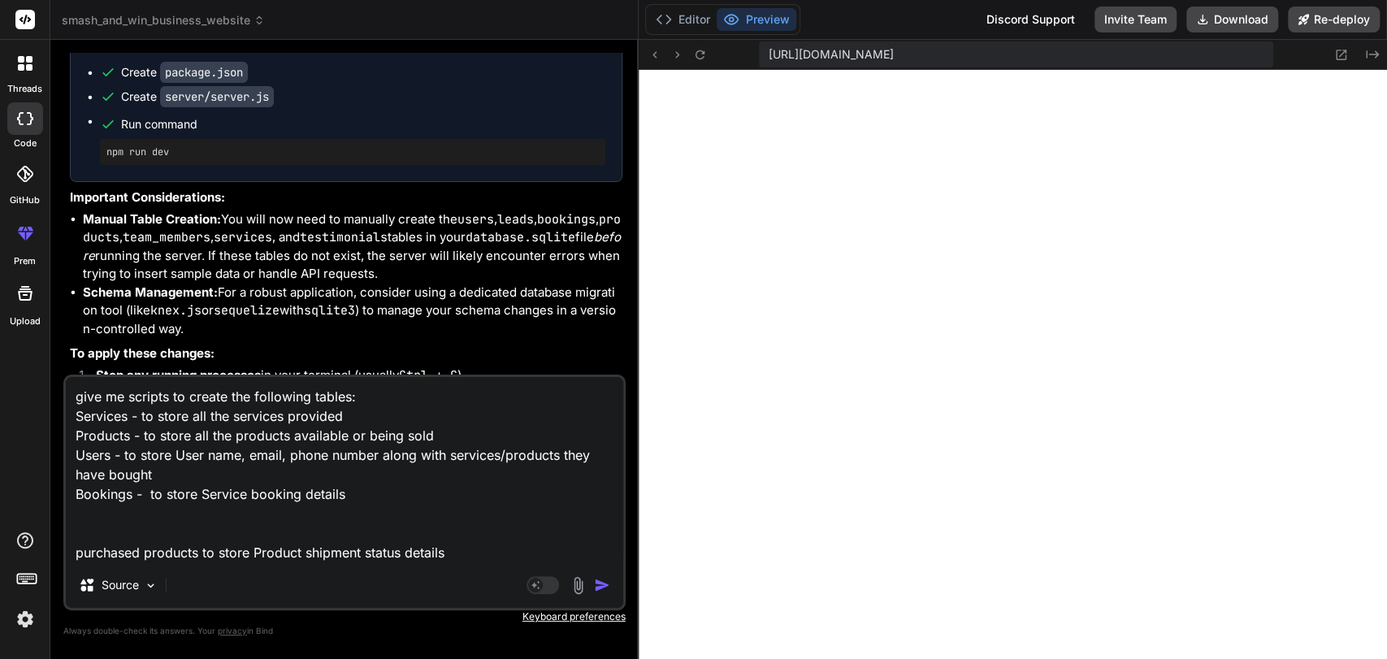
paste textarea "Contact form"
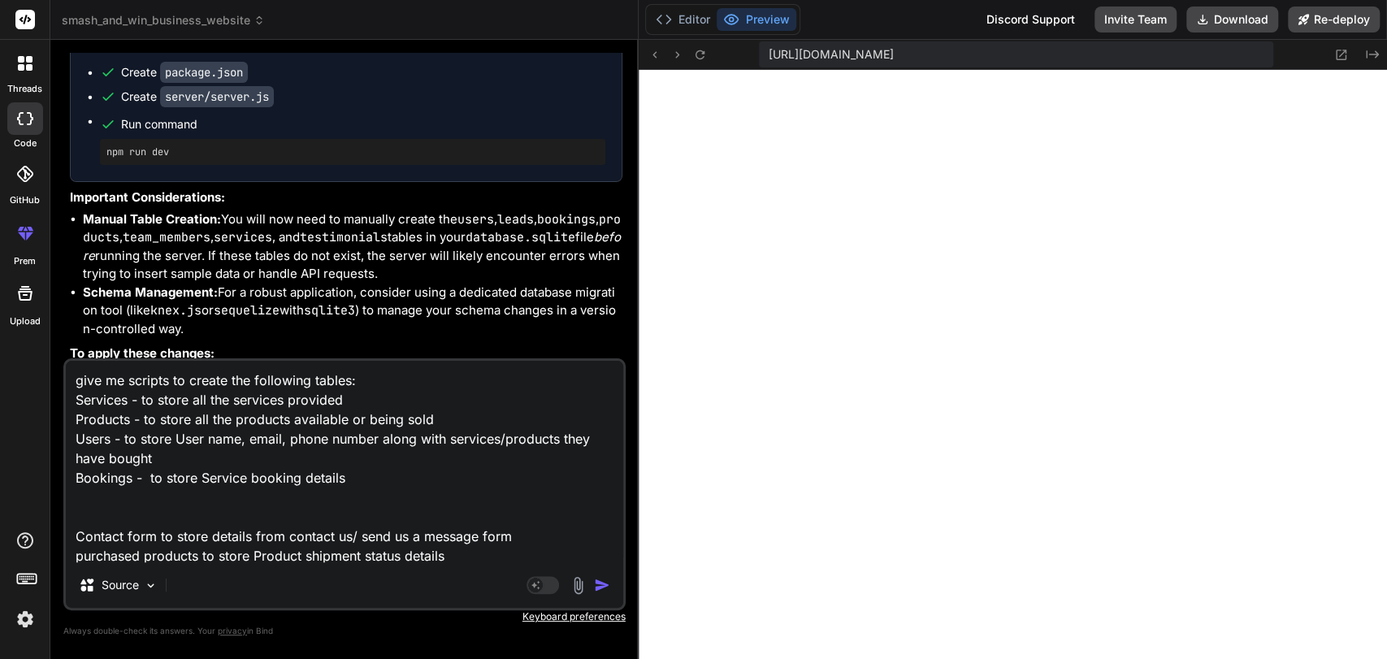
paste textarea "Team members"
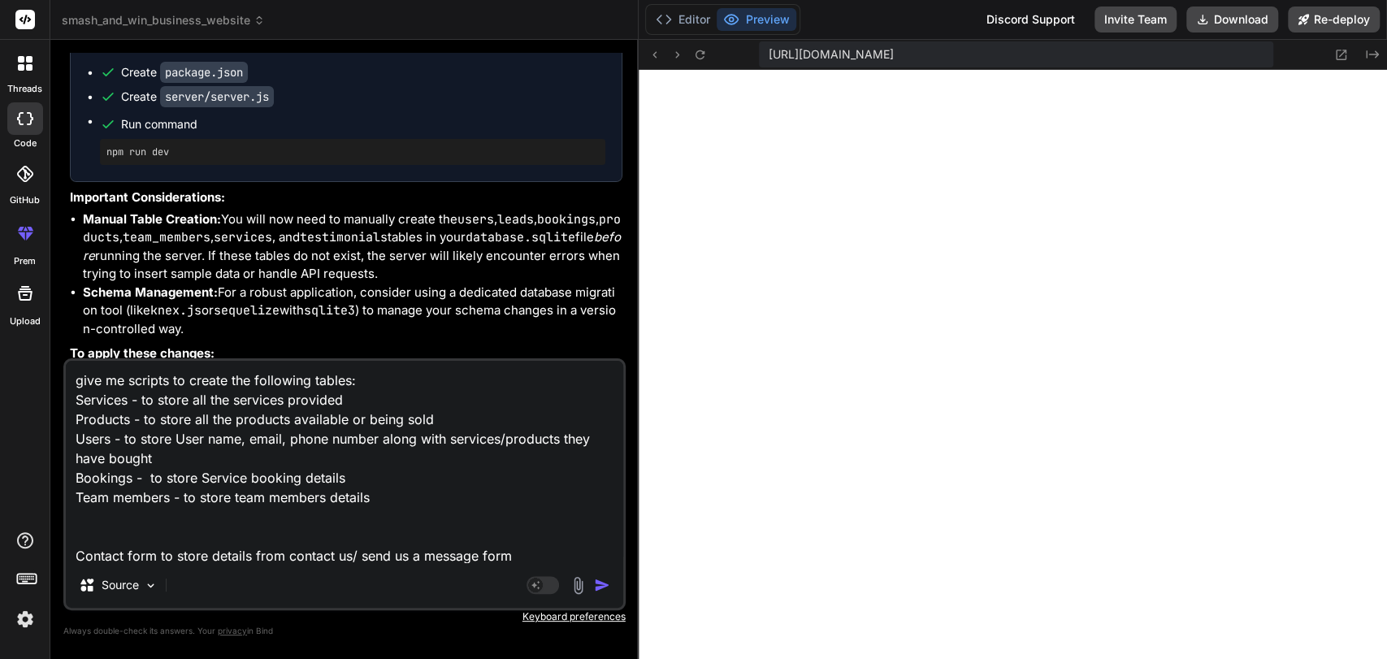
paste textarea "Testimonials - to store customer feedback and reviews"
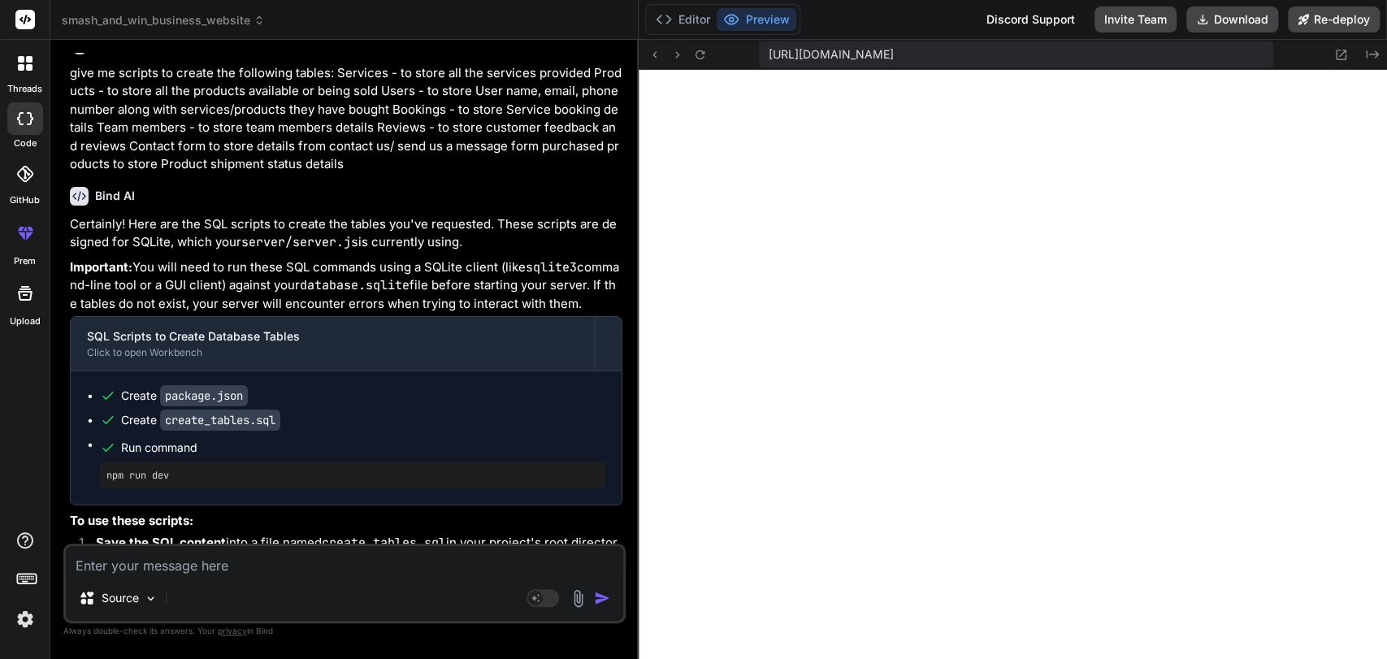
scroll to position [29012, 0]
click at [146, 249] on p "Certainly! Here are the SQL scripts to create the tables you've requested. Thes…" at bounding box center [346, 231] width 552 height 37
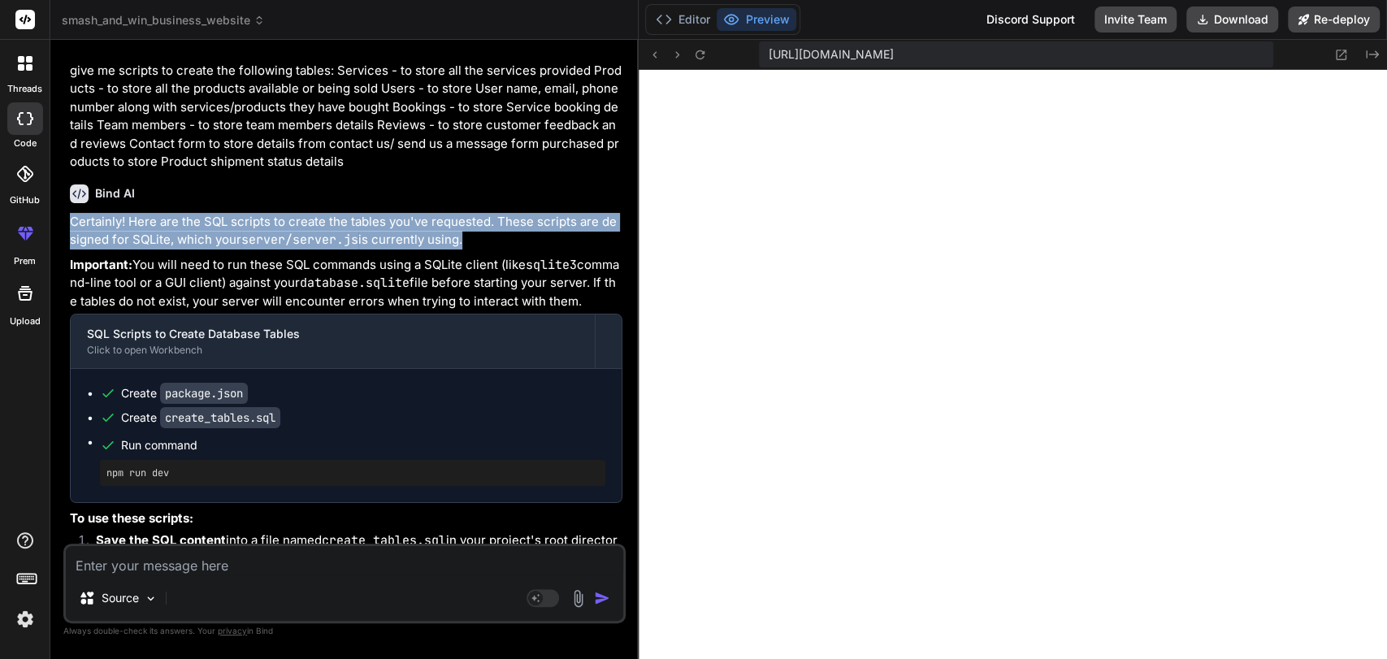
click at [146, 249] on p "Certainly! Here are the SQL scripts to create the tables you've requested. Thes…" at bounding box center [346, 231] width 552 height 37
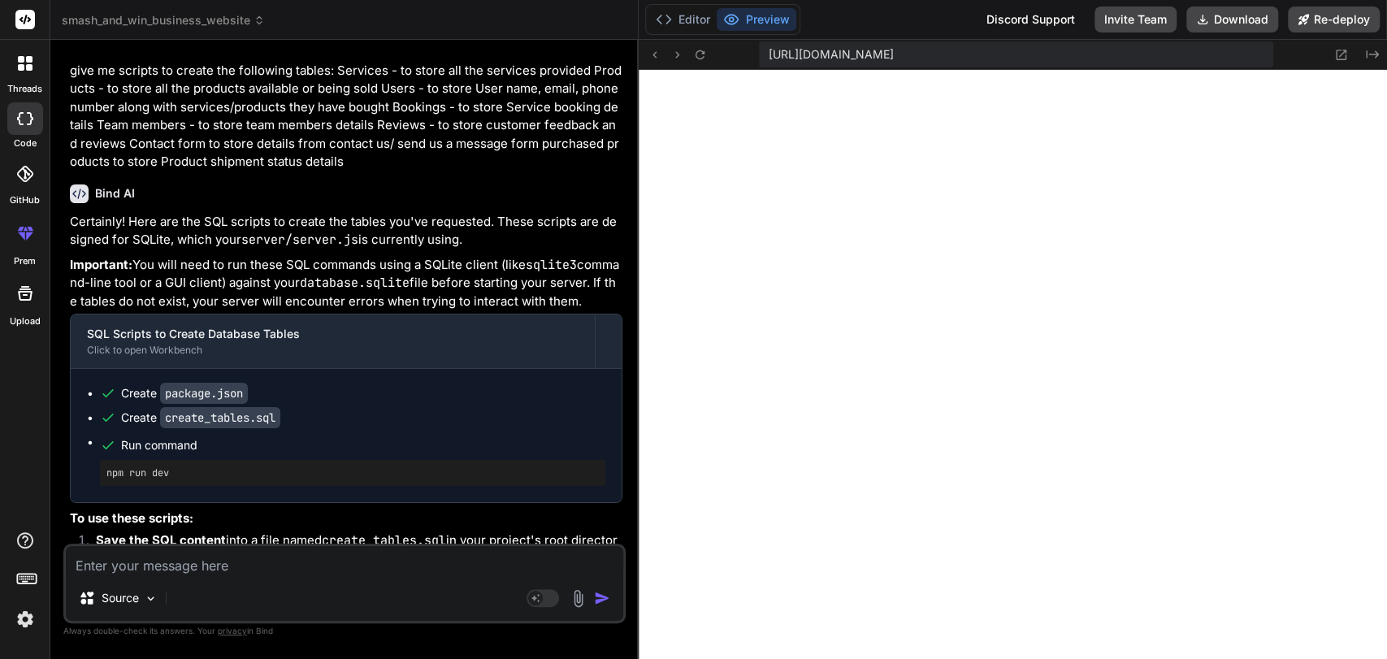
click at [190, 249] on p "Certainly! Here are the SQL scripts to create the tables you've requested. Thes…" at bounding box center [346, 231] width 552 height 37
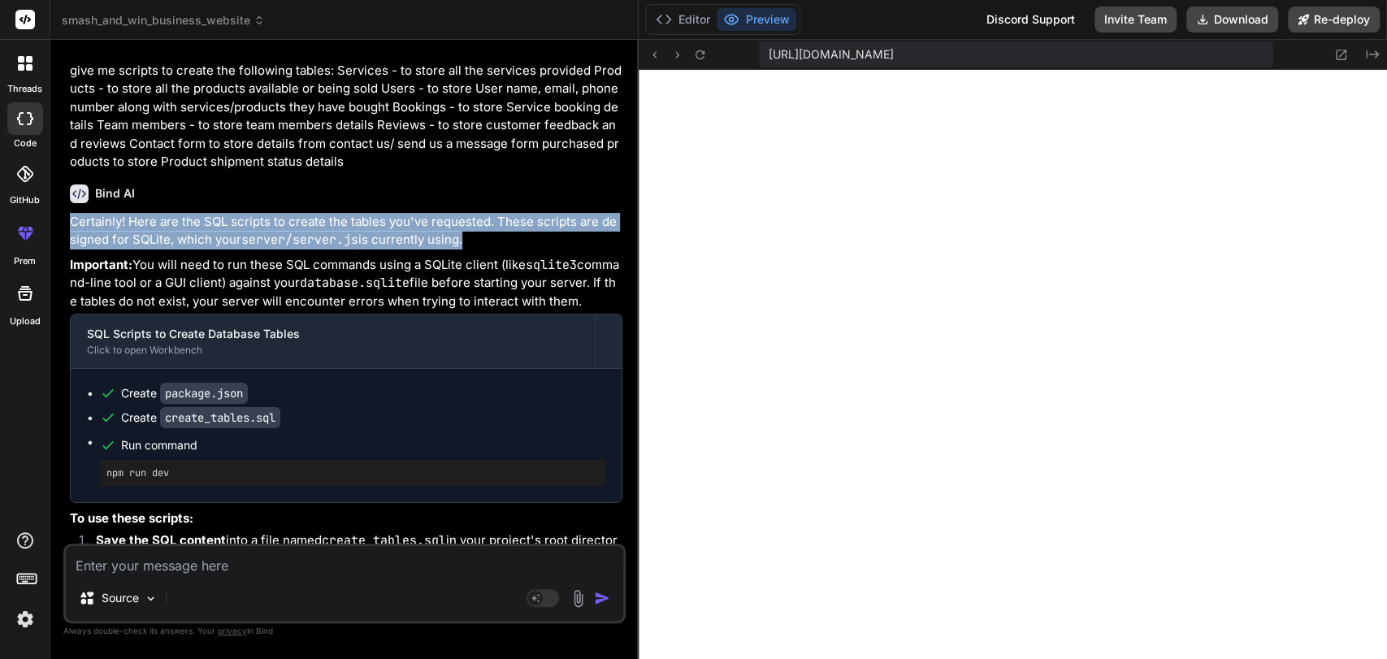
click at [190, 249] on p "Certainly! Here are the SQL scripts to create the tables you've requested. Thes…" at bounding box center [346, 231] width 552 height 37
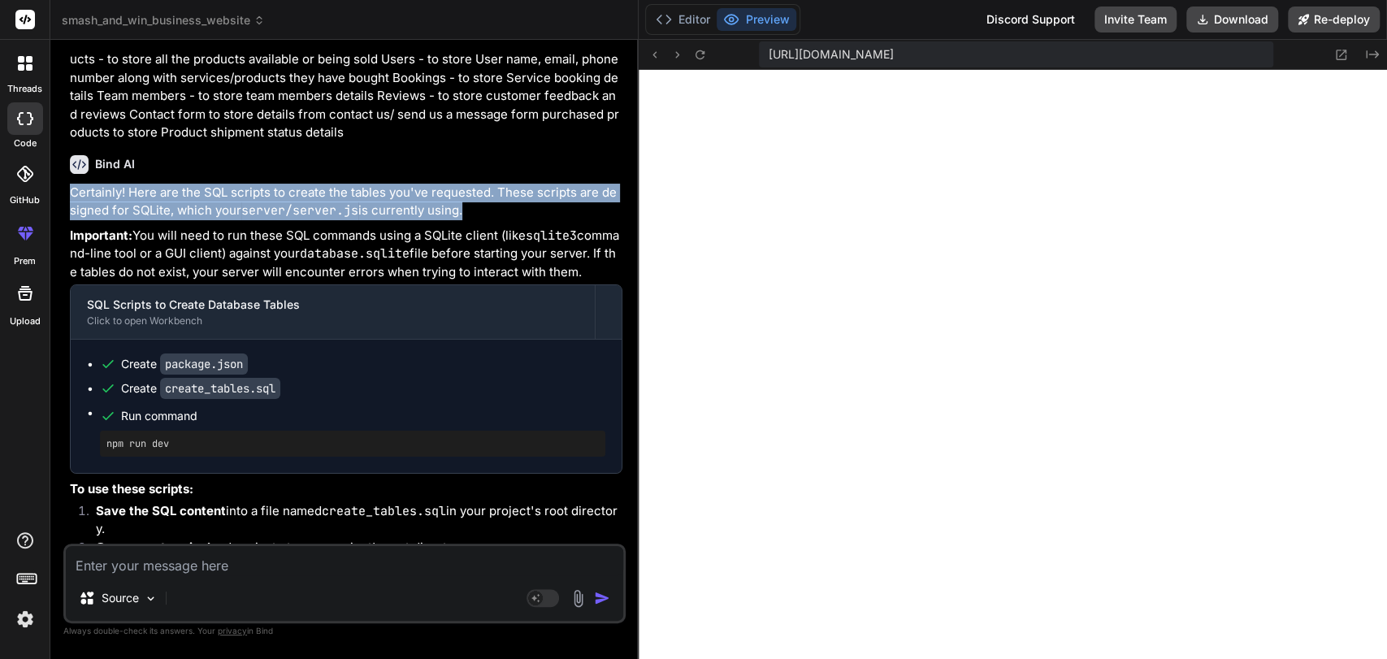
scroll to position [29043, 0]
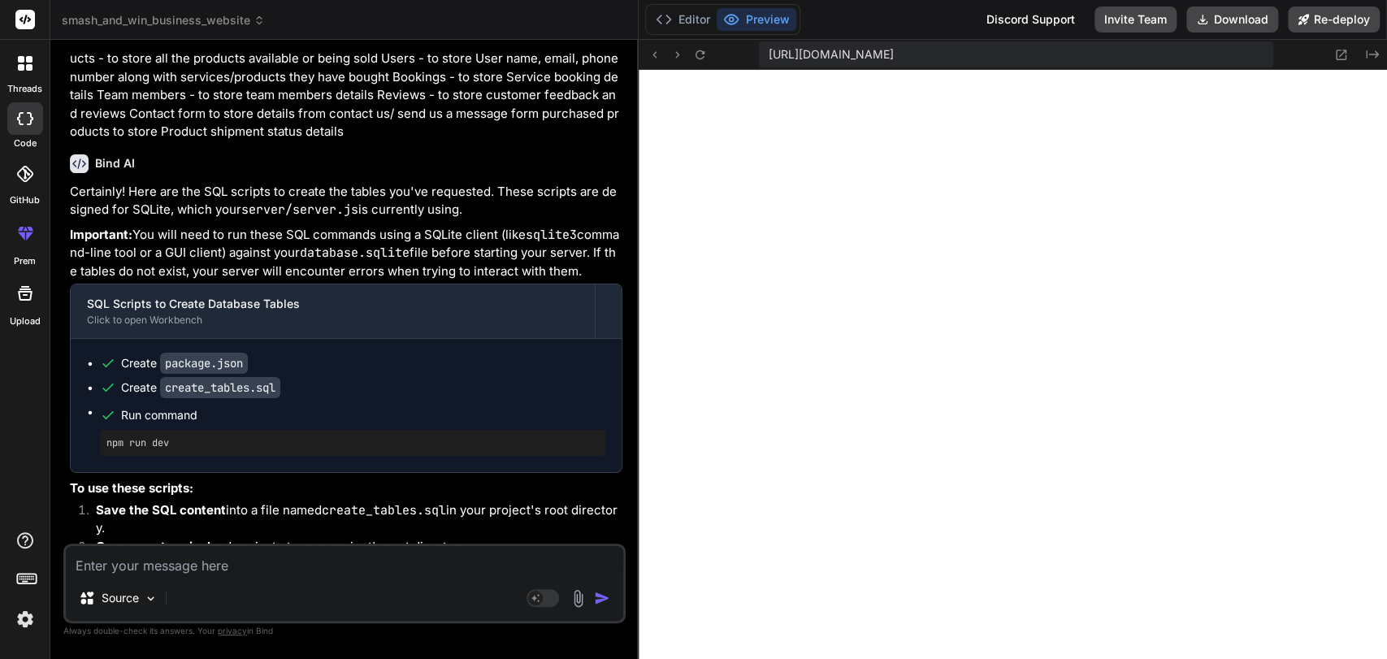
click at [190, 281] on p "Important: You will need to run these SQL commands using a SQLite client (like …" at bounding box center [346, 253] width 552 height 55
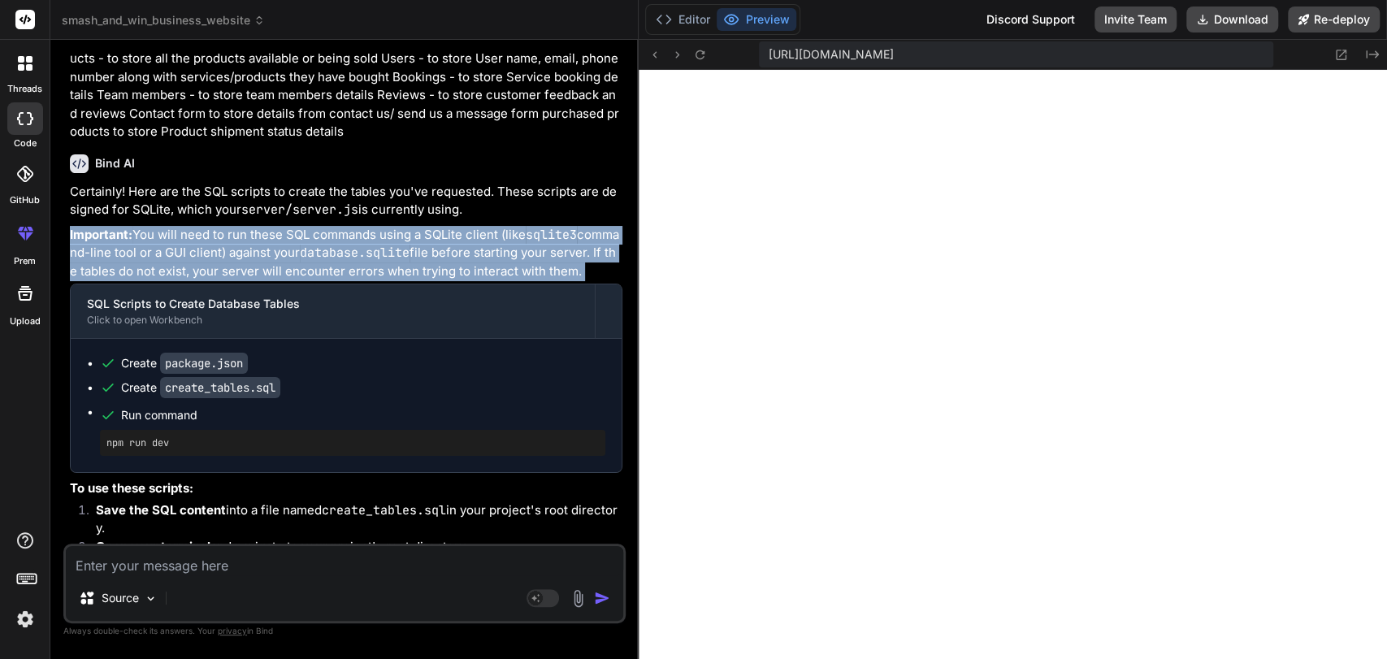
click at [190, 281] on p "Important: You will need to run these SQL commands using a SQLite client (like …" at bounding box center [346, 253] width 552 height 55
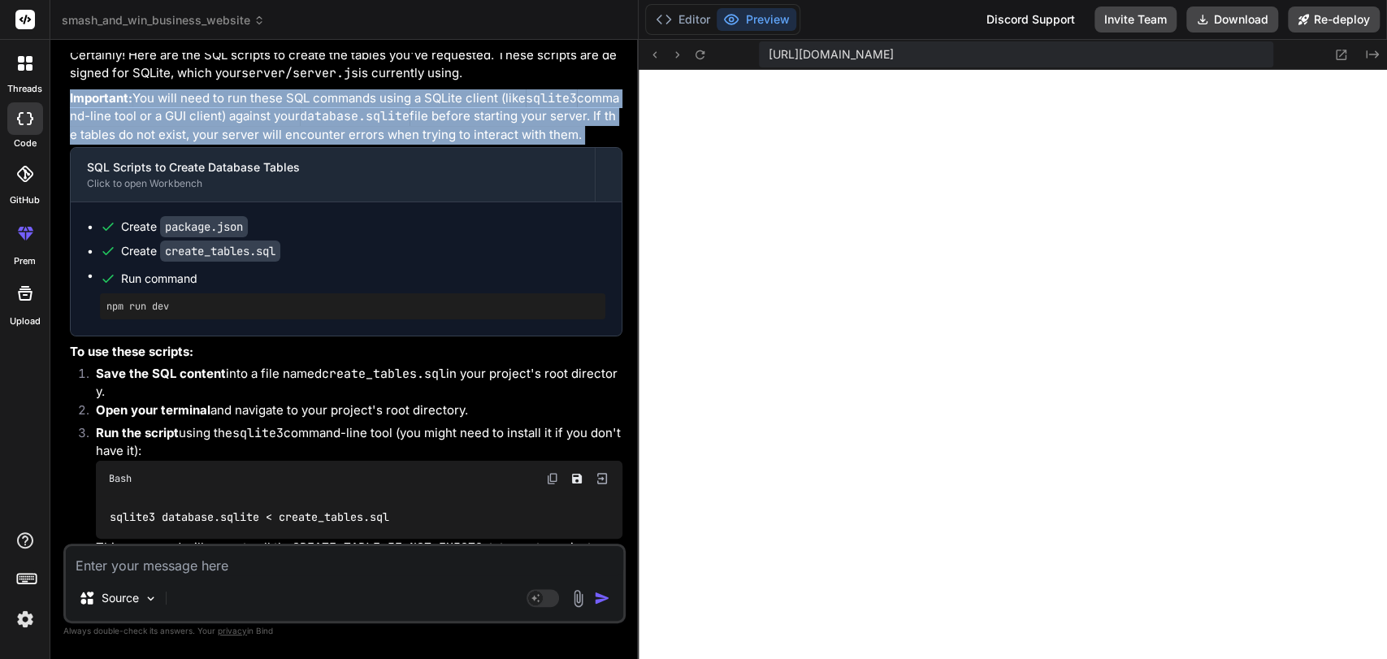
scroll to position [29180, 0]
click at [245, 144] on p "Important: You will need to run these SQL commands using a SQLite client (like …" at bounding box center [346, 116] width 552 height 55
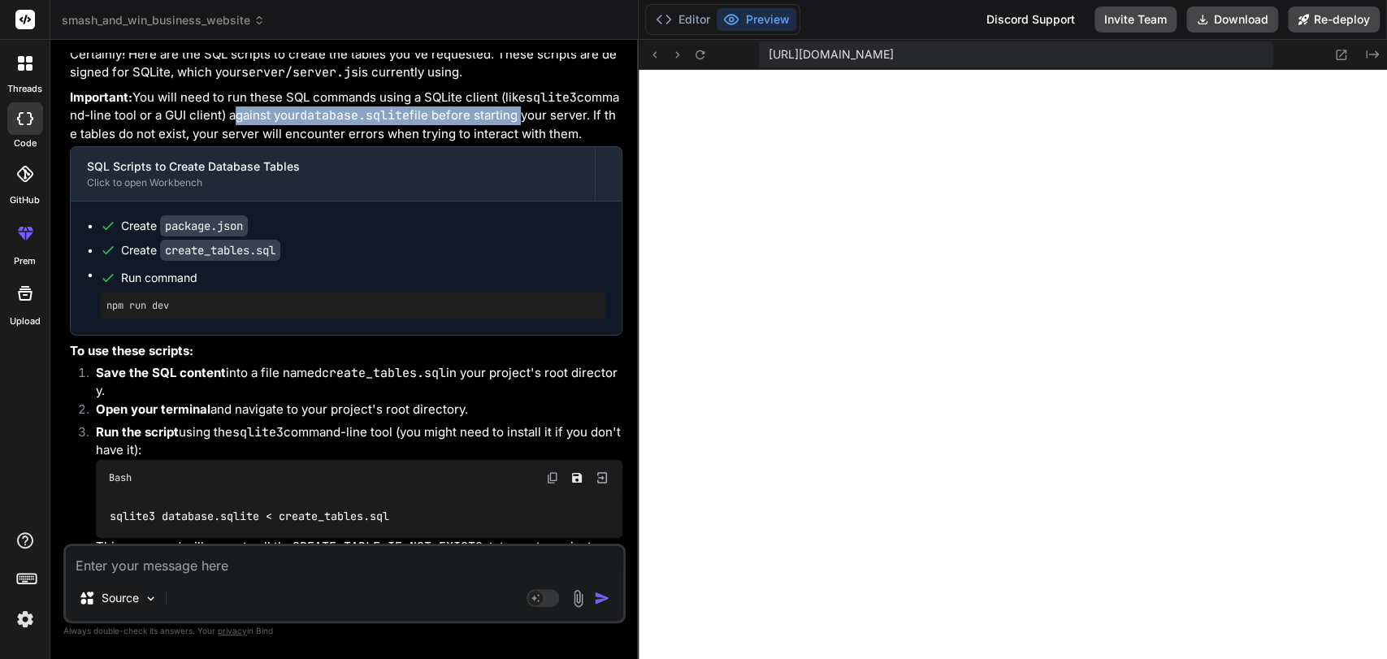
drag, startPoint x: 245, startPoint y: 204, endPoint x: 505, endPoint y: 199, distance: 260.0
click at [505, 144] on p "Important: You will need to run these SQL commands using a SQLite client (like …" at bounding box center [346, 116] width 552 height 55
click at [301, 144] on p "Important: You will need to run these SQL commands using a SQLite client (like …" at bounding box center [346, 116] width 552 height 55
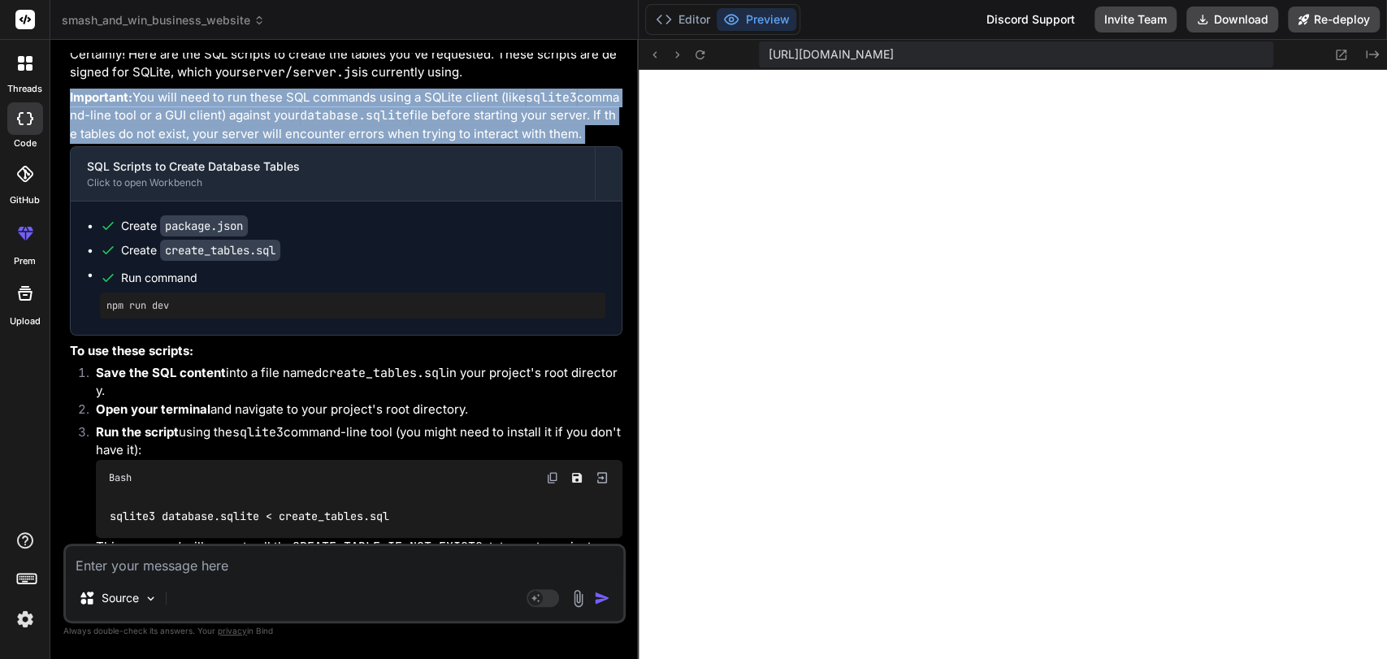
click at [301, 144] on p "Important: You will need to run these SQL commands using a SQLite client (like …" at bounding box center [346, 116] width 552 height 55
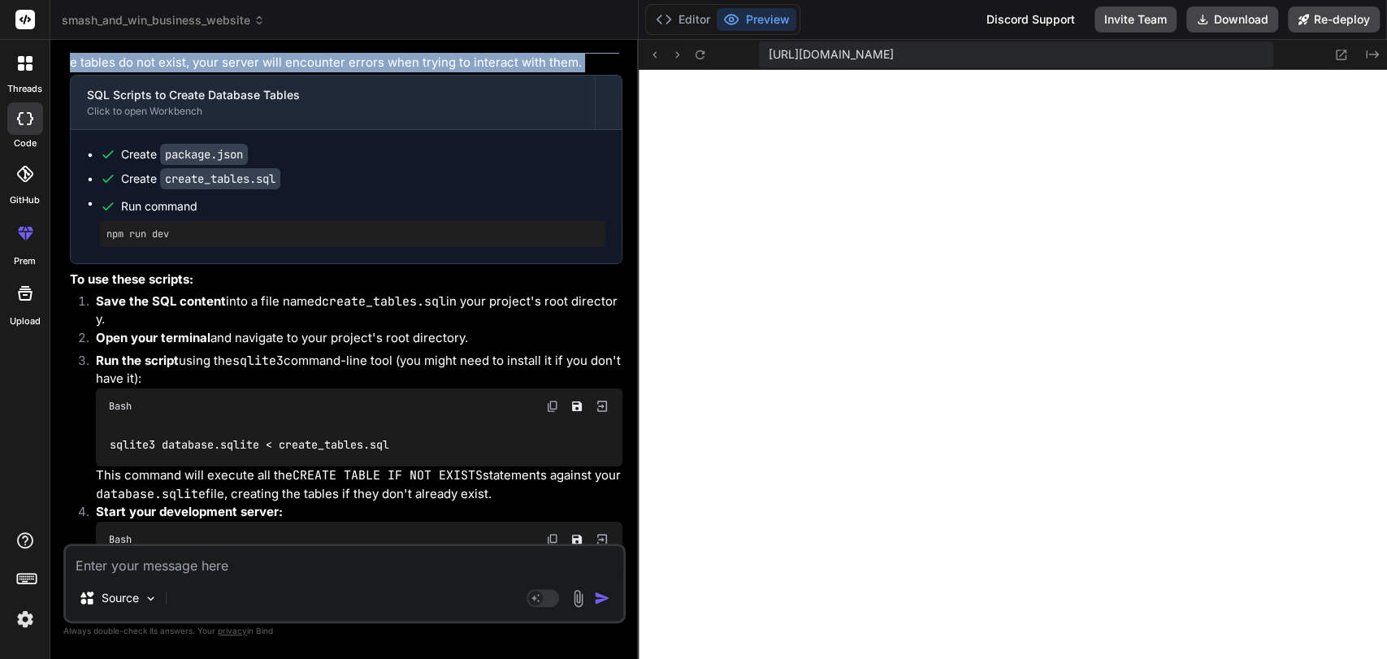
scroll to position [29256, 0]
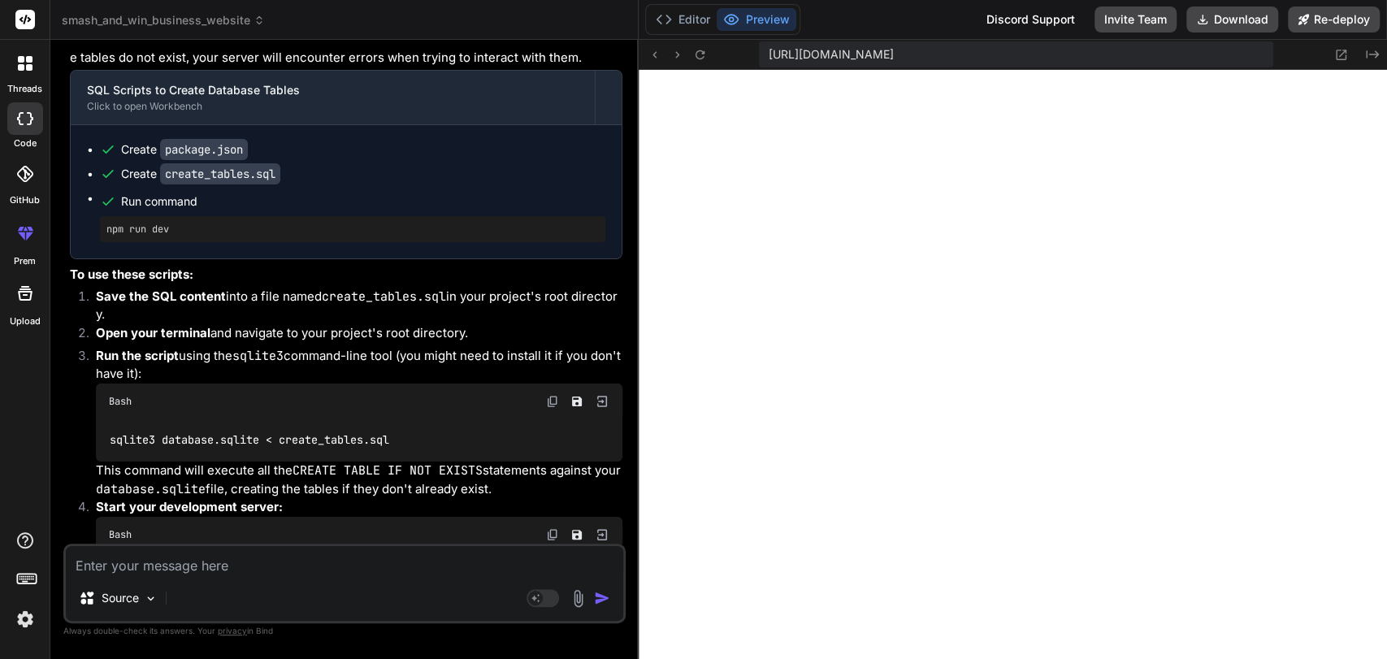
click at [210, 304] on strong "Save the SQL content" at bounding box center [161, 295] width 130 height 15
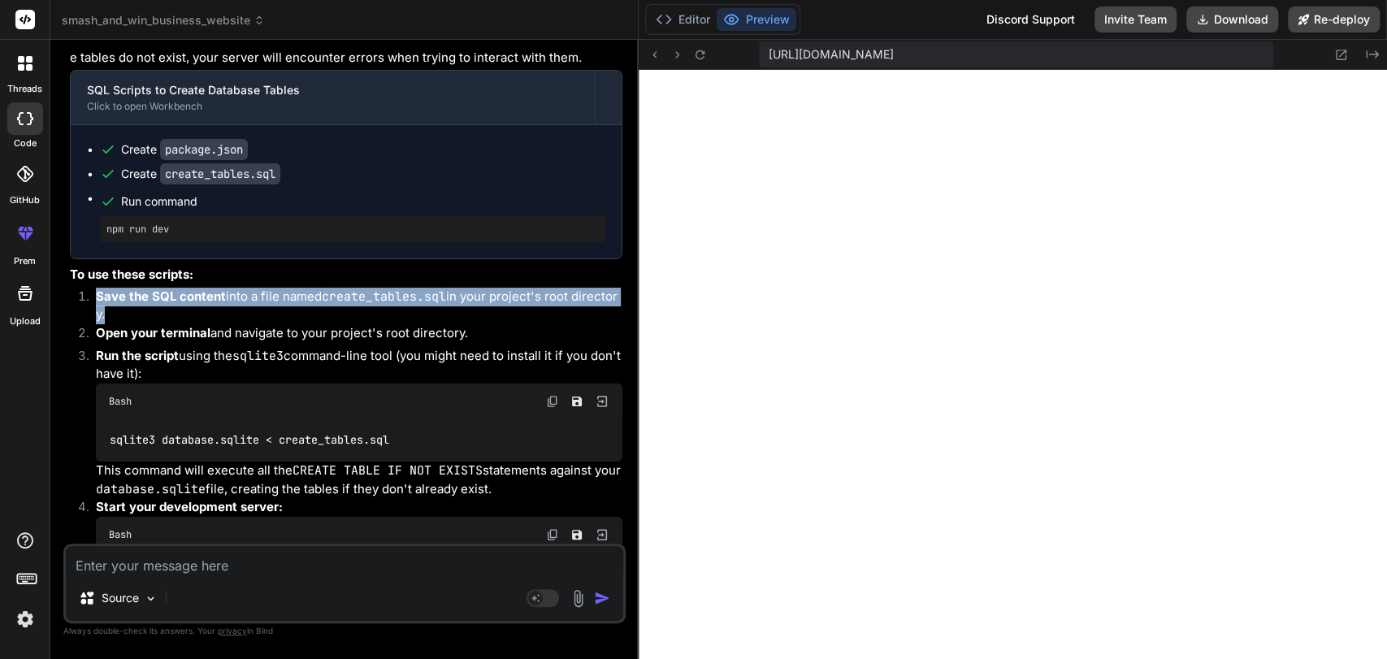
click at [210, 304] on strong "Save the SQL content" at bounding box center [161, 295] width 130 height 15
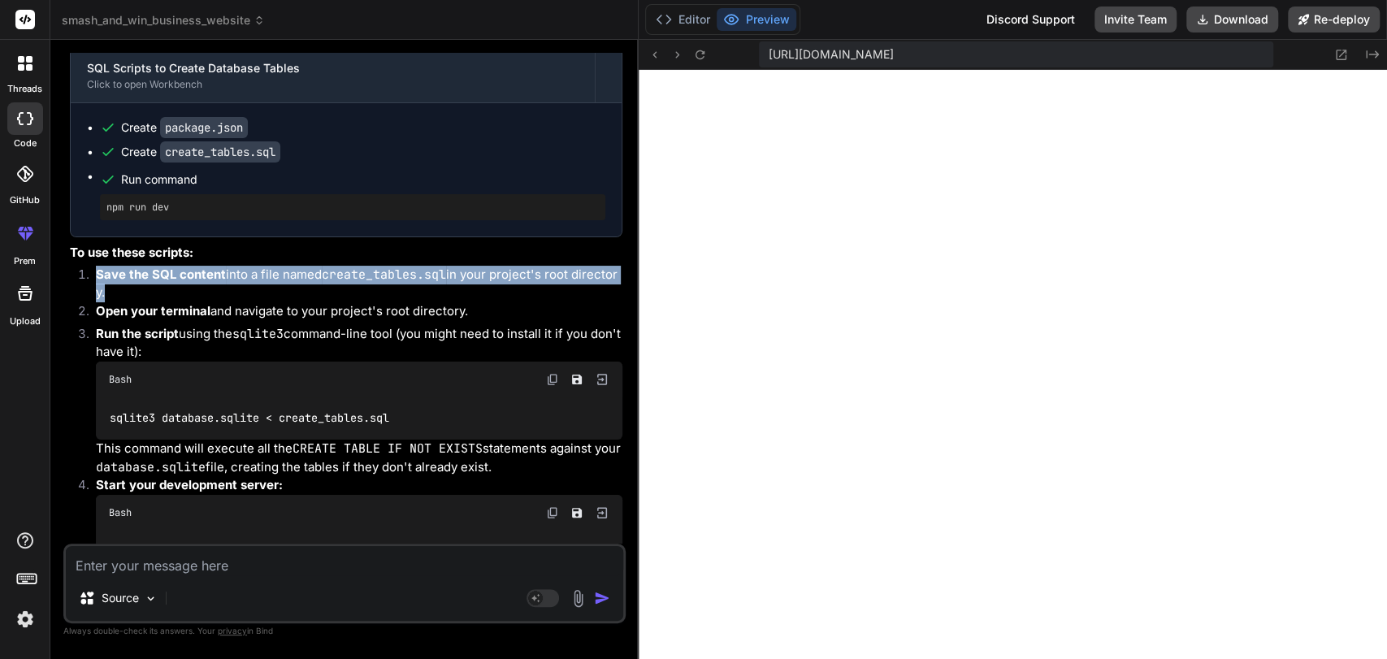
scroll to position [29286, 0]
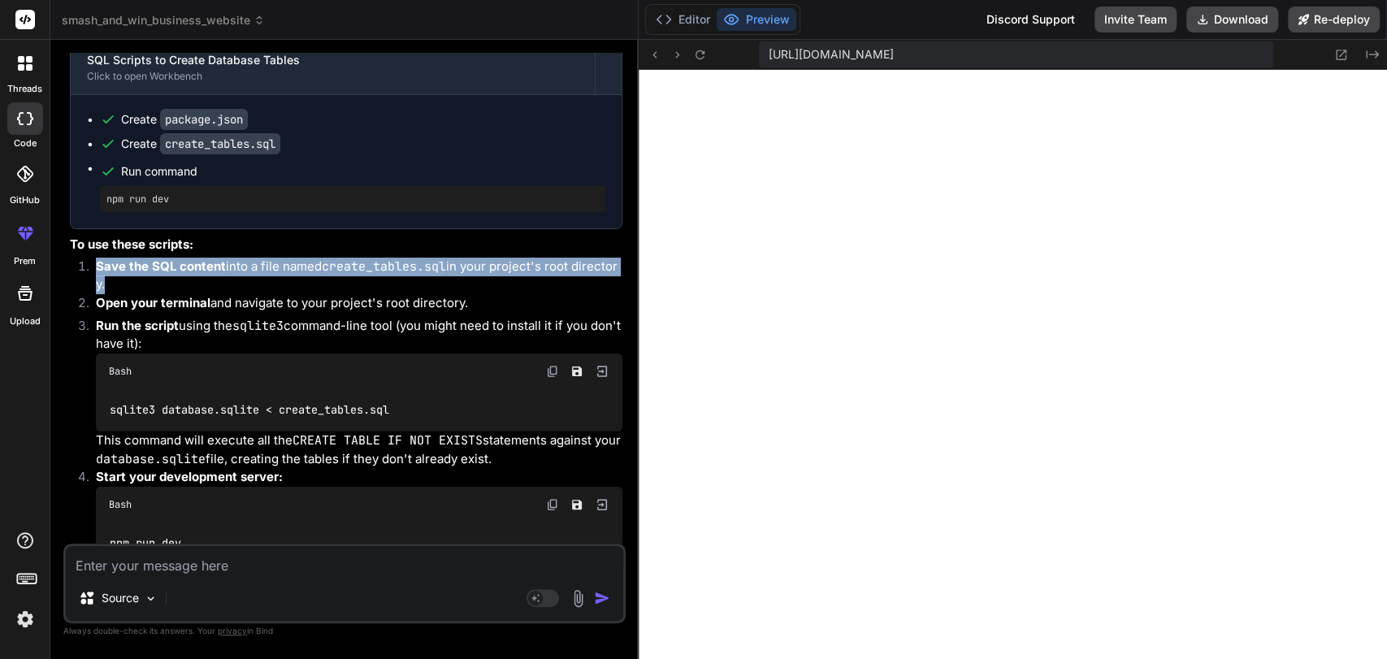
click at [245, 294] on li "Save the SQL content into a file named create_tables.sql in your project's root…" at bounding box center [352, 276] width 539 height 37
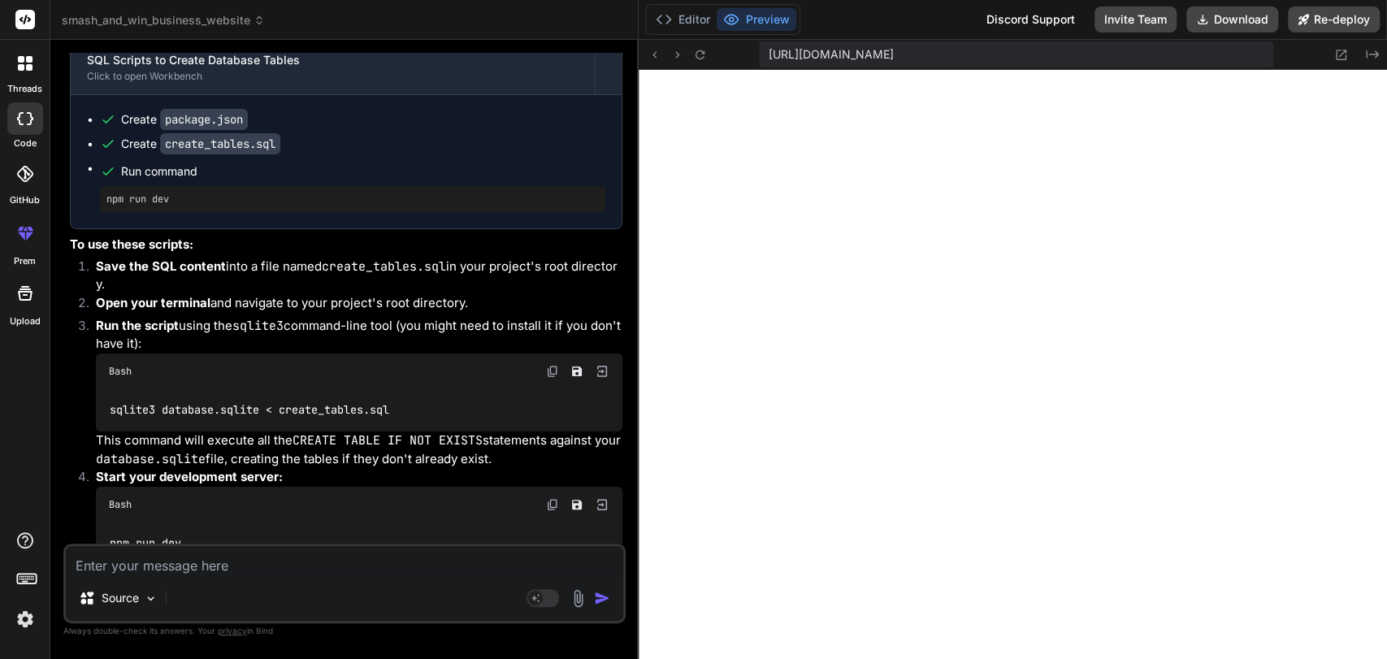
click at [188, 310] on strong "Open your terminal" at bounding box center [153, 302] width 115 height 15
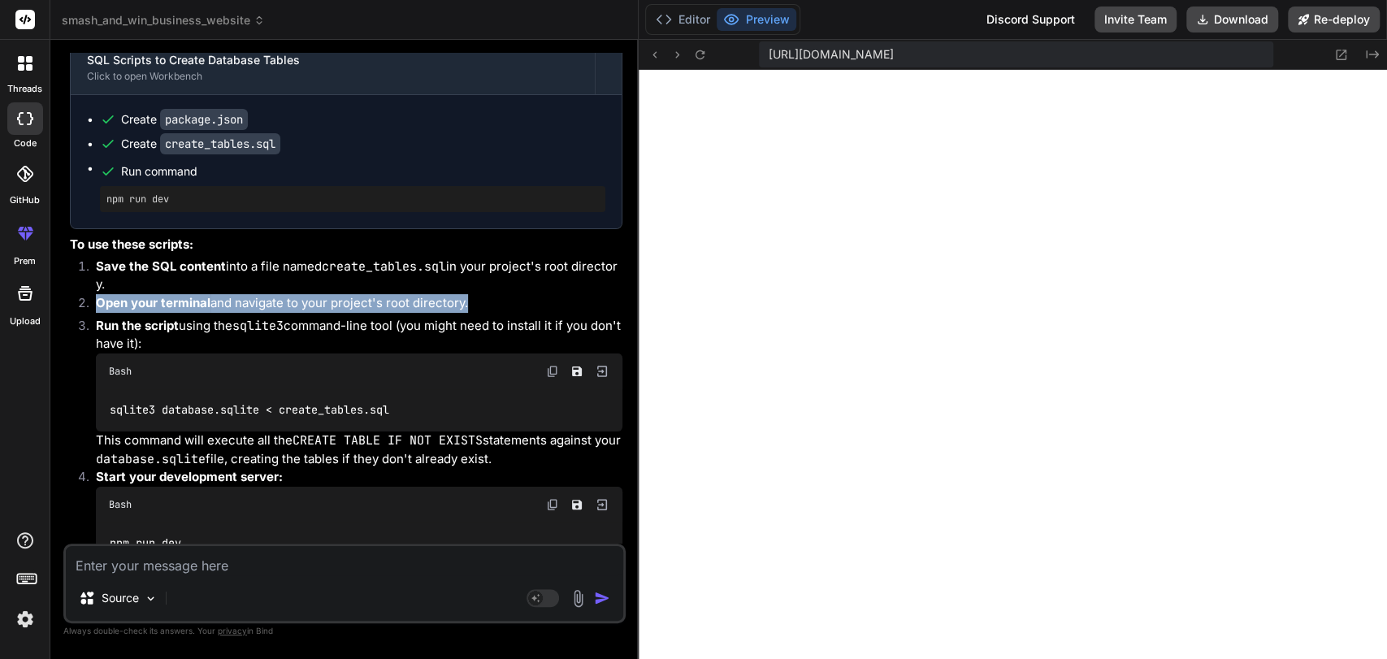
click at [188, 310] on strong "Open your terminal" at bounding box center [153, 302] width 115 height 15
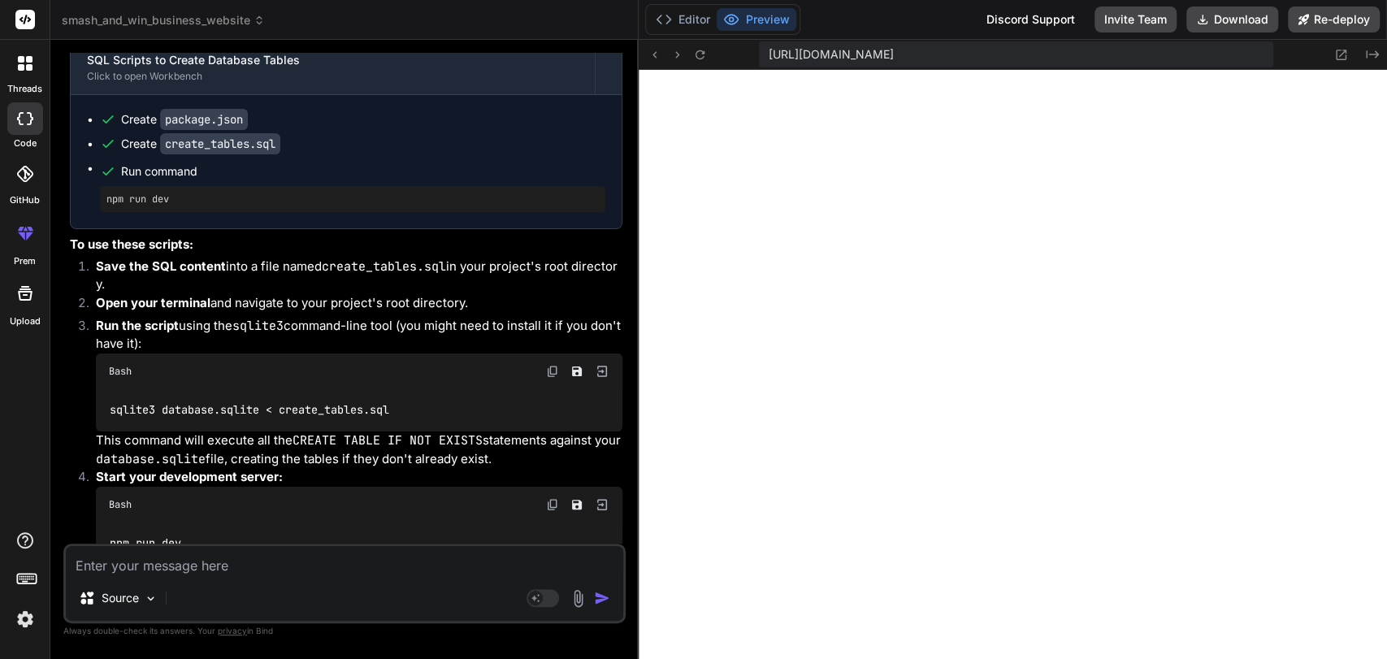
click at [185, 408] on li "Run the script using the sqlite3 command-line tool (you might need to install i…" at bounding box center [352, 392] width 539 height 151
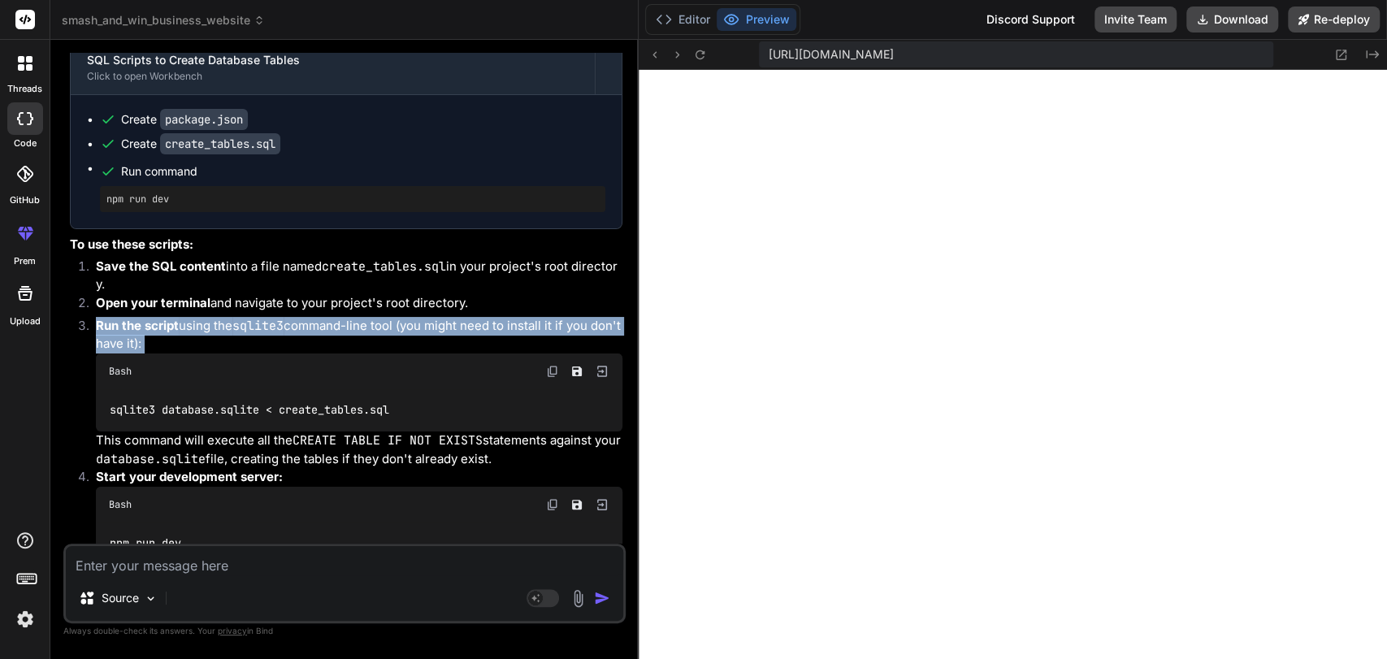
click at [185, 408] on li "Run the script using the sqlite3 command-line tool (you might need to install i…" at bounding box center [352, 392] width 539 height 151
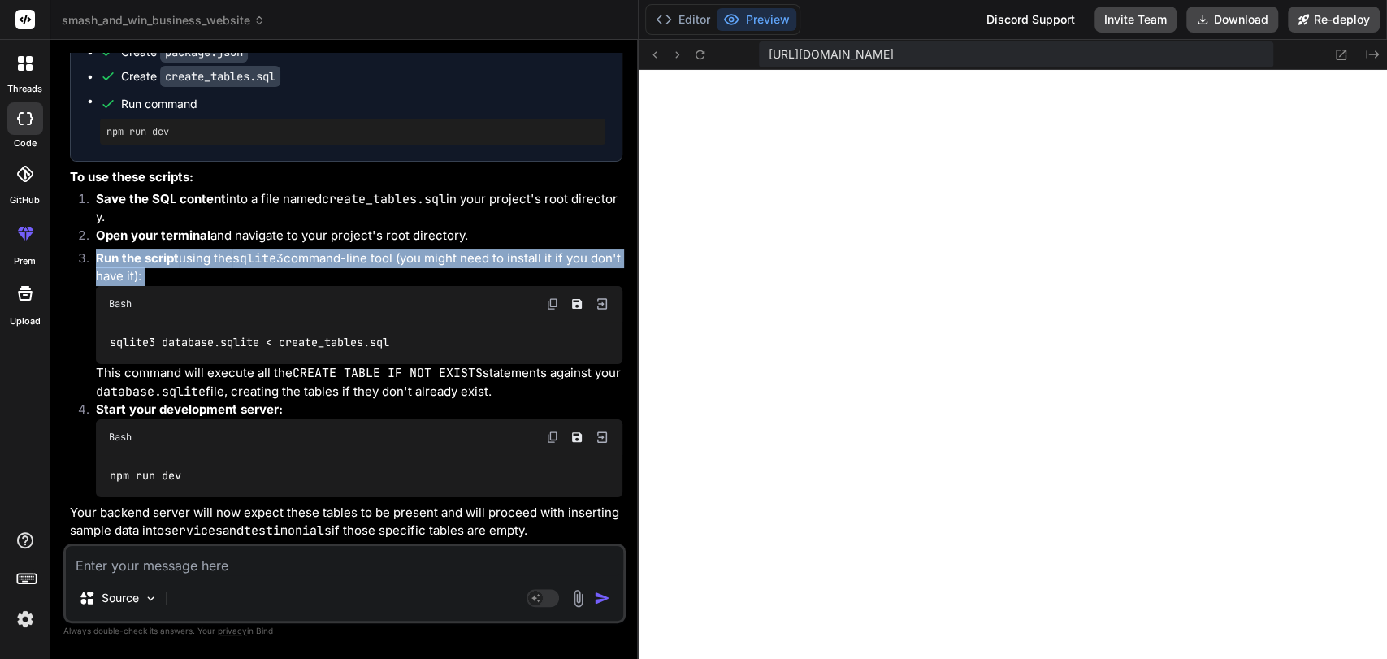
scroll to position [29440, 0]
click at [678, 20] on button "Editor" at bounding box center [682, 19] width 67 height 23
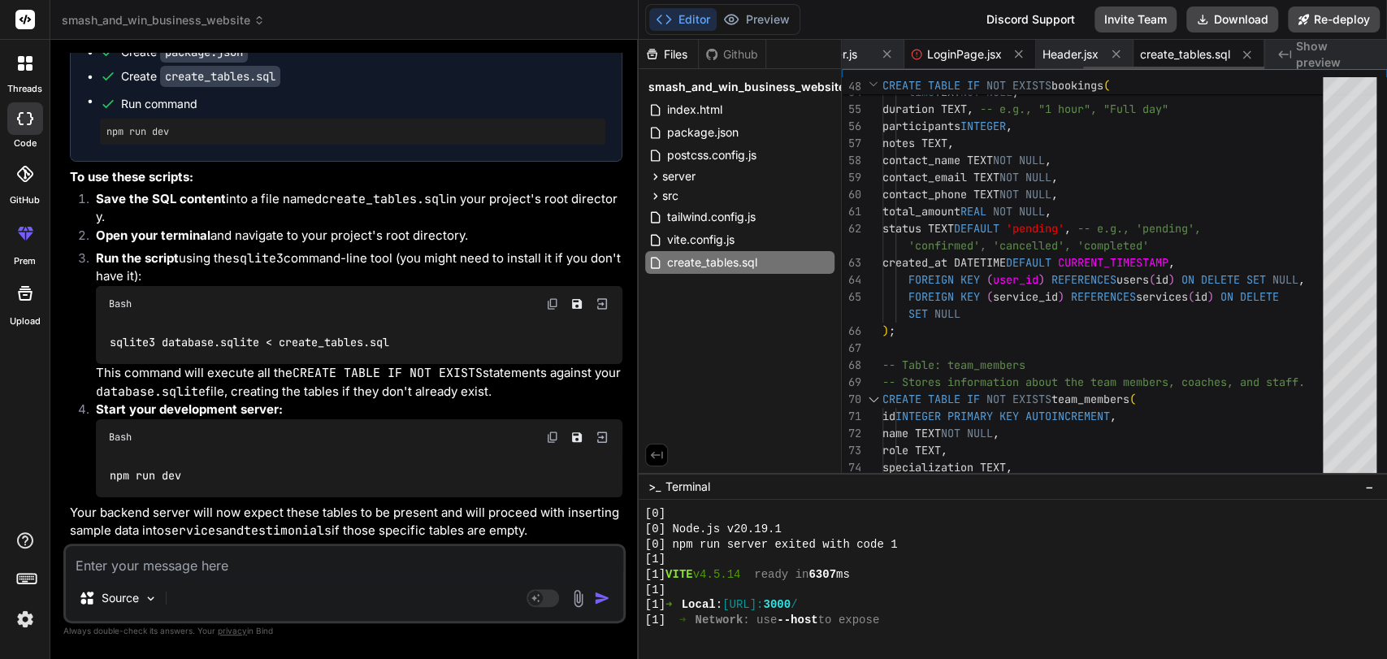
click at [976, 54] on span "LoginPage.jsx" at bounding box center [964, 54] width 75 height 16
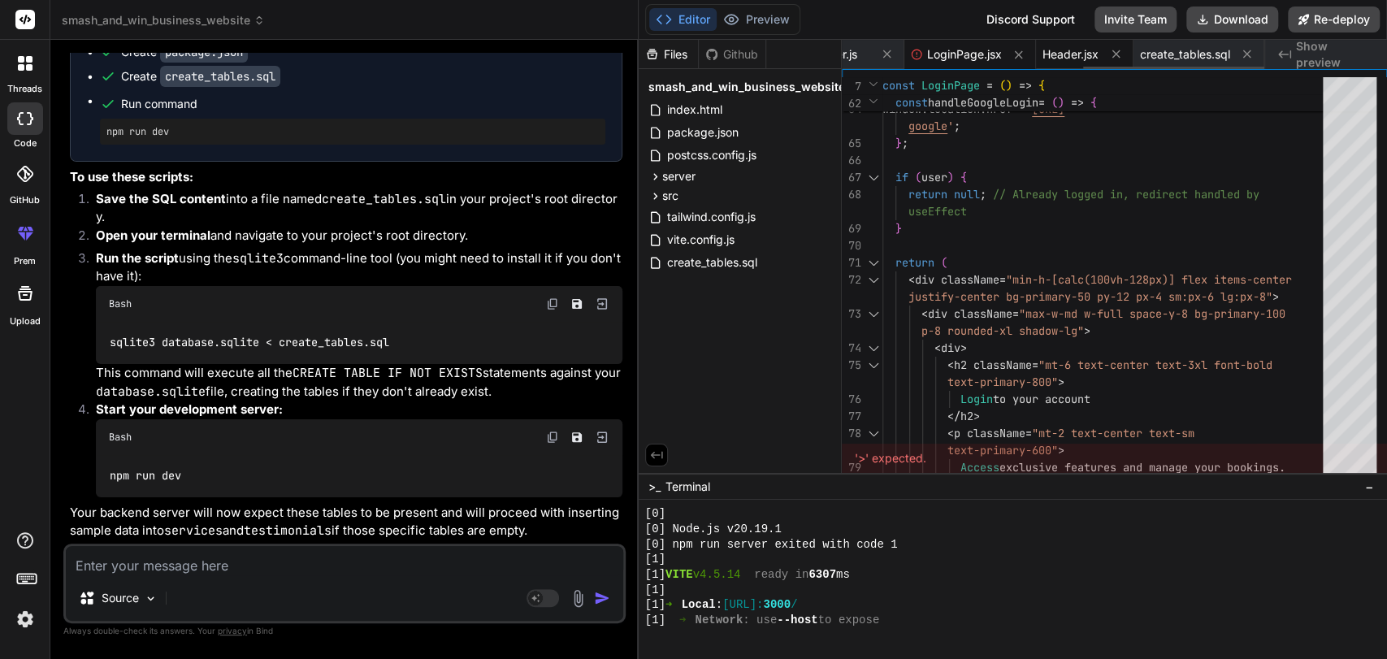
click at [1072, 56] on span "Header.jsx" at bounding box center [1070, 54] width 56 height 16
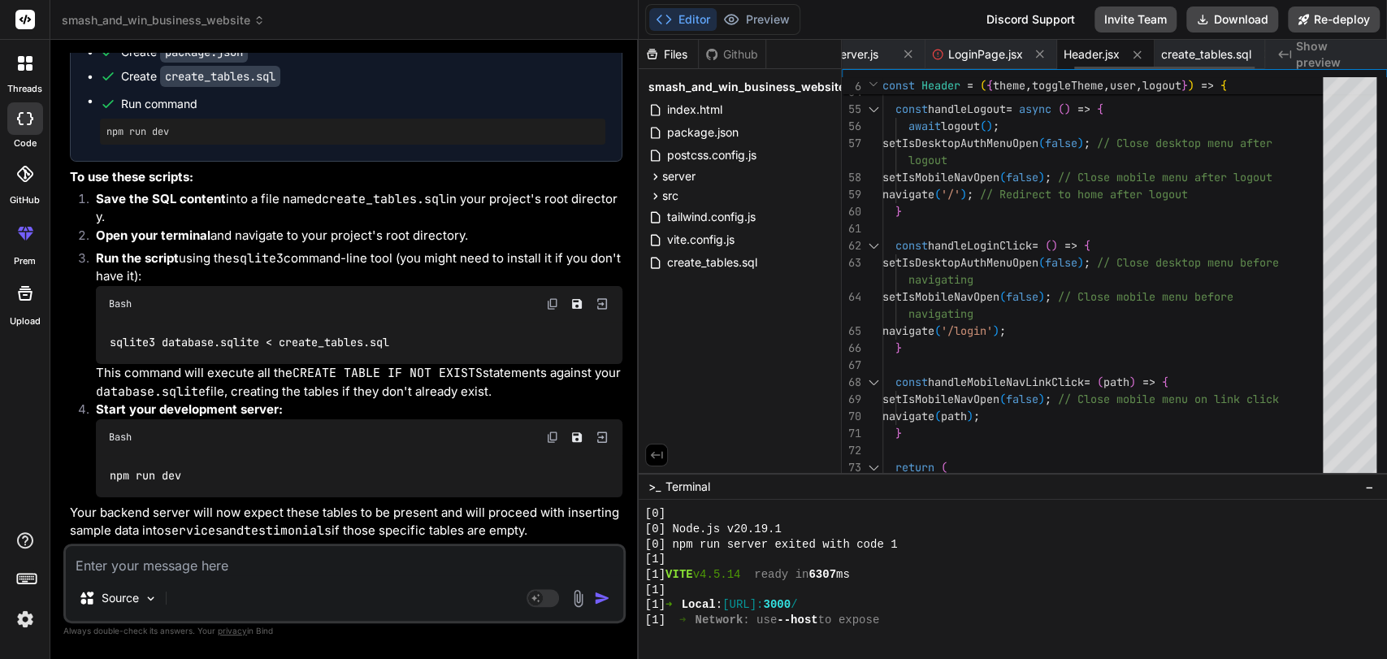
scroll to position [0, 566]
click at [1198, 62] on div "create_tables.sql" at bounding box center [1198, 54] width 131 height 29
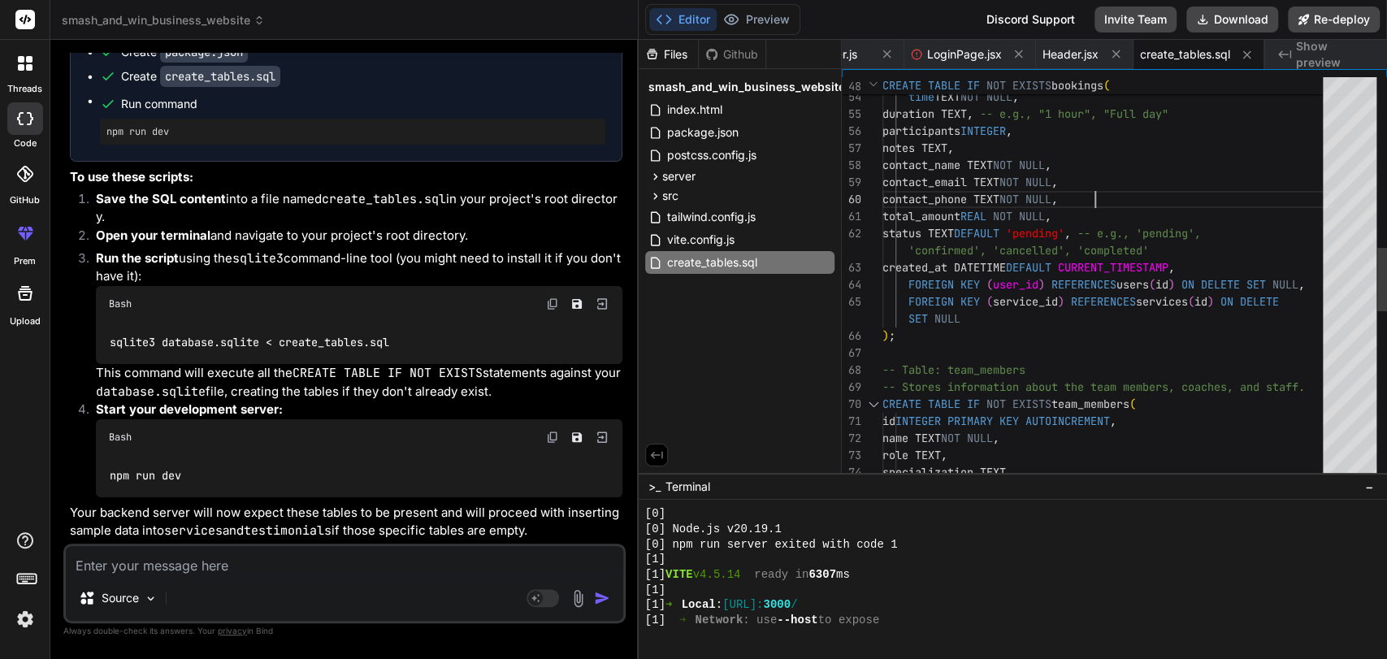
scroll to position [16, 0]
click at [1111, 194] on div "status TEXT DEFAULT 'pending' , -- e.g., 'pending', created_at DATETIME DEFAULT…" at bounding box center [1107, 276] width 450 height 2559
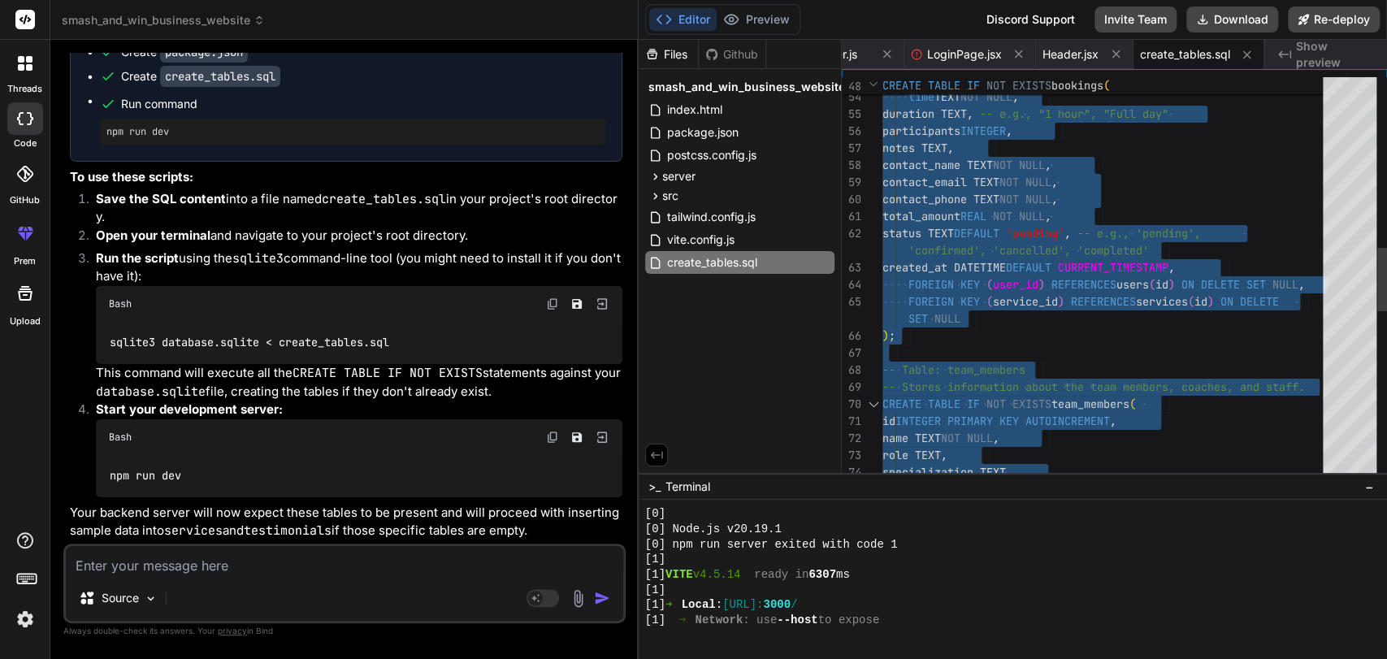
click at [990, 323] on div "status TEXT DEFAULT 'pending' , -- e.g., 'pending', created_at DATETIME DEFAULT…" at bounding box center [1107, 276] width 450 height 2559
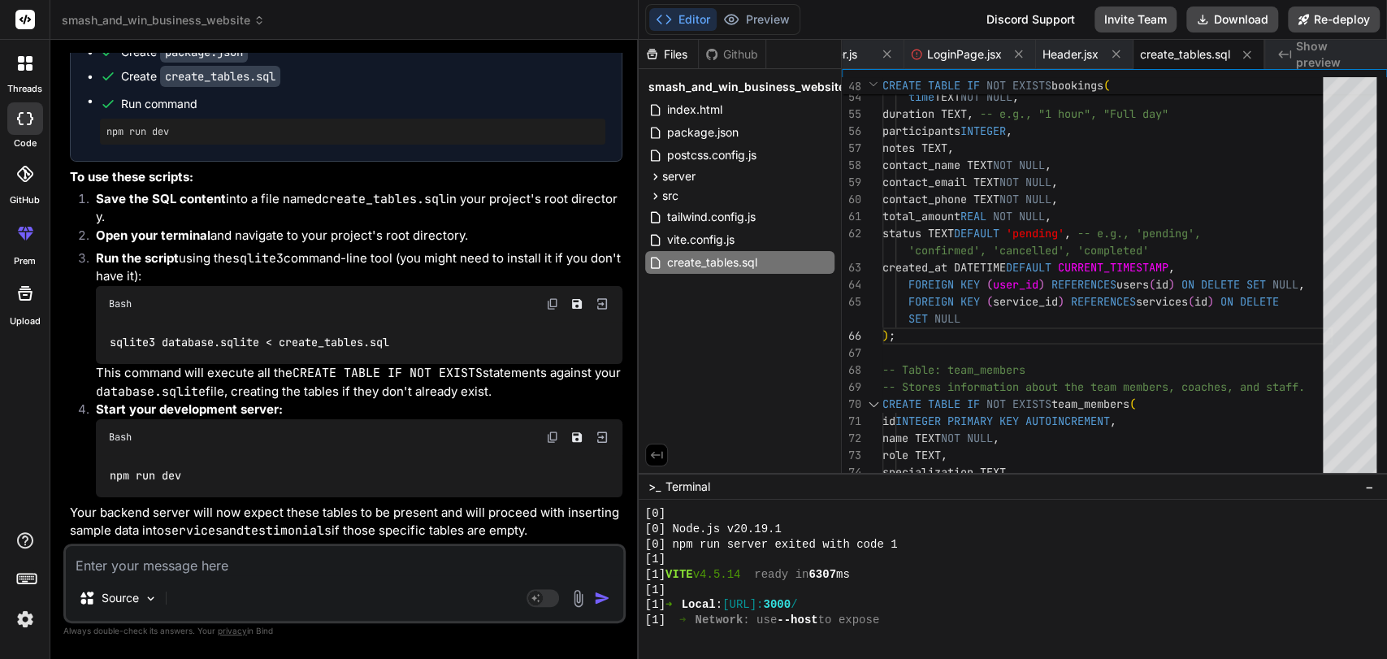
click at [205, 561] on textarea at bounding box center [344, 560] width 557 height 29
click at [205, 561] on textarea "give me gist of all the requirements in the website so far" at bounding box center [344, 560] width 557 height 29
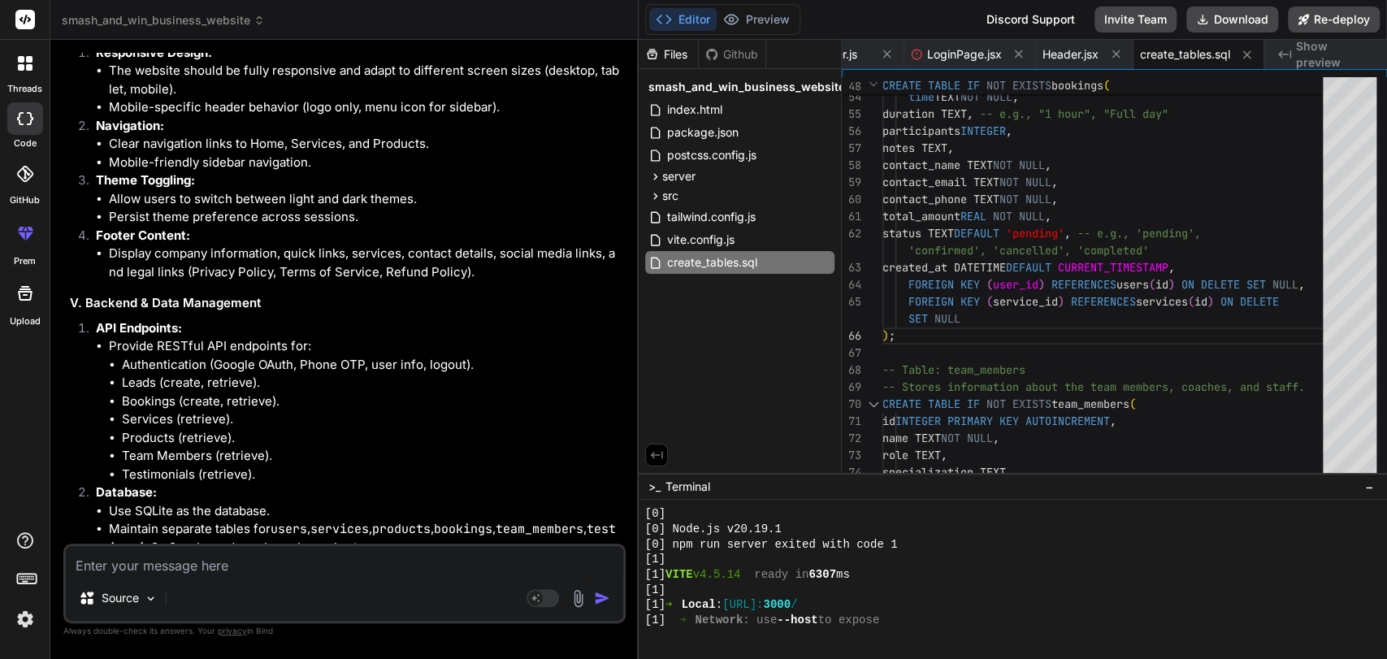
scroll to position [31477, 0]
